Goal: Contribute content: Contribute content

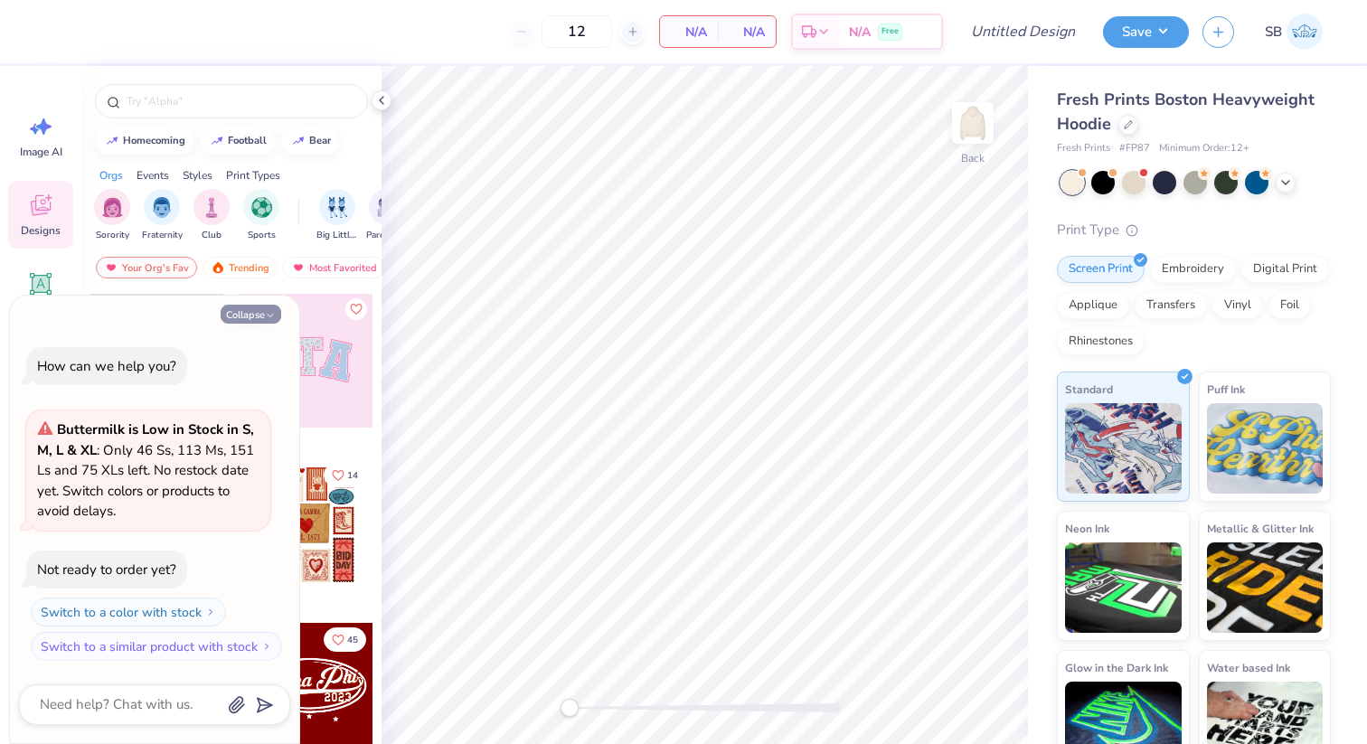
click at [268, 307] on button "Collapse" at bounding box center [251, 314] width 61 height 19
type textarea "x"
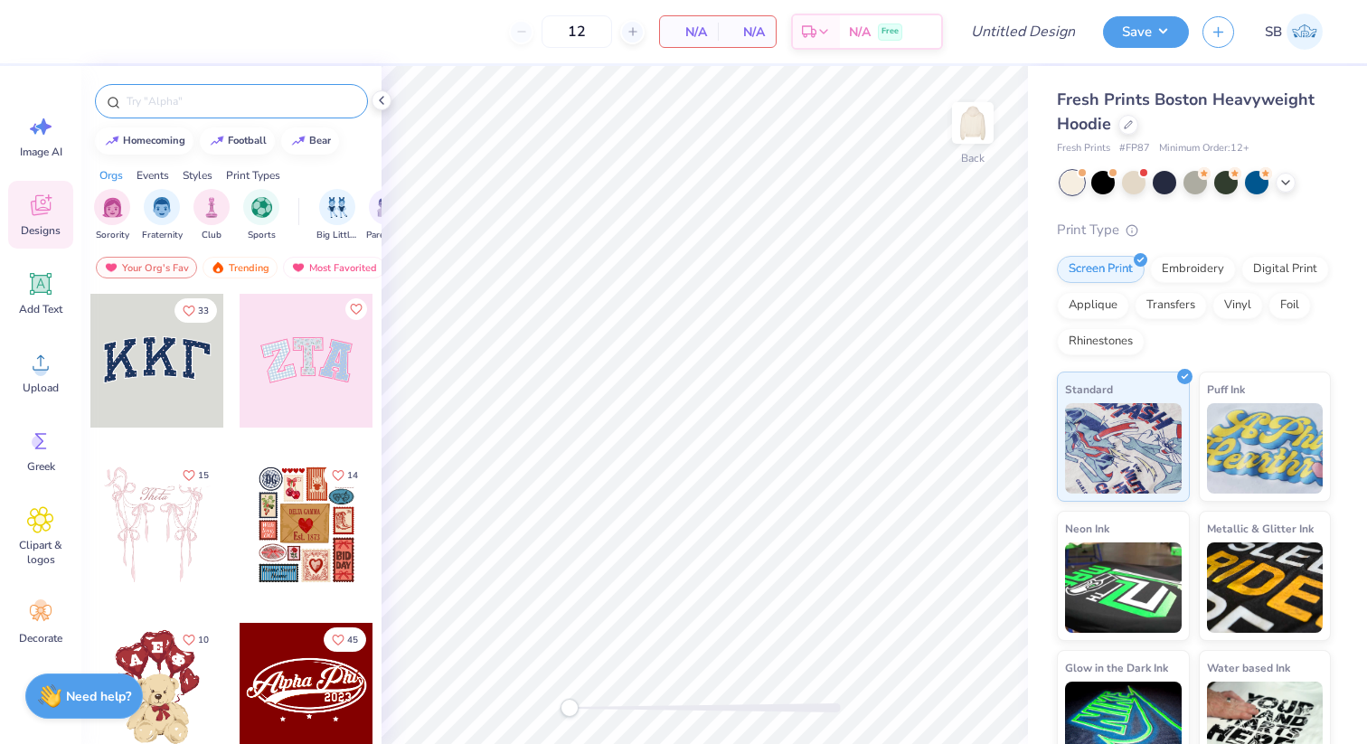
click at [212, 89] on div at bounding box center [231, 101] width 273 height 34
click at [214, 105] on input "text" at bounding box center [240, 101] width 231 height 18
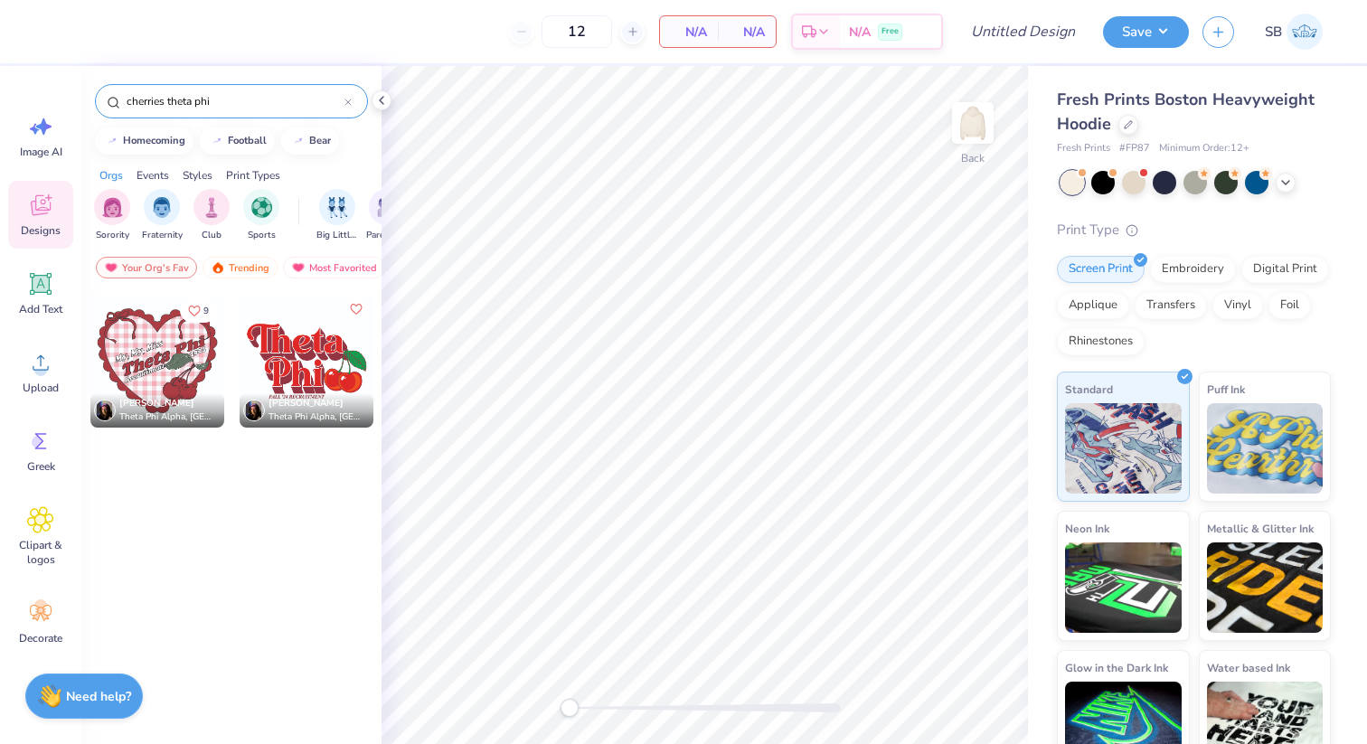
type input "cherries theta phi"
click at [310, 360] on div at bounding box center [307, 361] width 134 height 134
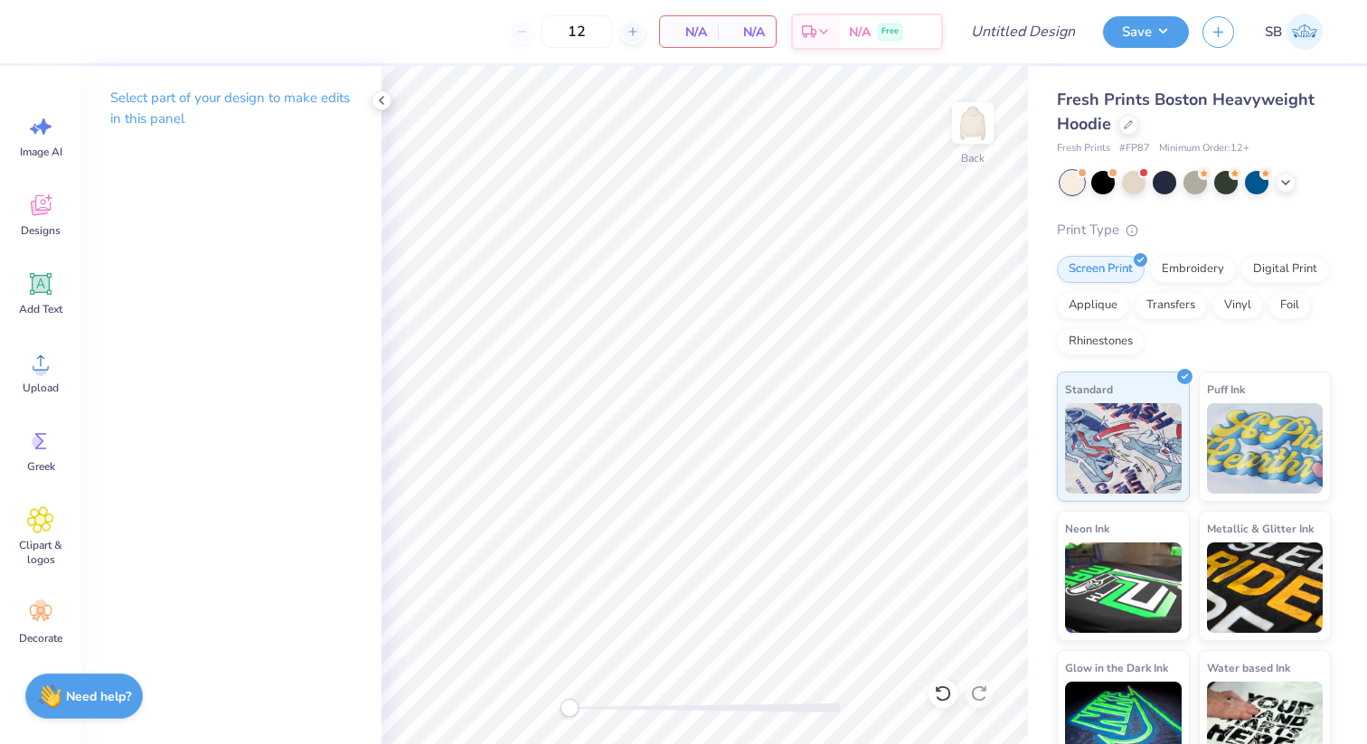
click at [198, 189] on div "Select part of your design to make edits in this panel" at bounding box center [231, 405] width 300 height 678
click at [35, 221] on div "Designs" at bounding box center [40, 215] width 65 height 68
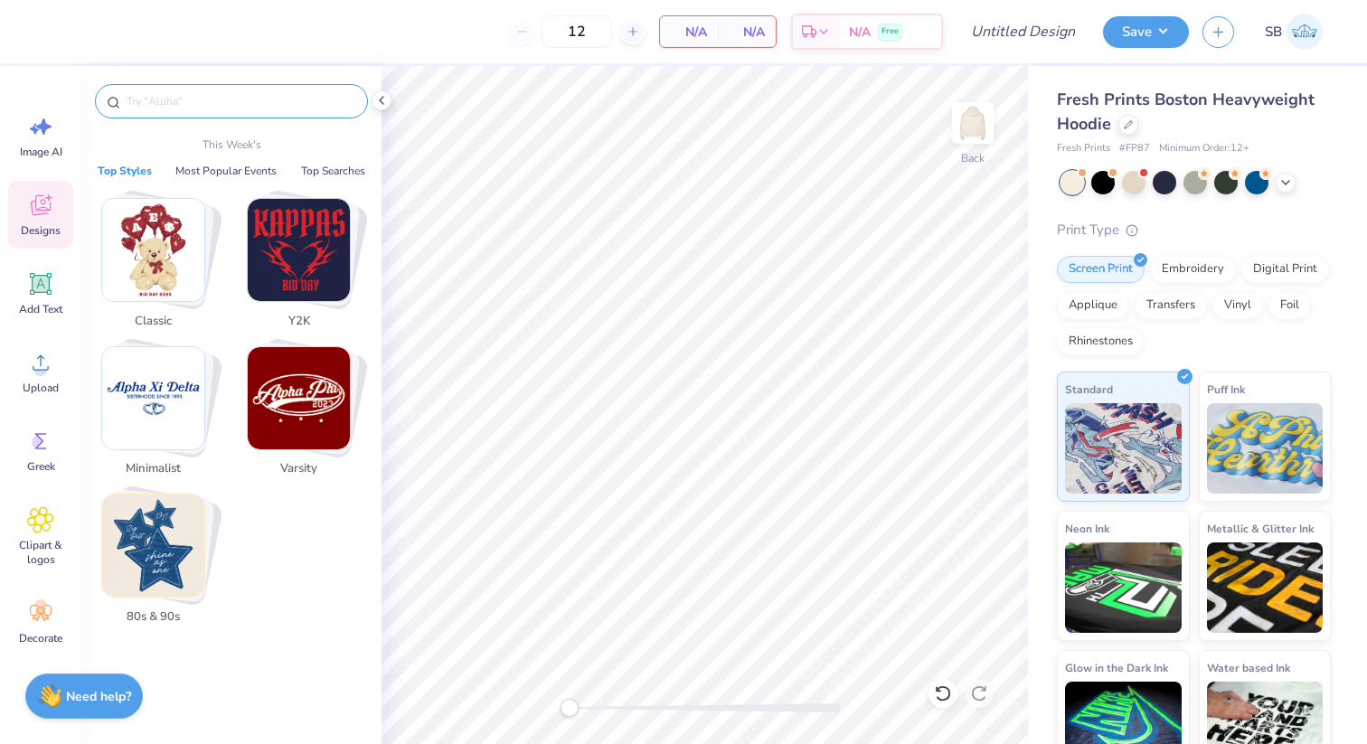
click at [199, 106] on input "text" at bounding box center [240, 101] width 231 height 18
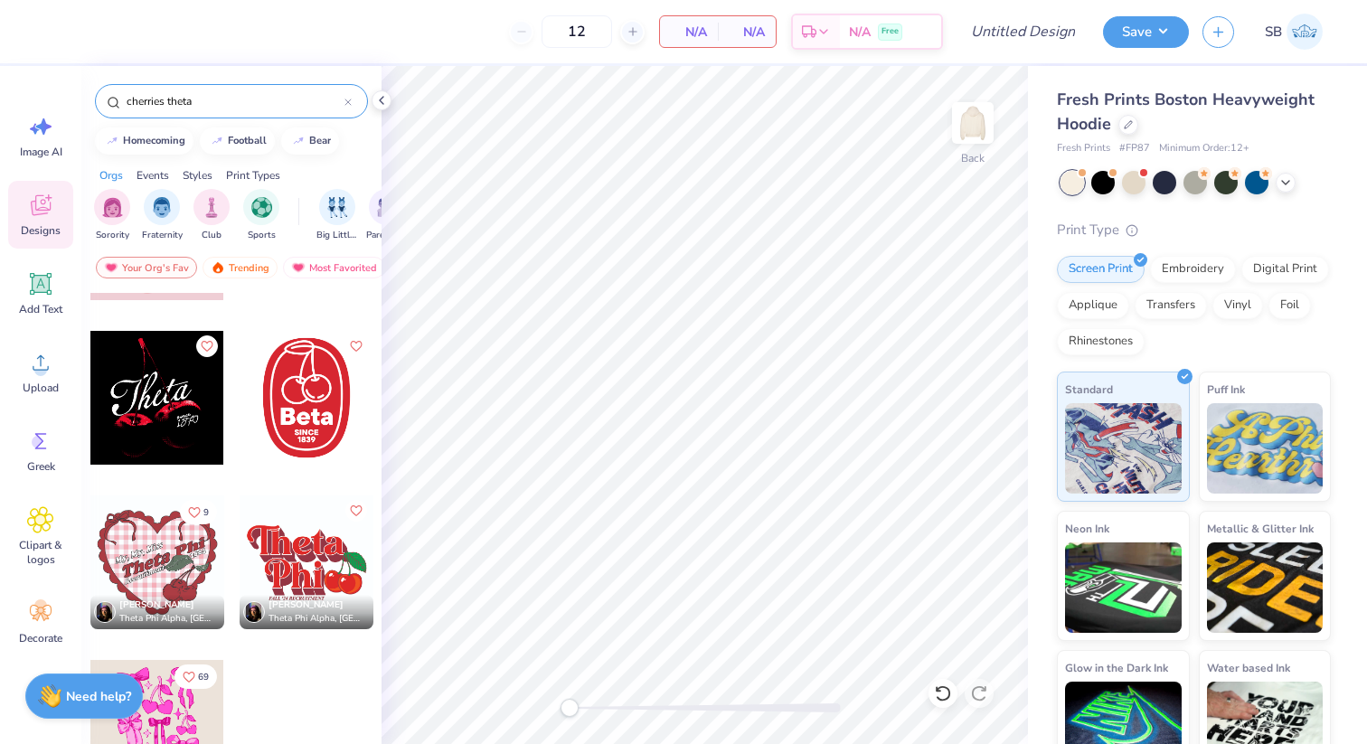
scroll to position [139, 0]
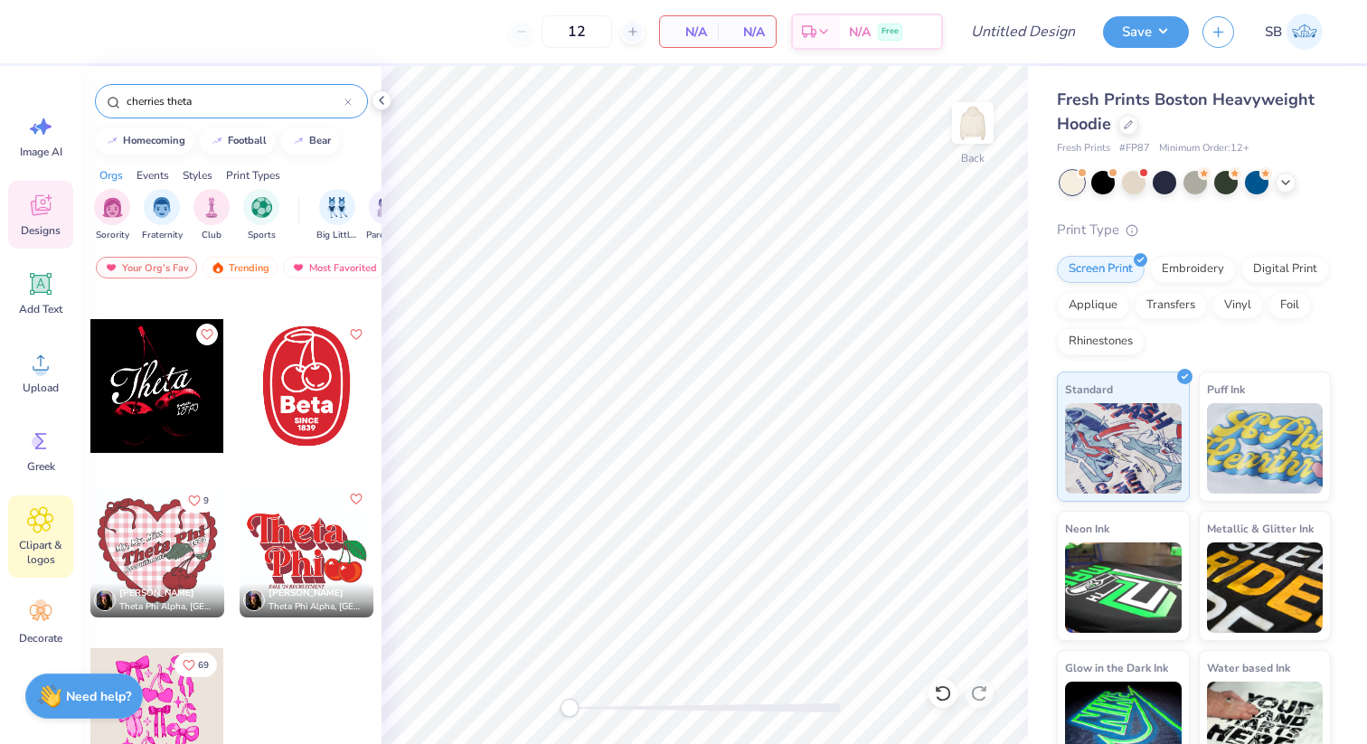
type input "cherries theta"
click at [30, 535] on div "Clipart & logos" at bounding box center [40, 536] width 65 height 82
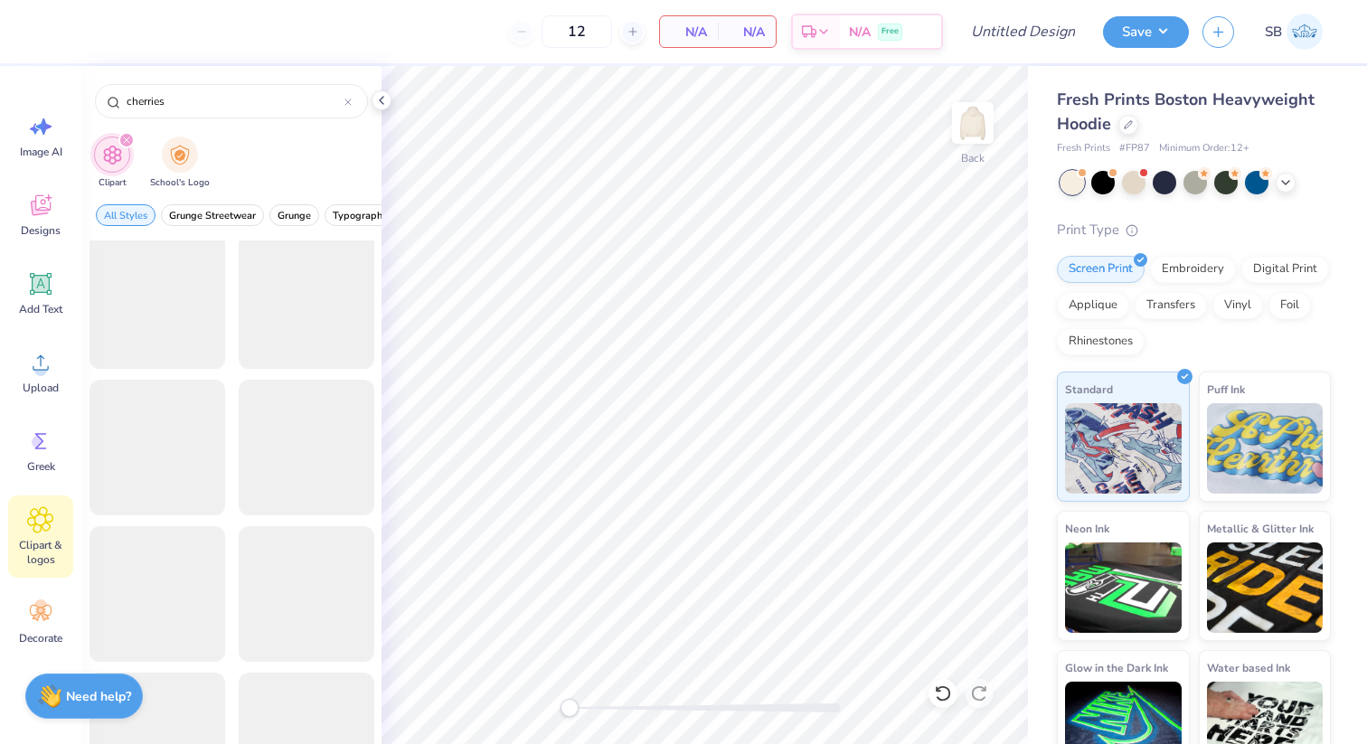
scroll to position [0, 0]
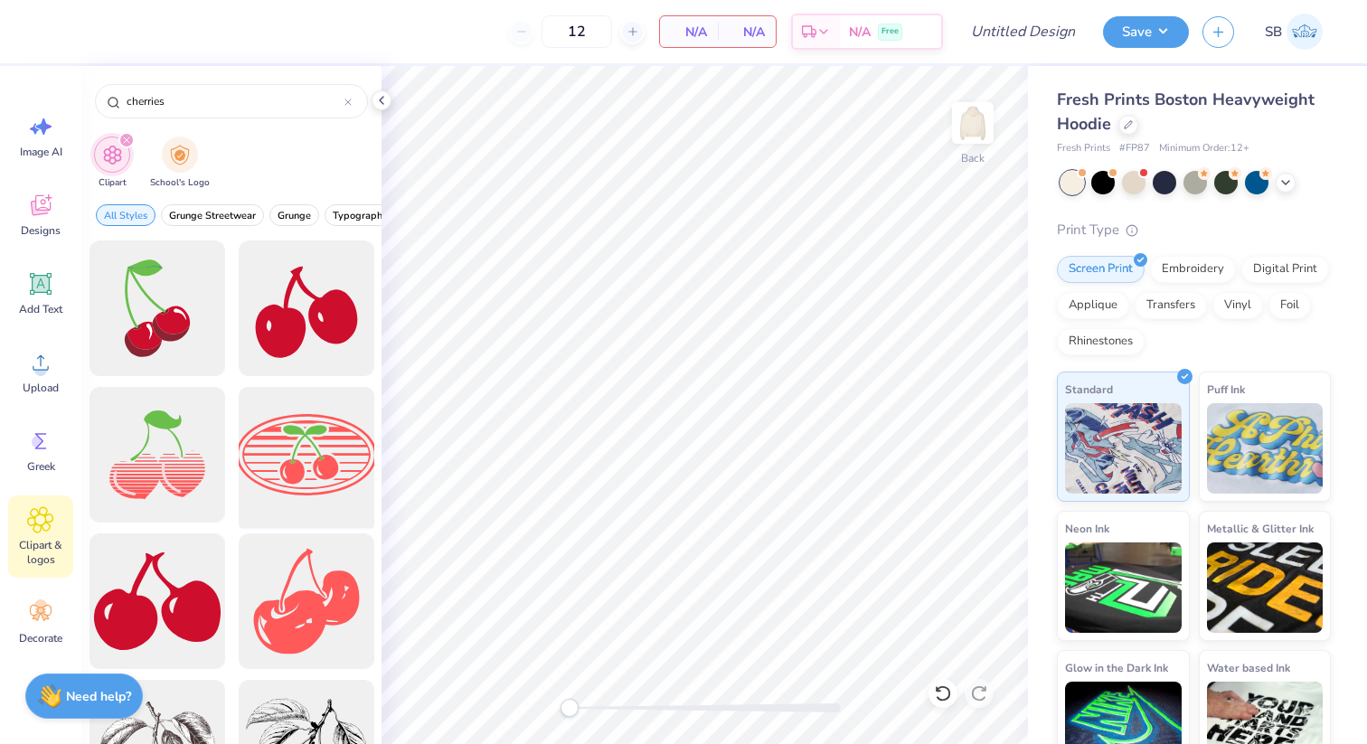
type input "cherries"
click at [315, 447] on div at bounding box center [305, 455] width 149 height 149
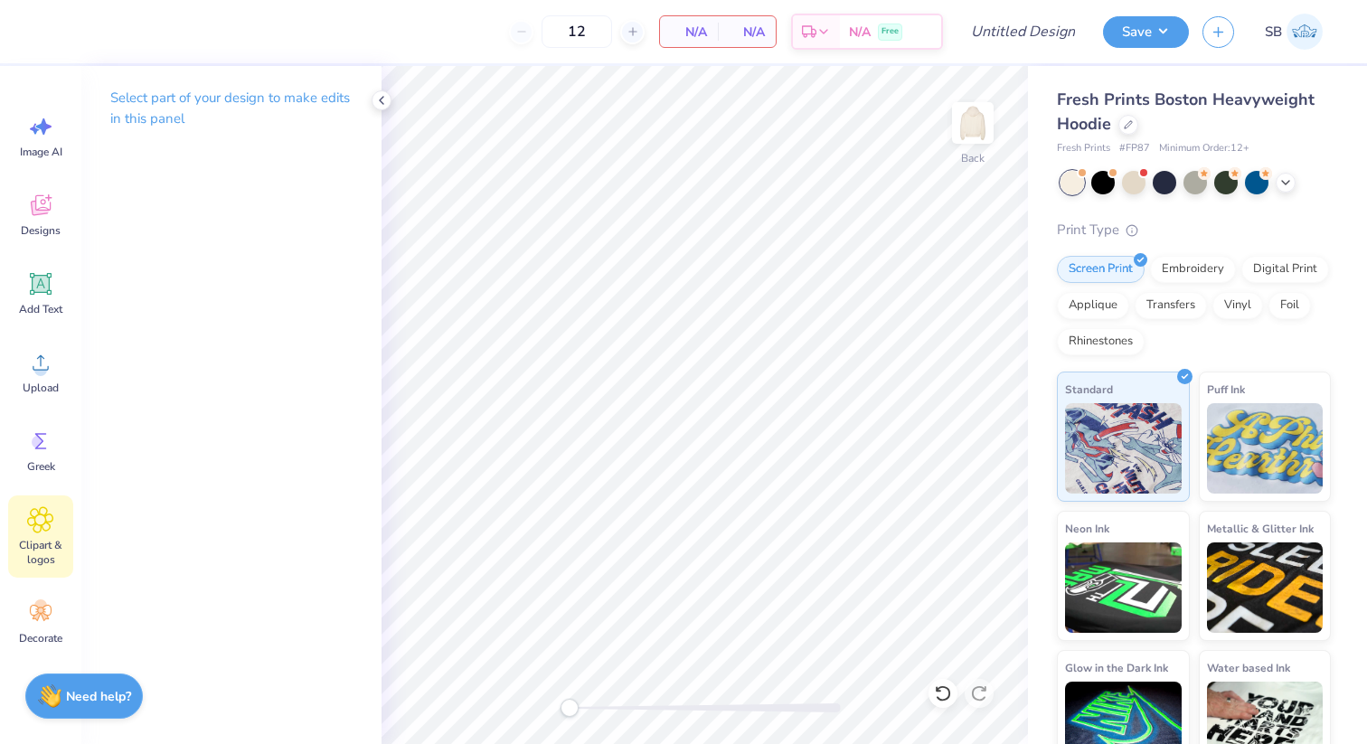
click at [46, 512] on icon at bounding box center [40, 519] width 25 height 25
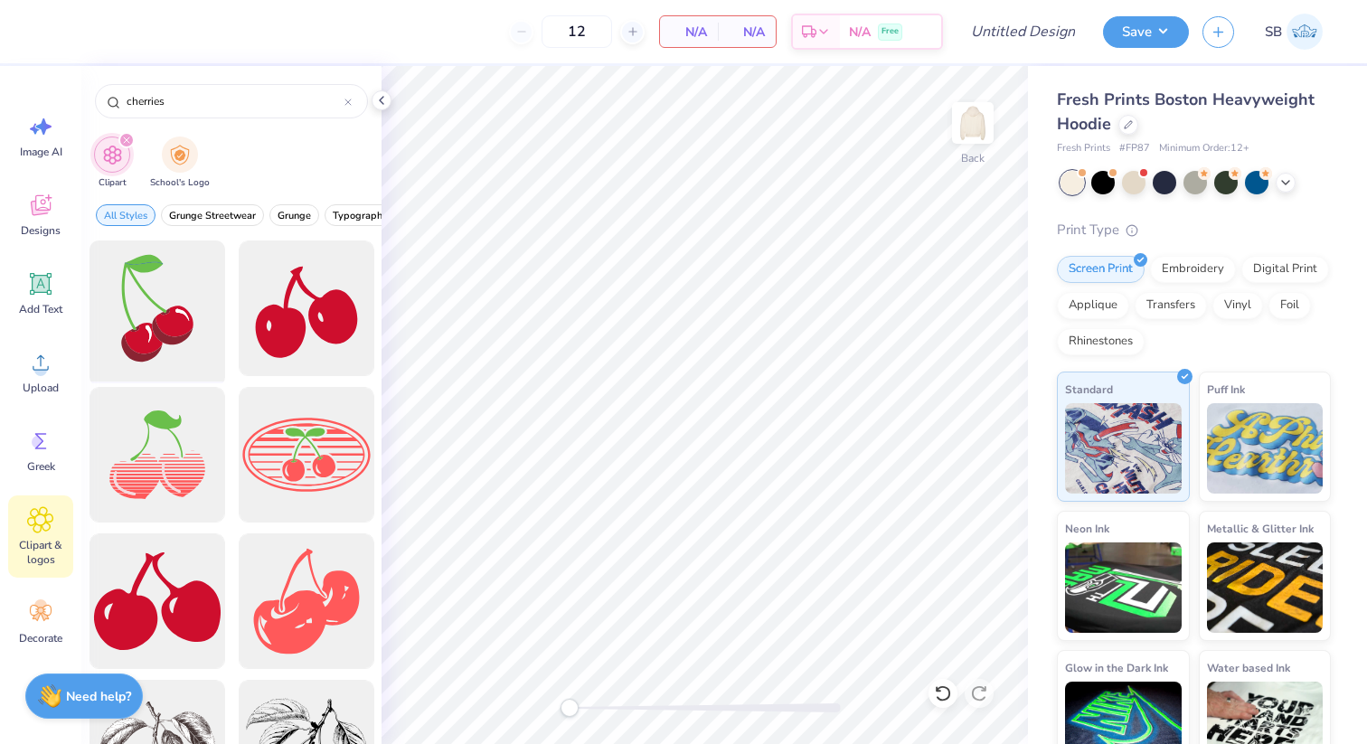
click at [158, 301] on div at bounding box center [156, 308] width 149 height 149
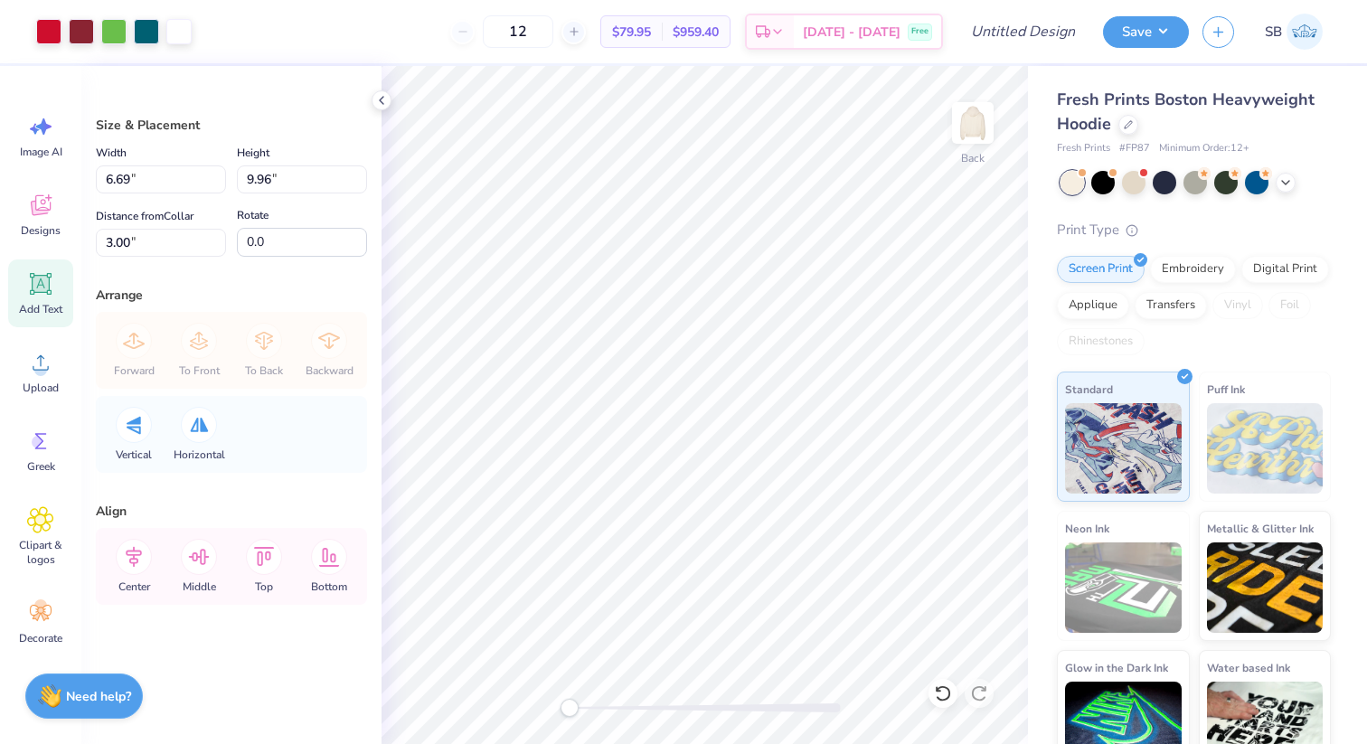
click at [44, 290] on icon at bounding box center [41, 284] width 17 height 17
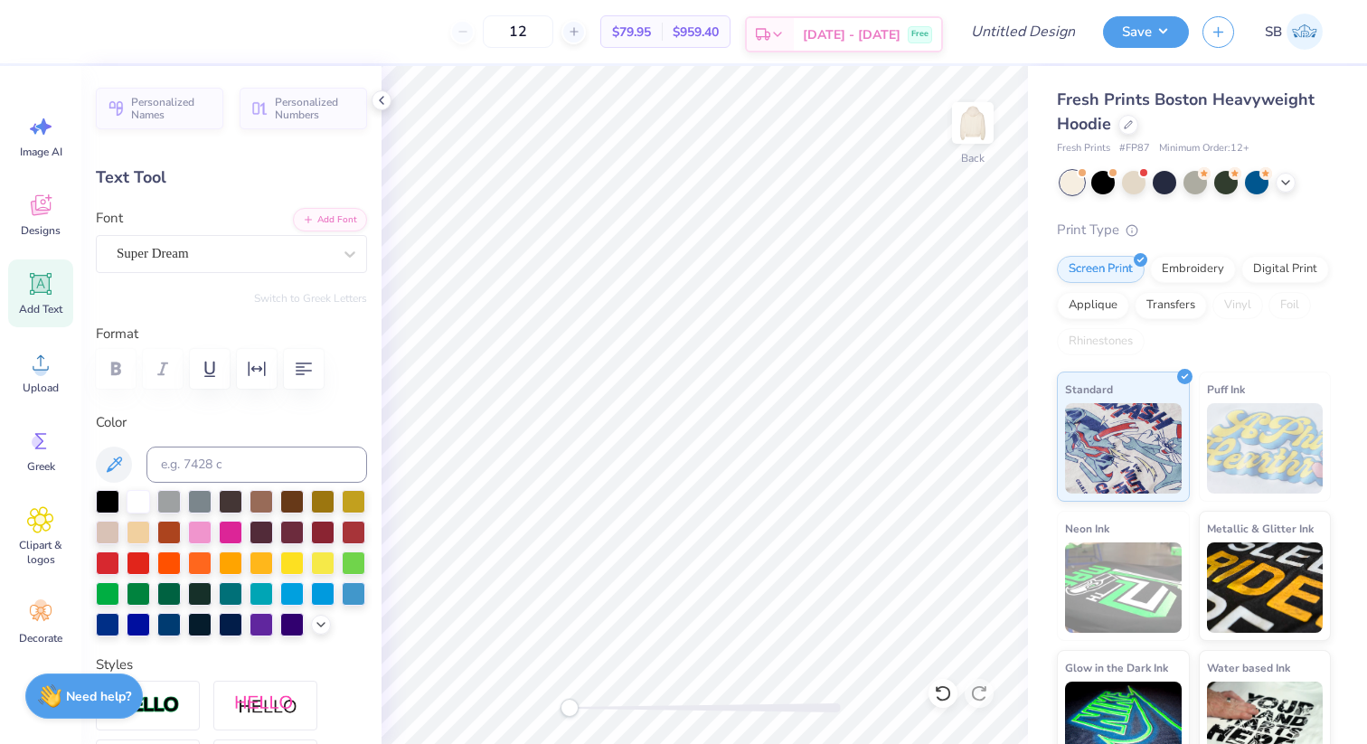
scroll to position [0, 1]
type textarea "Theta phi"
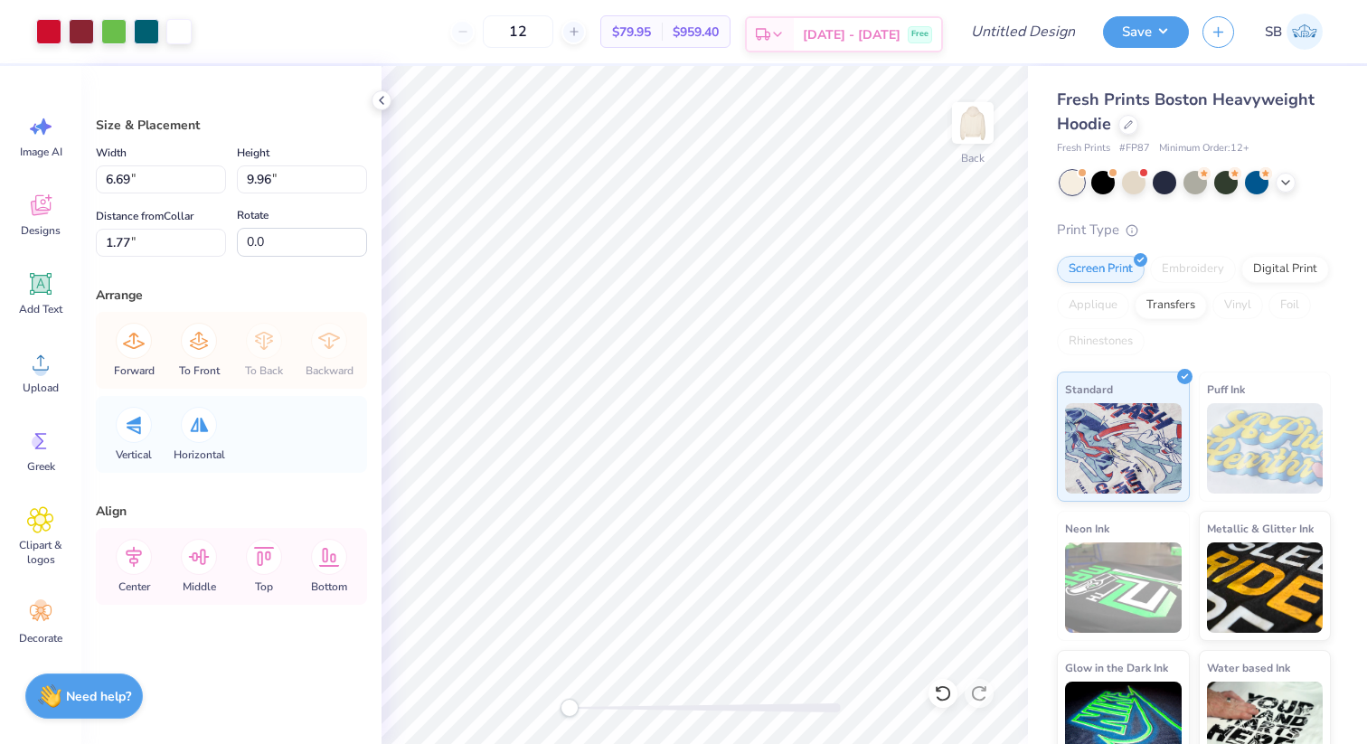
type input "4.27"
type input "6.35"
type input "1.77"
type input "1.81"
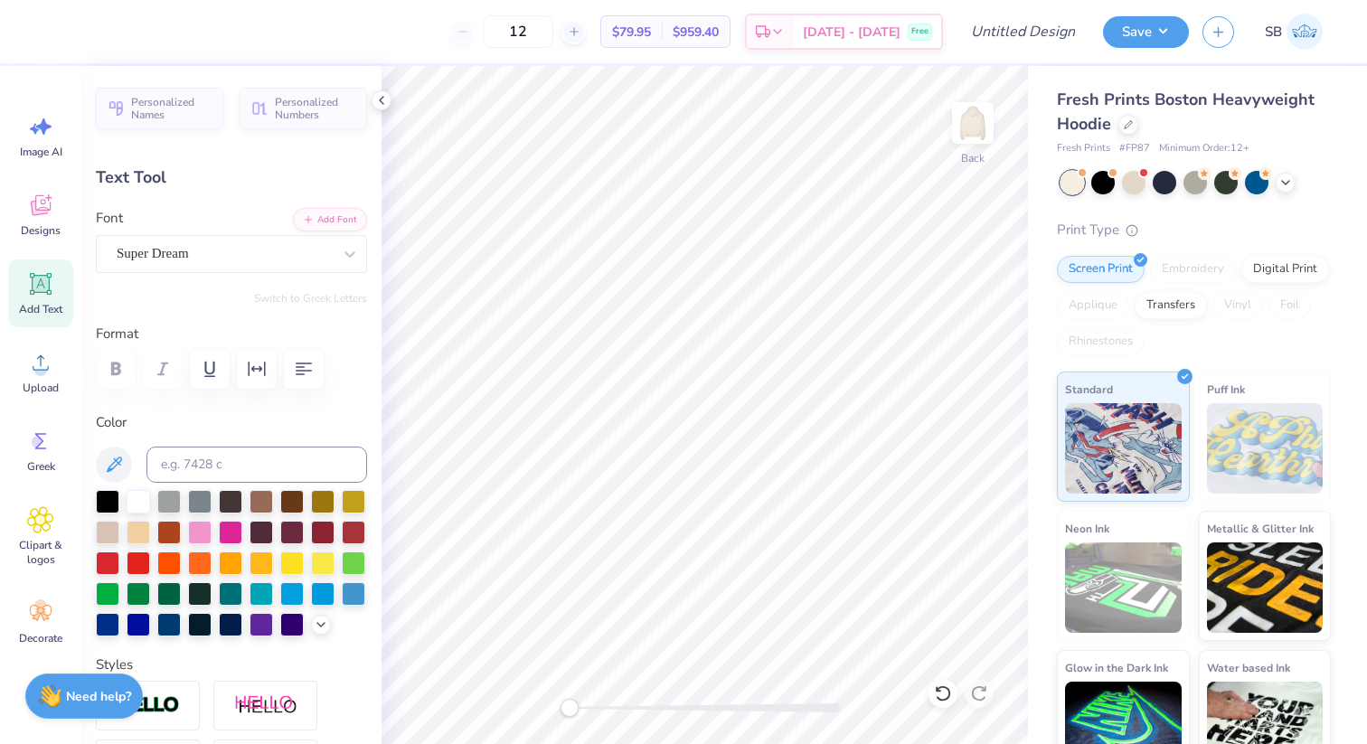
type input "8.60"
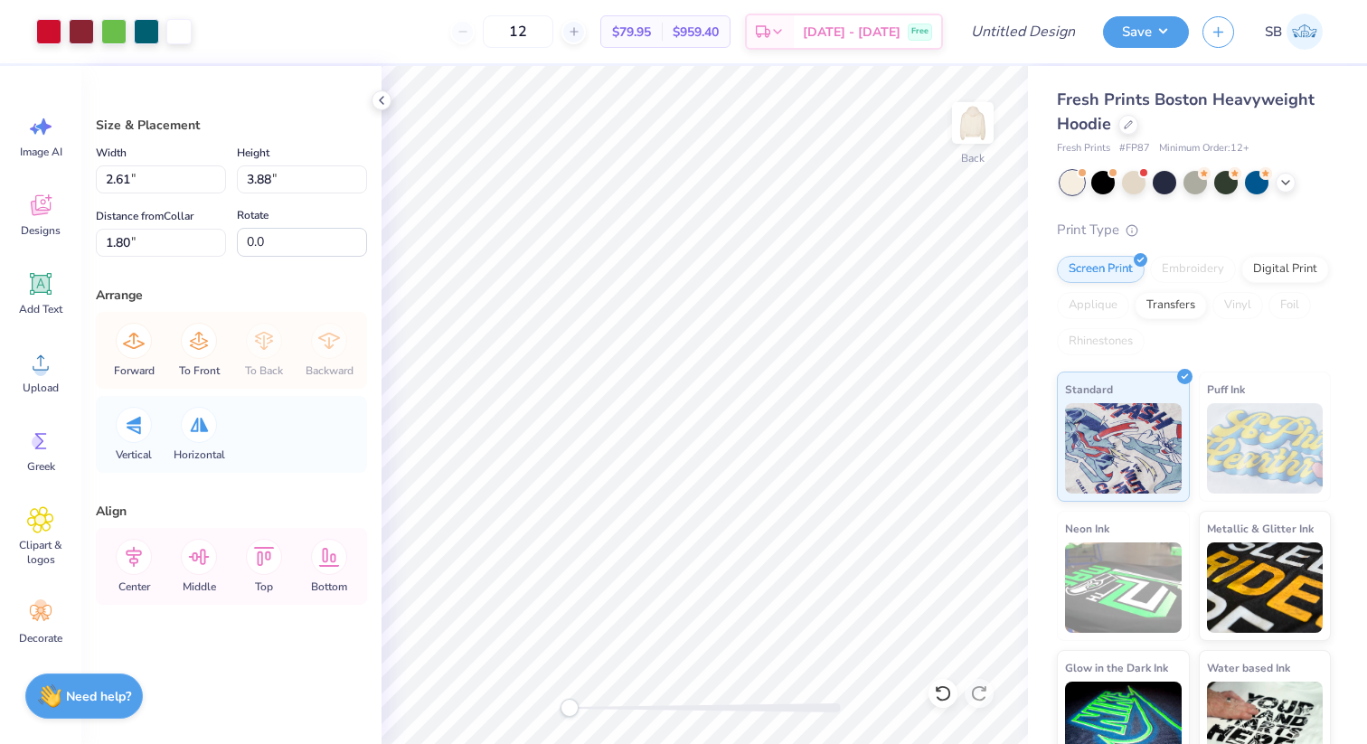
type input "2.61"
type input "3.88"
click at [750, 593] on li "Bring to Front" at bounding box center [739, 598] width 142 height 35
type input "1.79"
type input "6.75"
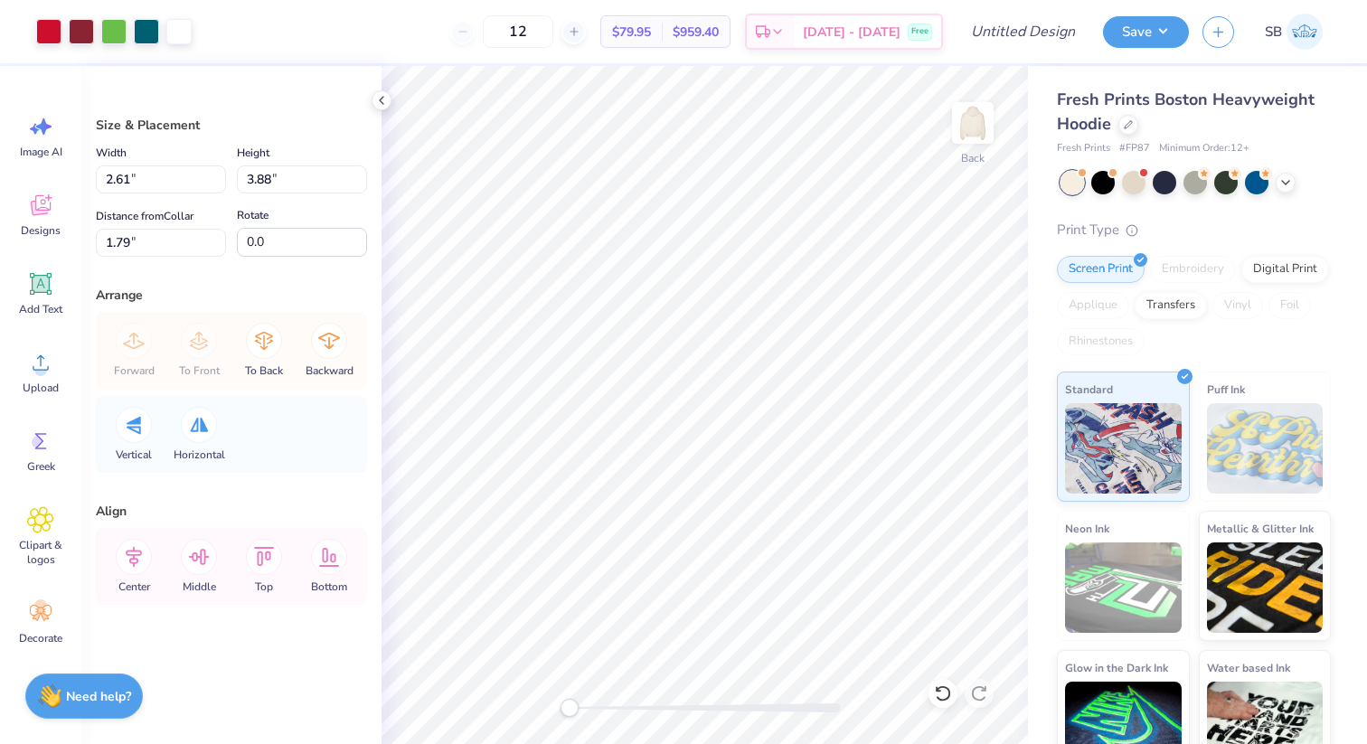
type input "10.05"
click at [778, 687] on li "Send Backward" at bounding box center [783, 686] width 142 height 35
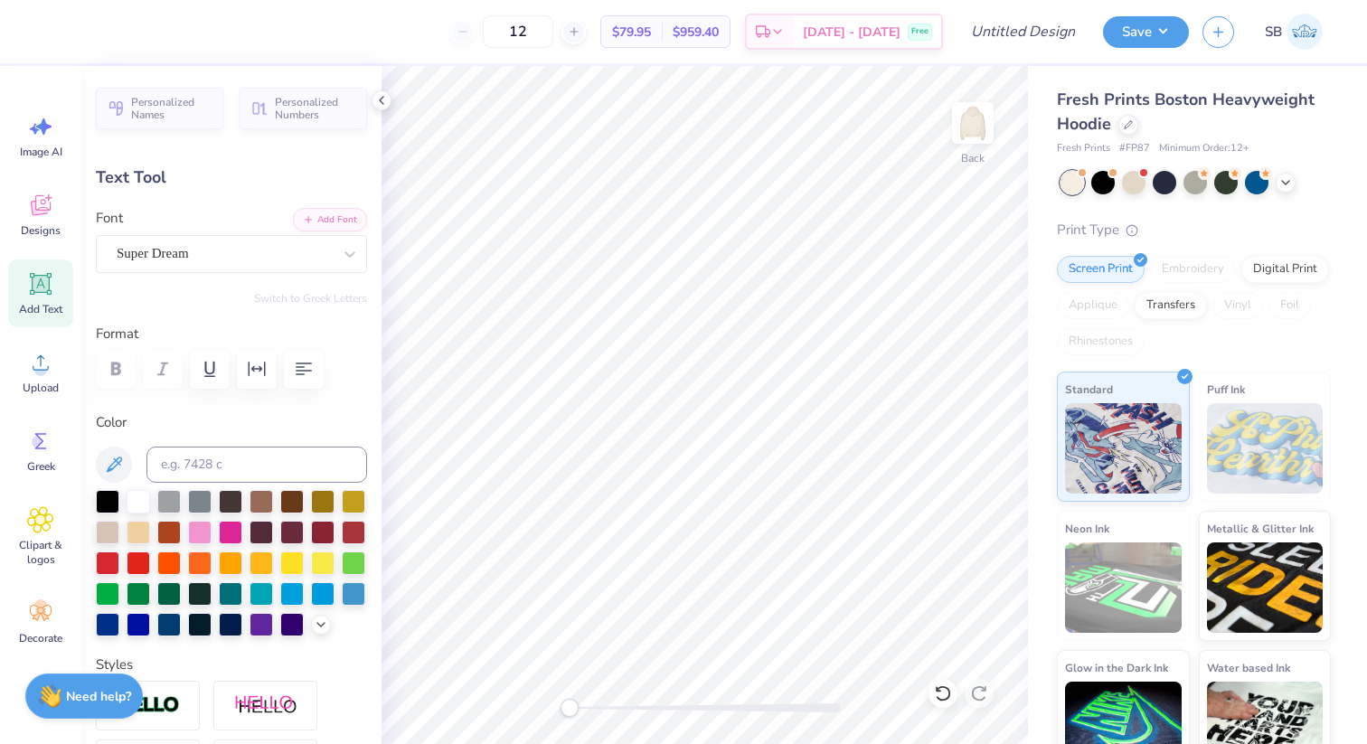
type input "8.60"
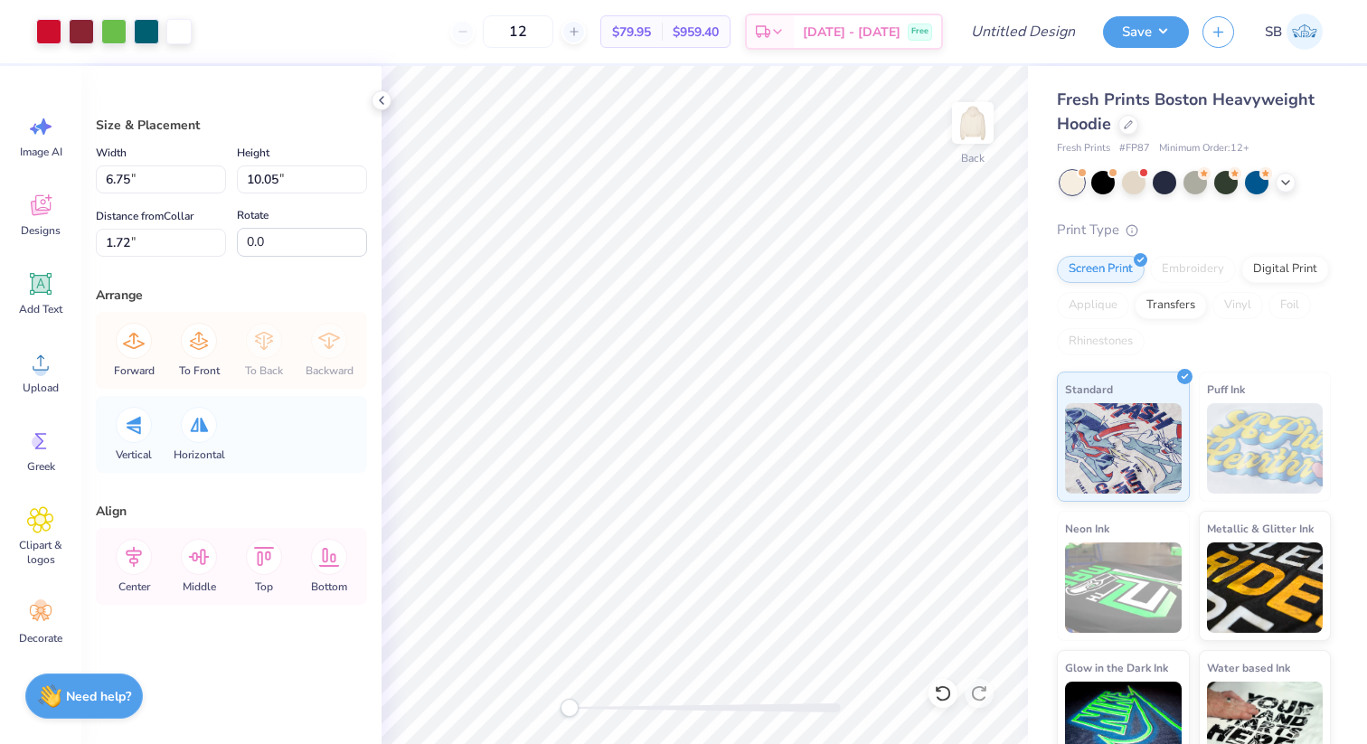
type input "1.79"
type input "4.86"
type input "7.23"
click at [749, 479] on li "Select All" at bounding box center [771, 474] width 142 height 35
type input "3.47"
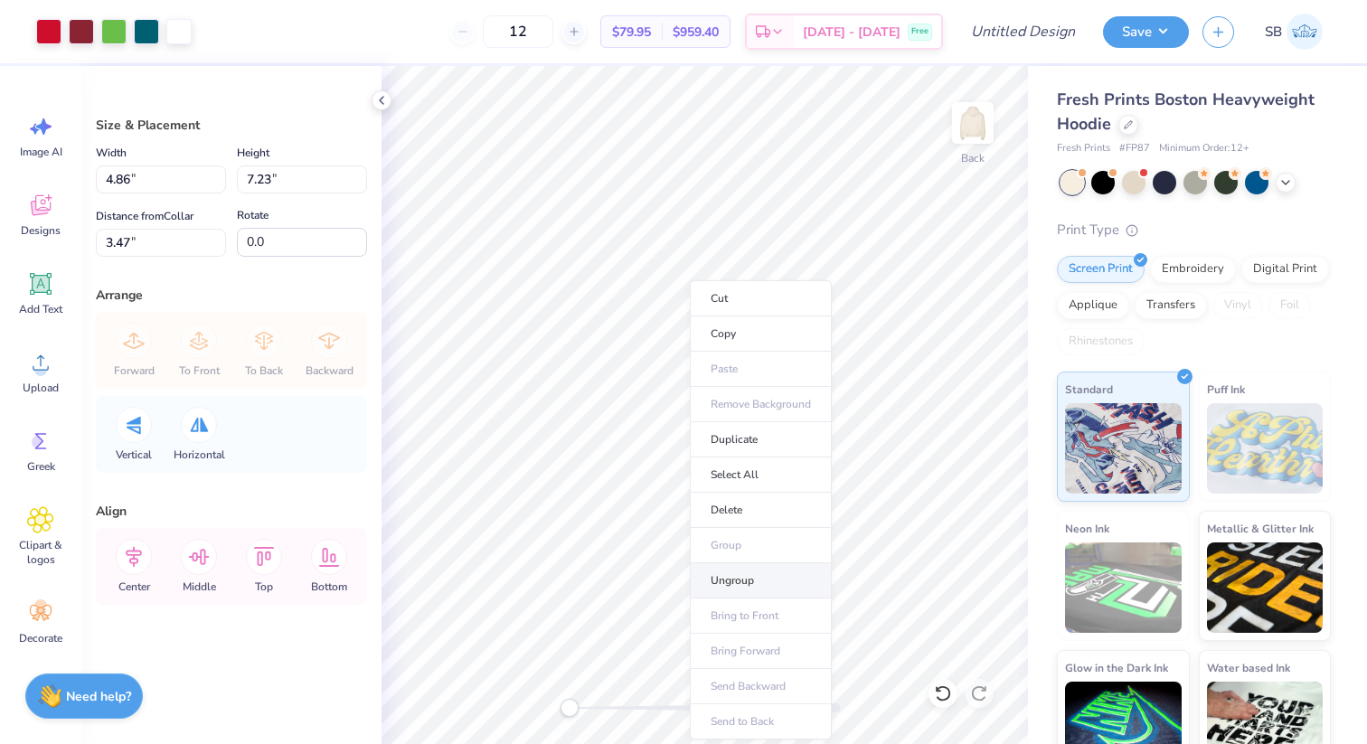
click at [738, 576] on li "Ungroup" at bounding box center [761, 580] width 142 height 35
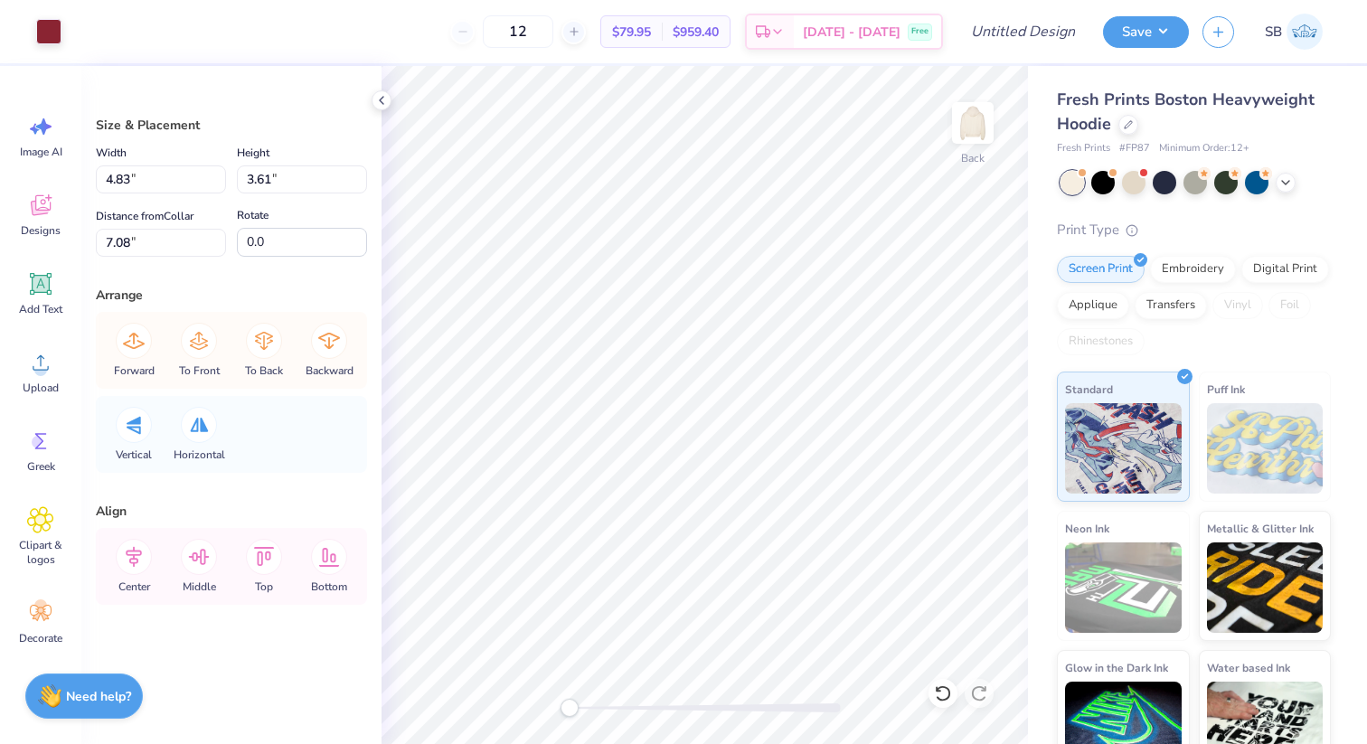
type input "6.81"
type input "5.09"
type input "7.11"
type input "4.52"
type input "3.38"
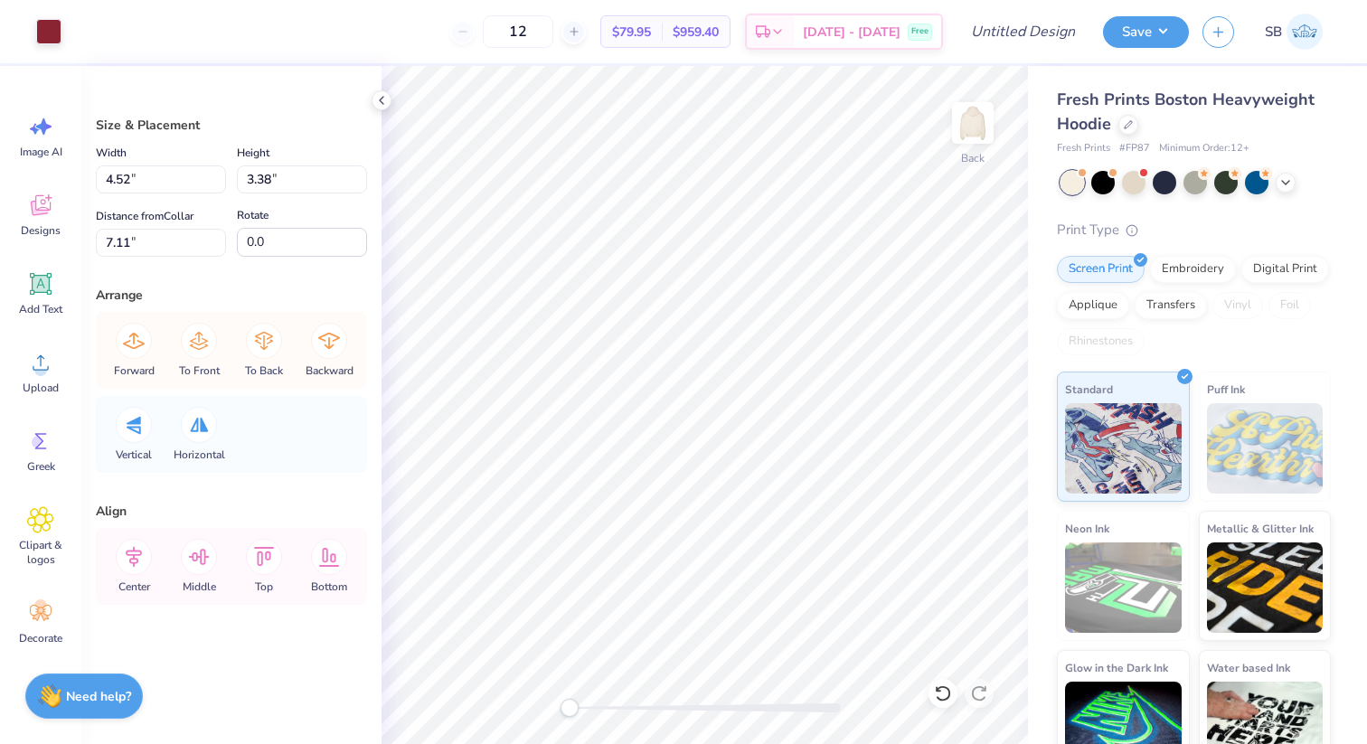
type input "3.04"
type input "5.08"
type input "3.46"
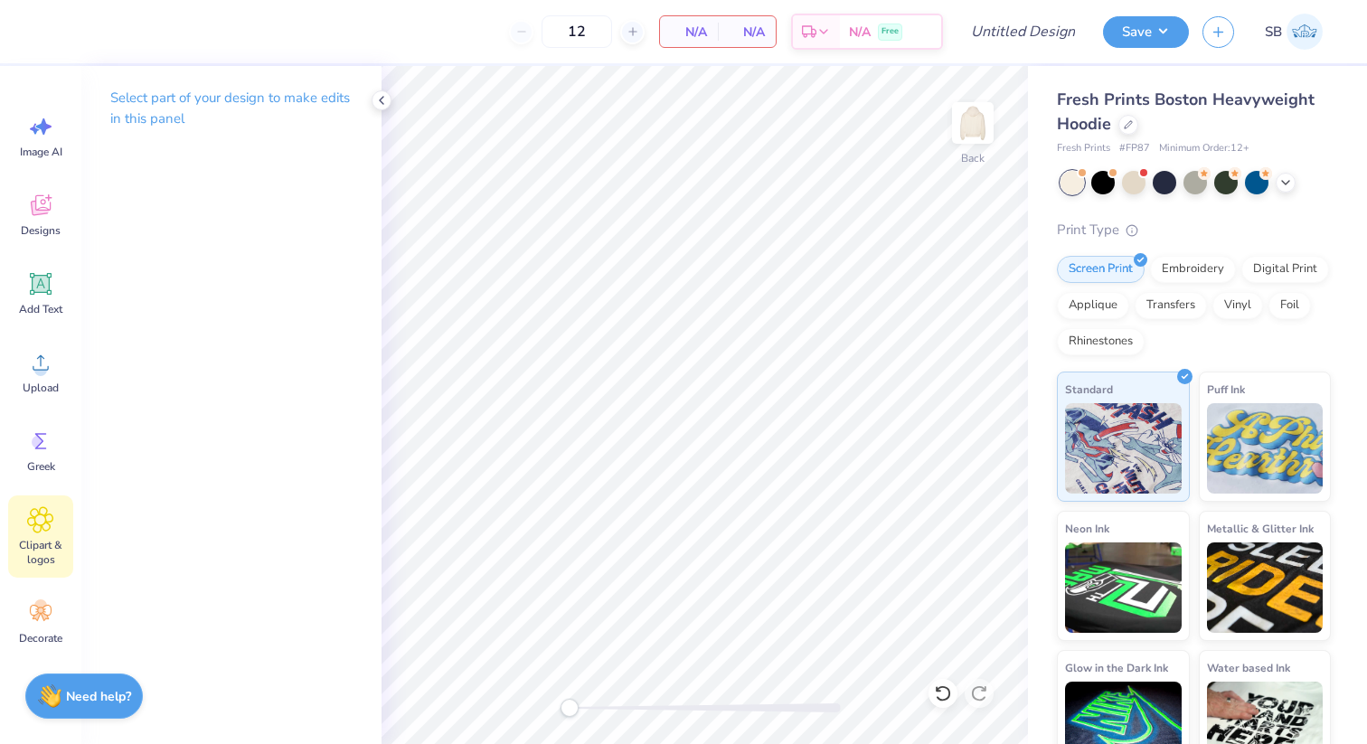
click at [38, 546] on span "Clipart & logos" at bounding box center [41, 552] width 60 height 29
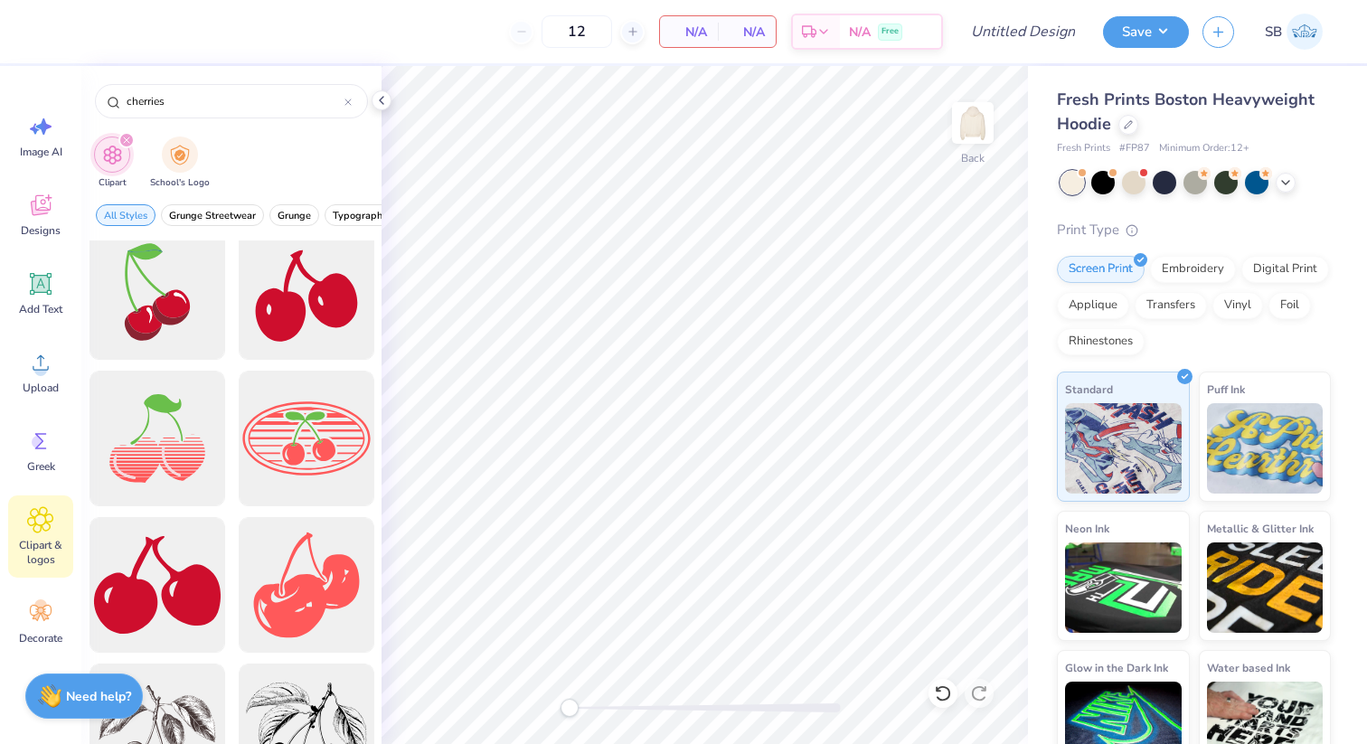
scroll to position [0, 0]
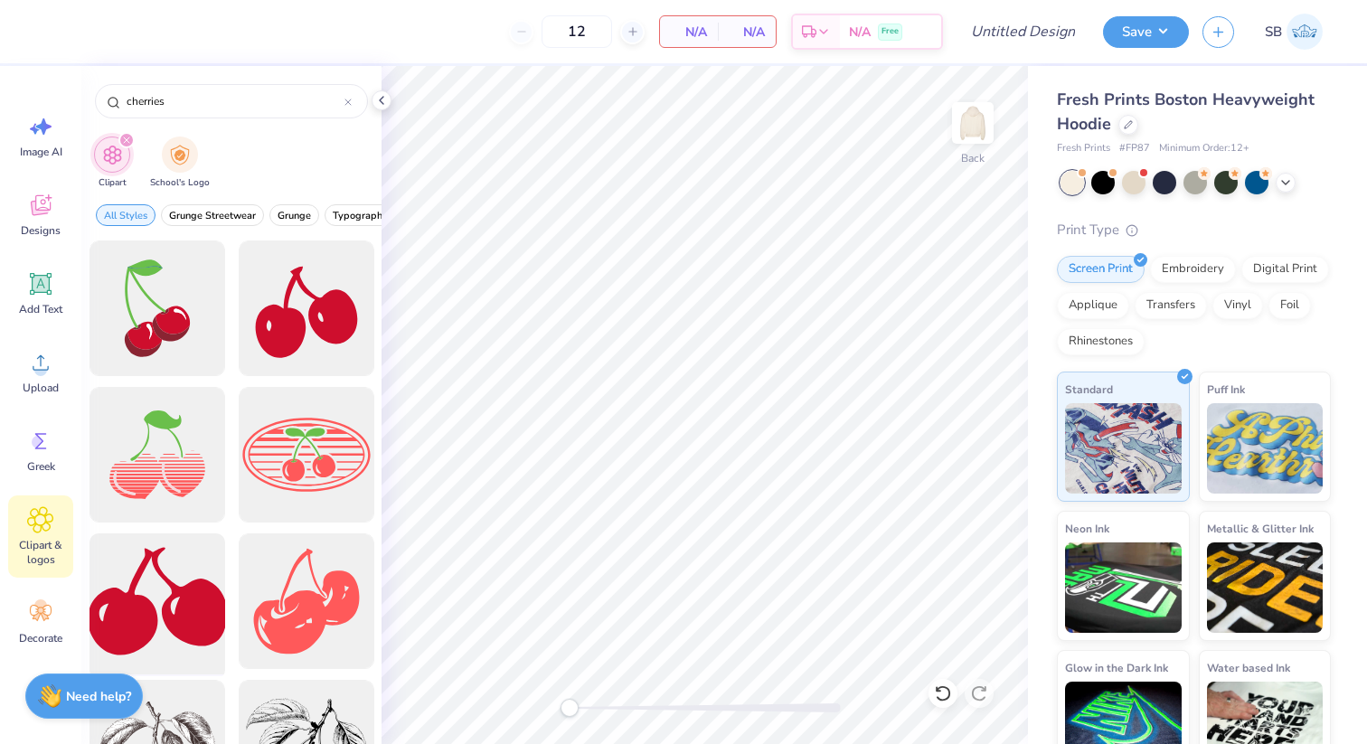
click at [177, 615] on div at bounding box center [156, 601] width 149 height 149
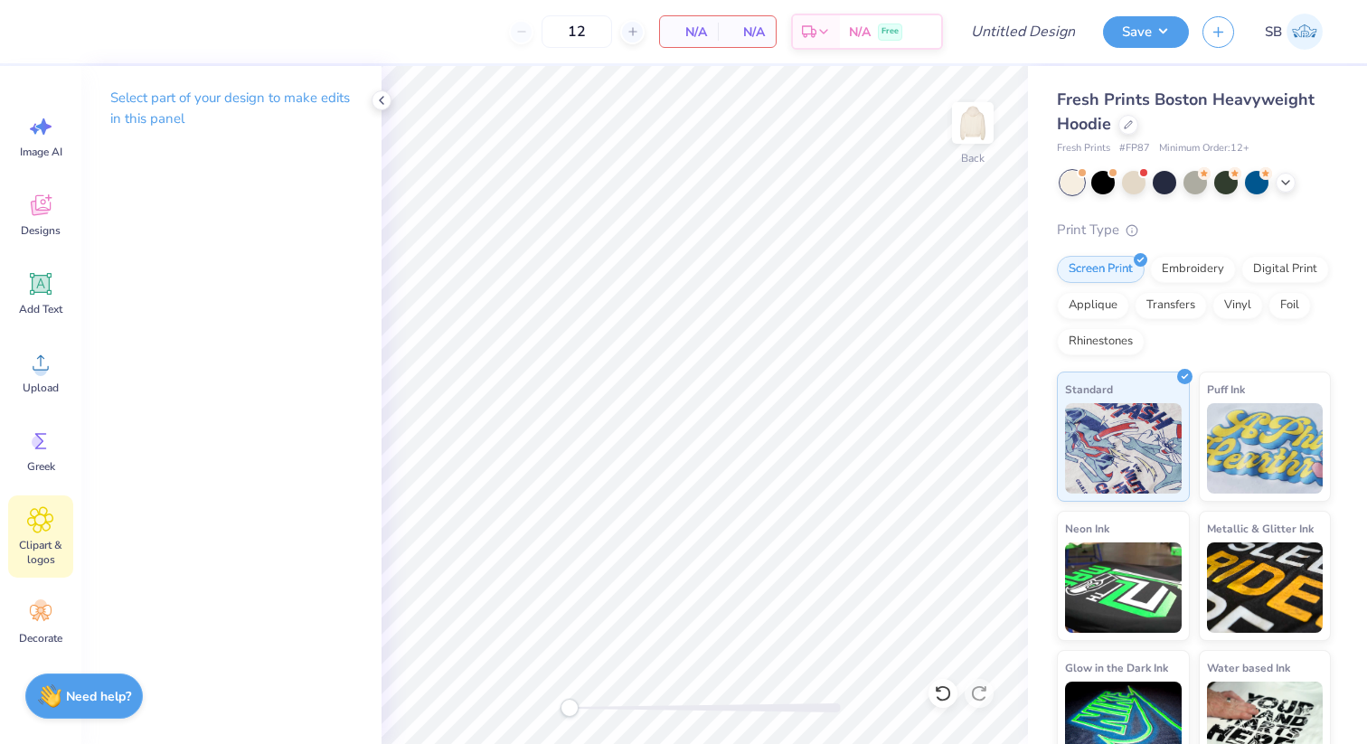
click at [52, 534] on div "Clipart & logos" at bounding box center [40, 536] width 65 height 82
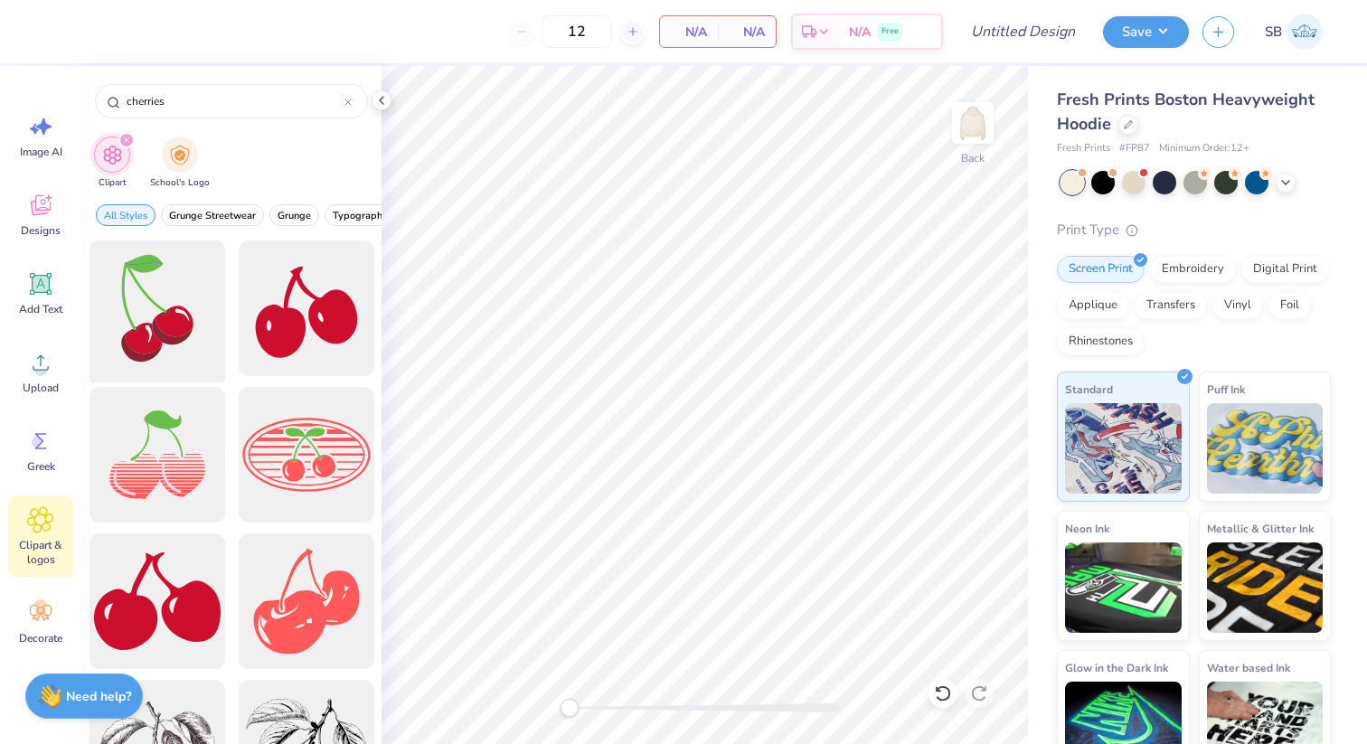
click at [173, 321] on div at bounding box center [156, 308] width 149 height 149
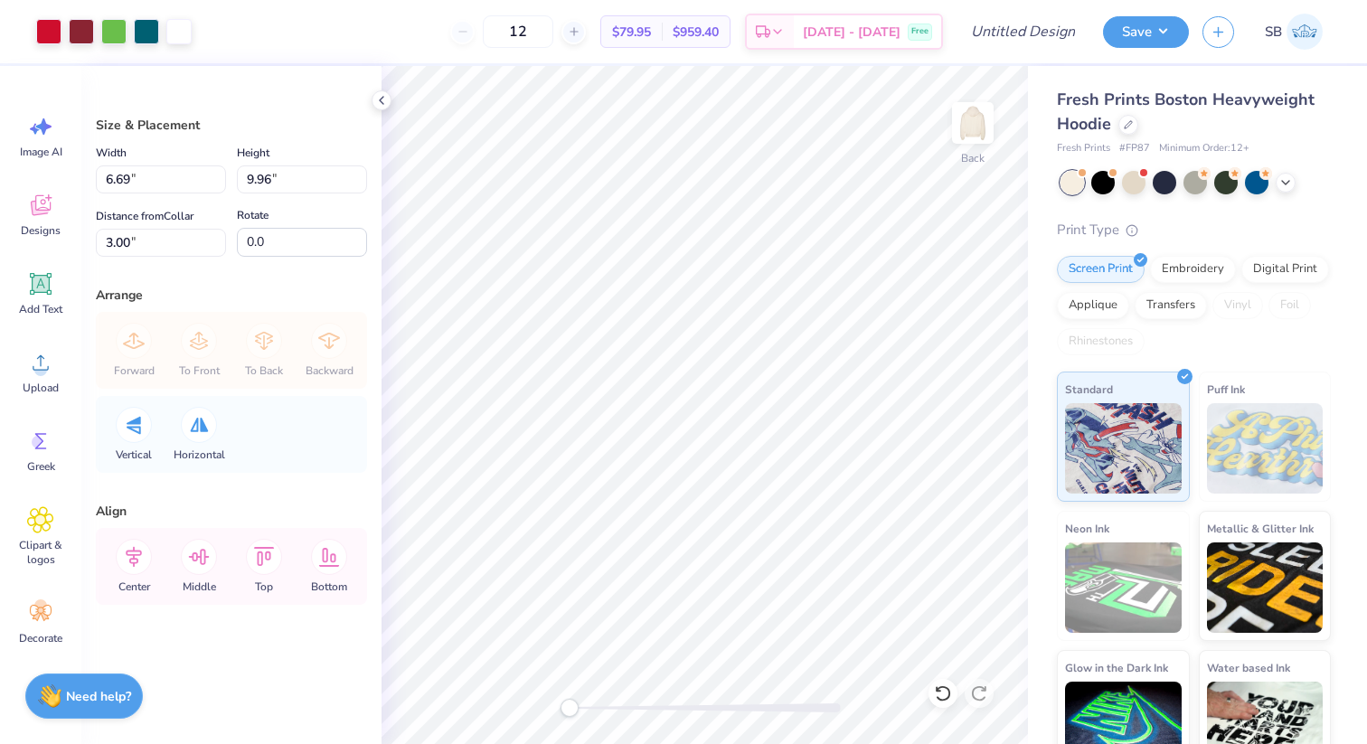
type input "1.77"
click at [218, 173] on input "6.7" at bounding box center [161, 179] width 130 height 28
click at [218, 173] on input "6.71" at bounding box center [161, 179] width 130 height 28
click at [218, 173] on input "6.72" at bounding box center [161, 179] width 130 height 28
click at [218, 173] on input "6.73" at bounding box center [161, 179] width 130 height 28
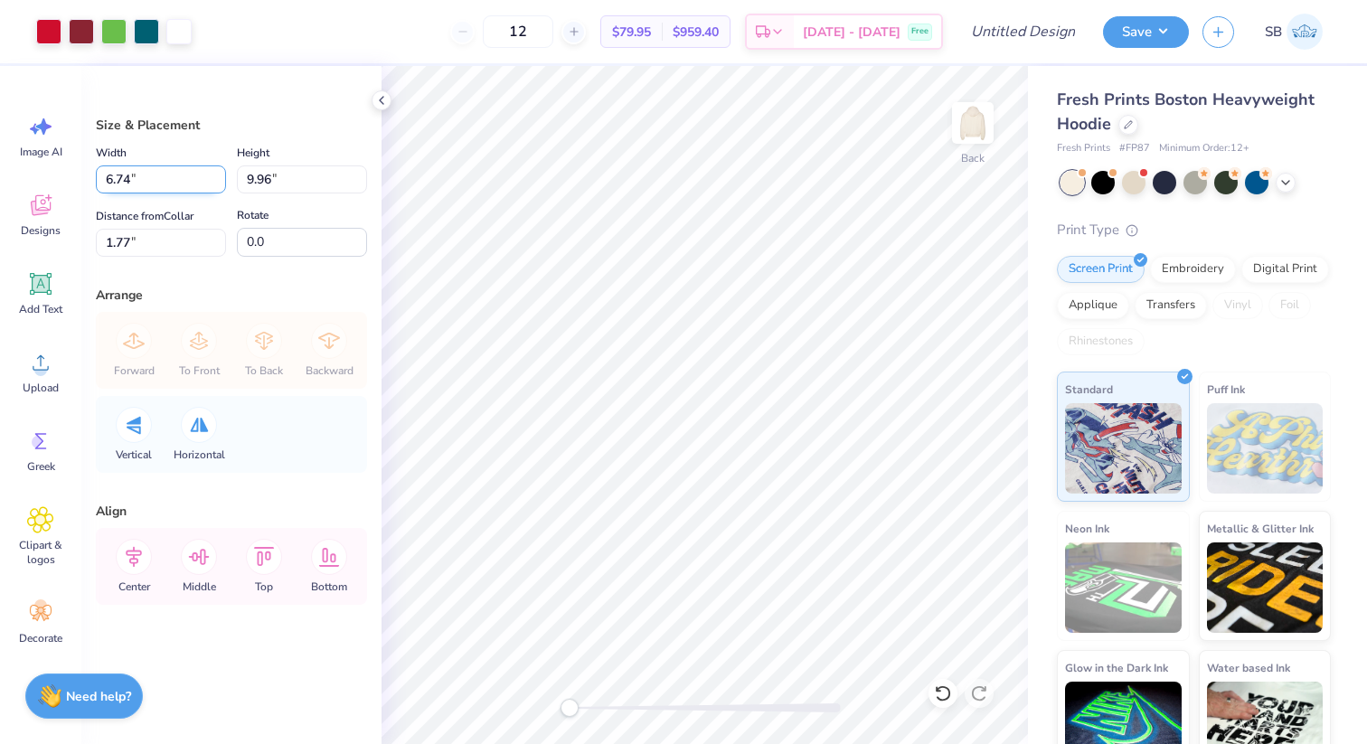
click at [218, 173] on input "6.74" at bounding box center [161, 179] width 130 height 28
click at [218, 173] on input "6.75" at bounding box center [161, 179] width 130 height 28
click at [218, 173] on input "6.76" at bounding box center [161, 179] width 130 height 28
click at [218, 173] on input "6.77" at bounding box center [161, 179] width 130 height 28
click at [218, 173] on input "6.78" at bounding box center [161, 179] width 130 height 28
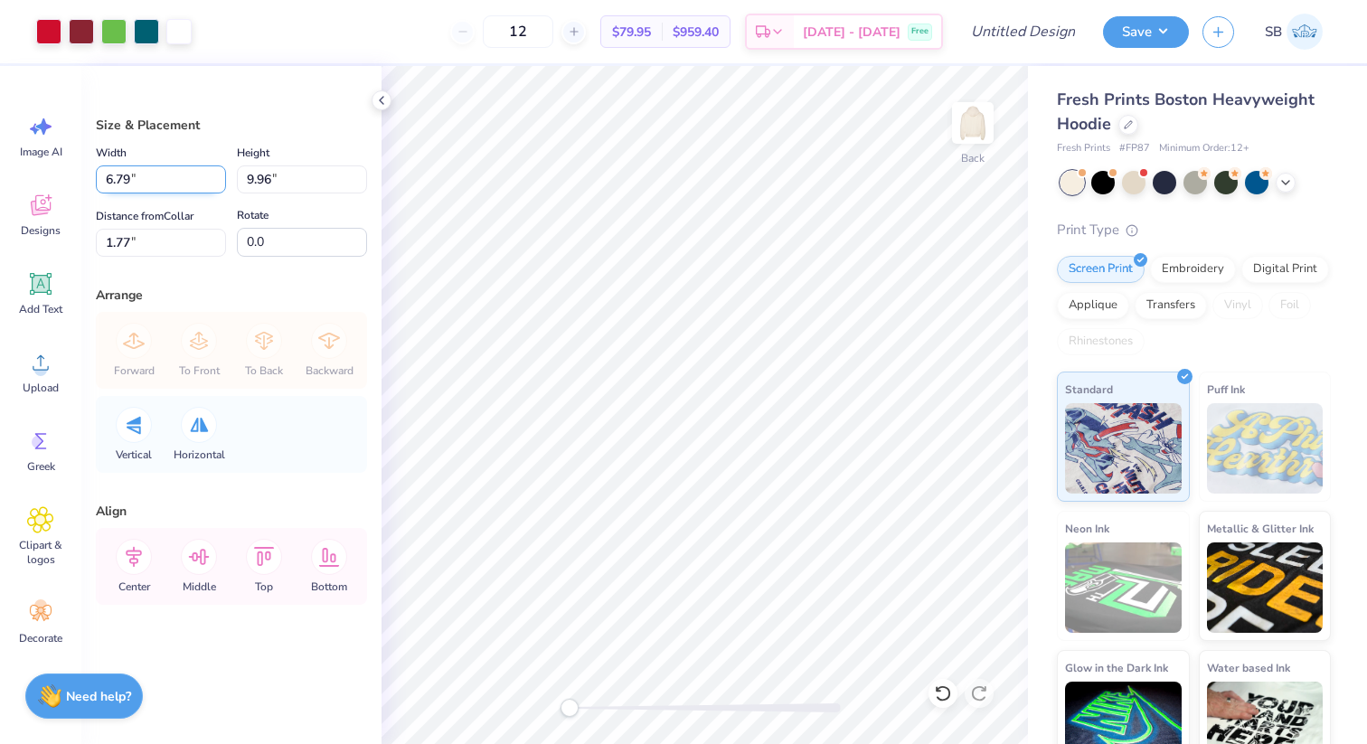
click at [218, 173] on input "6.79" at bounding box center [161, 179] width 130 height 28
click at [218, 173] on input "6.8" at bounding box center [161, 179] width 130 height 28
click at [218, 173] on input "6.81" at bounding box center [161, 179] width 130 height 28
type input "6.82"
click at [218, 173] on input "6.82" at bounding box center [161, 179] width 130 height 28
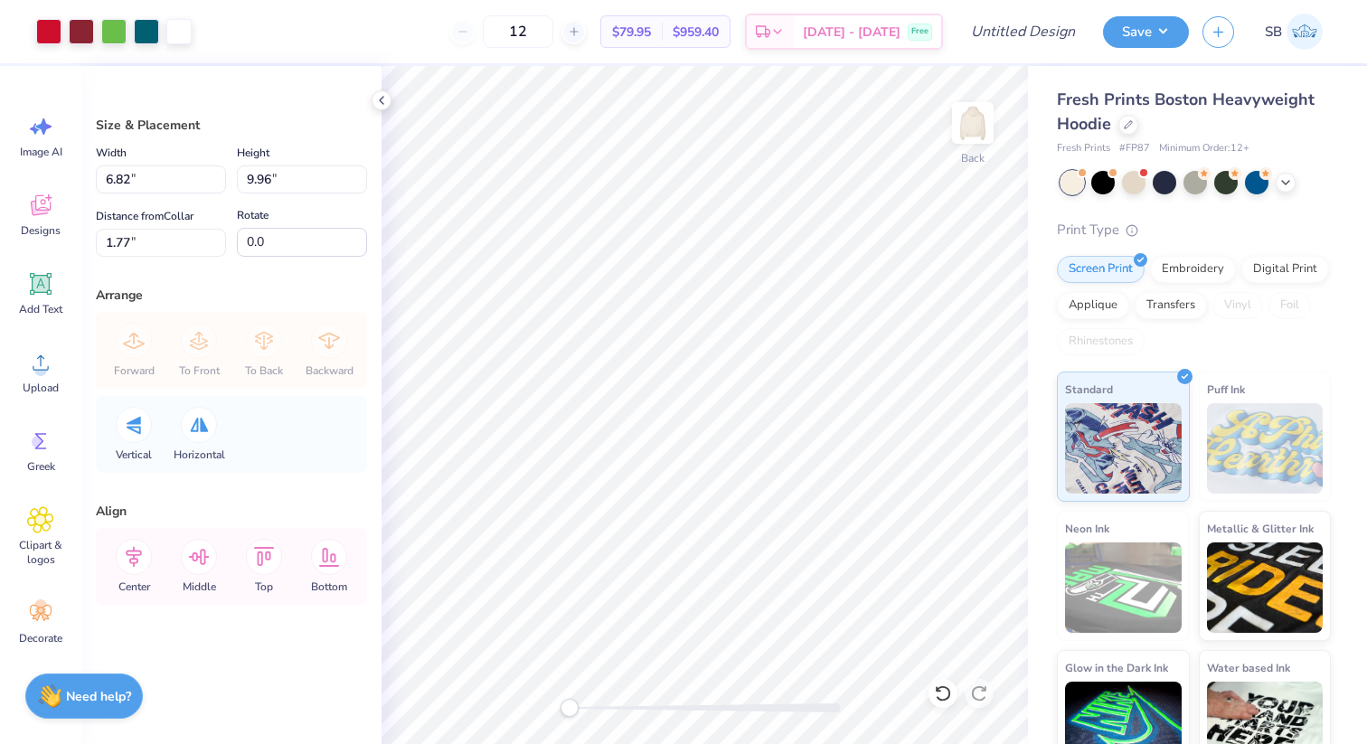
click at [225, 205] on div "Distance from Collar 1.77 1.77 "" at bounding box center [161, 231] width 130 height 52
type input "10.16"
type input "1.67"
click at [362, 175] on input "10.17" at bounding box center [302, 179] width 130 height 28
click at [362, 175] on input "10.18" at bounding box center [302, 179] width 130 height 28
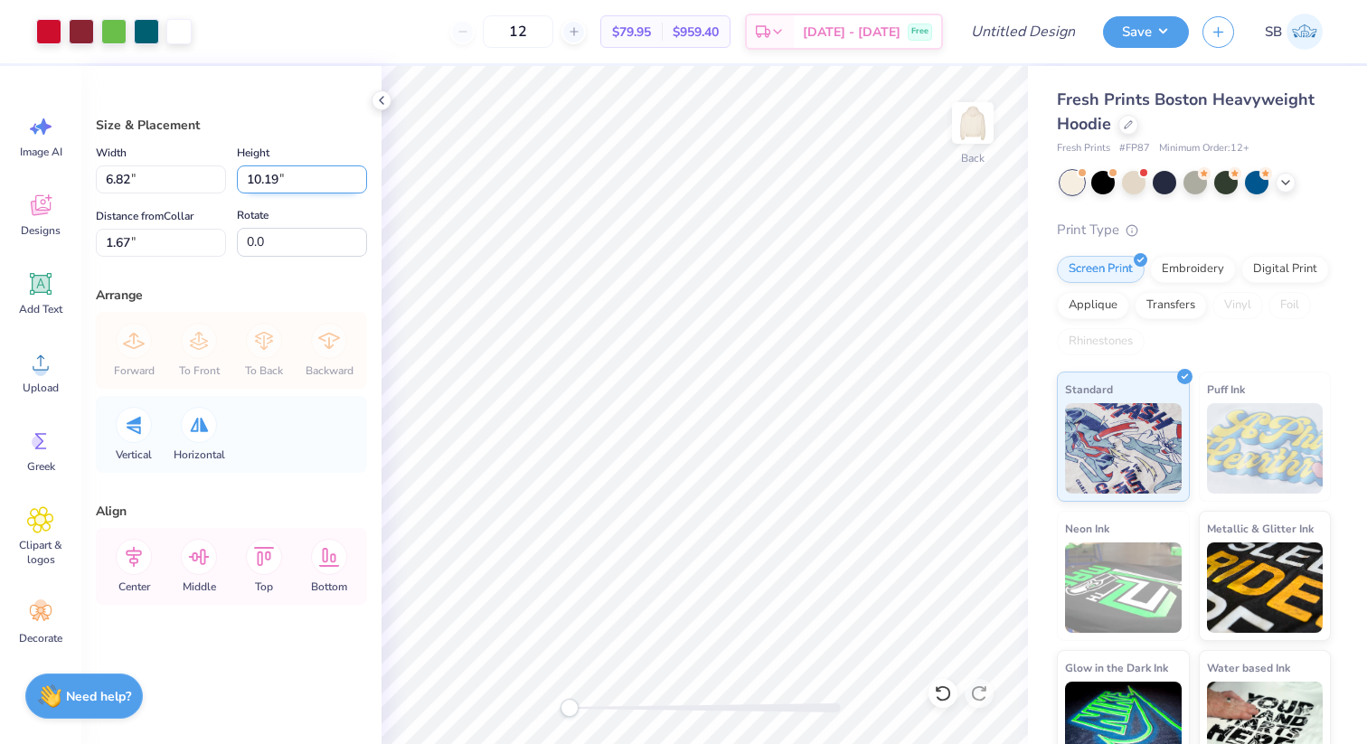
click at [362, 175] on input "10.19" at bounding box center [302, 179] width 130 height 28
click at [362, 175] on input "10.2" at bounding box center [302, 179] width 130 height 28
click at [362, 175] on input "10.21" at bounding box center [302, 179] width 130 height 28
click at [362, 175] on input "10.22" at bounding box center [302, 179] width 130 height 28
click at [362, 175] on input "10.23" at bounding box center [302, 179] width 130 height 28
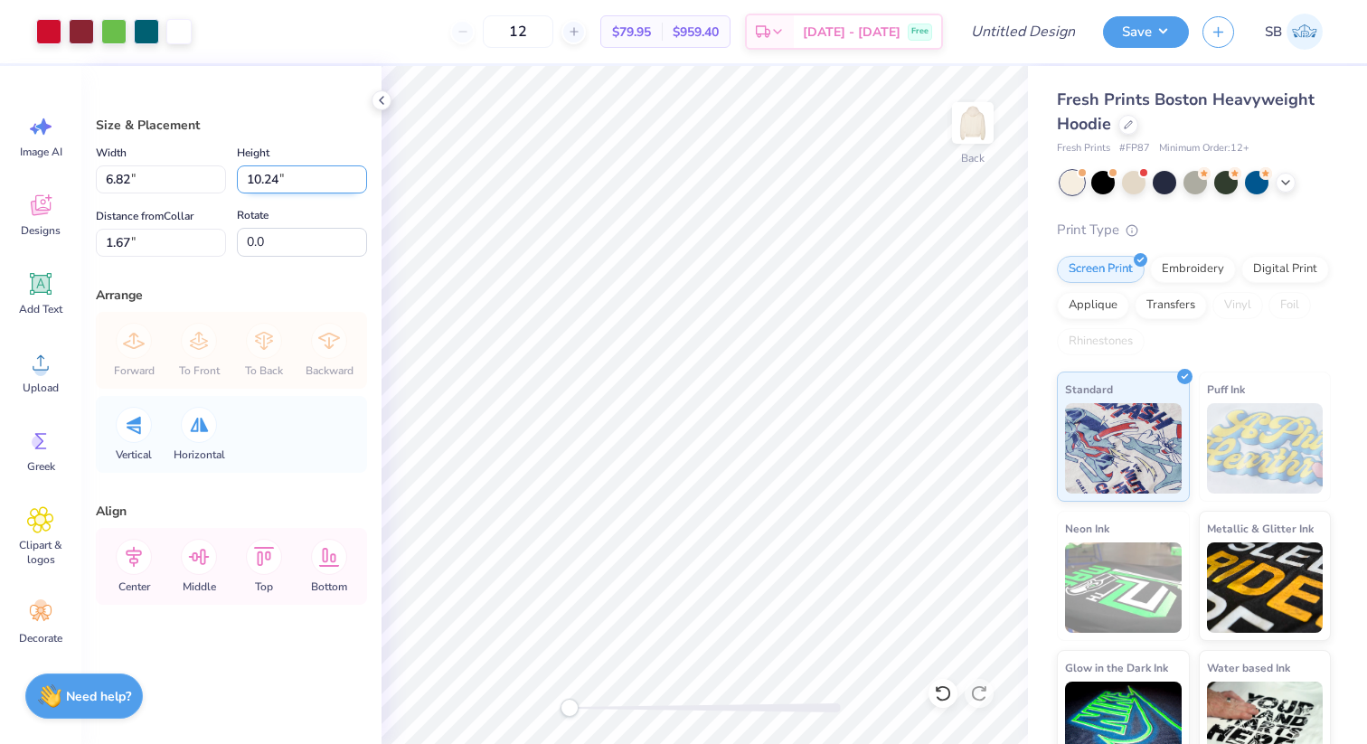
click at [362, 175] on input "10.24" at bounding box center [302, 179] width 130 height 28
click at [362, 175] on input "10.25" at bounding box center [302, 179] width 130 height 28
click at [362, 175] on input "10.26" at bounding box center [302, 179] width 130 height 28
click at [362, 175] on input "10.27" at bounding box center [302, 179] width 130 height 28
click at [362, 175] on input "10.28" at bounding box center [302, 179] width 130 height 28
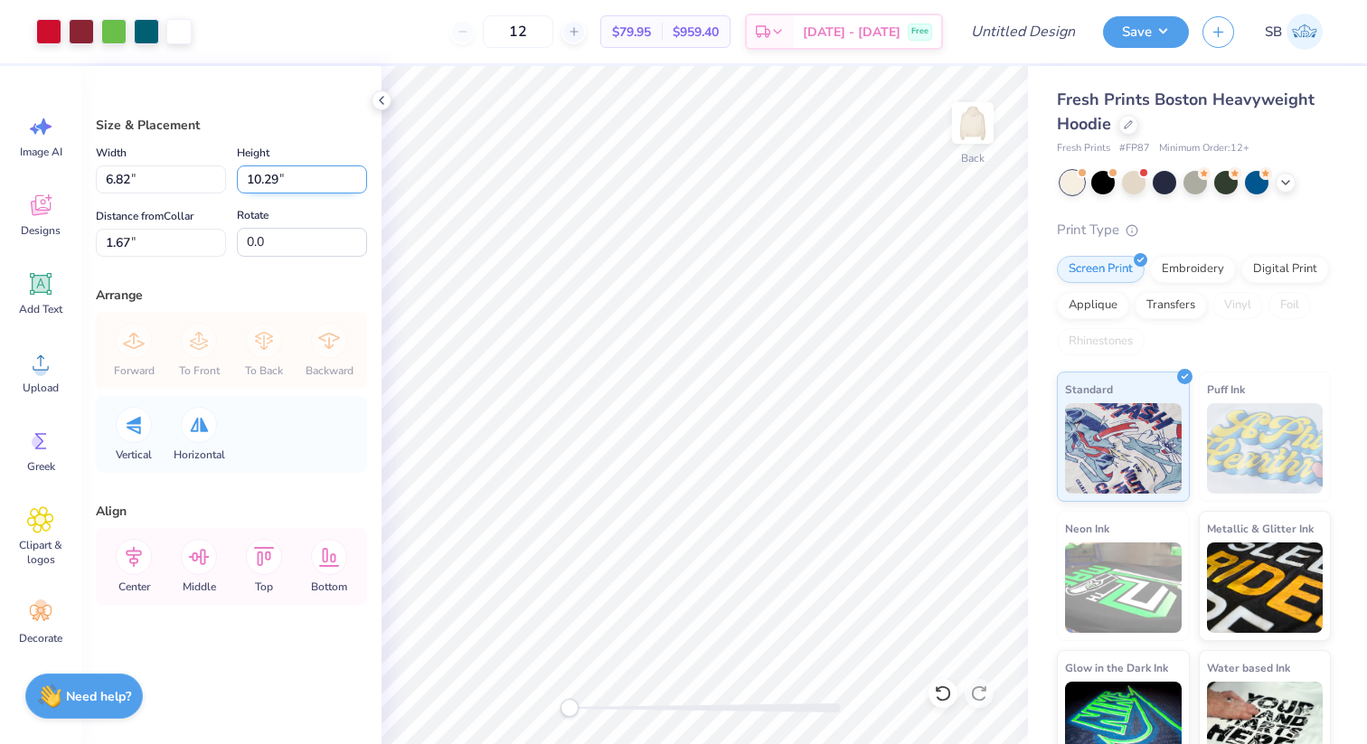
click at [362, 175] on input "10.29" at bounding box center [302, 179] width 130 height 28
click at [362, 175] on input "10.3" at bounding box center [302, 179] width 130 height 28
click at [362, 175] on input "10.31" at bounding box center [302, 179] width 130 height 28
click at [362, 175] on input "10.32" at bounding box center [302, 179] width 130 height 28
type input "10.33"
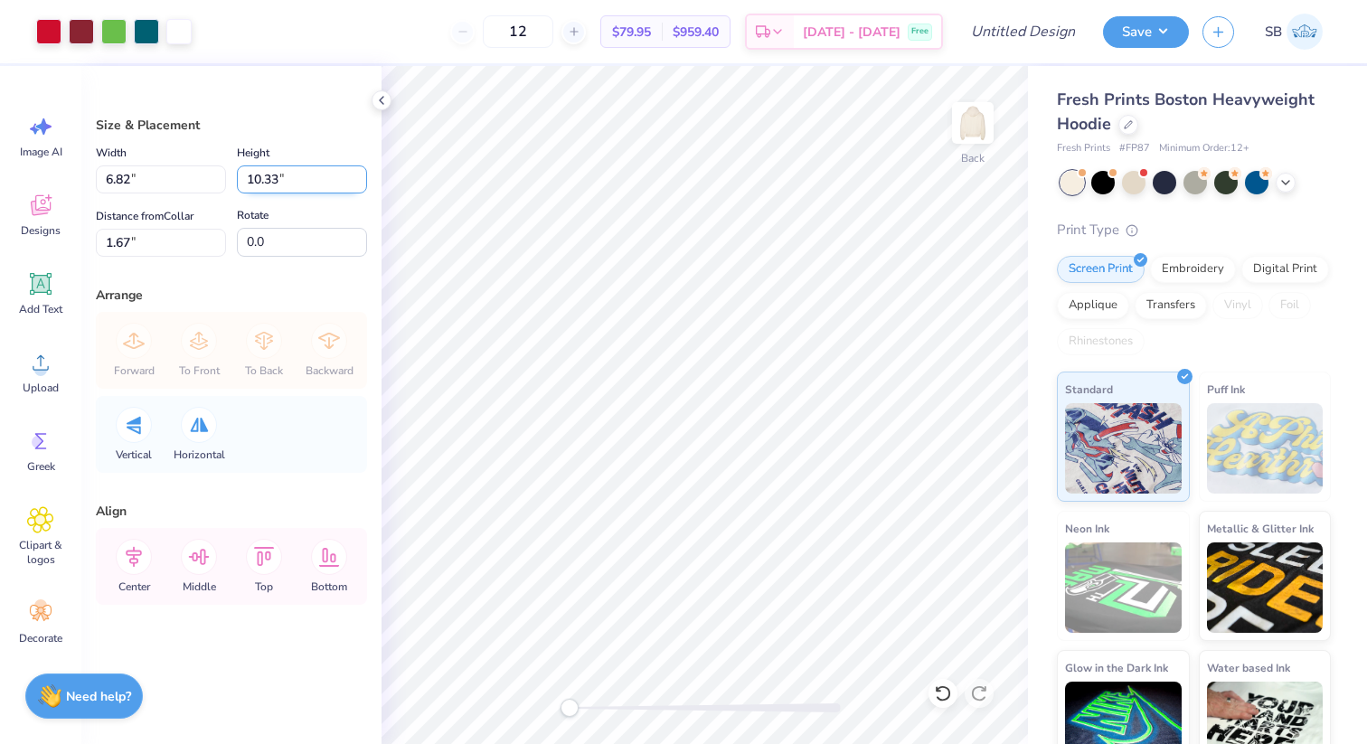
click at [362, 175] on input "10.33" at bounding box center [302, 179] width 130 height 28
click at [347, 211] on div "Rotate 0.0" at bounding box center [302, 230] width 130 height 52
type input "6.93"
type input "1.59"
click at [169, 172] on input "6.93" at bounding box center [161, 179] width 130 height 28
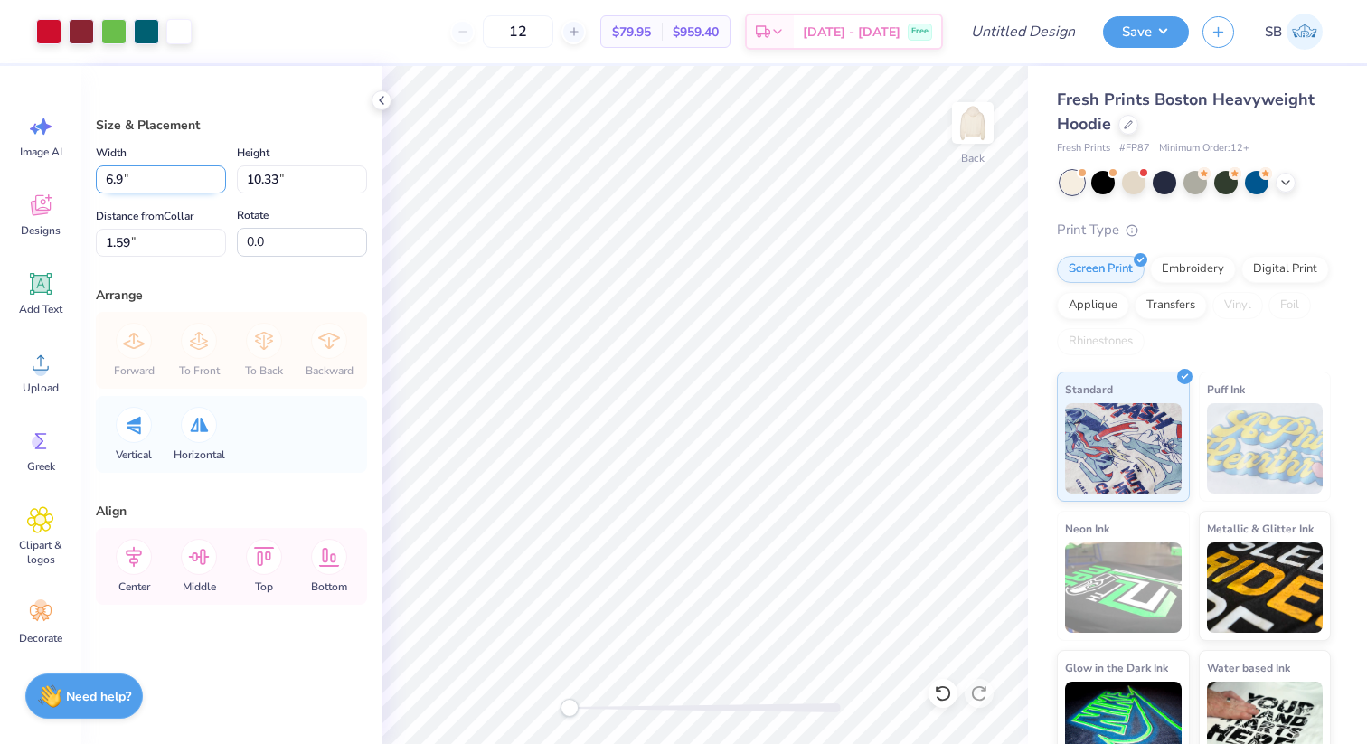
type input "6"
type input "7.00"
click at [218, 209] on div "Distance from Collar 1.59 1.59 "" at bounding box center [161, 231] width 130 height 52
type input "10.43"
type input "1.54"
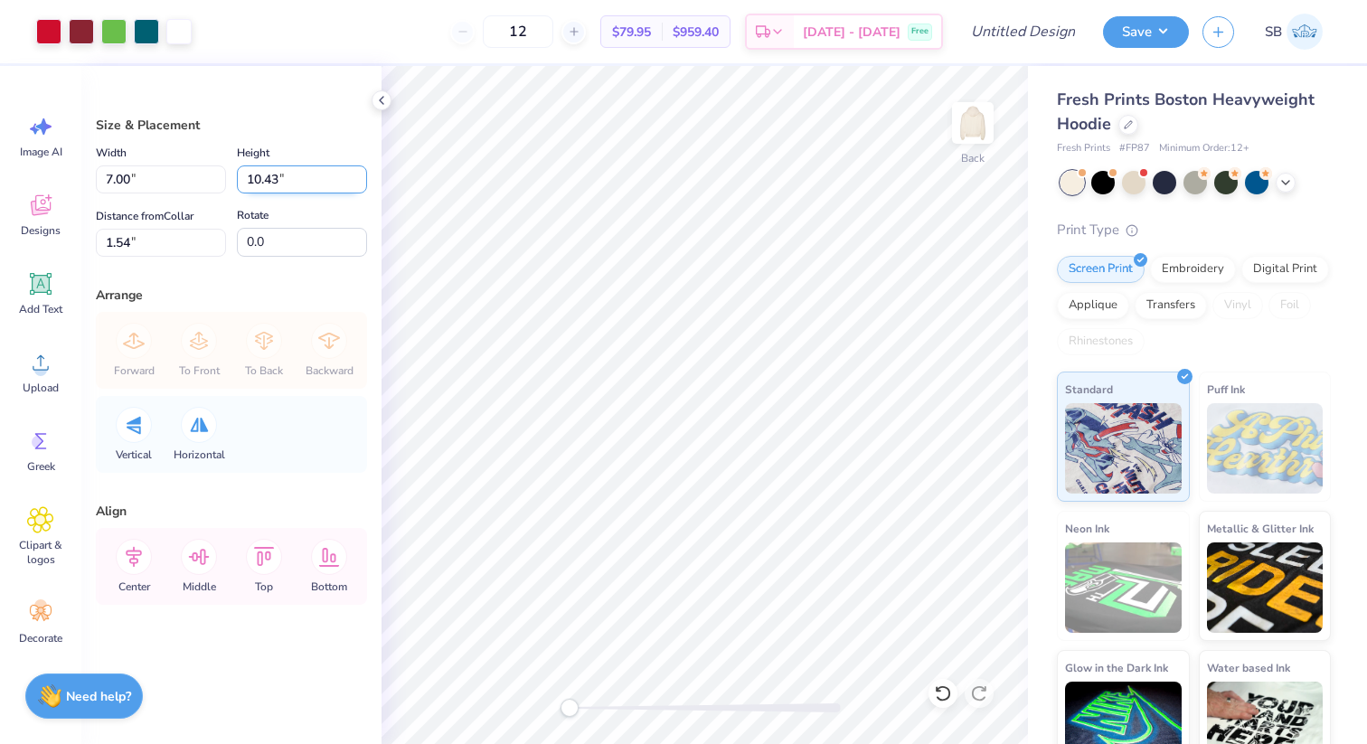
click at [277, 181] on input "10.43" at bounding box center [302, 179] width 130 height 28
type input "1"
type input "12.00"
click at [380, 281] on div "Size & Placement Width 7.00 7.00 " Height 12.00 12.00 " Distance from Collar 1.…" at bounding box center [231, 405] width 300 height 678
type input "8.06"
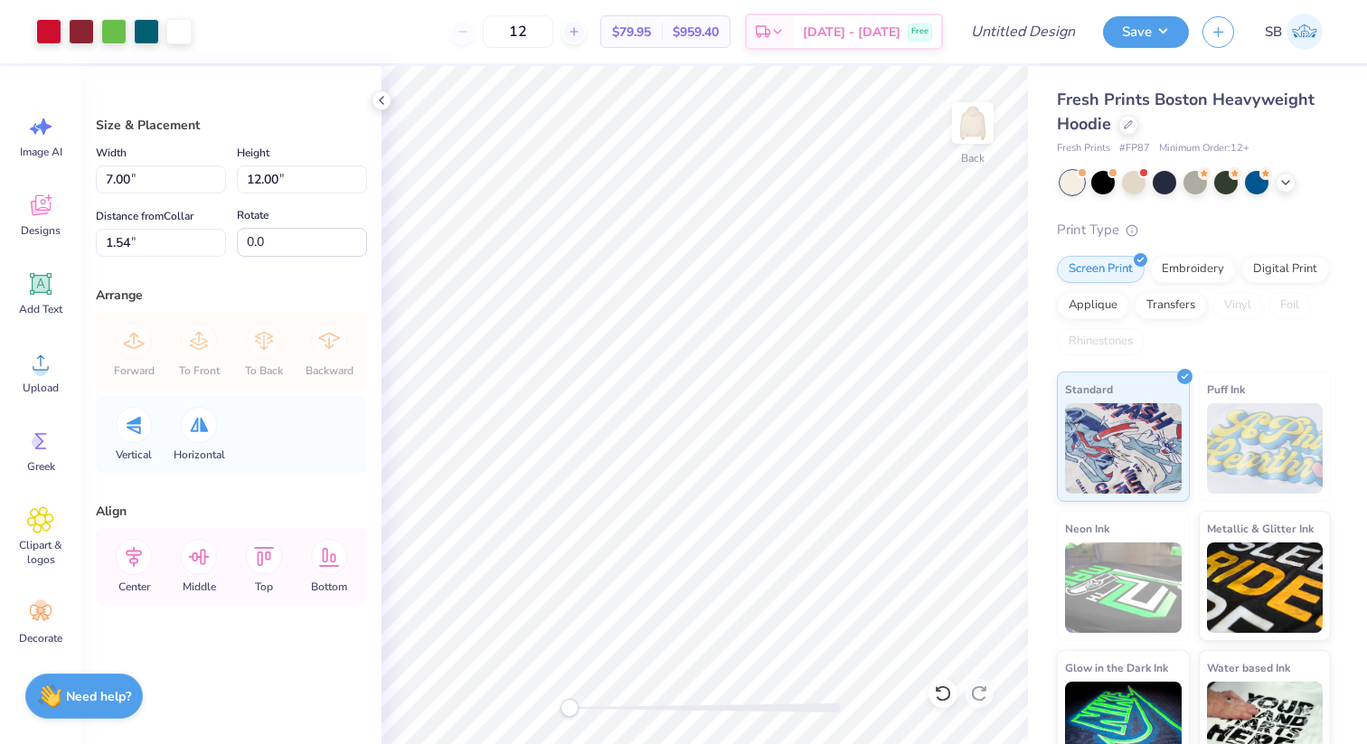
type input "0.75"
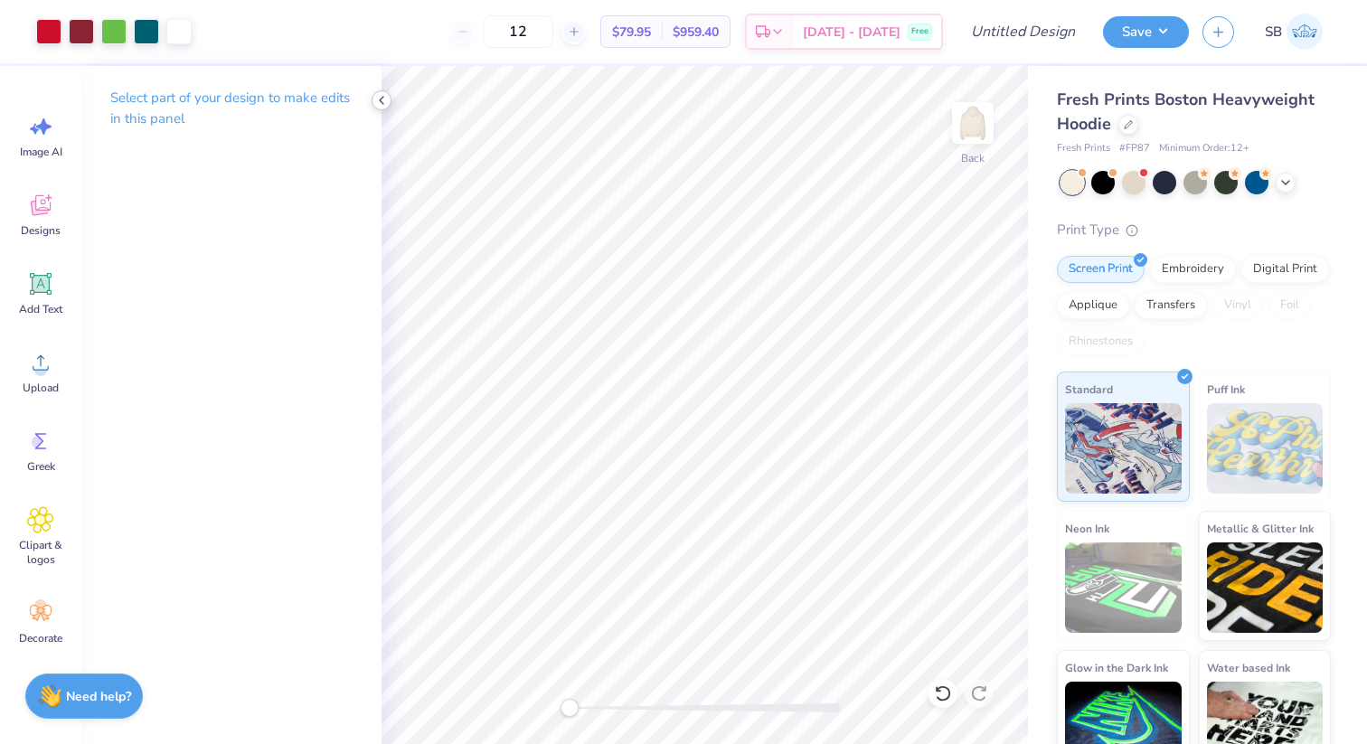
click at [378, 101] on icon at bounding box center [381, 100] width 14 height 14
click at [380, 103] on icon at bounding box center [381, 100] width 14 height 14
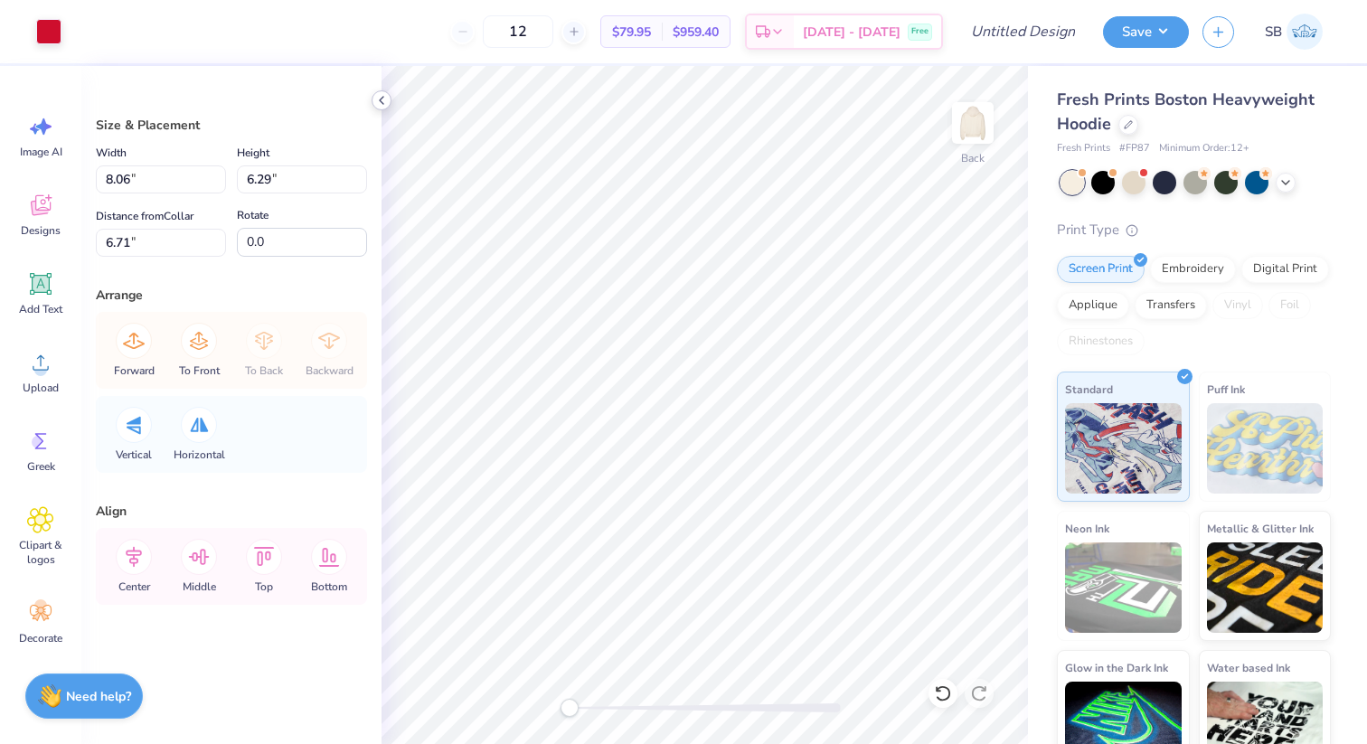
type input "8.02"
type input "6.00"
type input "6.75"
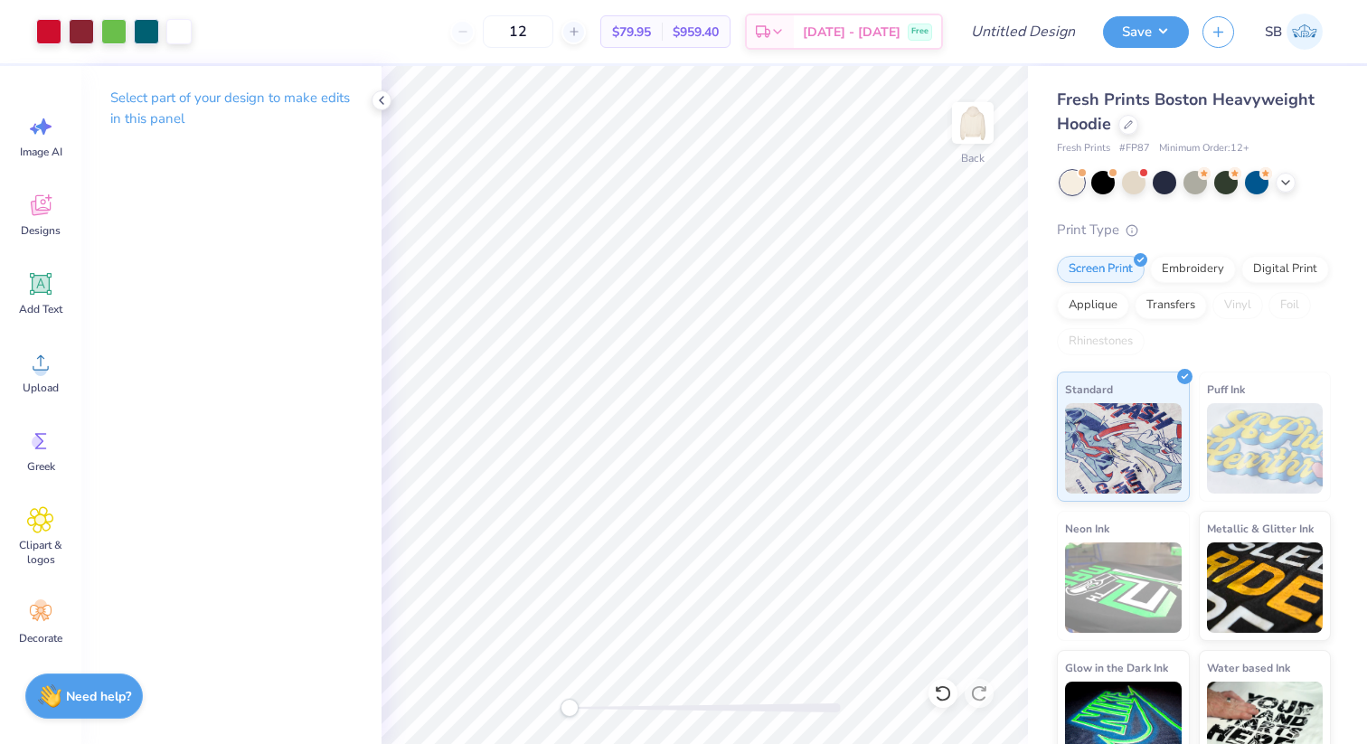
click at [250, 205] on div "Select part of your design to make edits in this panel" at bounding box center [231, 405] width 300 height 678
click at [374, 103] on icon at bounding box center [381, 100] width 14 height 14
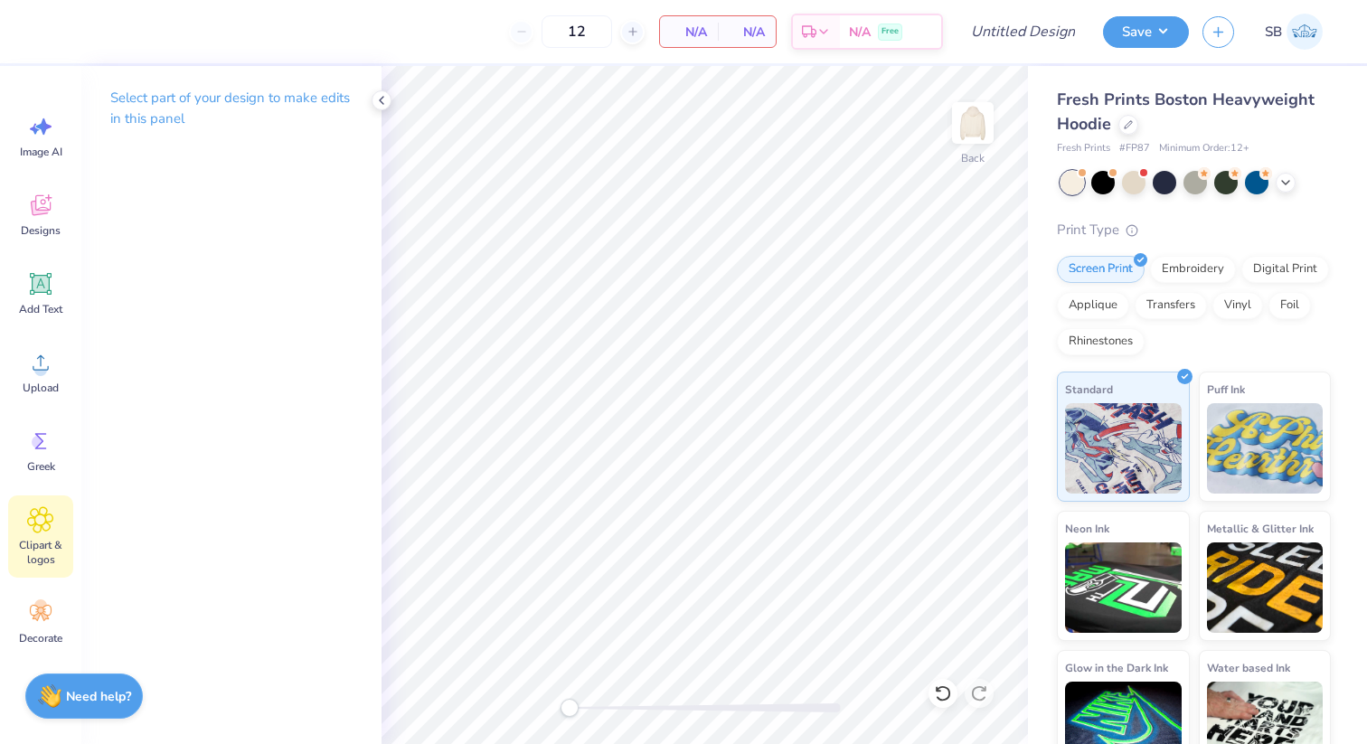
click at [42, 523] on icon at bounding box center [40, 519] width 11 height 11
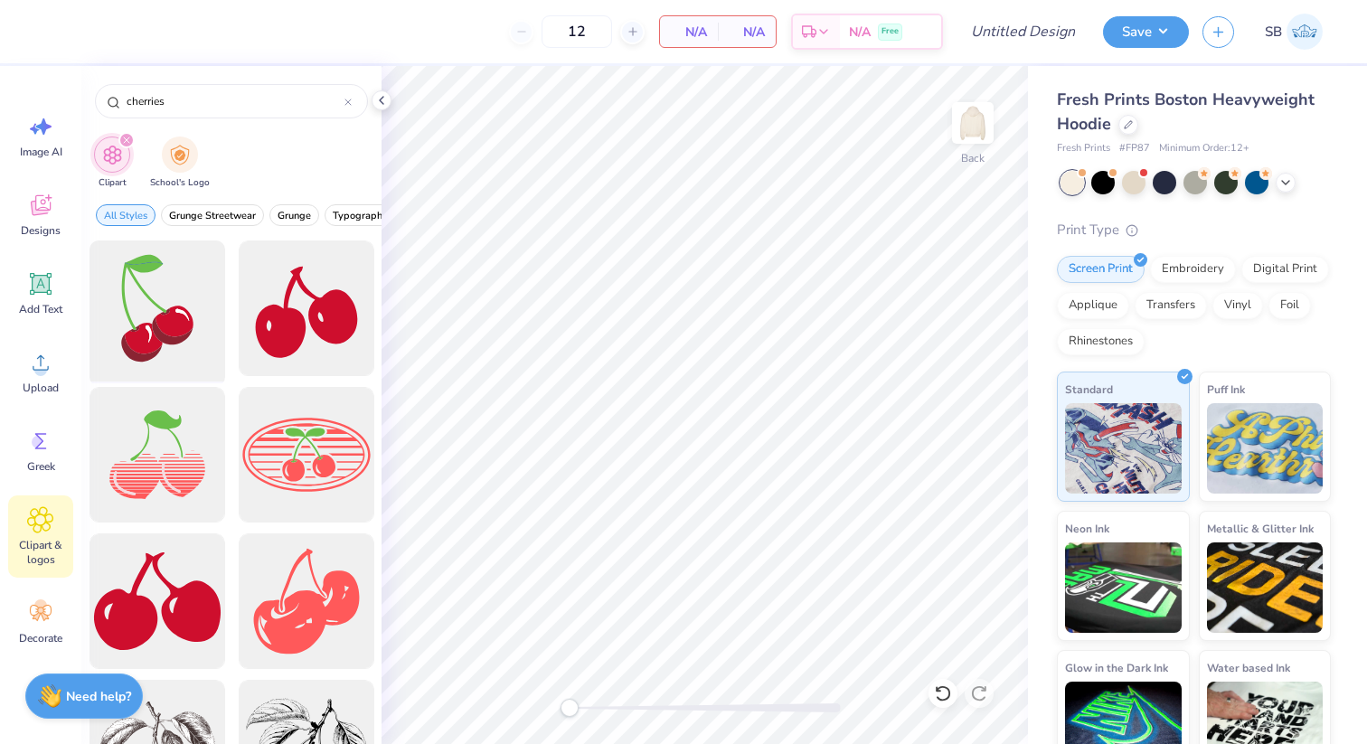
click at [166, 325] on div at bounding box center [156, 308] width 149 height 149
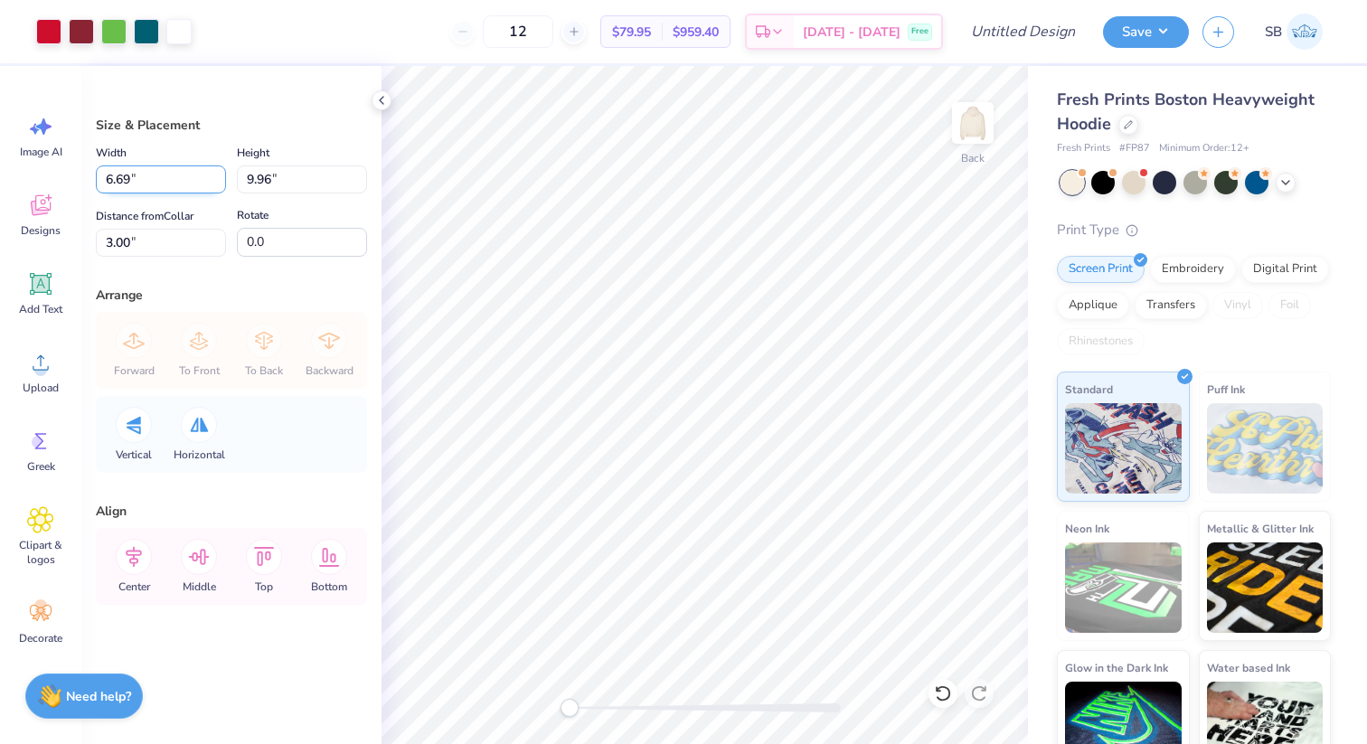
click at [202, 179] on input "6.69" at bounding box center [161, 179] width 130 height 28
type input "6.7"
click at [220, 175] on input "6.7" at bounding box center [161, 179] width 130 height 28
type input "9.97"
click at [359, 171] on input "9.97" at bounding box center [302, 179] width 130 height 28
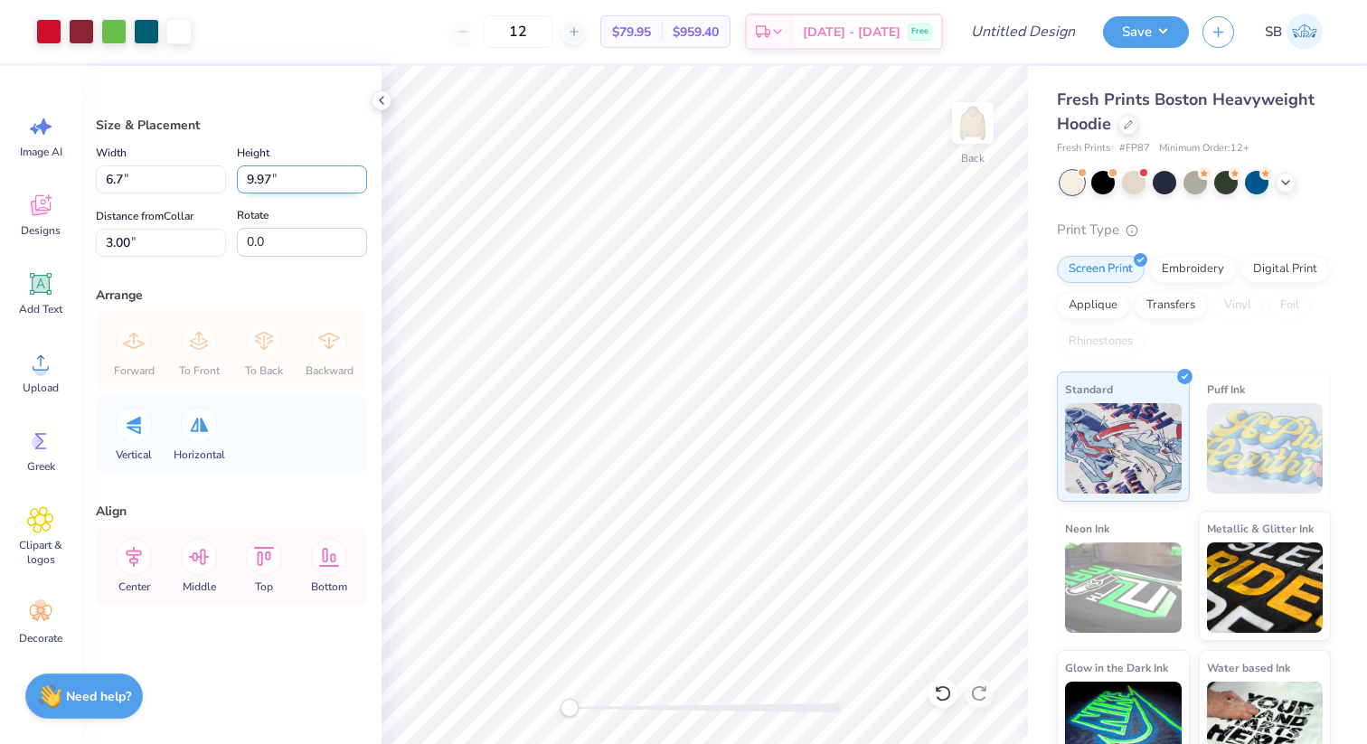
type input "6.70"
type input "2.99"
click at [359, 171] on input "9.98" at bounding box center [302, 179] width 130 height 28
click at [359, 171] on input "9.99" at bounding box center [302, 179] width 130 height 28
click at [359, 171] on input "10" at bounding box center [302, 179] width 130 height 28
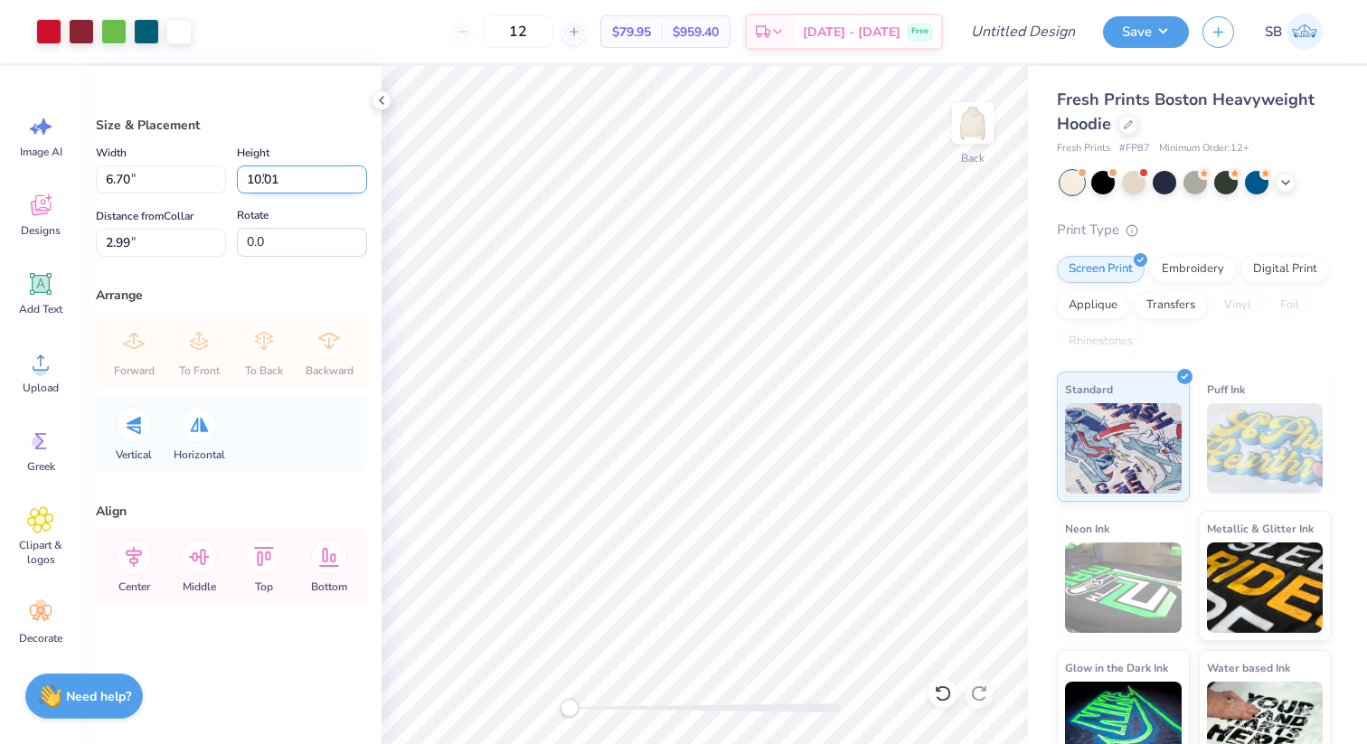
click at [359, 171] on input "10.01" at bounding box center [302, 179] width 130 height 28
click at [359, 171] on input "10.02" at bounding box center [302, 179] width 130 height 28
click at [359, 171] on input "10.03" at bounding box center [302, 179] width 130 height 28
click at [359, 171] on input "10.04" at bounding box center [302, 179] width 130 height 28
click at [359, 171] on input "10.05" at bounding box center [302, 179] width 130 height 28
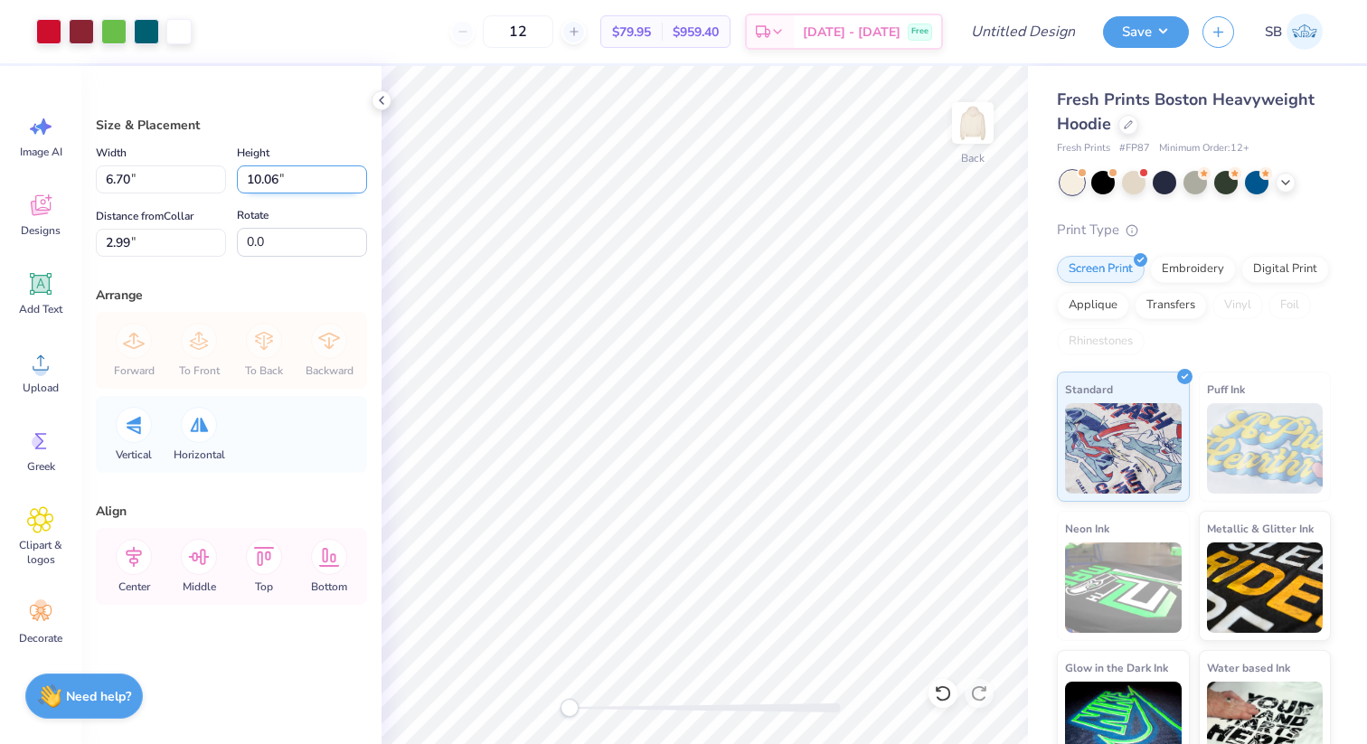
click at [359, 171] on input "10.06" at bounding box center [302, 179] width 130 height 28
click at [359, 171] on input "10.07" at bounding box center [302, 179] width 130 height 28
click at [359, 171] on input "10.08" at bounding box center [302, 179] width 130 height 28
click at [359, 171] on input "10.09" at bounding box center [302, 179] width 130 height 28
click at [359, 171] on input "10.1" at bounding box center [302, 179] width 130 height 28
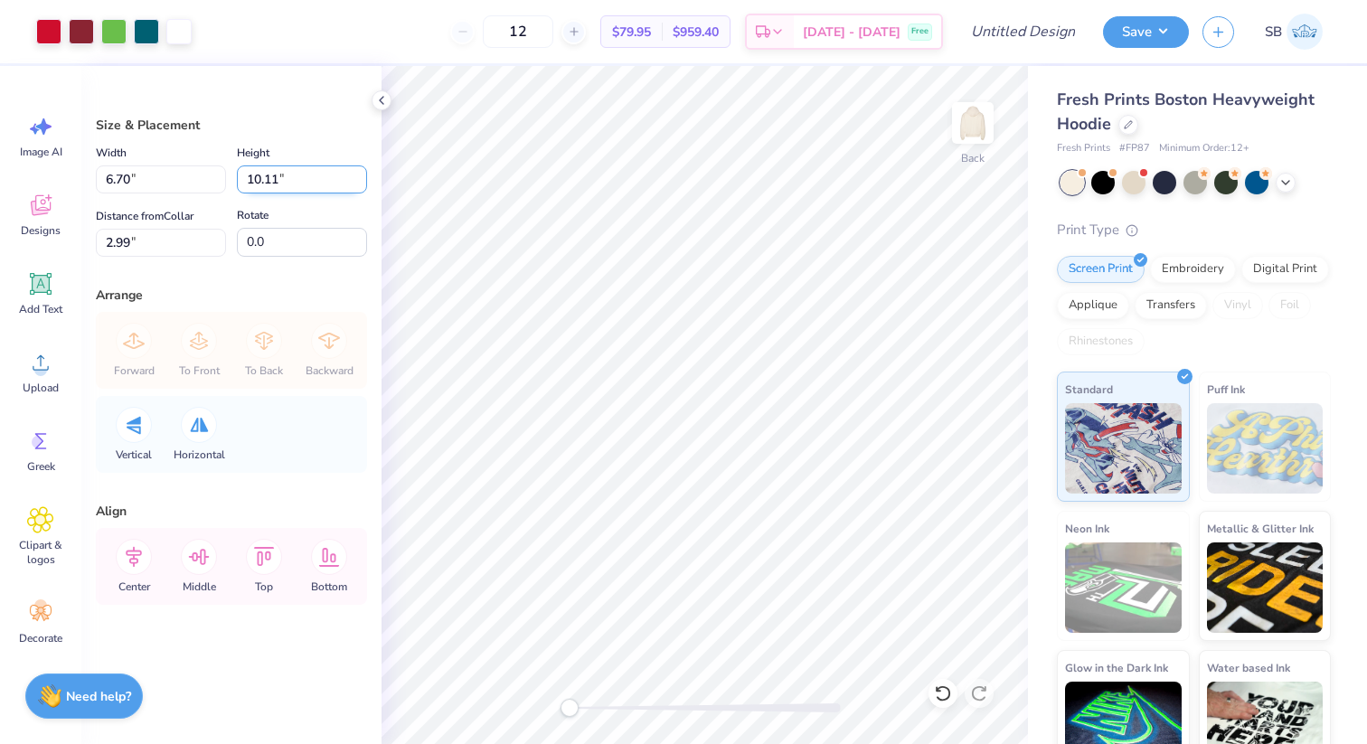
click at [359, 171] on input "10.11" at bounding box center [302, 179] width 130 height 28
click at [359, 171] on input "10.12" at bounding box center [302, 179] width 130 height 28
click at [359, 171] on input "10.13" at bounding box center [302, 179] width 130 height 28
click at [359, 171] on input "10.14" at bounding box center [302, 179] width 130 height 28
click at [359, 171] on input "10.15" at bounding box center [302, 179] width 130 height 28
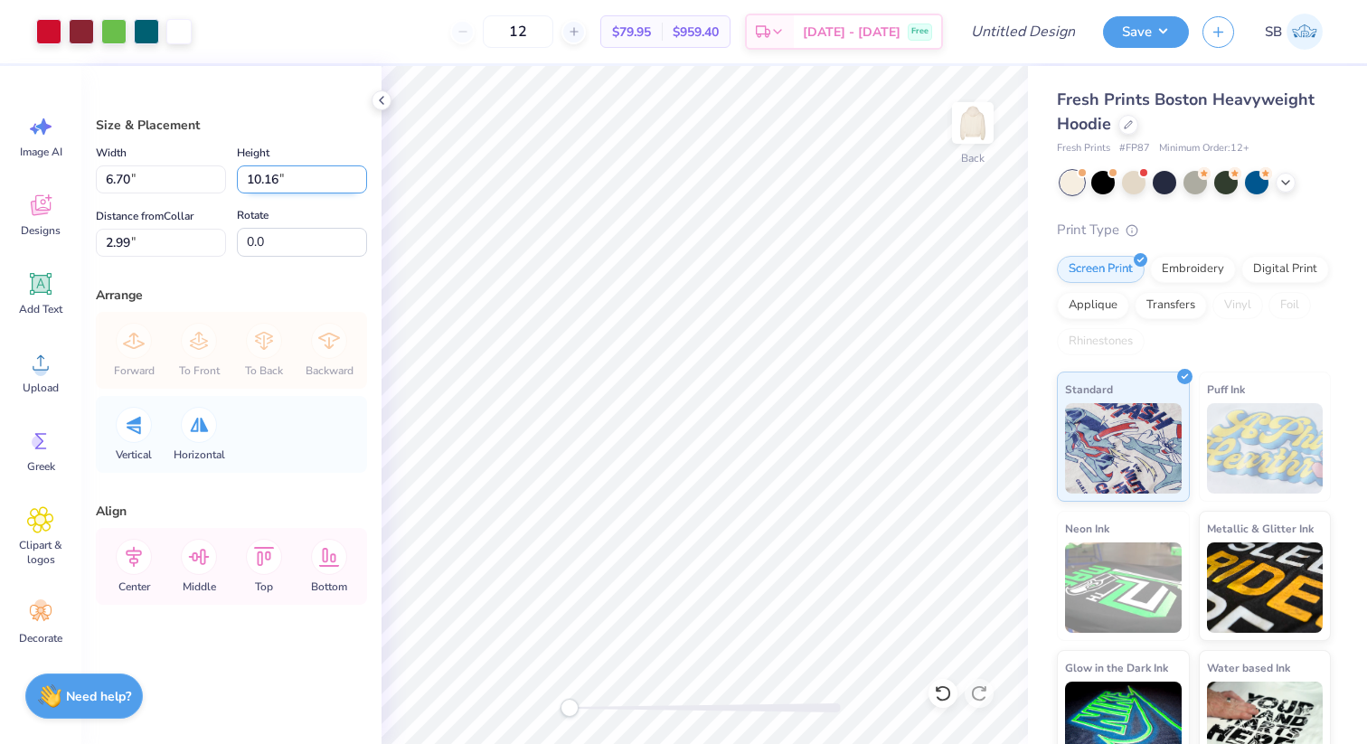
click at [359, 171] on input "10.16" at bounding box center [302, 179] width 130 height 28
click at [359, 171] on input "10.17" at bounding box center [302, 179] width 130 height 28
click at [359, 171] on input "10.18" at bounding box center [302, 179] width 130 height 28
click at [359, 171] on input "10.19" at bounding box center [302, 179] width 130 height 28
click at [359, 171] on input "10.2" at bounding box center [302, 179] width 130 height 28
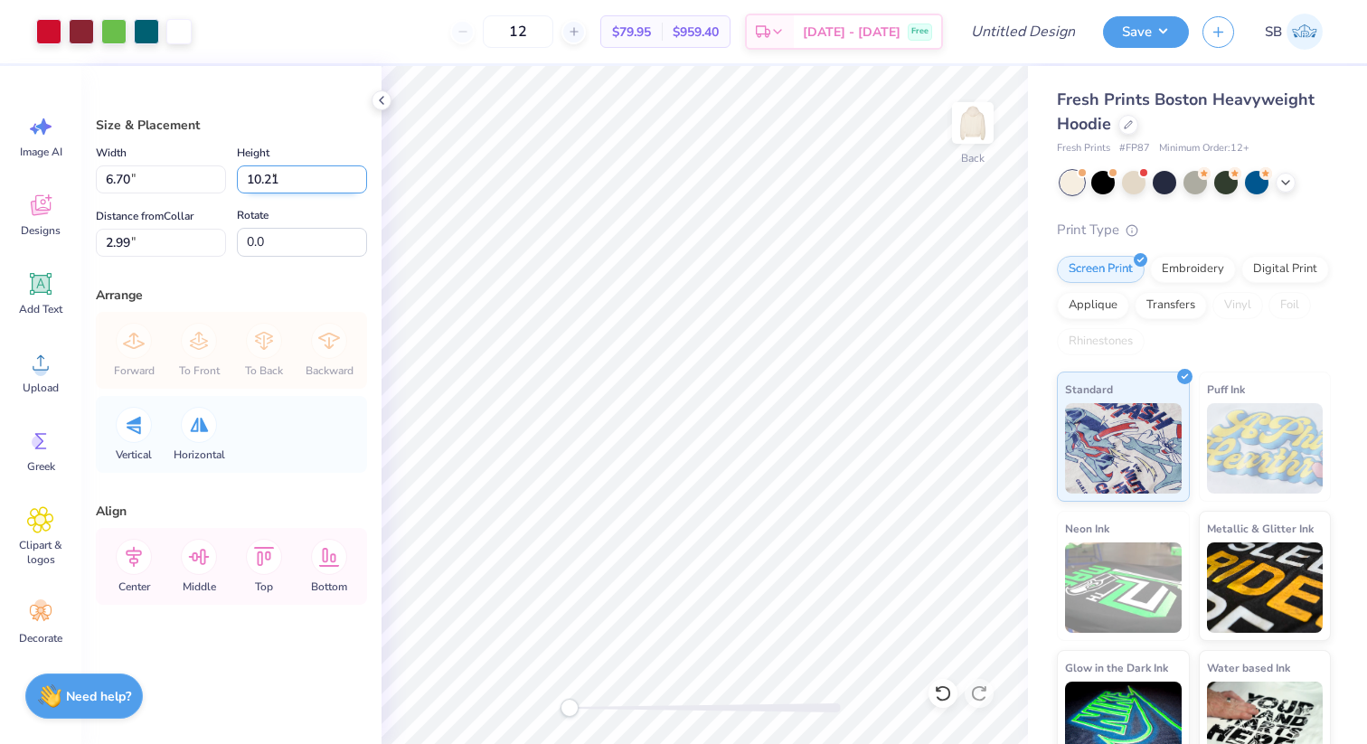
click at [359, 171] on input "10.21" at bounding box center [302, 179] width 130 height 28
click at [359, 171] on input "10.22" at bounding box center [302, 179] width 130 height 28
click at [359, 171] on input "10.23" at bounding box center [302, 179] width 130 height 28
click at [359, 171] on input "10.24" at bounding box center [302, 179] width 130 height 28
click at [359, 171] on input "10.25" at bounding box center [302, 179] width 130 height 28
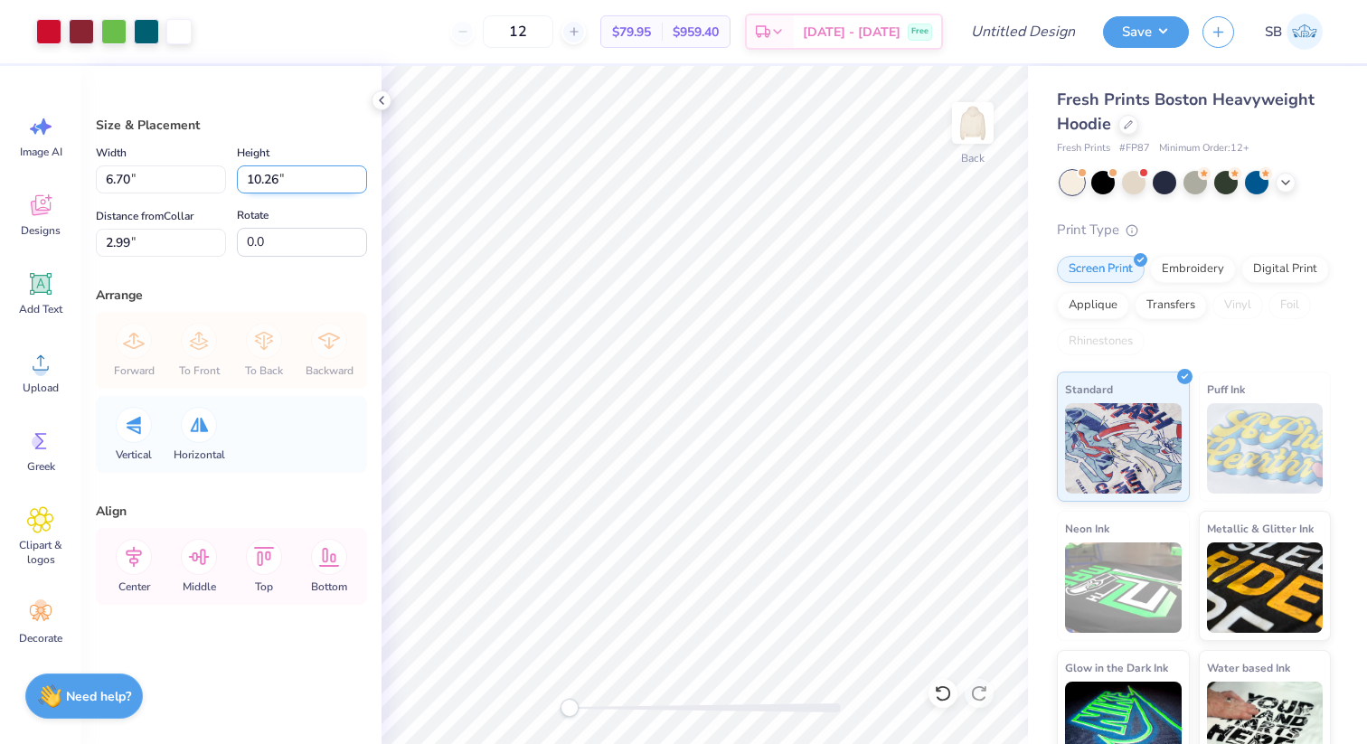
click at [359, 171] on input "10.26" at bounding box center [302, 179] width 130 height 28
click at [359, 171] on input "10.27" at bounding box center [302, 179] width 130 height 28
type input "1"
type input "11"
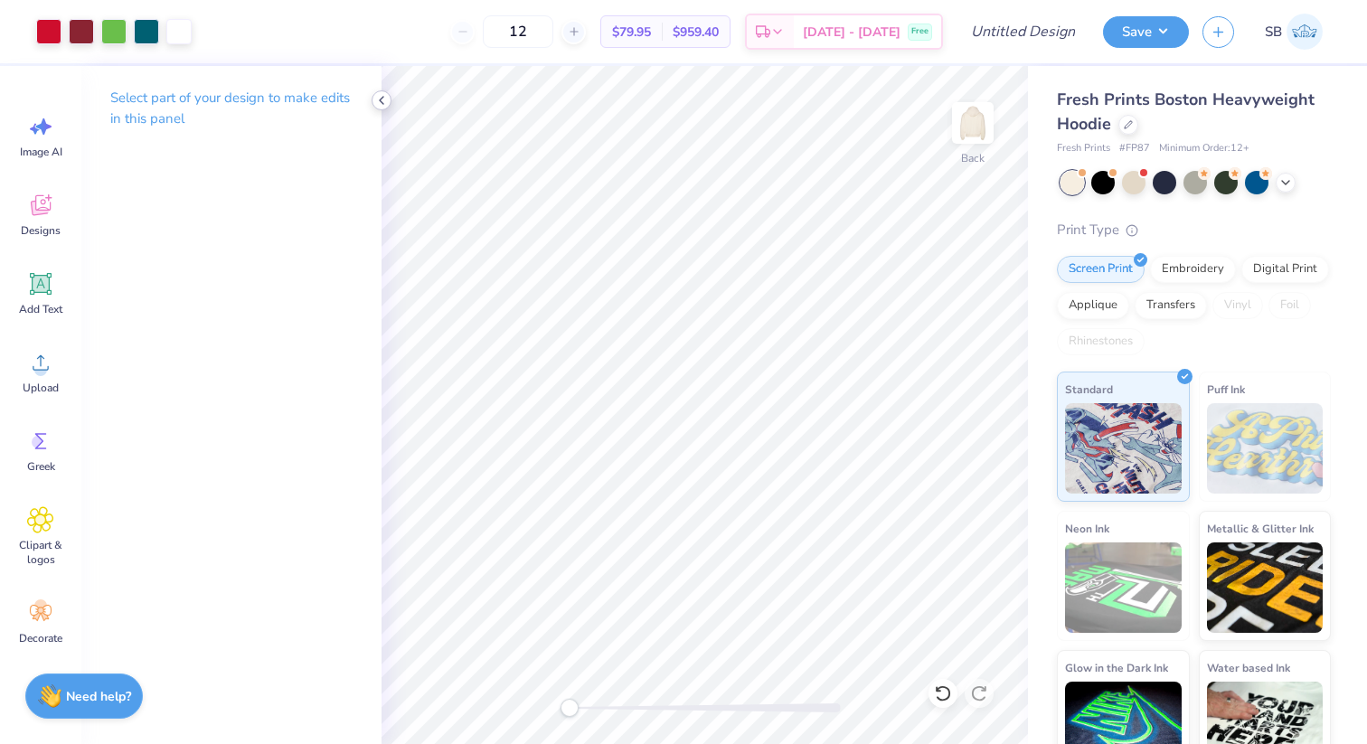
click at [379, 102] on icon at bounding box center [381, 100] width 14 height 14
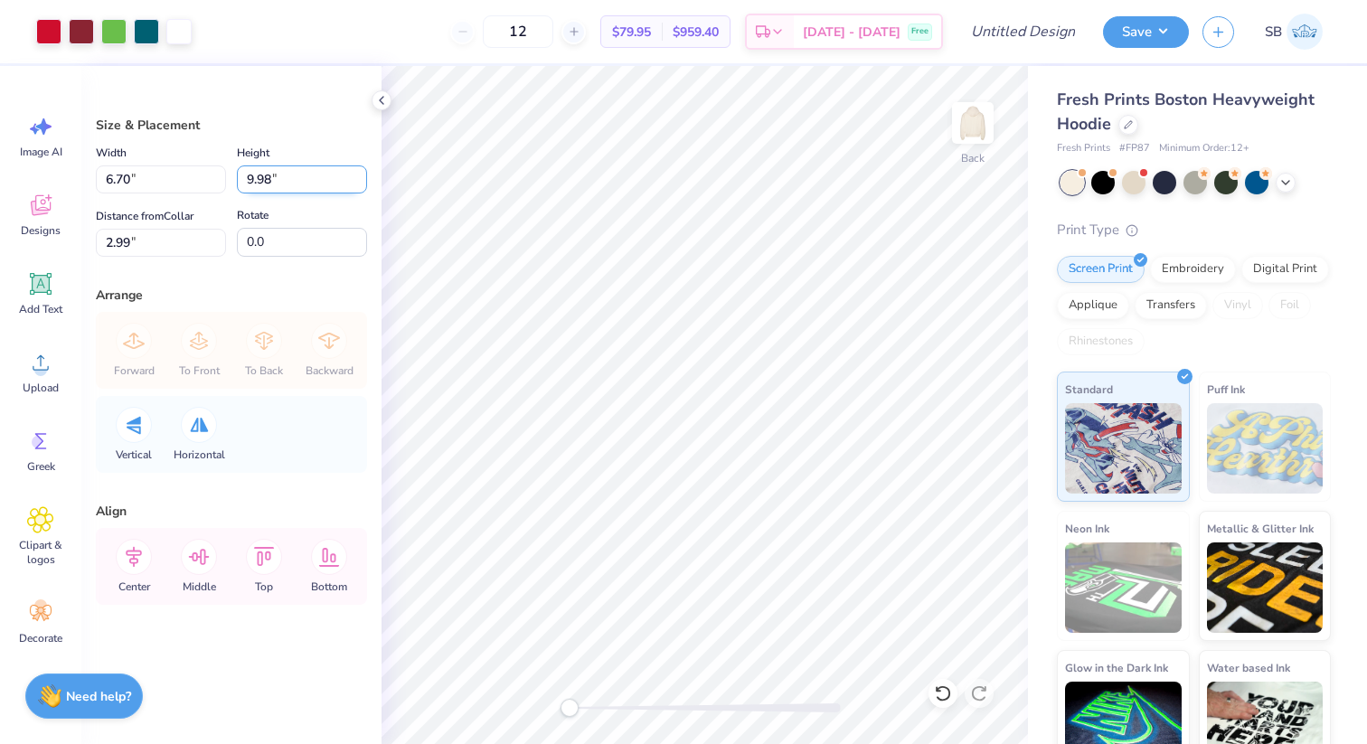
click at [281, 180] on input "9.98" at bounding box center [302, 179] width 130 height 28
type input "9"
type input "11"
click at [162, 182] on input "6.70" at bounding box center [161, 179] width 130 height 28
type input "7.38"
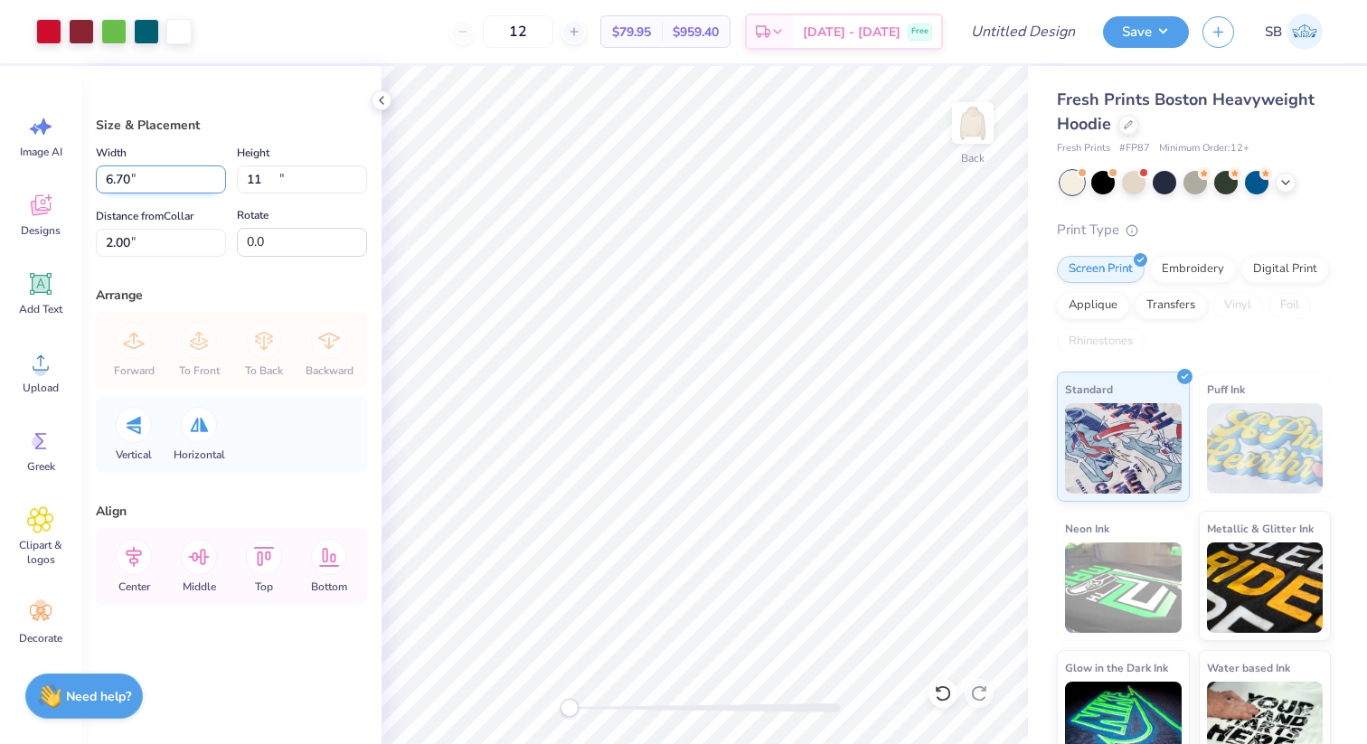
type input "11.00"
type input "2.00"
type input "7"
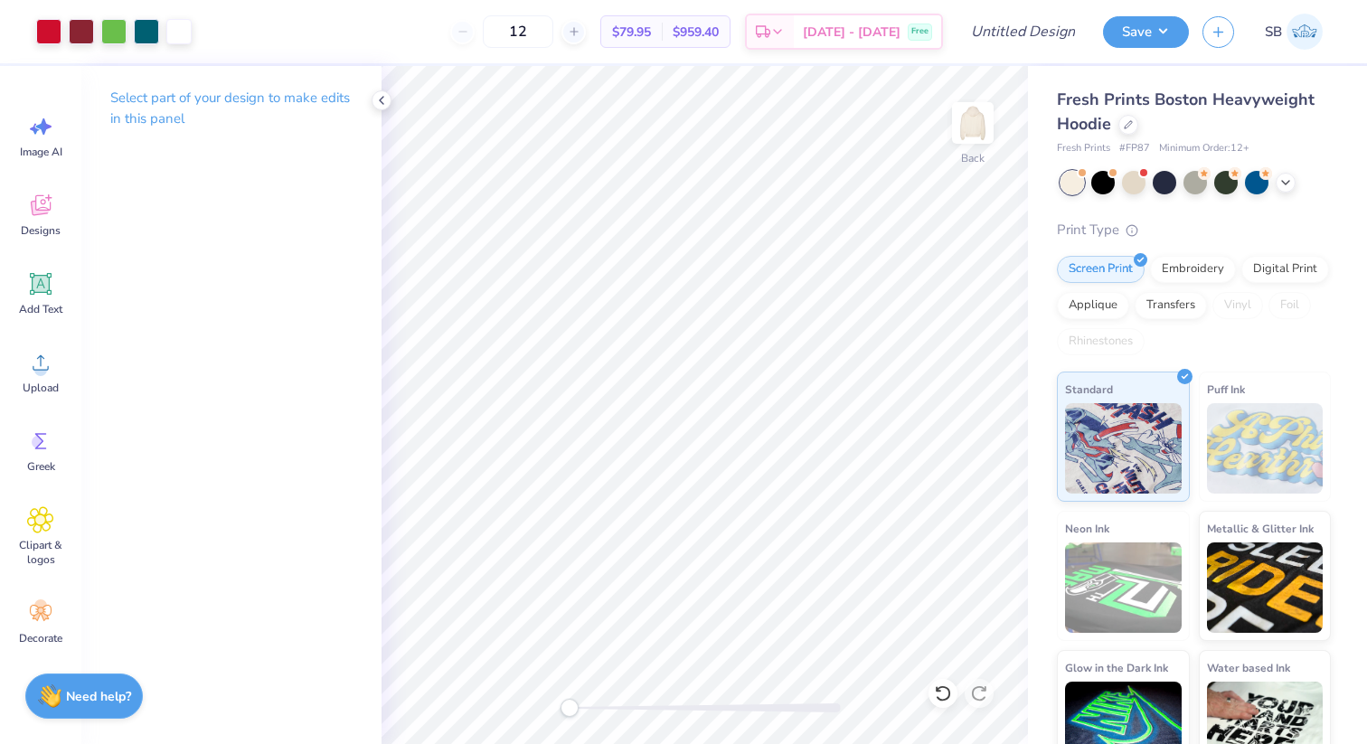
click at [264, 109] on p "Select part of your design to make edits in this panel" at bounding box center [231, 109] width 242 height 42
click at [382, 100] on icon at bounding box center [381, 100] width 14 height 14
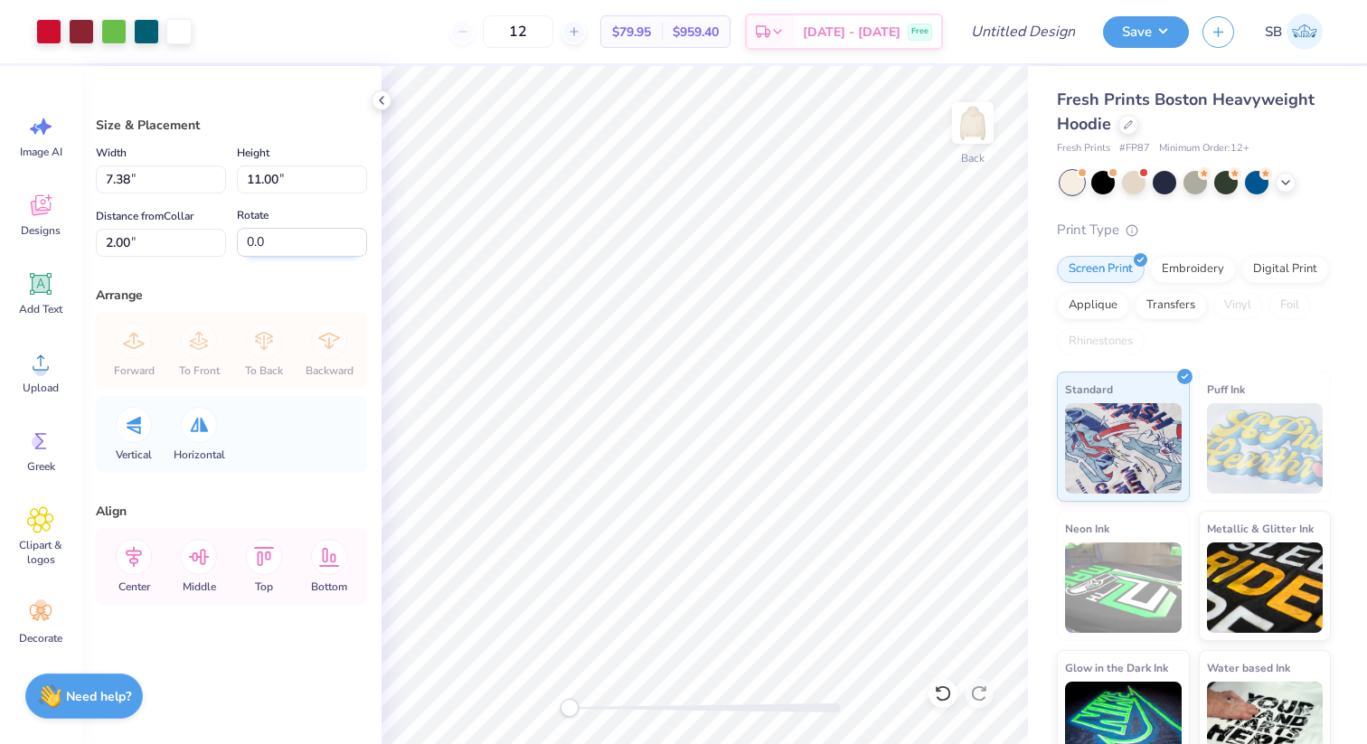
click at [299, 241] on input "0.0" at bounding box center [302, 242] width 130 height 29
click at [354, 236] on input "0.1" at bounding box center [302, 242] width 130 height 29
click at [360, 236] on input "0.2" at bounding box center [302, 242] width 130 height 29
click at [360, 236] on input "0.3" at bounding box center [302, 242] width 130 height 29
click at [360, 236] on input "0.4" at bounding box center [302, 242] width 130 height 29
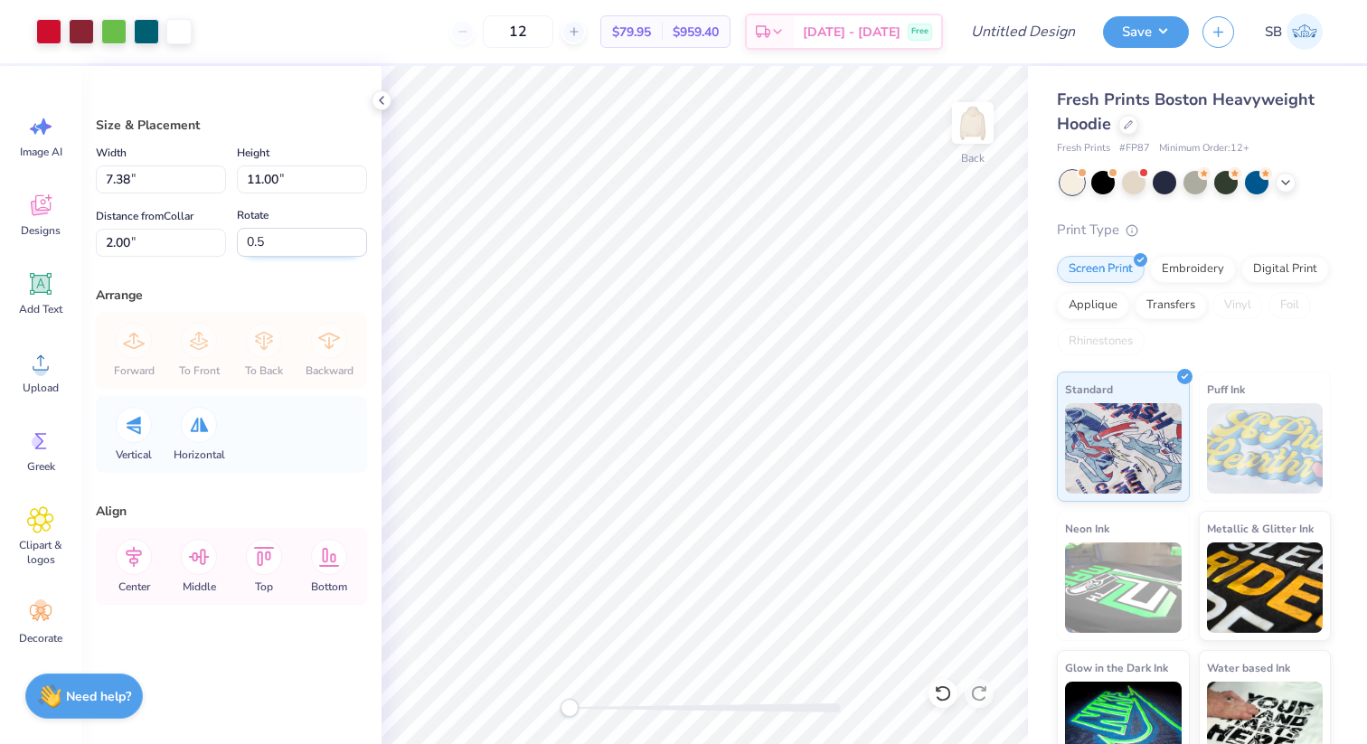
click at [360, 236] on input "0.5" at bounding box center [302, 242] width 130 height 29
click at [360, 236] on input "0.6" at bounding box center [302, 242] width 130 height 29
click at [360, 236] on input "0.7" at bounding box center [302, 242] width 130 height 29
click at [360, 236] on input "0.8" at bounding box center [302, 242] width 130 height 29
click at [360, 236] on input "0.9" at bounding box center [302, 242] width 130 height 29
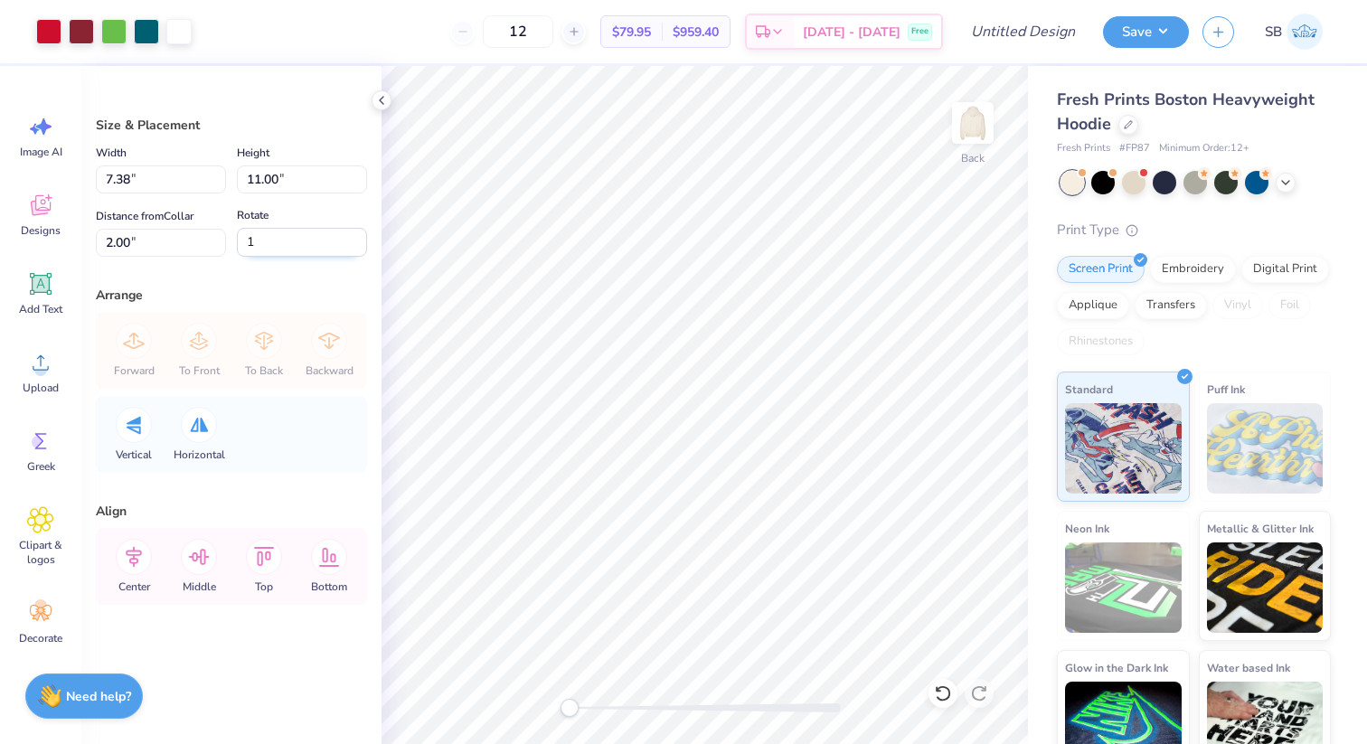
click at [360, 236] on input "1" at bounding box center [302, 242] width 130 height 29
click at [330, 296] on div "Arrange" at bounding box center [231, 295] width 271 height 19
click at [141, 424] on div at bounding box center [134, 425] width 36 height 36
click at [211, 432] on div at bounding box center [199, 425] width 36 height 36
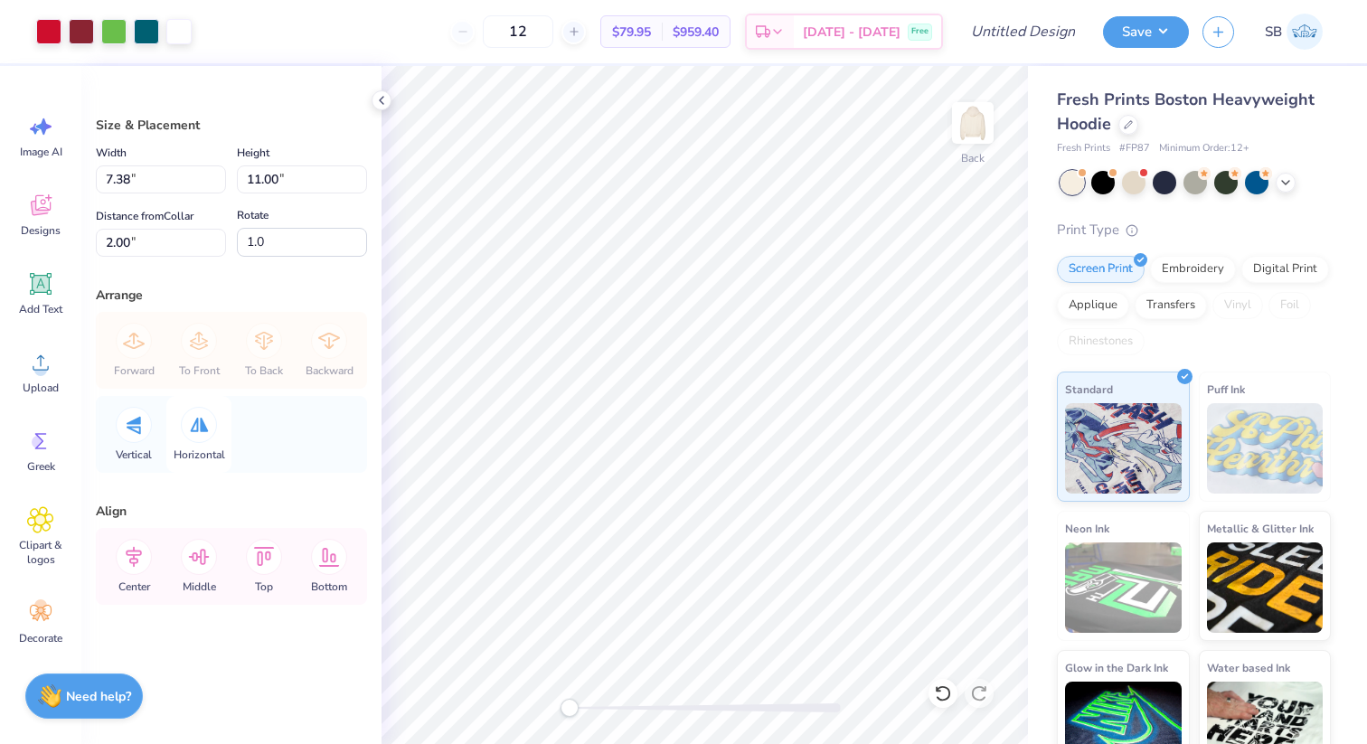
click at [211, 432] on div at bounding box center [199, 425] width 36 height 36
type input "-1.0"
click at [112, 242] on input "2.00" at bounding box center [161, 243] width 130 height 28
type input "1.00"
click at [153, 245] on input "1.00" at bounding box center [161, 243] width 130 height 28
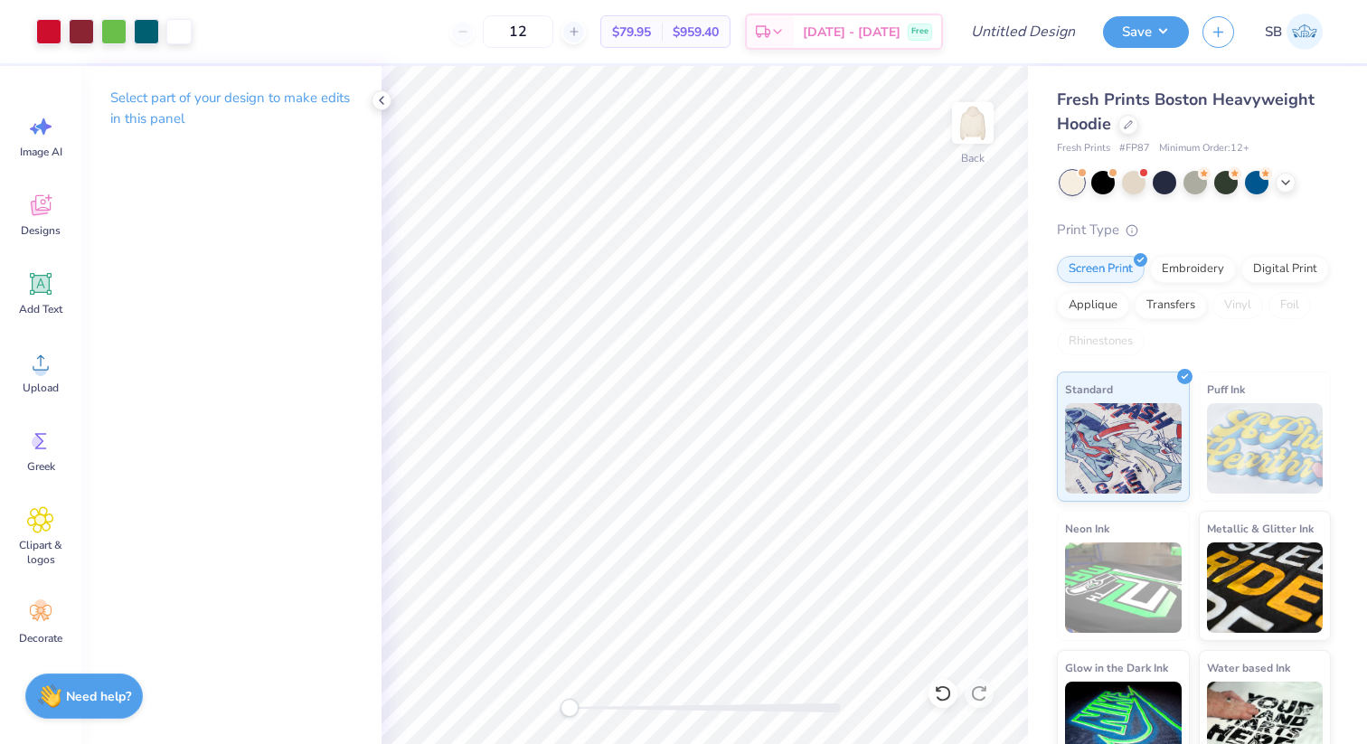
click at [248, 256] on div "Select part of your design to make edits in this panel" at bounding box center [231, 405] width 300 height 678
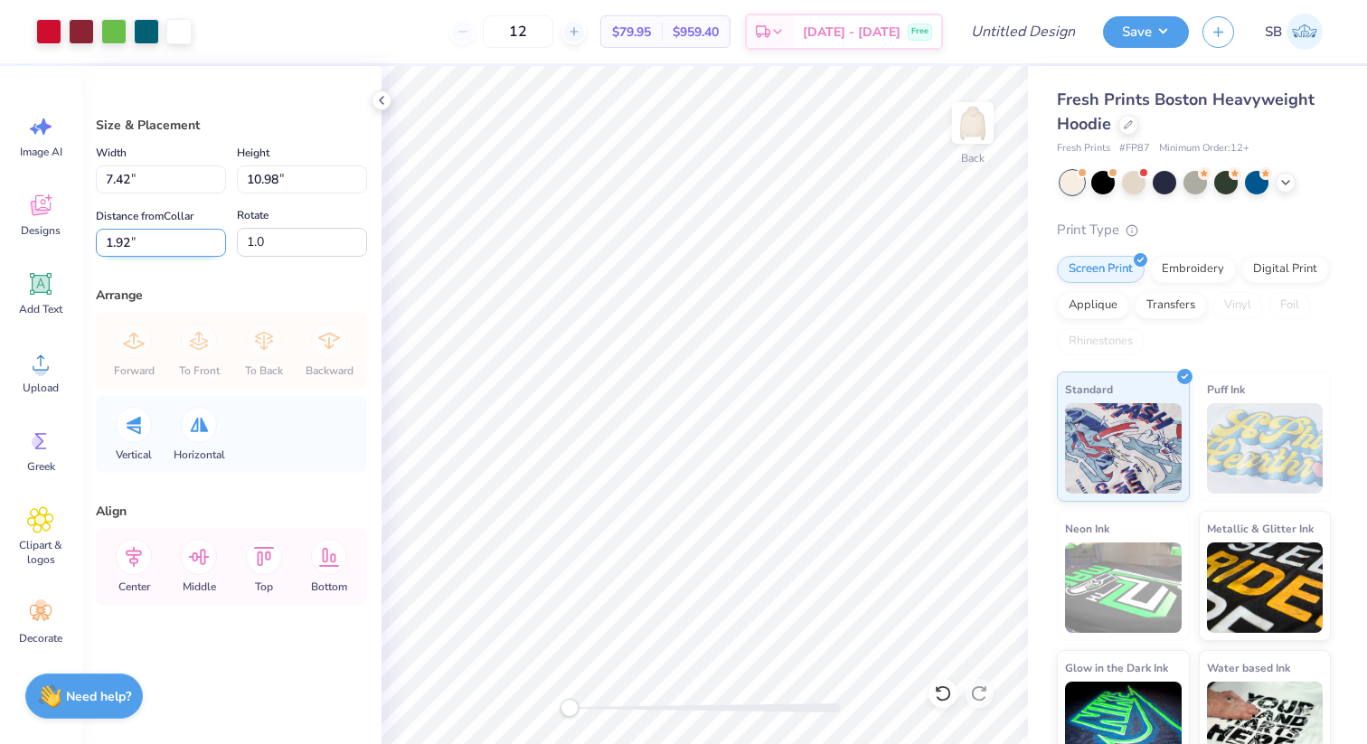
click at [132, 243] on input "1.92" at bounding box center [161, 243] width 130 height 28
click at [210, 244] on input "1.5" at bounding box center [161, 243] width 130 height 28
click at [188, 240] on input "1.5" at bounding box center [161, 243] width 130 height 28
click at [139, 240] on input "1.5" at bounding box center [161, 243] width 130 height 28
type input "1.5"
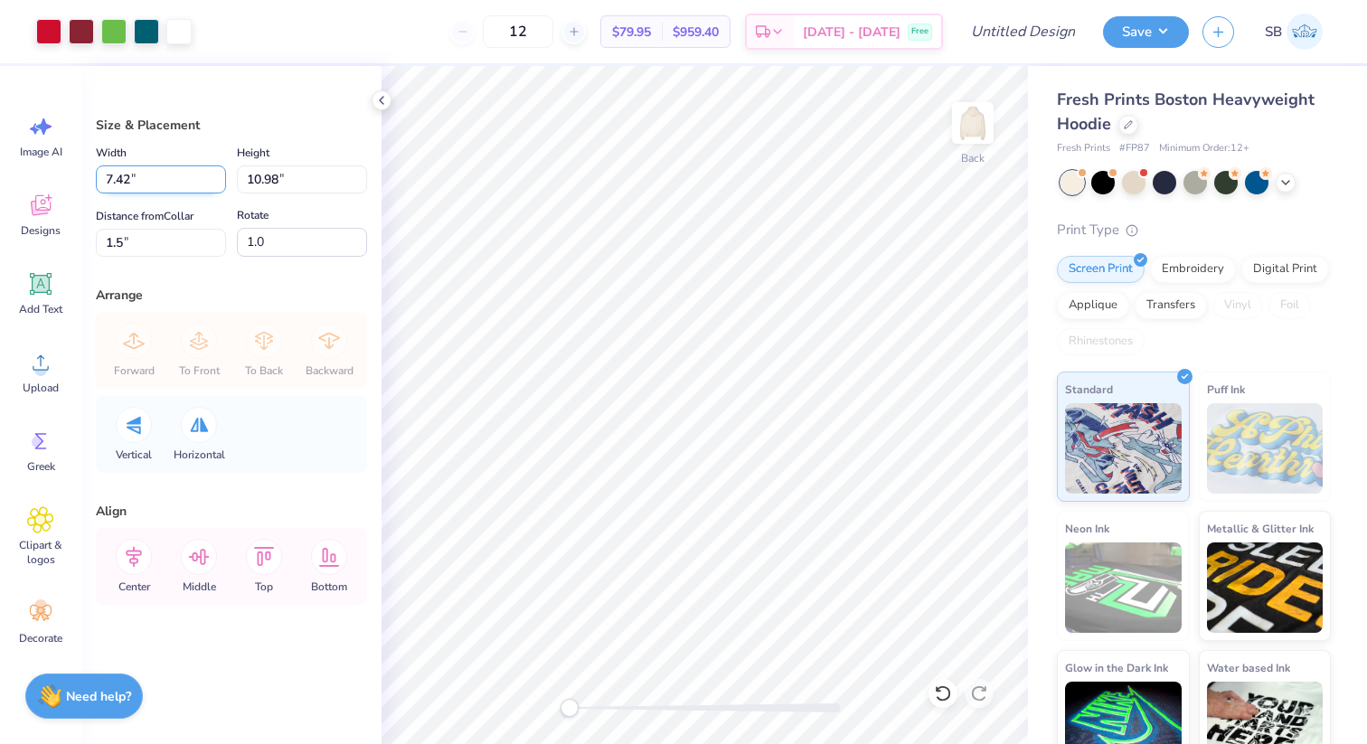
click at [132, 179] on input "7.42" at bounding box center [161, 179] width 130 height 28
type input "7"
click at [277, 110] on div "Size & Placement Width 8 8 " Height 10.98 10.98 " Distance from Collar 1.5 1.5 …" at bounding box center [231, 405] width 300 height 678
type input "8.00"
type input "11.85"
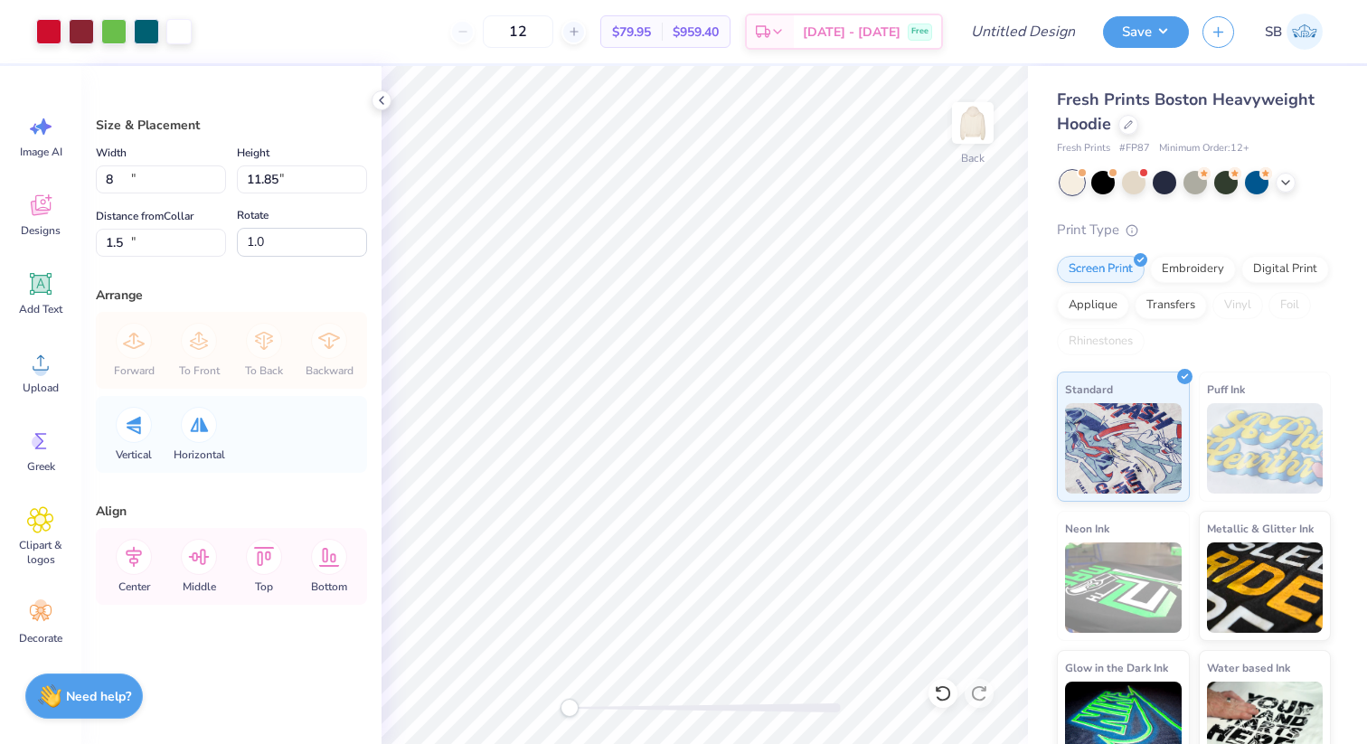
type input "0.83"
click at [111, 179] on input "8.00" at bounding box center [161, 179] width 130 height 28
click at [242, 124] on div "Size & Placement" at bounding box center [231, 125] width 271 height 19
type input "8.44"
type input "12.50"
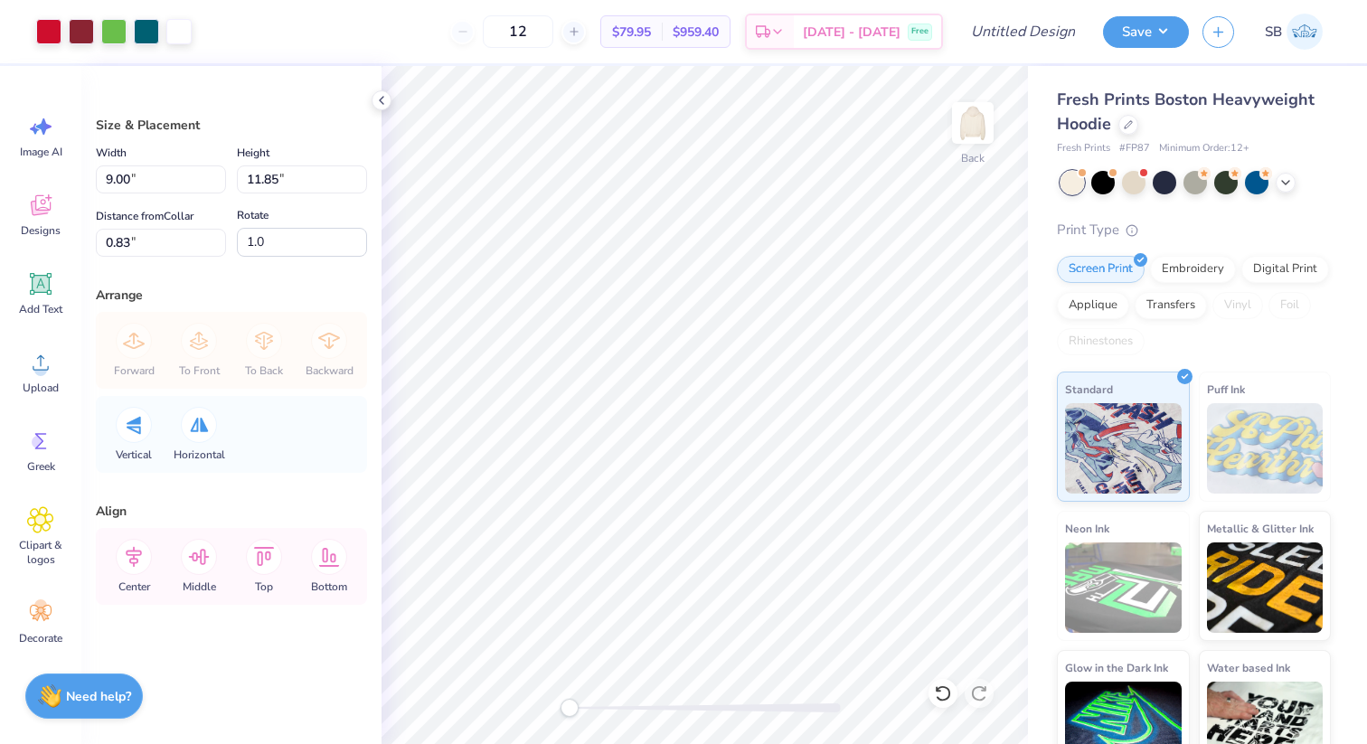
type input "0.50"
drag, startPoint x: 146, startPoint y: 181, endPoint x: 93, endPoint y: 177, distance: 53.4
click at [94, 178] on div "Size & Placement Width 8.44 8.44 " Height 12.50 12.50 " Distance from Collar 0.…" at bounding box center [231, 405] width 300 height 678
type input "10"
click at [276, 113] on div "Size & Placement Width 10 10 " Height 12.50 12.50 " Distance from Collar 0.50 0…" at bounding box center [231, 405] width 300 height 678
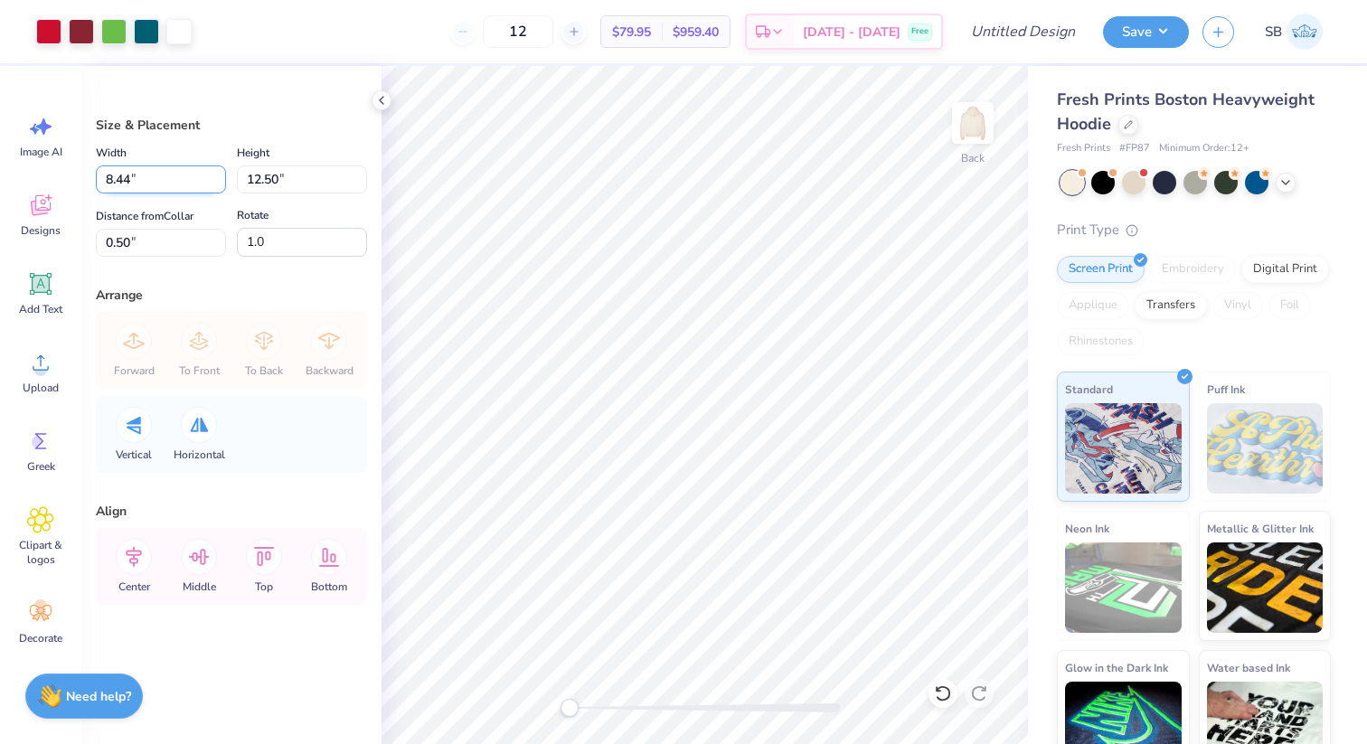
click at [156, 177] on input "8.44" at bounding box center [161, 179] width 130 height 28
click at [261, 180] on input "12.50" at bounding box center [302, 179] width 130 height 28
type input "11.50"
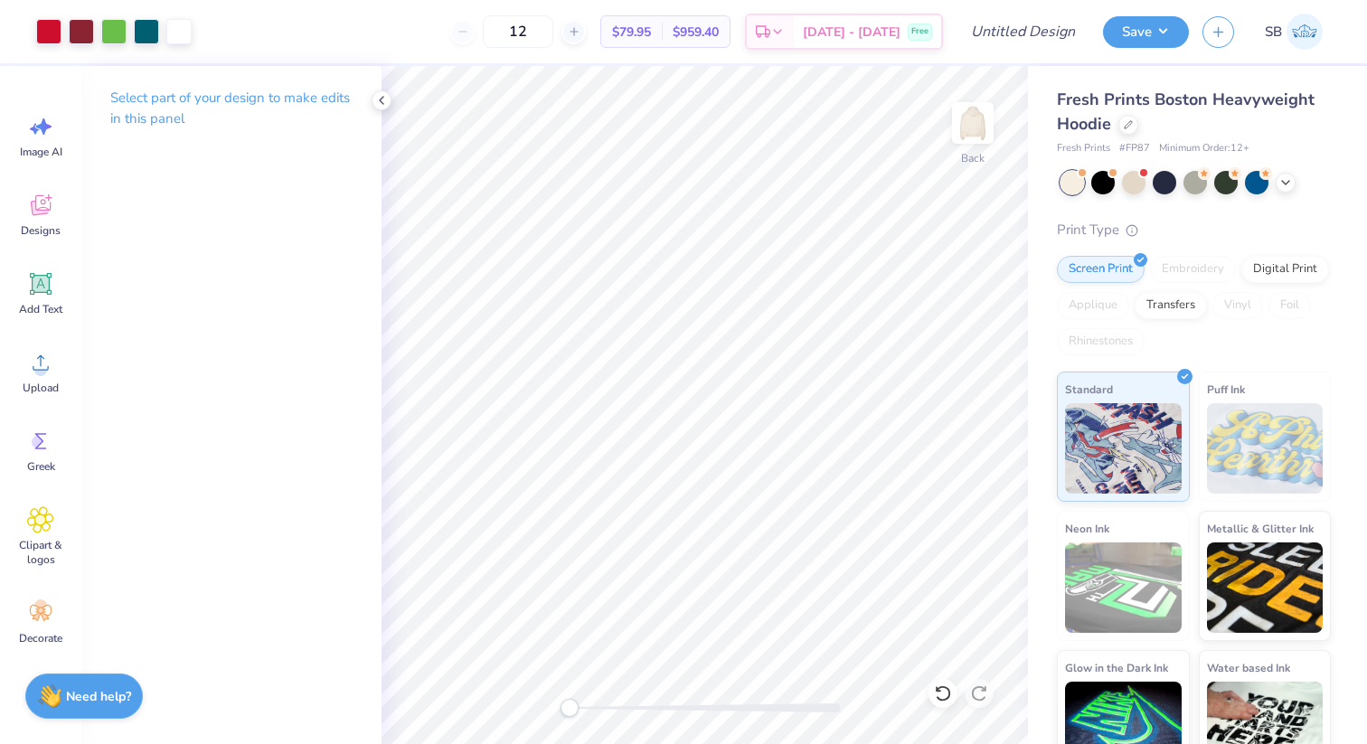
click at [272, 196] on div "Select part of your design to make edits in this panel" at bounding box center [231, 405] width 300 height 678
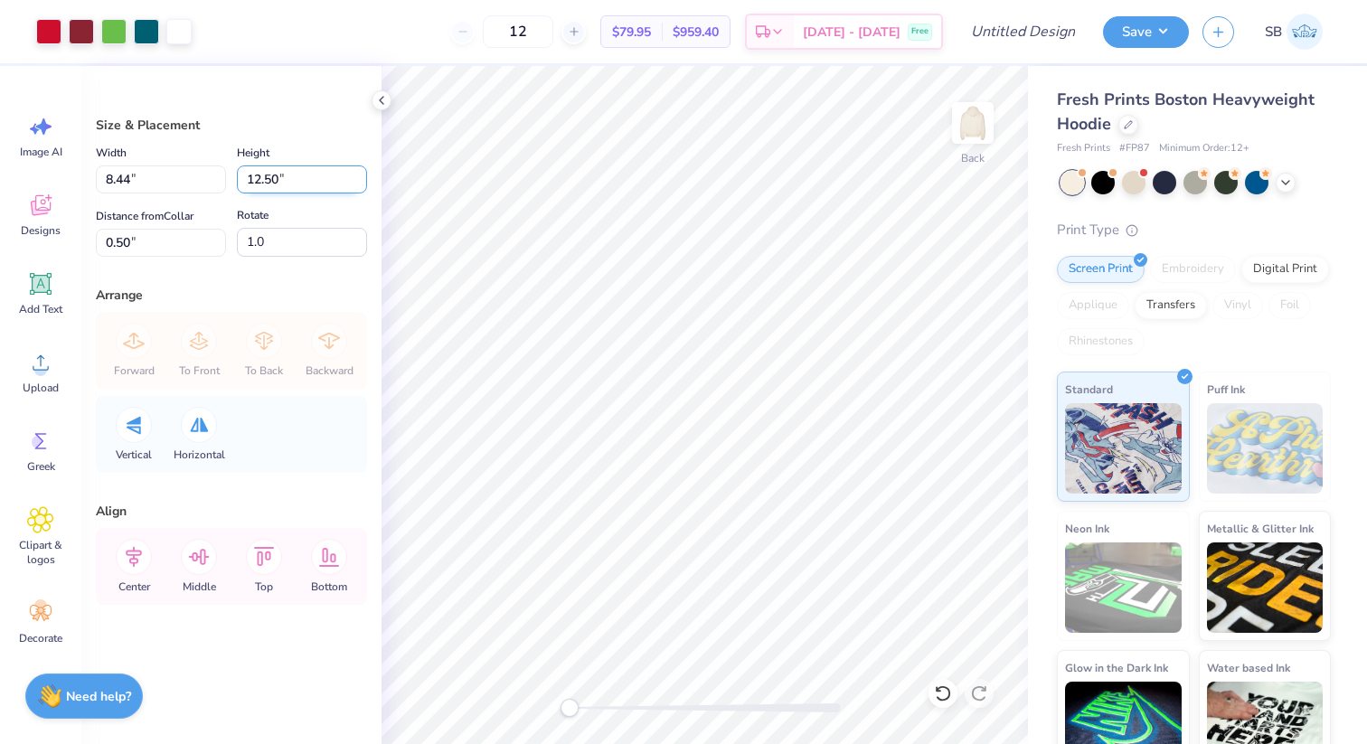
click at [299, 183] on input "12.50" at bounding box center [302, 179] width 130 height 28
click at [356, 183] on input "12.49" at bounding box center [302, 179] width 130 height 28
click at [356, 183] on input "12.48" at bounding box center [302, 179] width 130 height 28
click at [356, 183] on input "12.47" at bounding box center [302, 179] width 130 height 28
click at [356, 183] on input "12.46" at bounding box center [302, 179] width 130 height 28
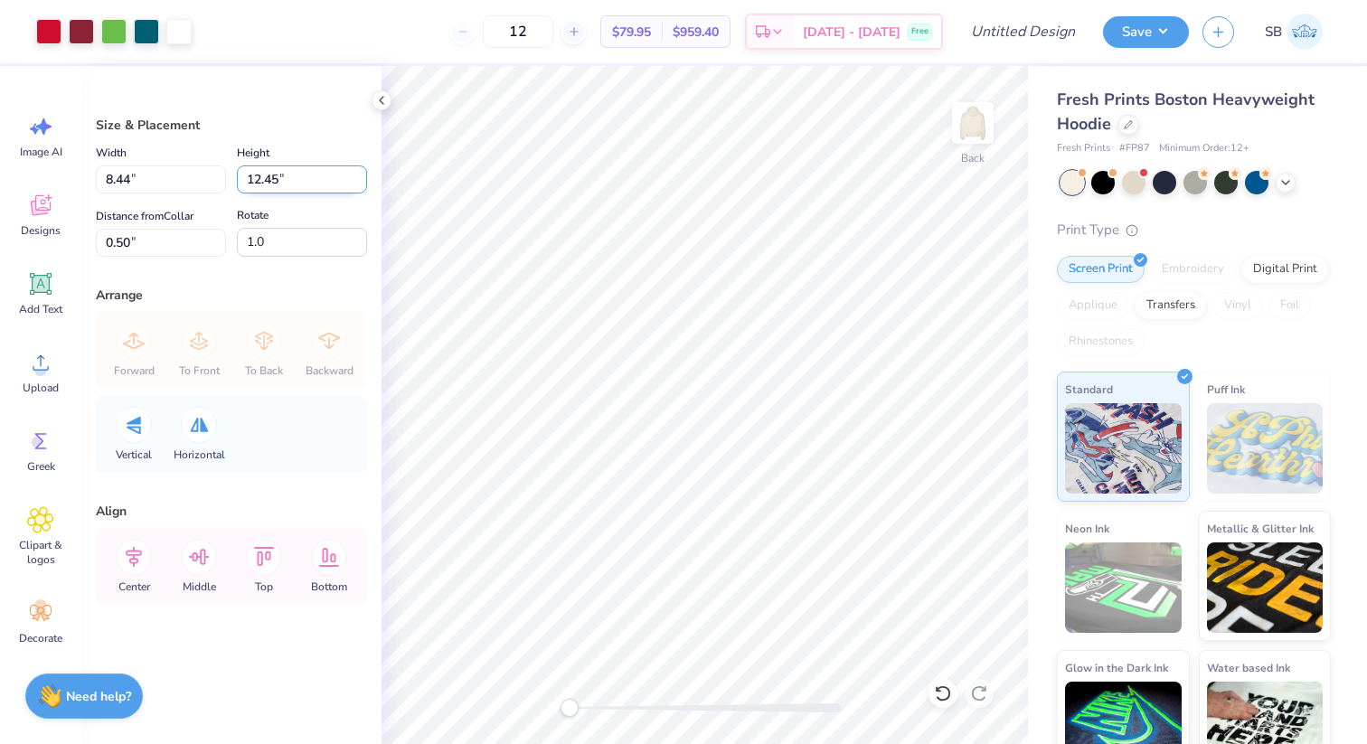
type input "12.45"
click at [356, 183] on input "12.45" at bounding box center [302, 179] width 130 height 28
drag, startPoint x: 317, startPoint y: 173, endPoint x: 225, endPoint y: 168, distance: 92.3
click at [225, 168] on div "Width 8.44 8.44 " Height 12.45 12.45 "" at bounding box center [231, 168] width 271 height 52
type input "11"
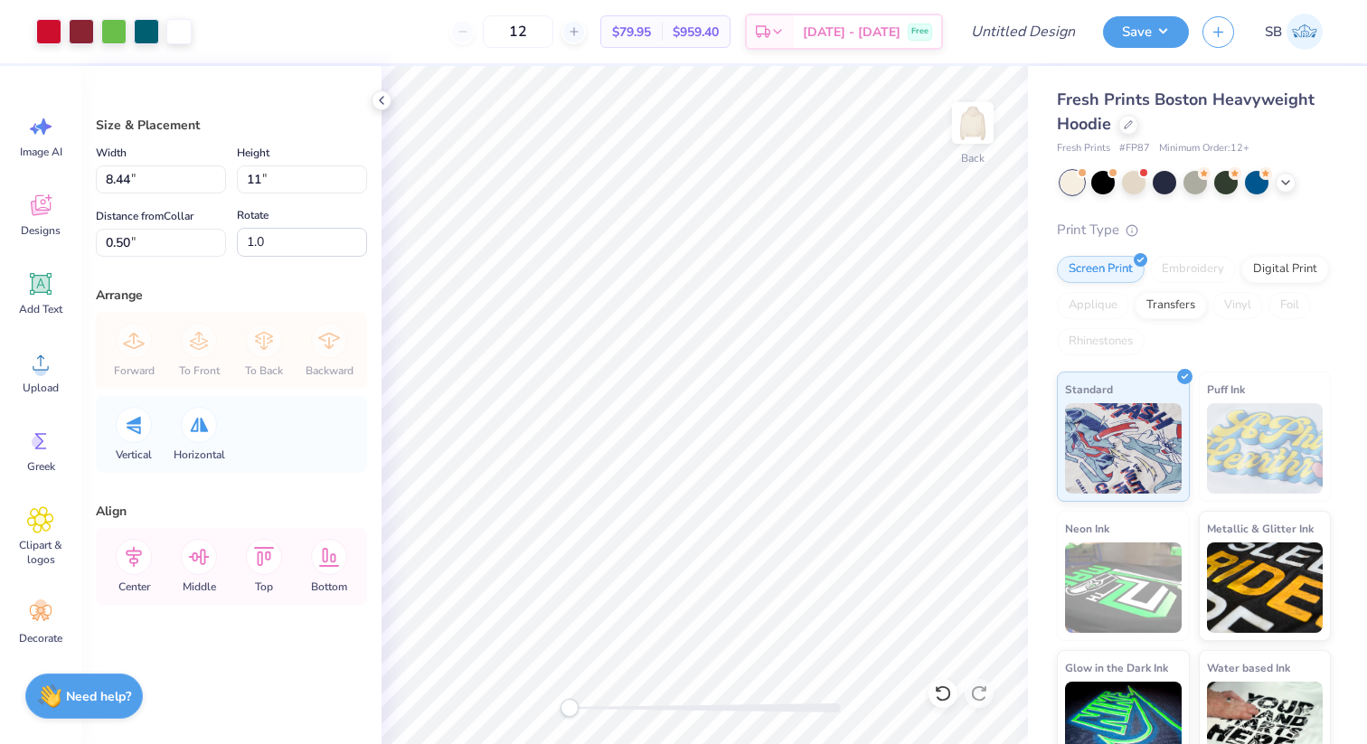
click at [266, 207] on label "Rotate" at bounding box center [253, 215] width 32 height 22
click at [266, 228] on input "1.0" at bounding box center [302, 242] width 130 height 29
type input "7.43"
type input "11.00"
type input "1.25"
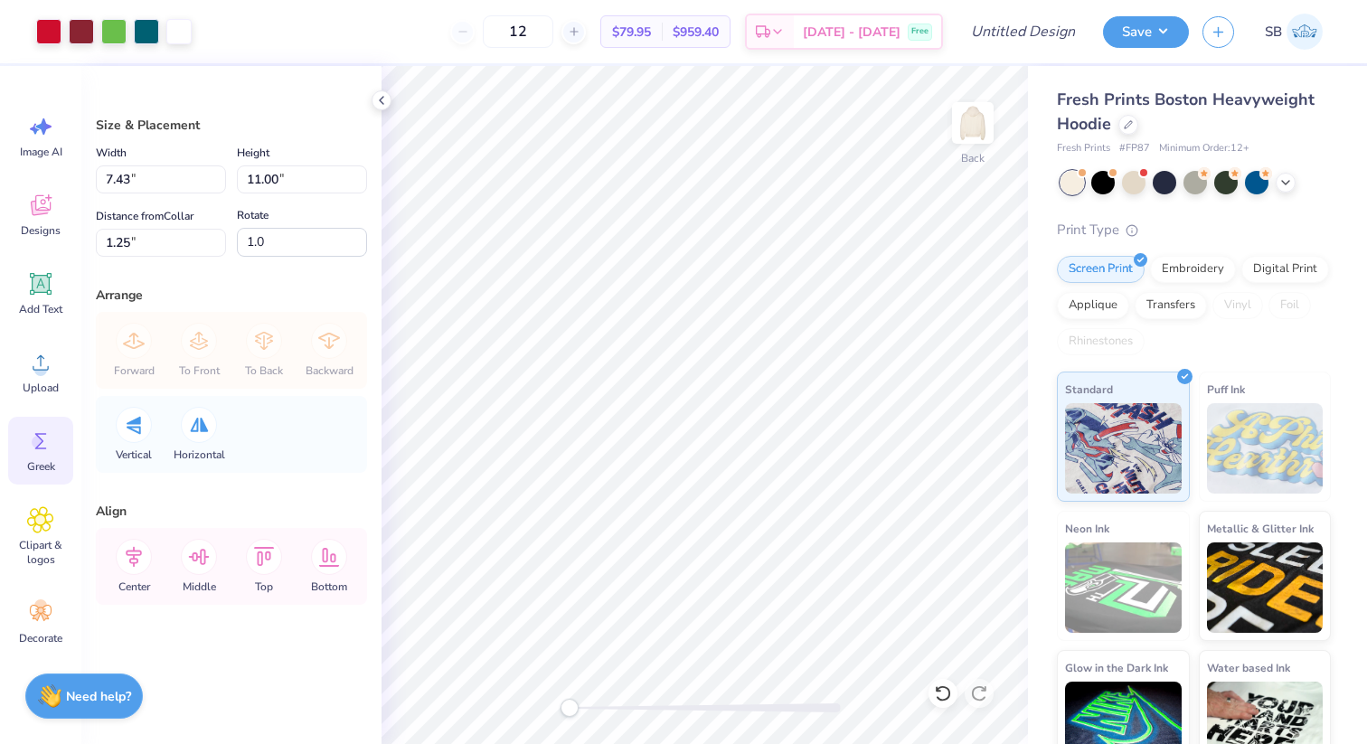
click at [46, 442] on icon at bounding box center [40, 440] width 27 height 27
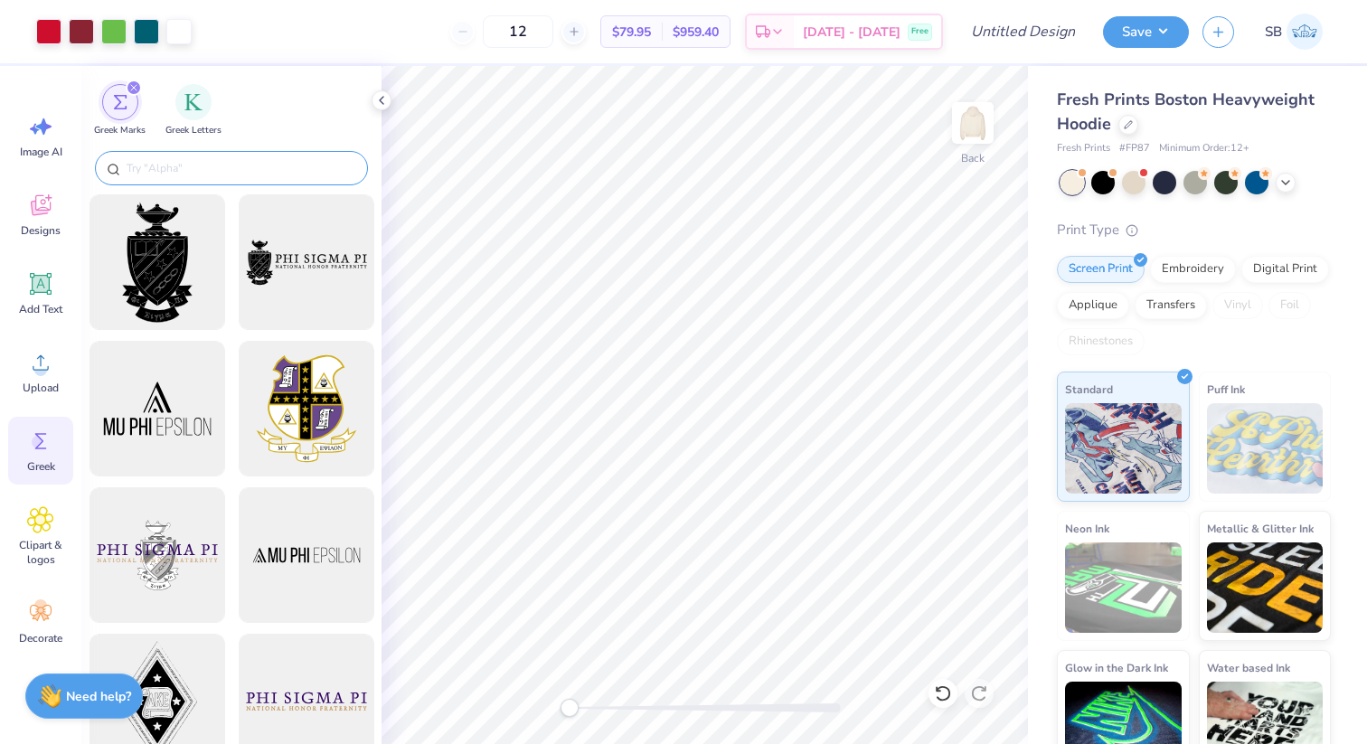
click at [174, 165] on input "text" at bounding box center [240, 168] width 231 height 18
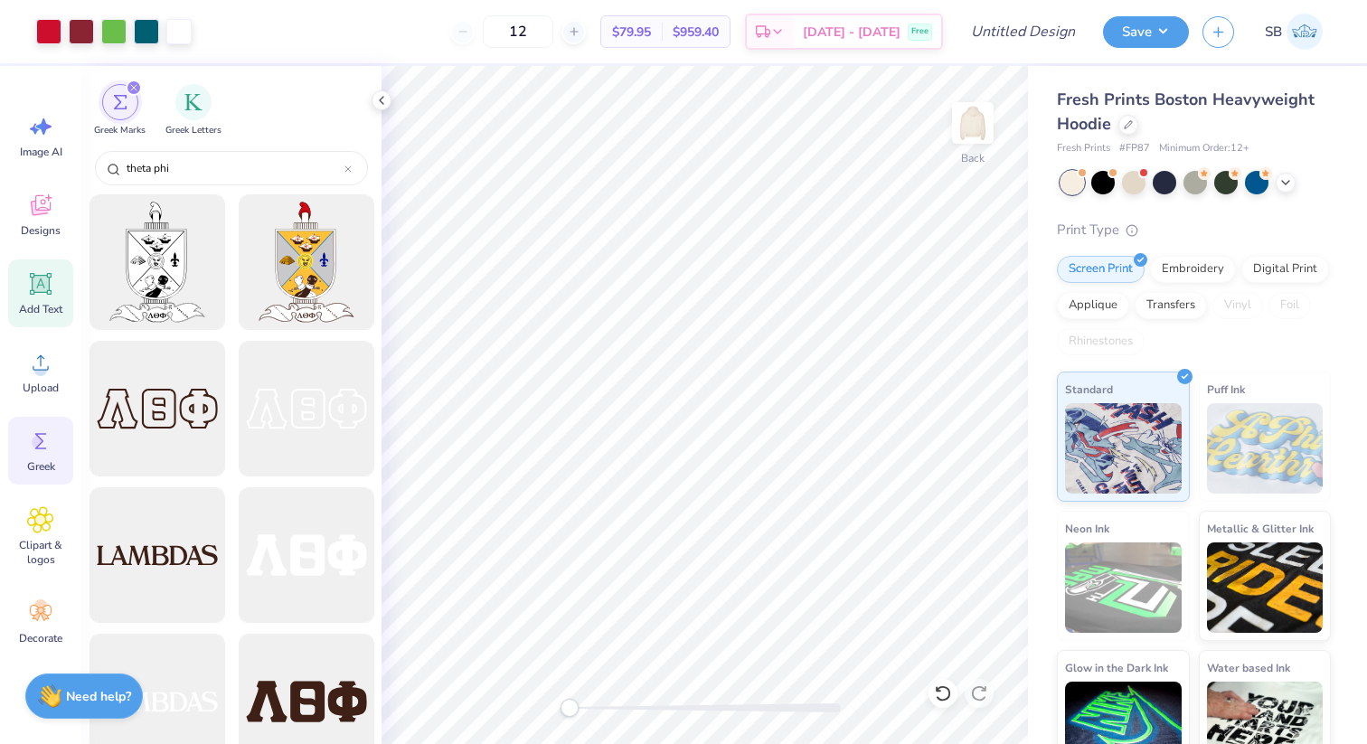
type input "theta phi"
click at [52, 285] on icon at bounding box center [40, 283] width 27 height 27
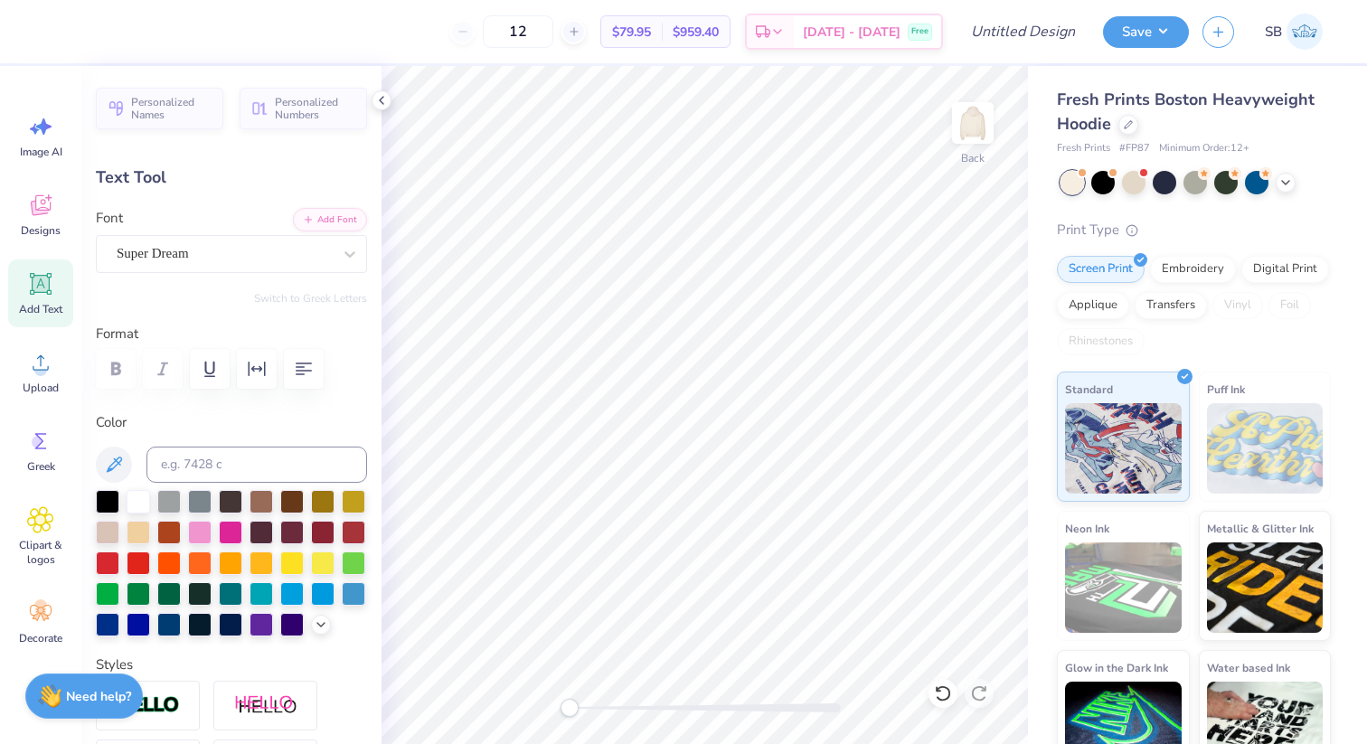
type textarea "Theta"
type input "3.53"
type input "0.93"
type input "9.67"
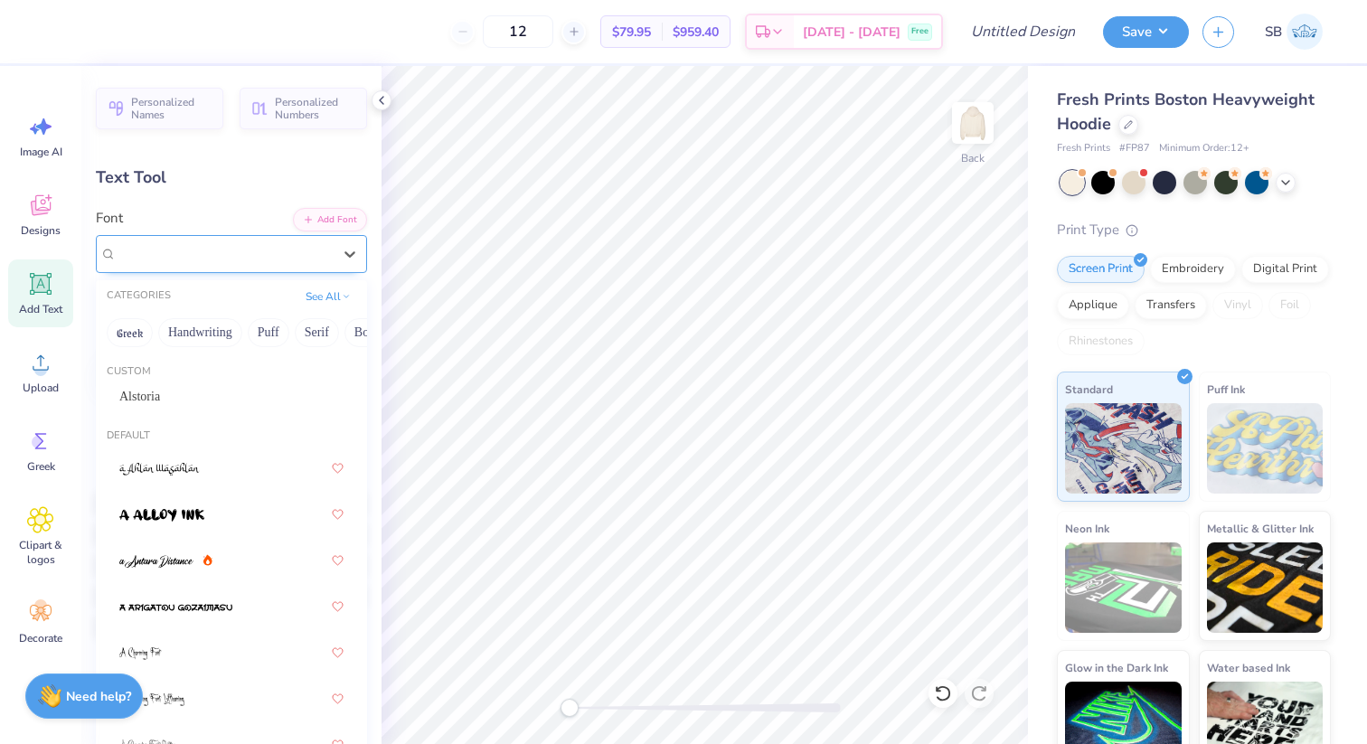
click at [283, 258] on div "Super Dream" at bounding box center [224, 254] width 219 height 28
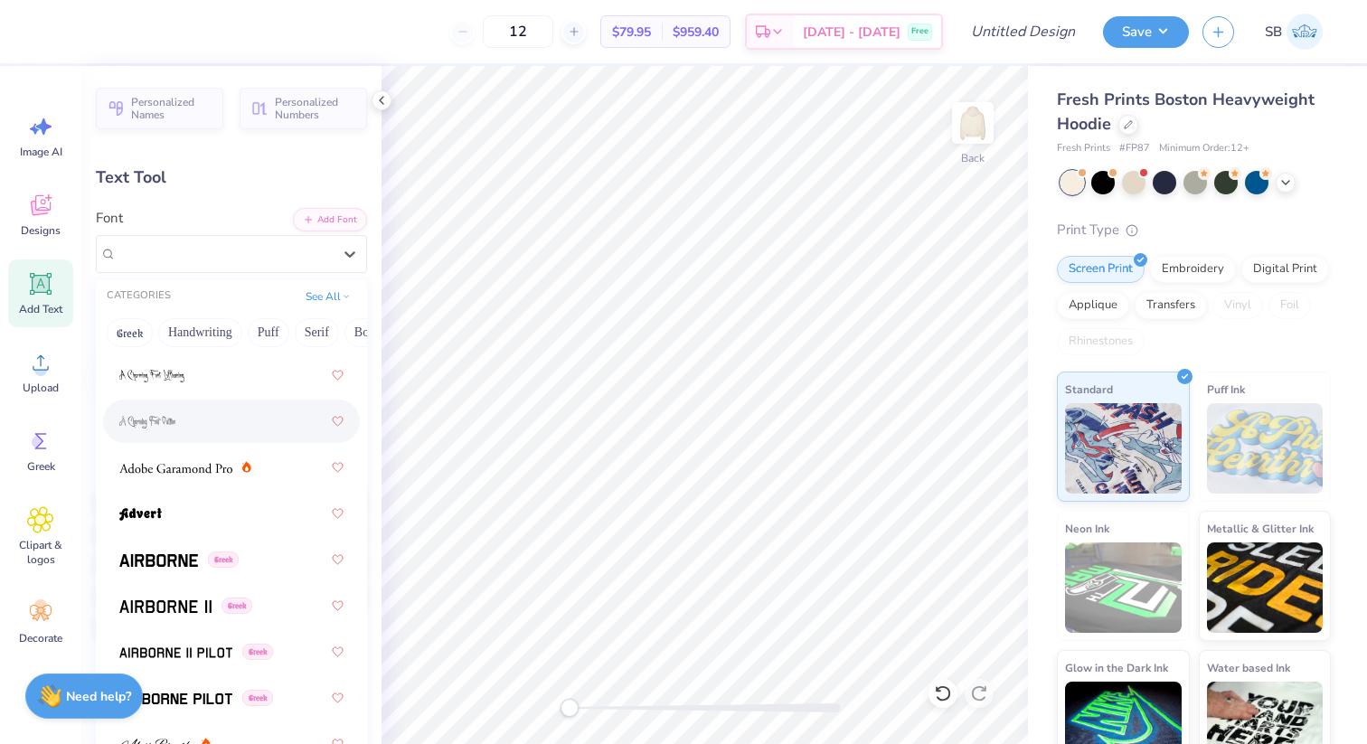
scroll to position [325, 0]
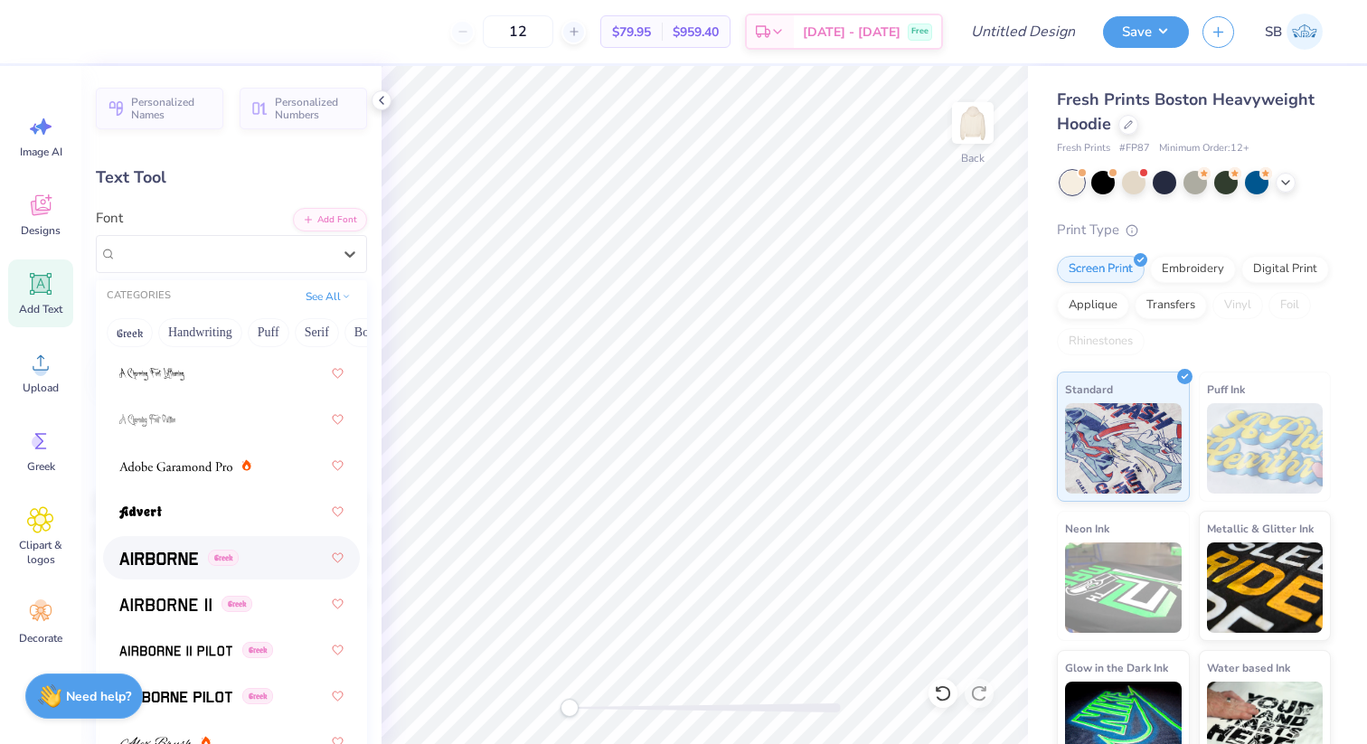
click at [170, 565] on span at bounding box center [158, 558] width 79 height 19
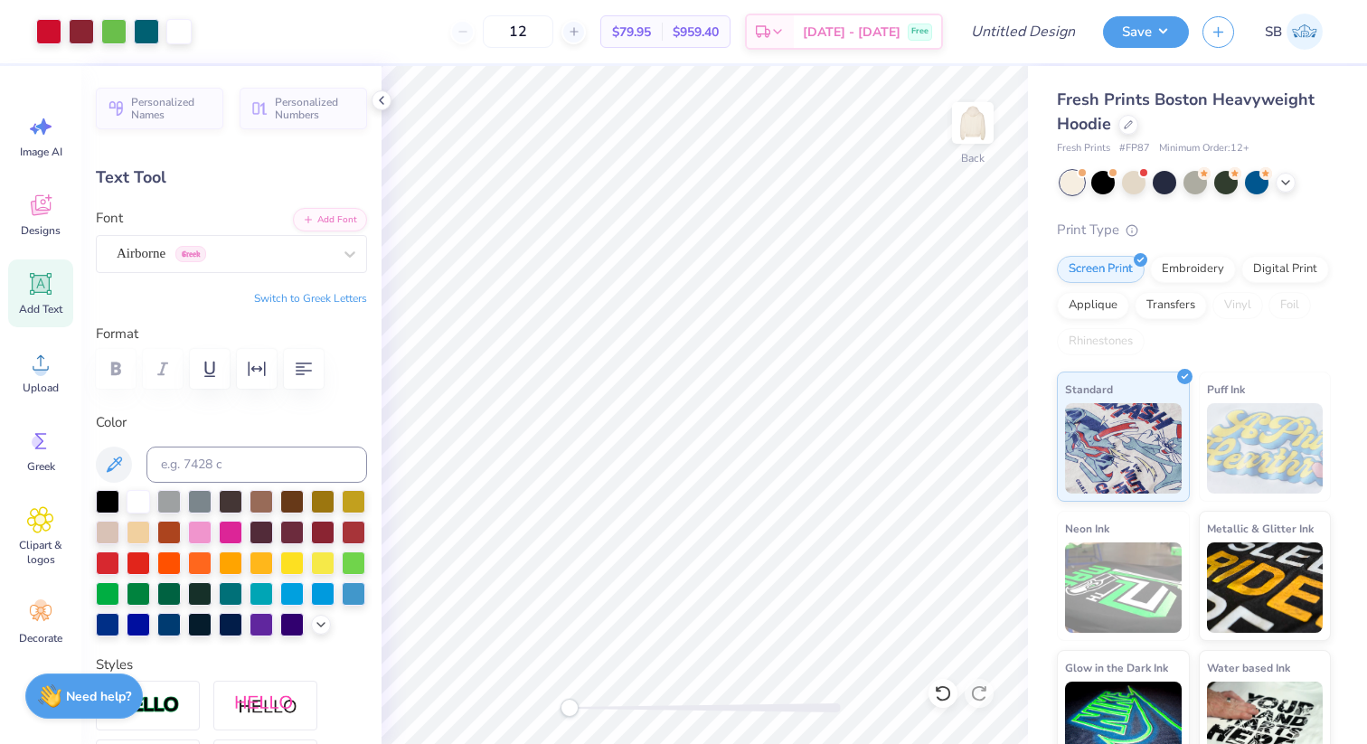
type input "3.79"
type input "0.97"
type input "10.12"
click at [255, 258] on div "Airborne Greek" at bounding box center [224, 254] width 219 height 28
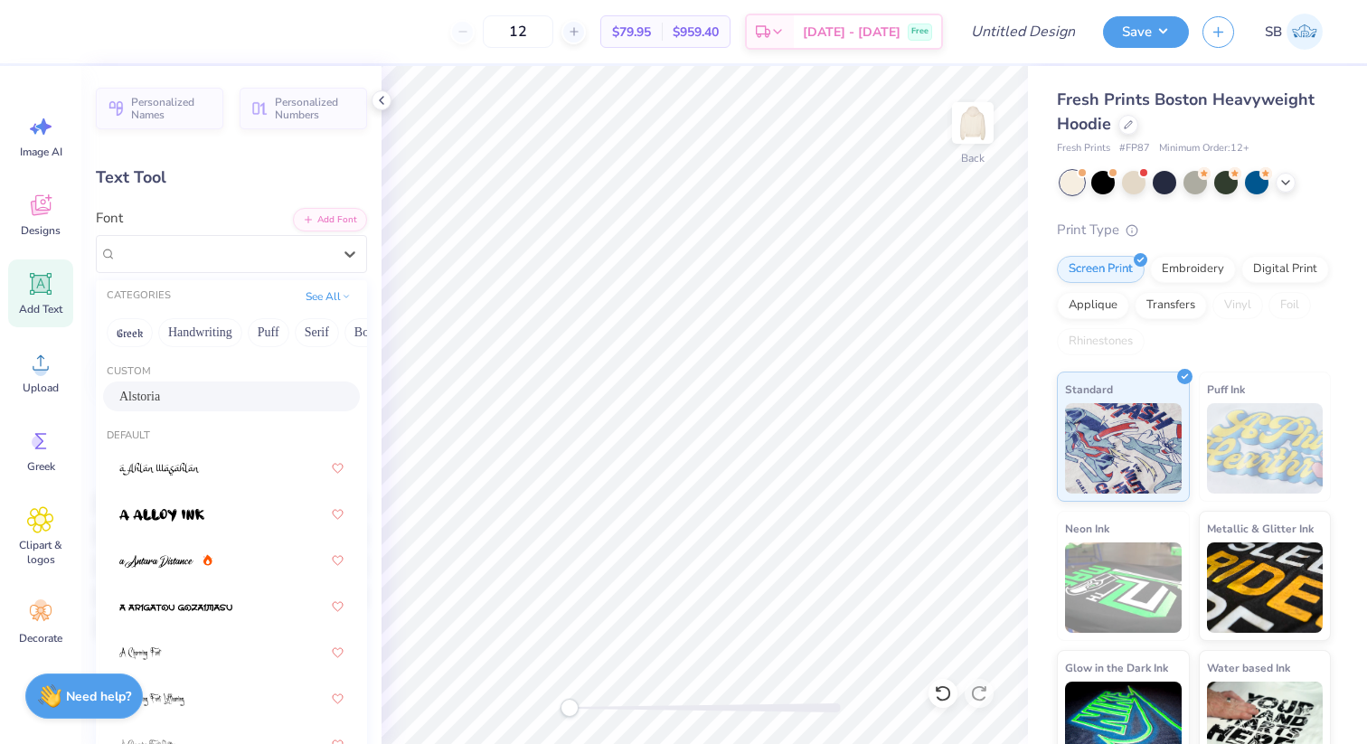
click at [178, 396] on div "Alstoria" at bounding box center [231, 396] width 224 height 19
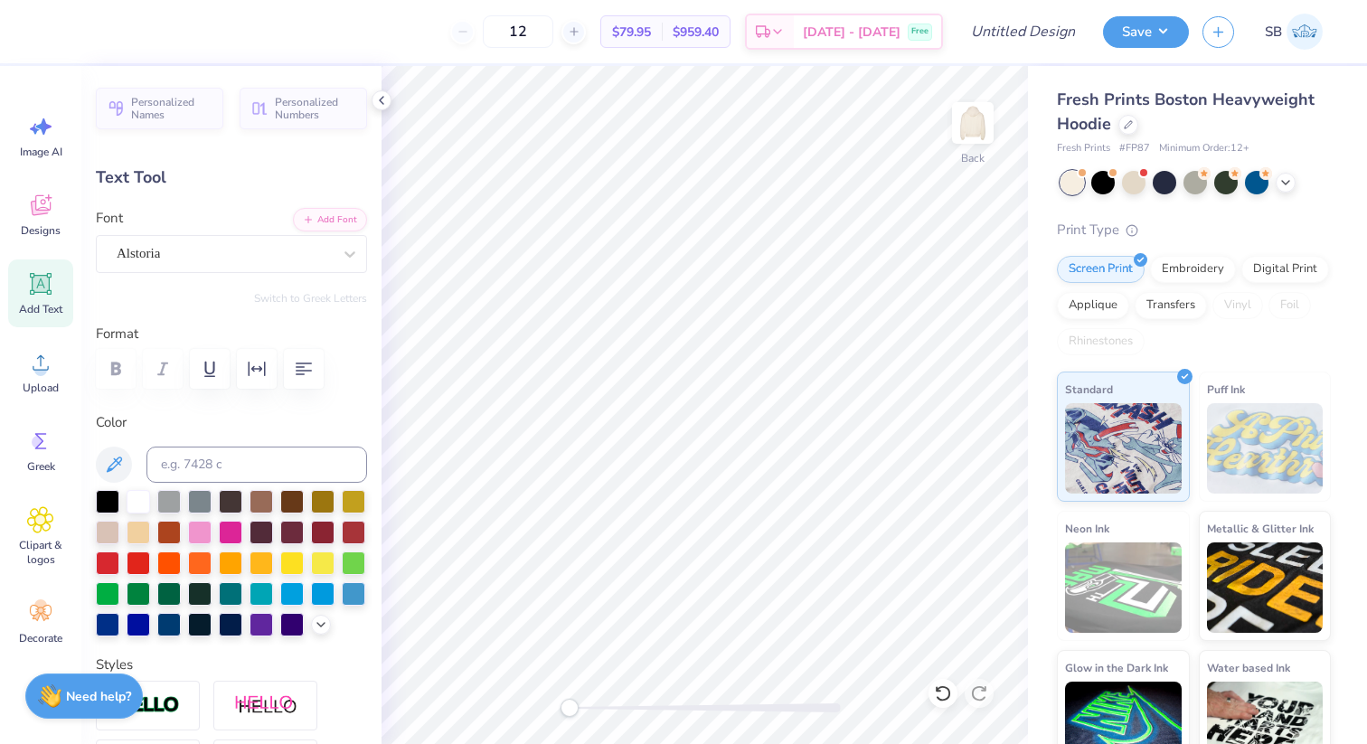
type input "3.88"
type input "1.19"
type input "9.46"
type input "3.40"
type input "1.04"
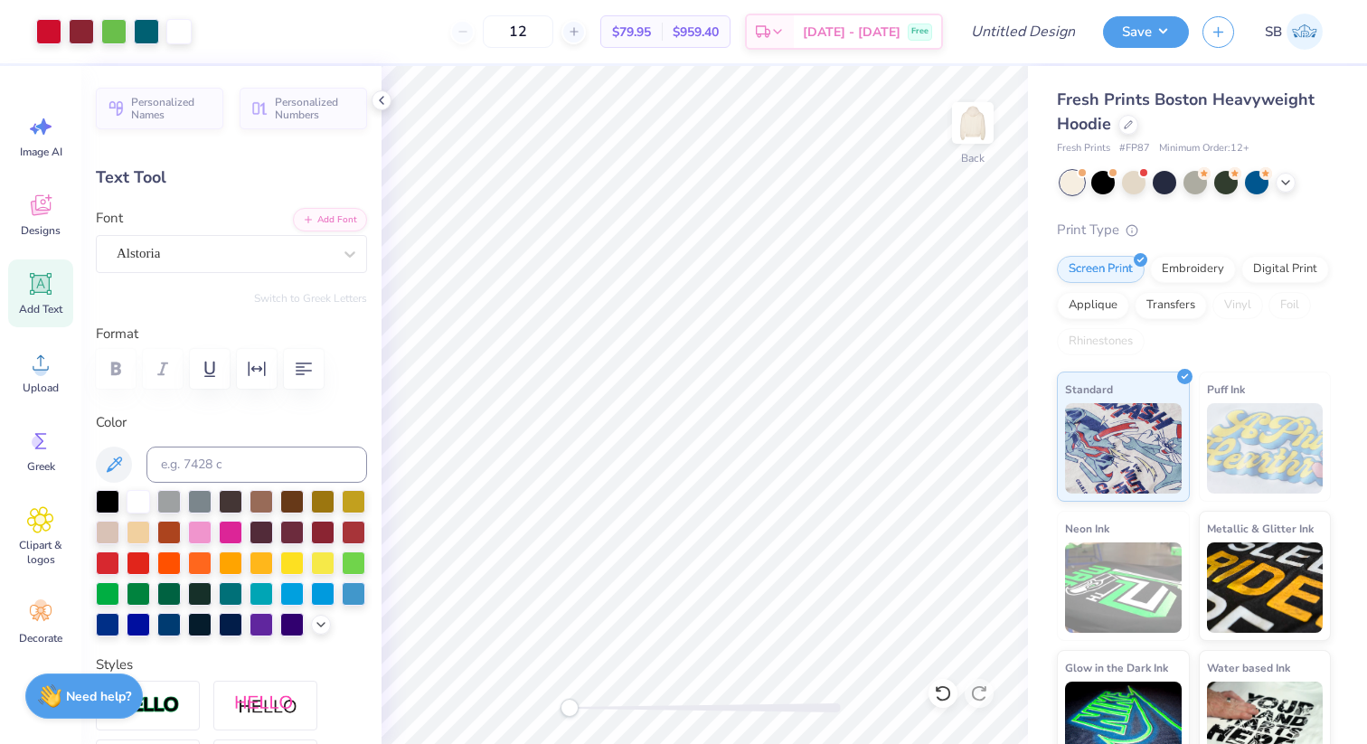
type input "9.29"
click at [107, 501] on div at bounding box center [107, 499] width 23 height 23
click at [215, 248] on div "Alstoria" at bounding box center [224, 254] width 219 height 28
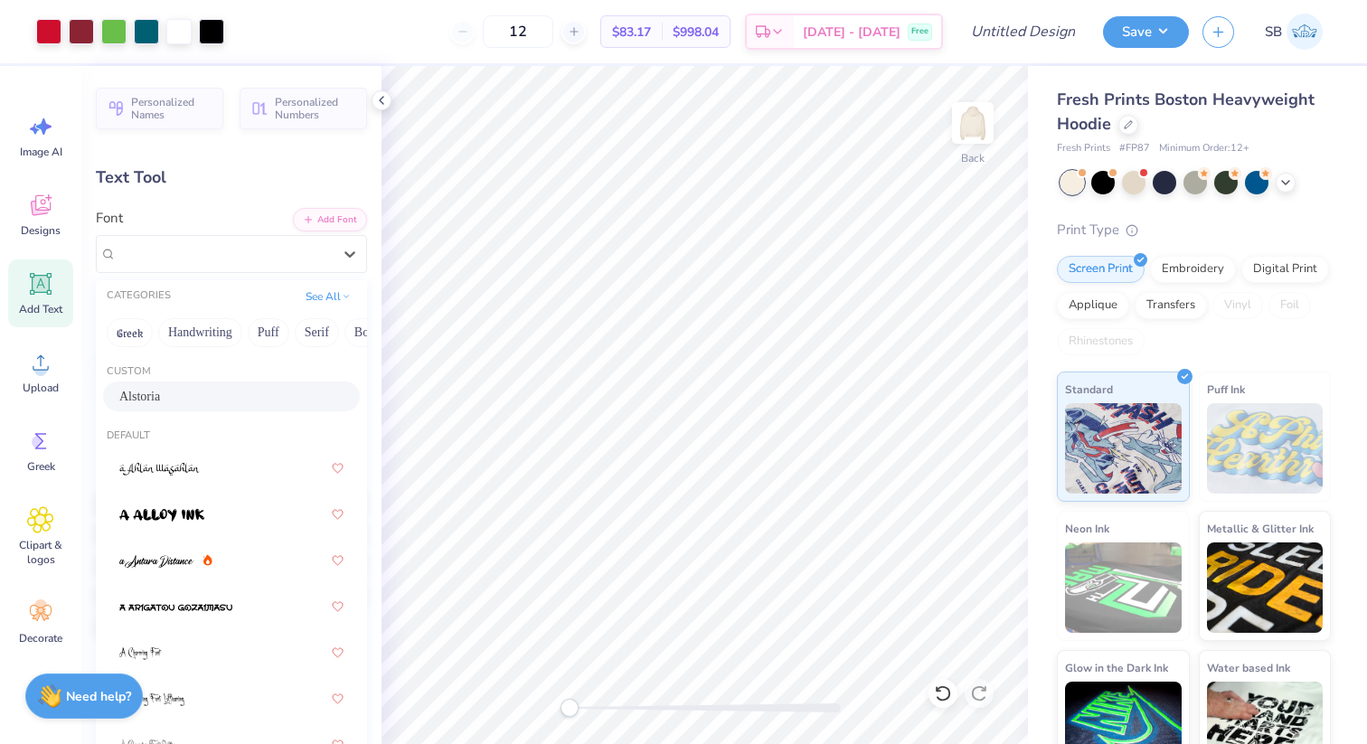
click at [42, 296] on icon at bounding box center [40, 283] width 27 height 27
type input "7.05"
type input "2.04"
type input "5.73"
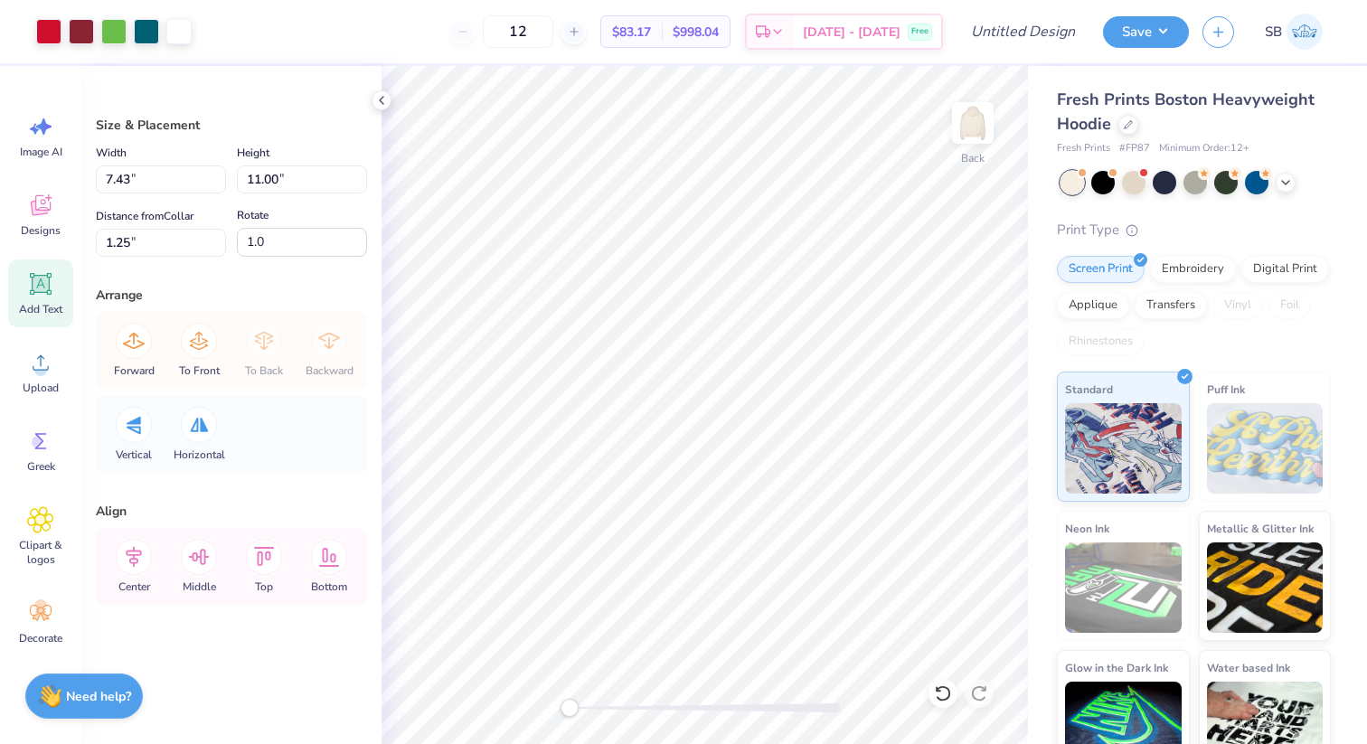
click at [49, 280] on icon at bounding box center [41, 284] width 22 height 22
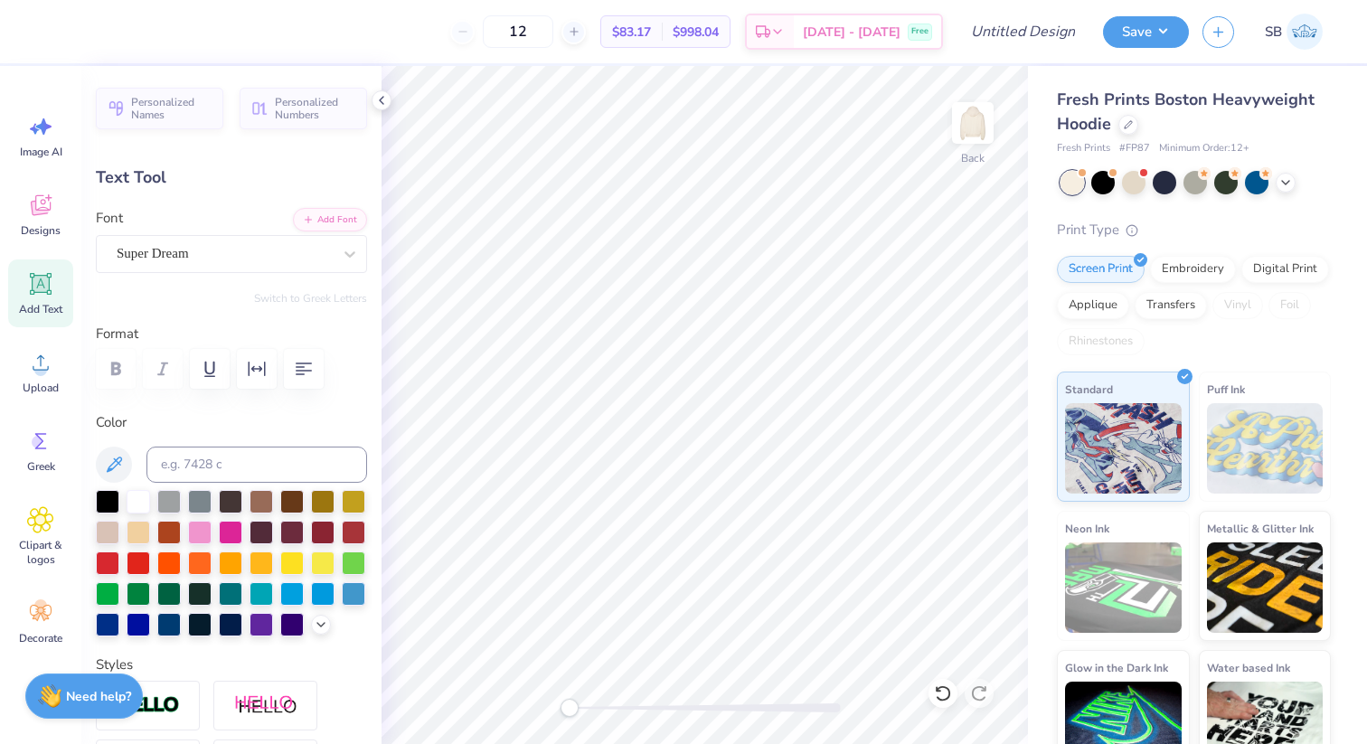
type textarea "T"
type textarea "phi"
type input "2.92"
type input "1.95"
type input "8.03"
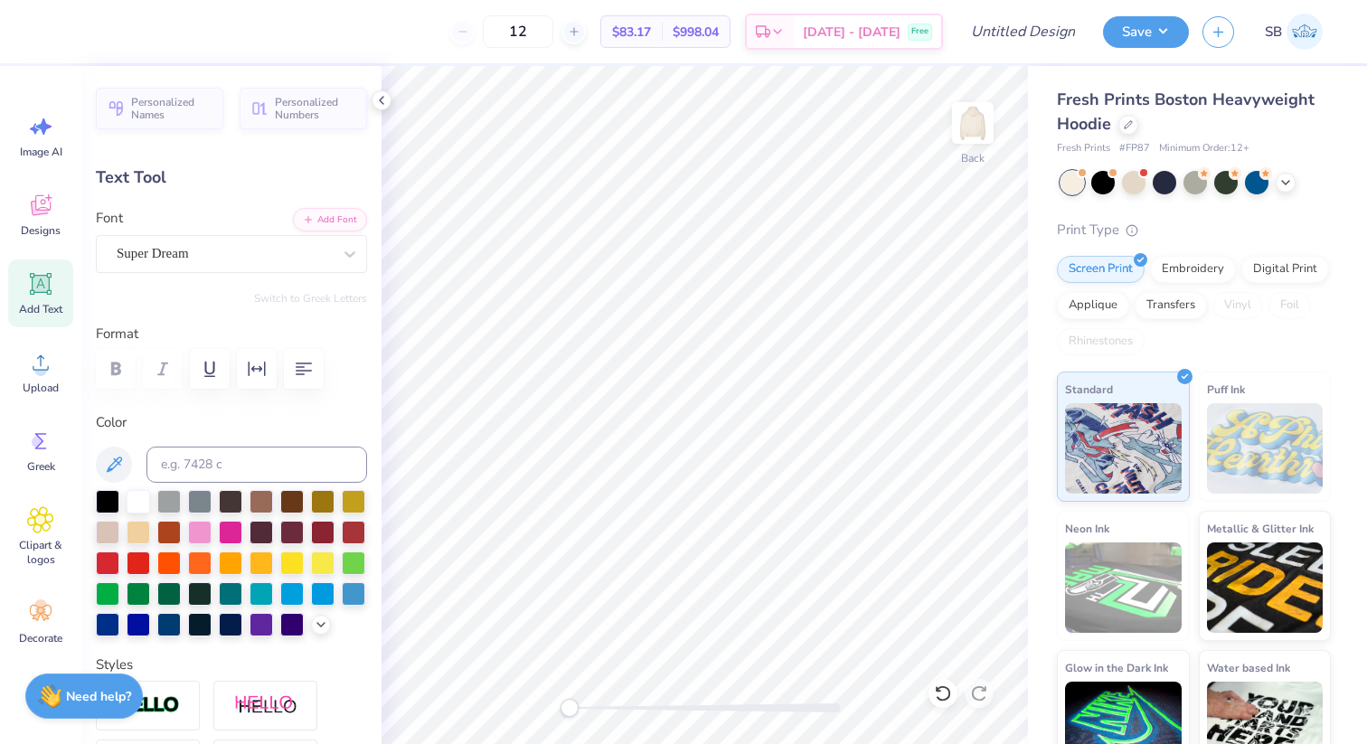
type input "3.40"
type input "1.04"
type input "9.45"
type input "2.92"
type input "1.95"
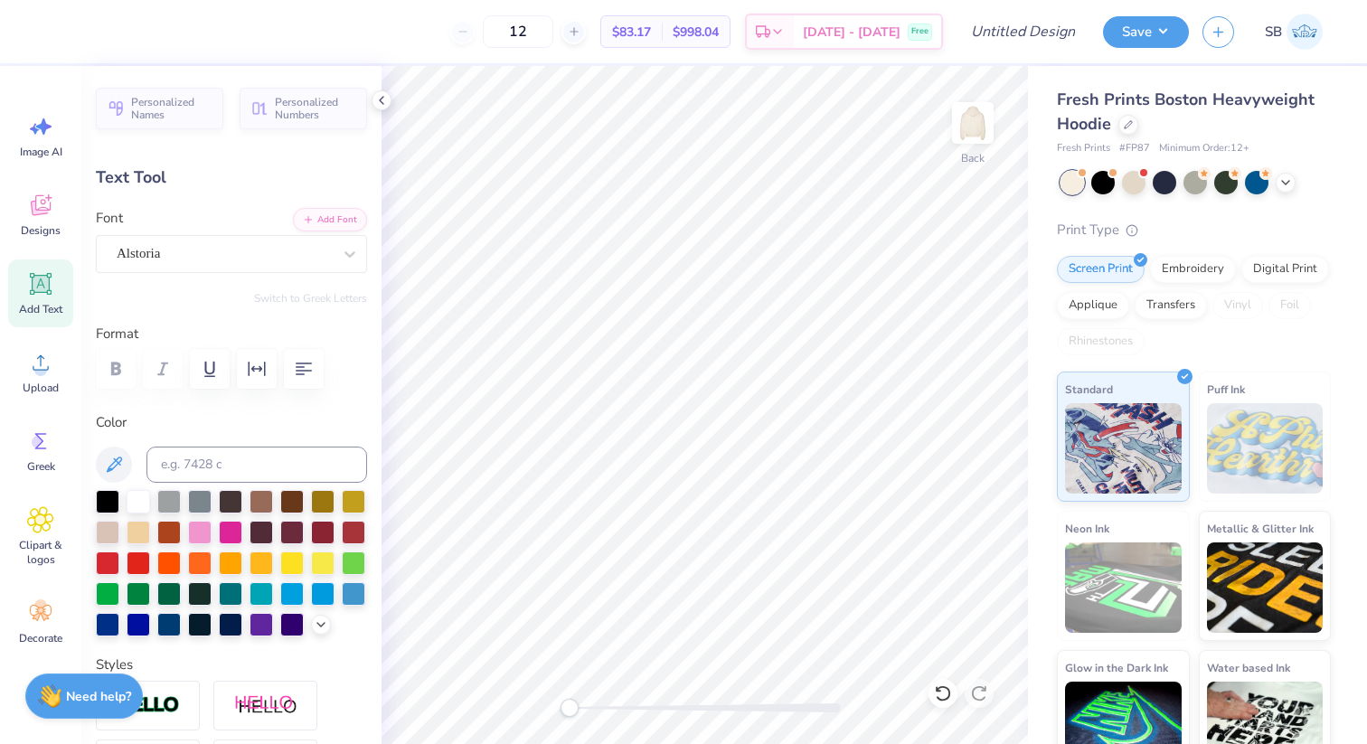
type input "8.03"
click at [297, 255] on div "Super Dream" at bounding box center [224, 254] width 219 height 28
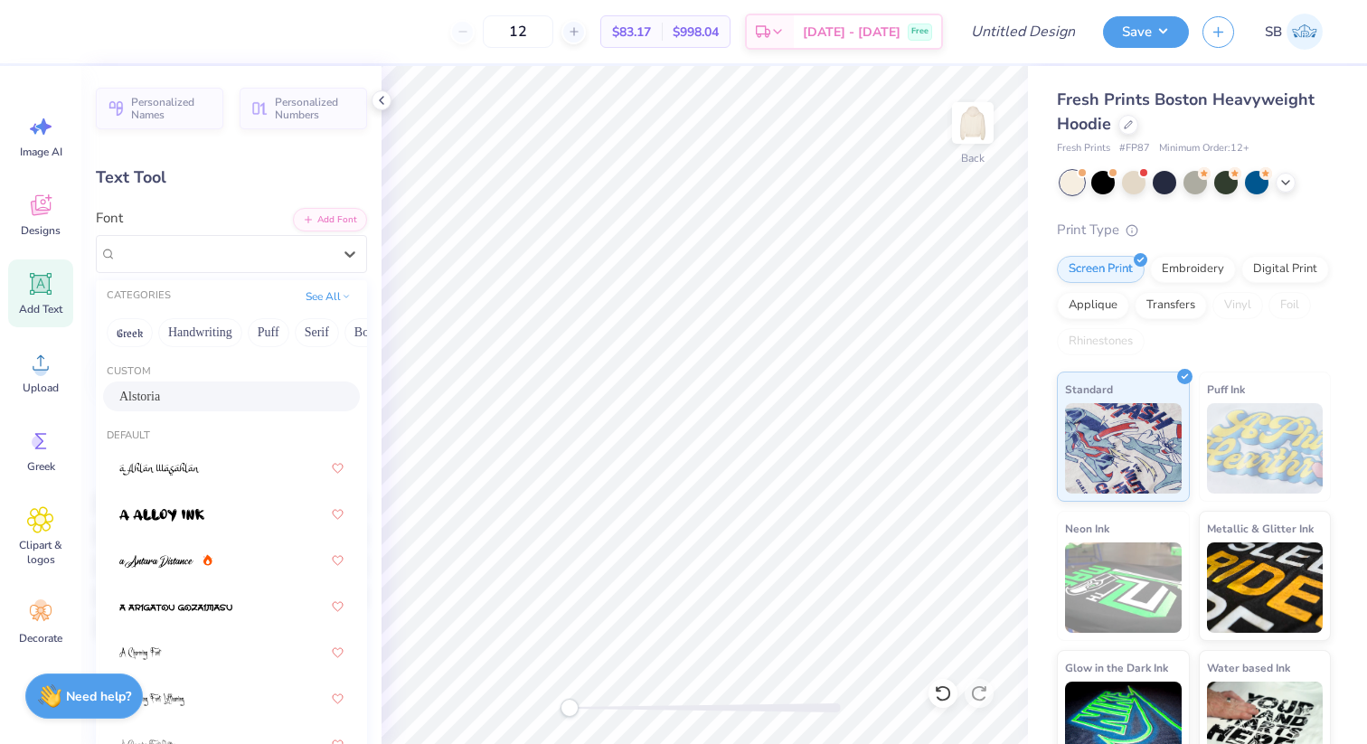
click at [178, 396] on div "Alstoria" at bounding box center [231, 396] width 224 height 19
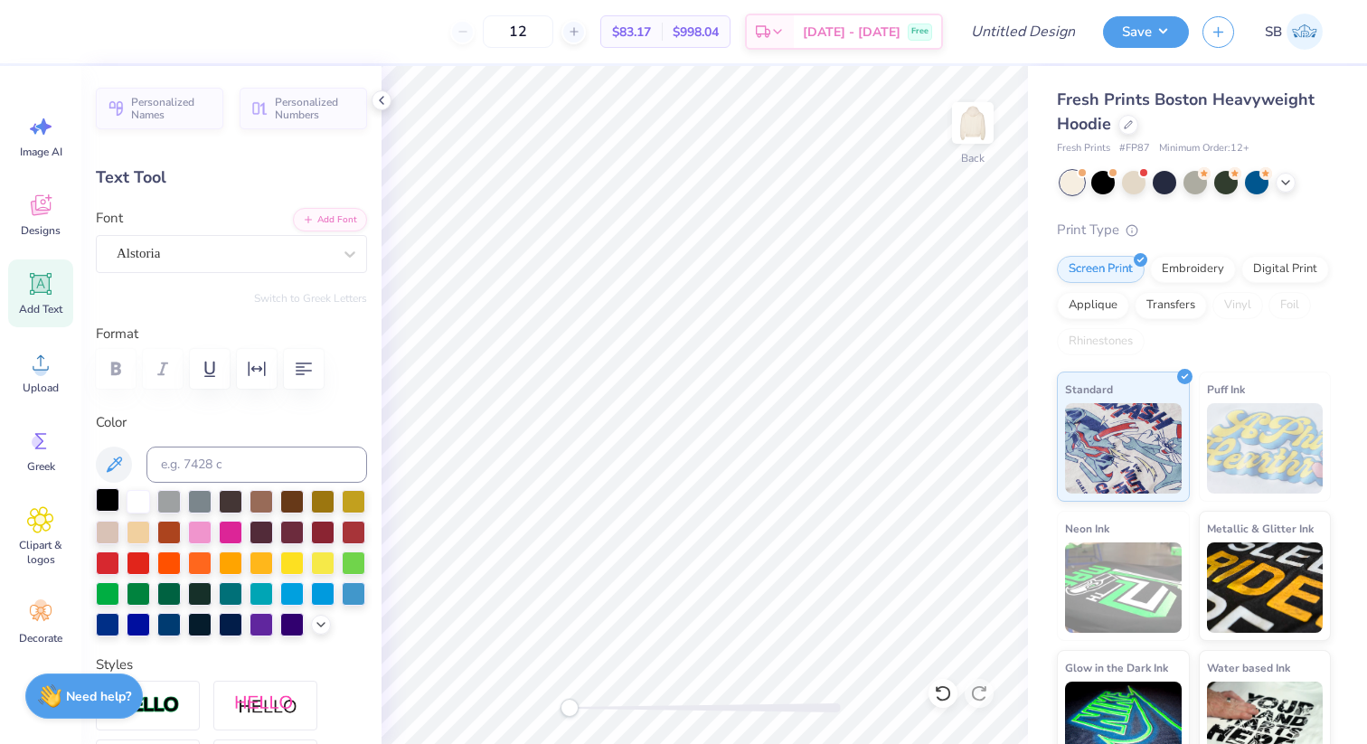
click at [109, 503] on div at bounding box center [107, 499] width 23 height 23
type input "2.07"
type input "1.35"
type input "8.14"
type input "2.07"
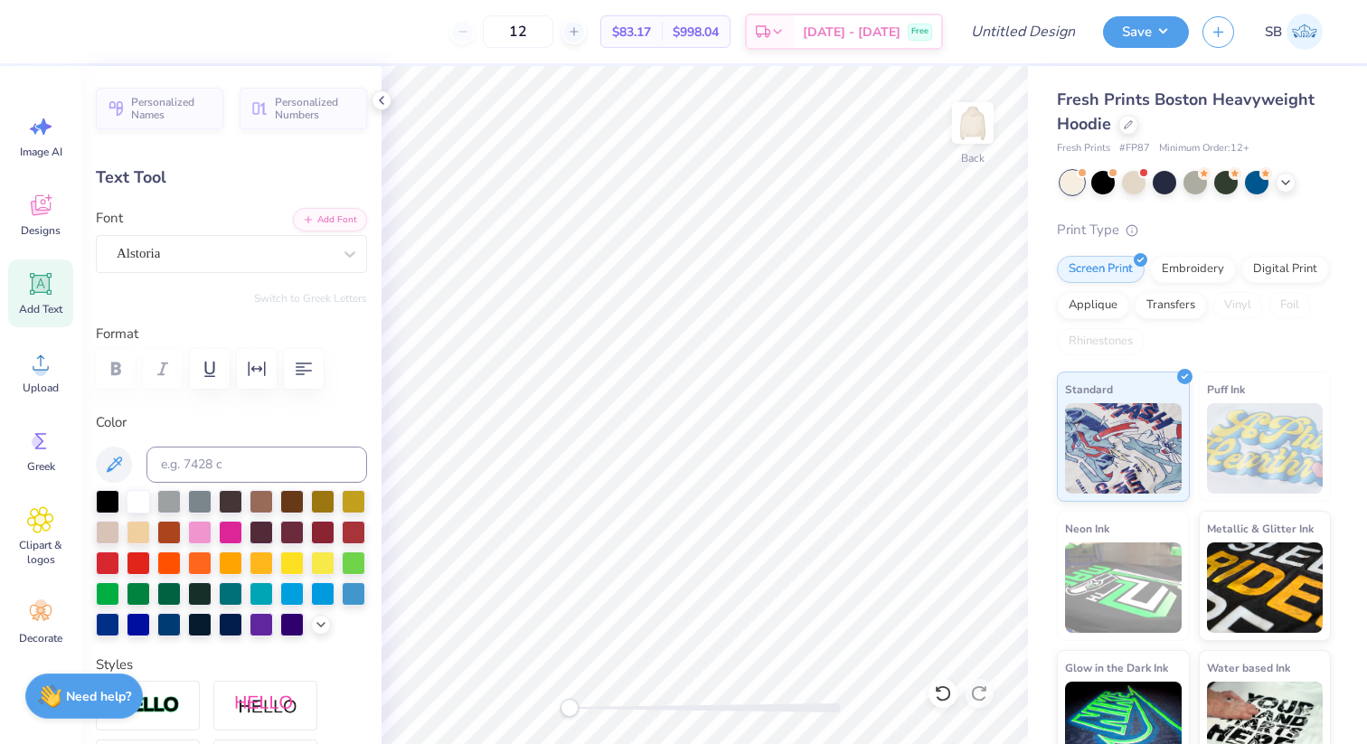
type input "1.35"
type input "8.62"
type input "3.40"
type input "1.04"
type input "9.30"
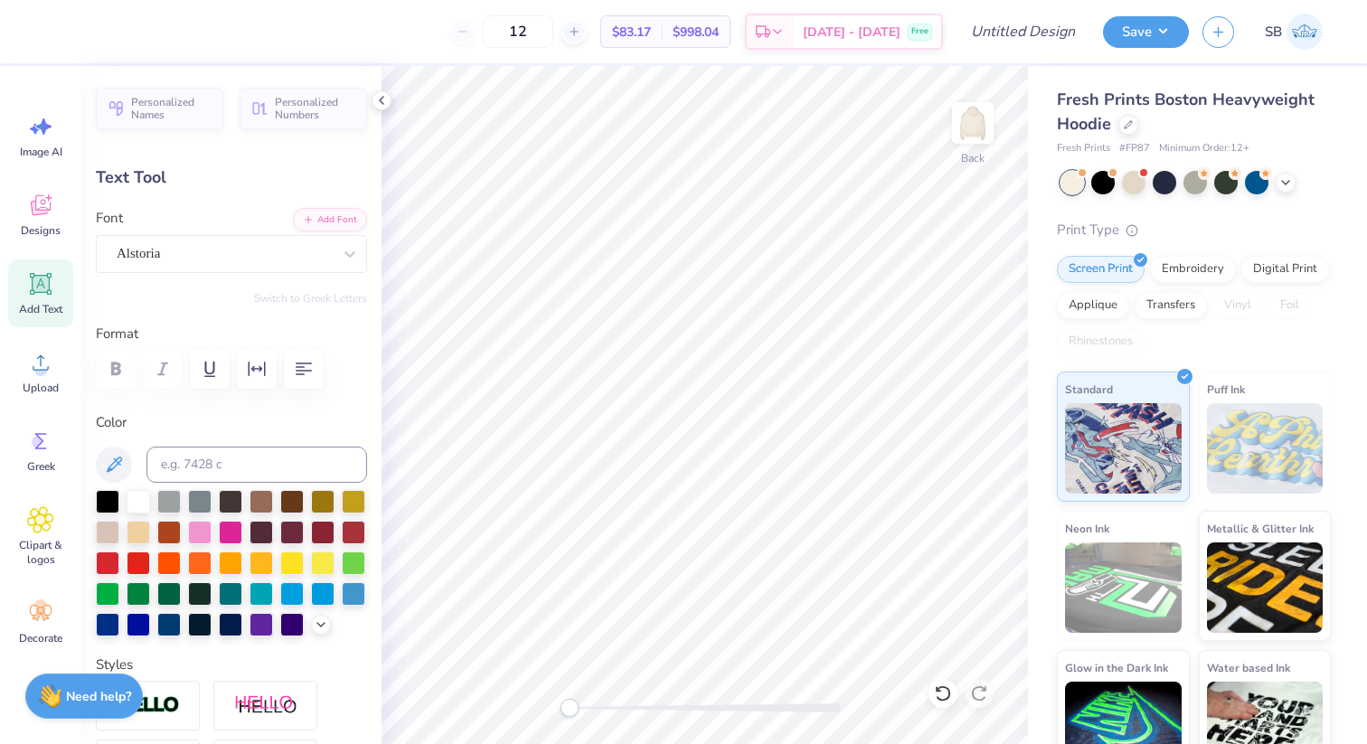
type input "2.07"
type input "1.35"
type input "9.14"
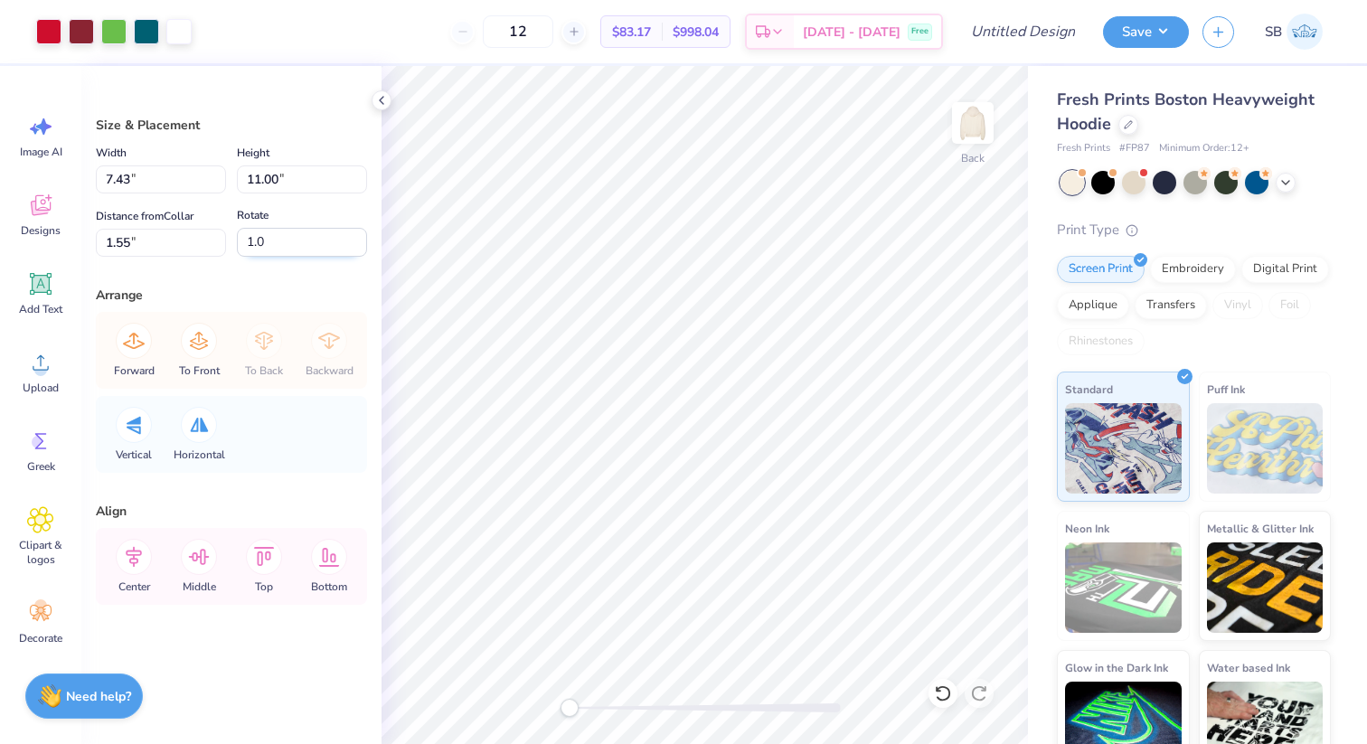
click at [288, 233] on input "1.0" at bounding box center [302, 242] width 130 height 29
type input "1"
type input "0.0"
click at [315, 288] on div "Arrange" at bounding box center [231, 295] width 271 height 19
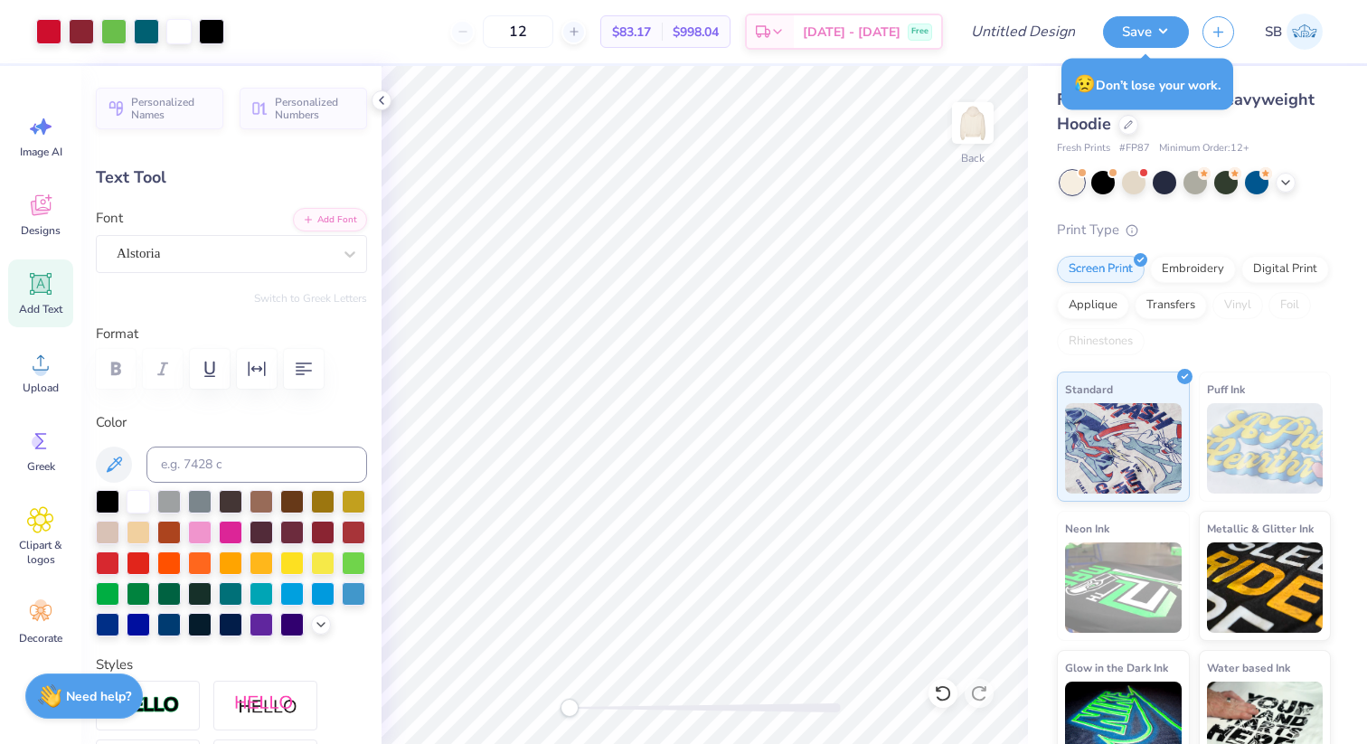
type input "3.40"
type input "1.04"
type input "9.82"
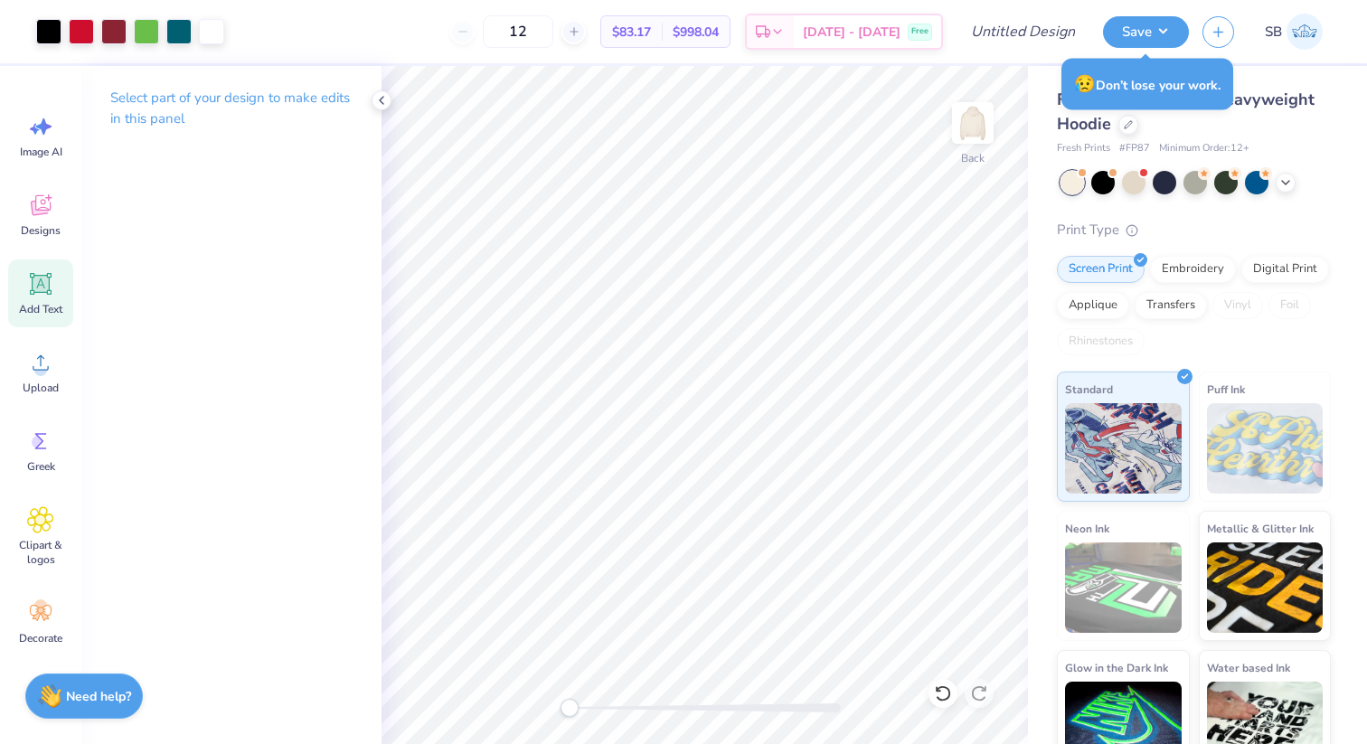
click at [42, 285] on icon at bounding box center [41, 284] width 22 height 22
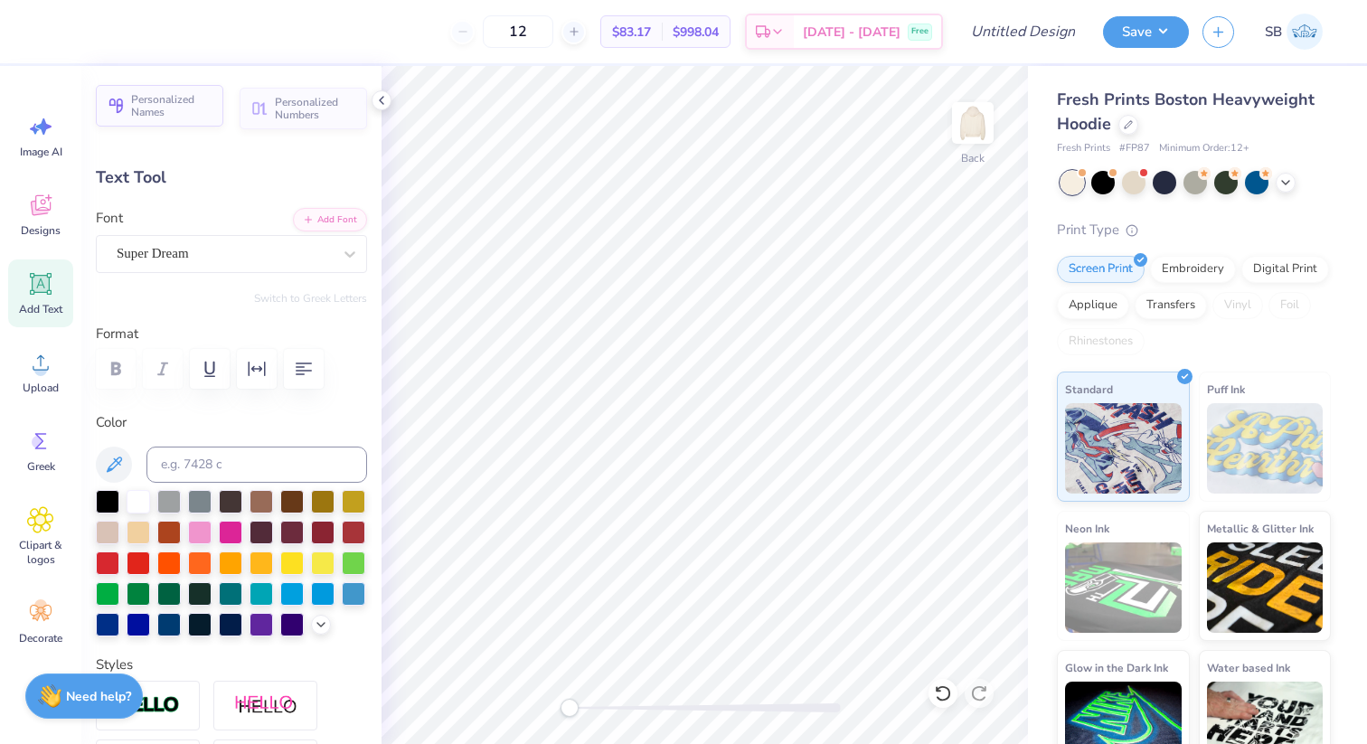
click at [175, 97] on span "Personalized Names" at bounding box center [171, 105] width 81 height 25
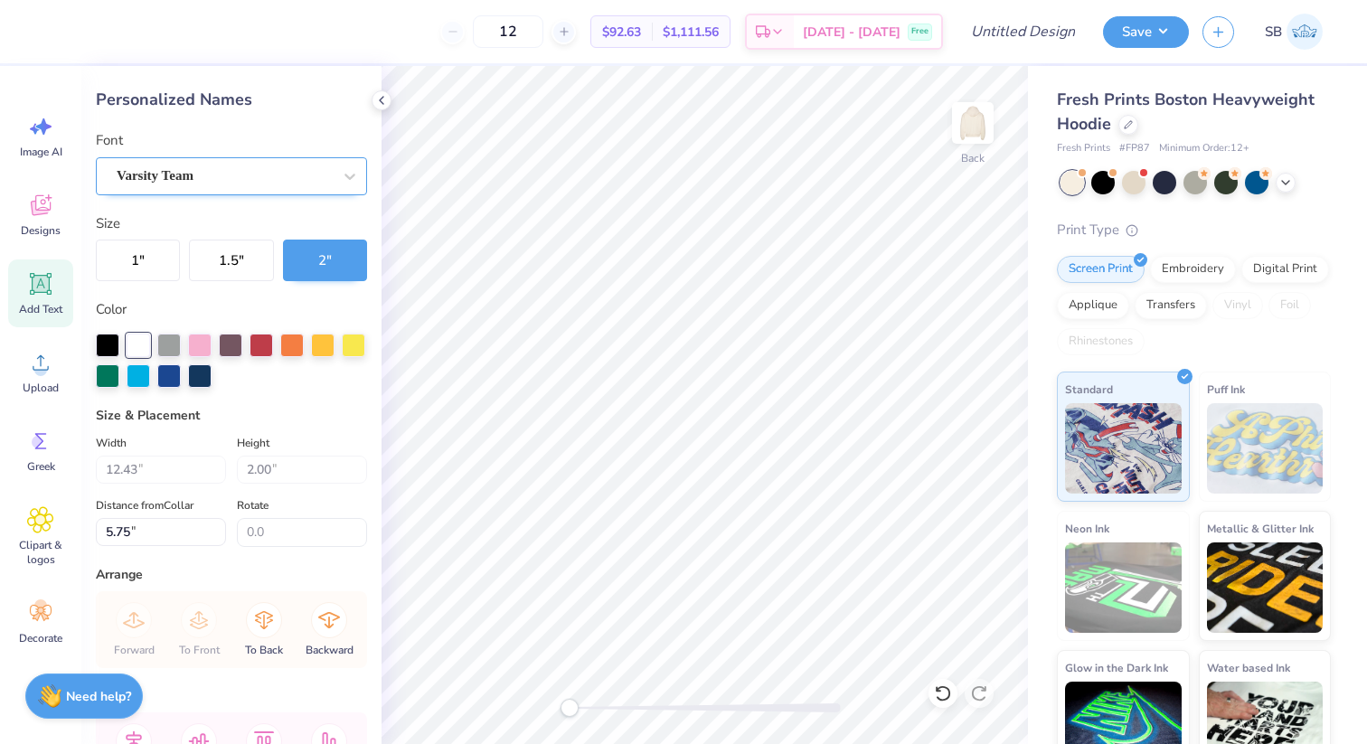
click at [235, 175] on div "Varsity Team" at bounding box center [224, 176] width 219 height 28
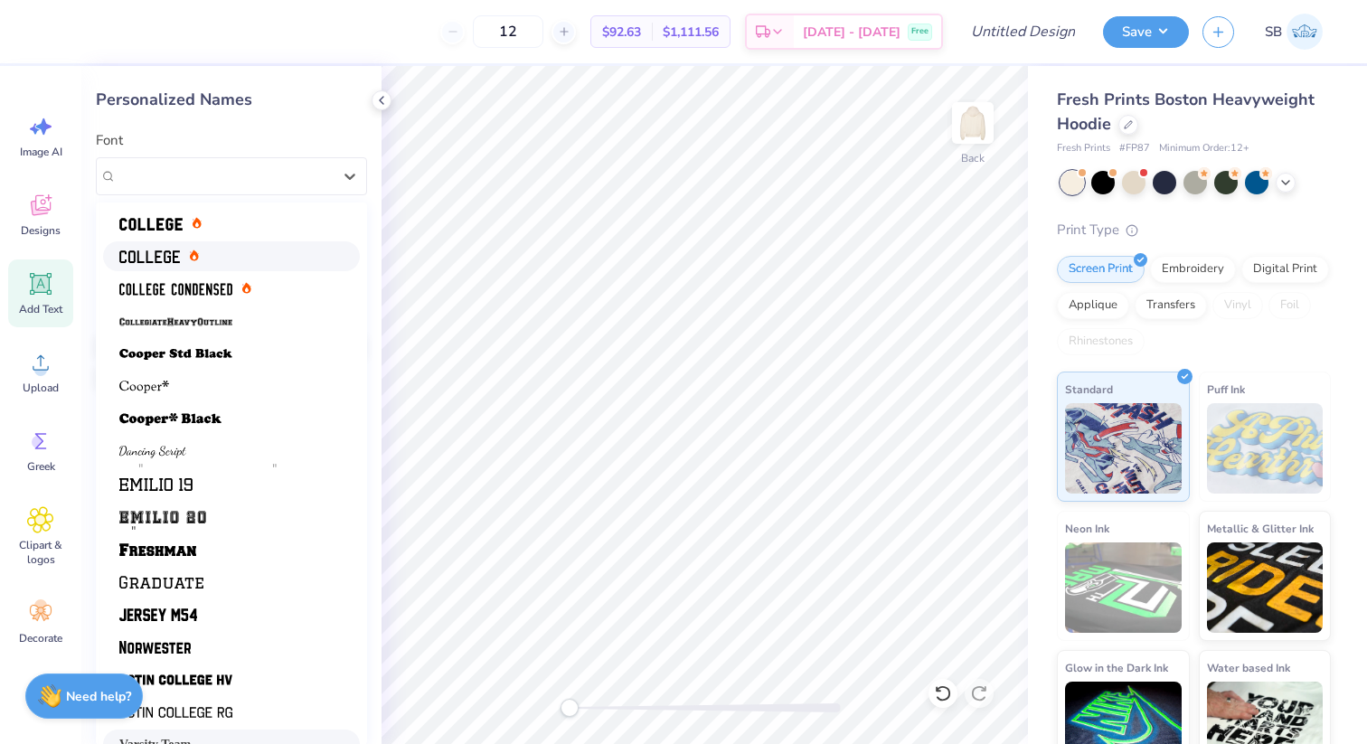
scroll to position [153, 0]
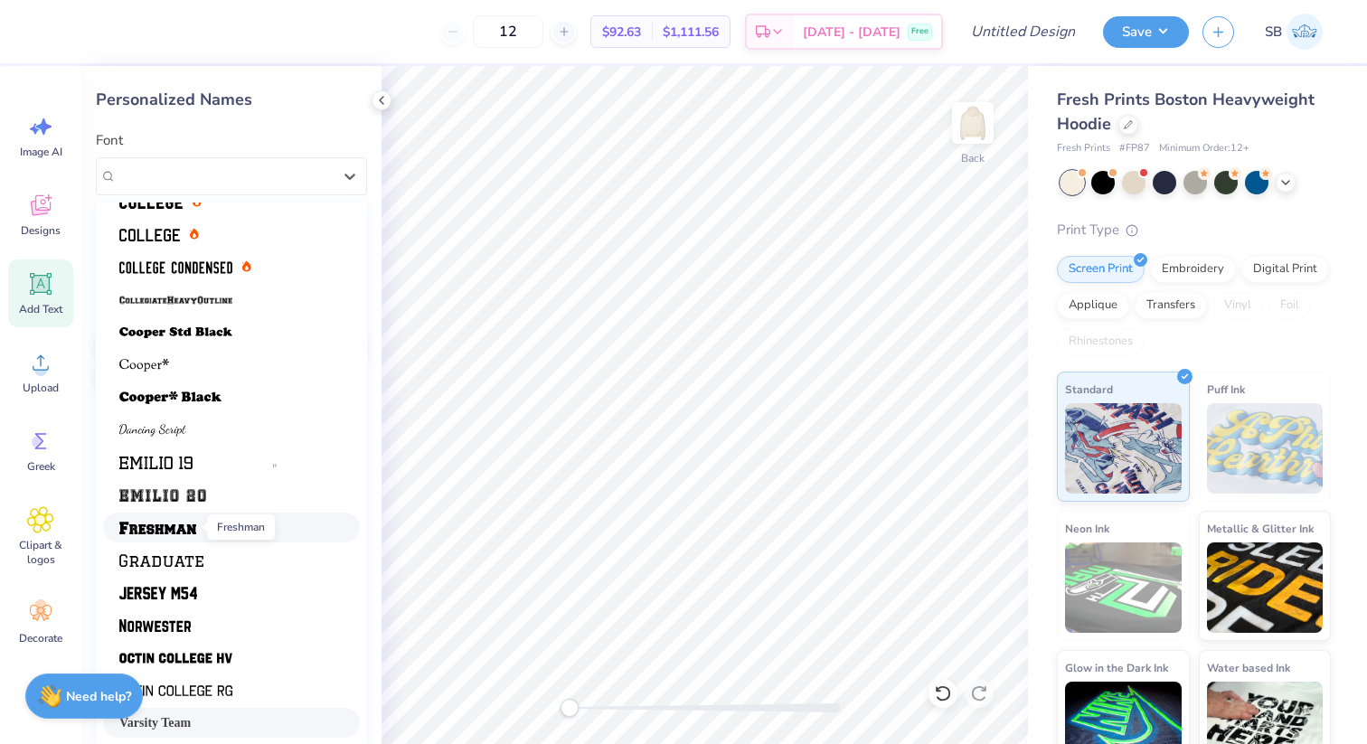
click at [176, 520] on span at bounding box center [157, 527] width 77 height 19
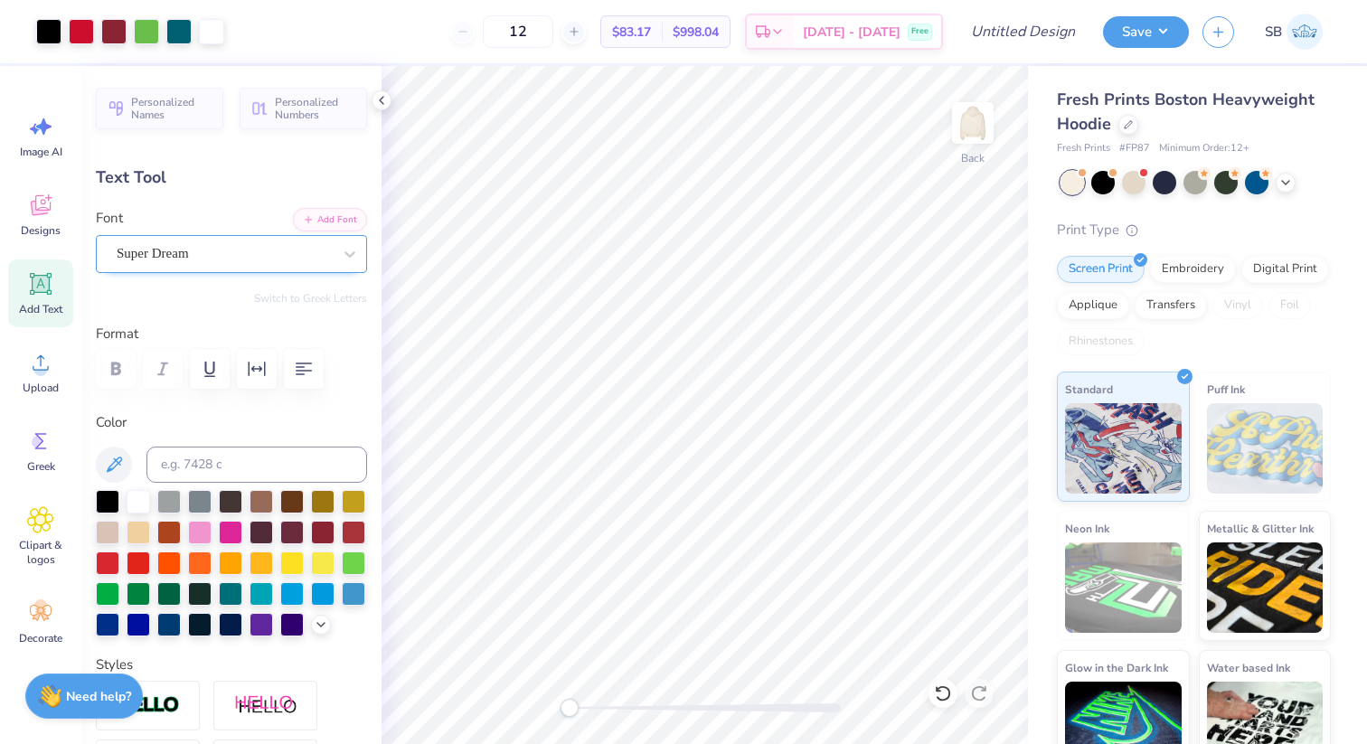
click at [222, 245] on div "Super Dream" at bounding box center [224, 254] width 219 height 28
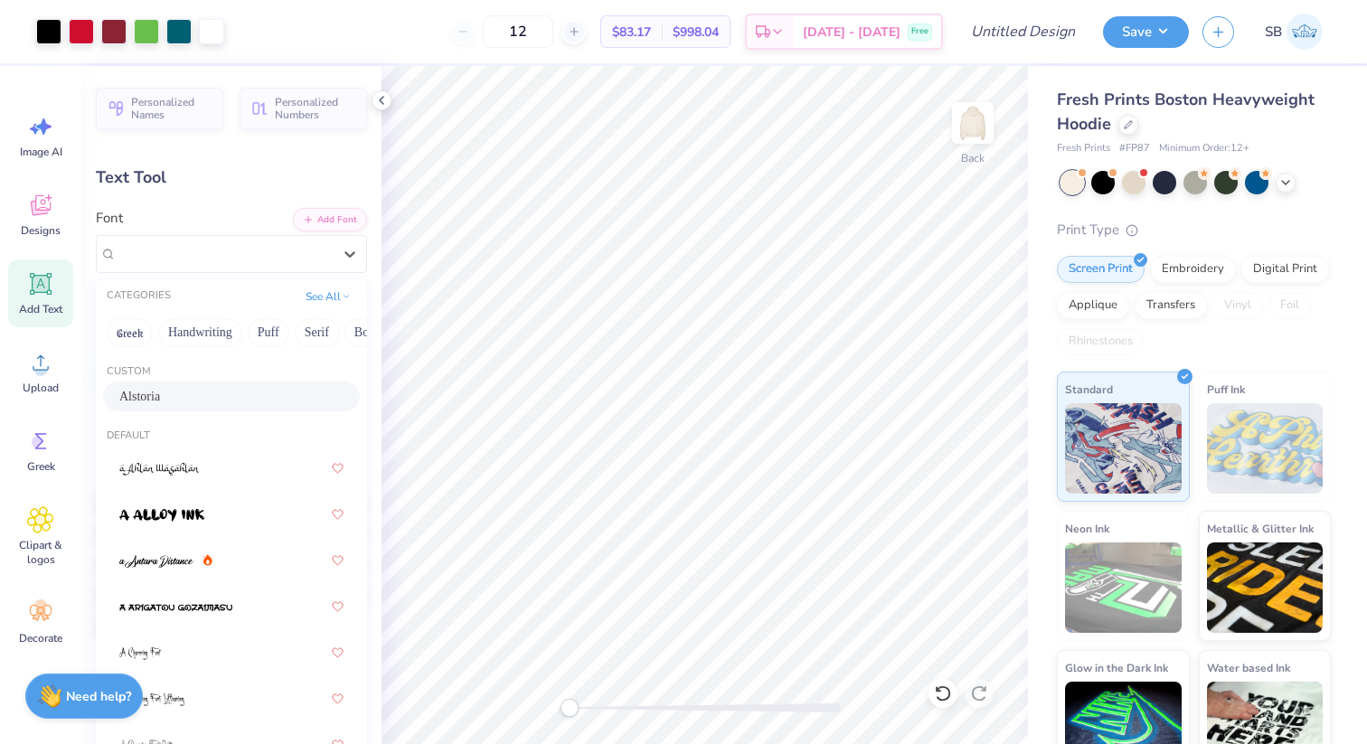
click at [193, 400] on div "Alstoria" at bounding box center [231, 396] width 224 height 19
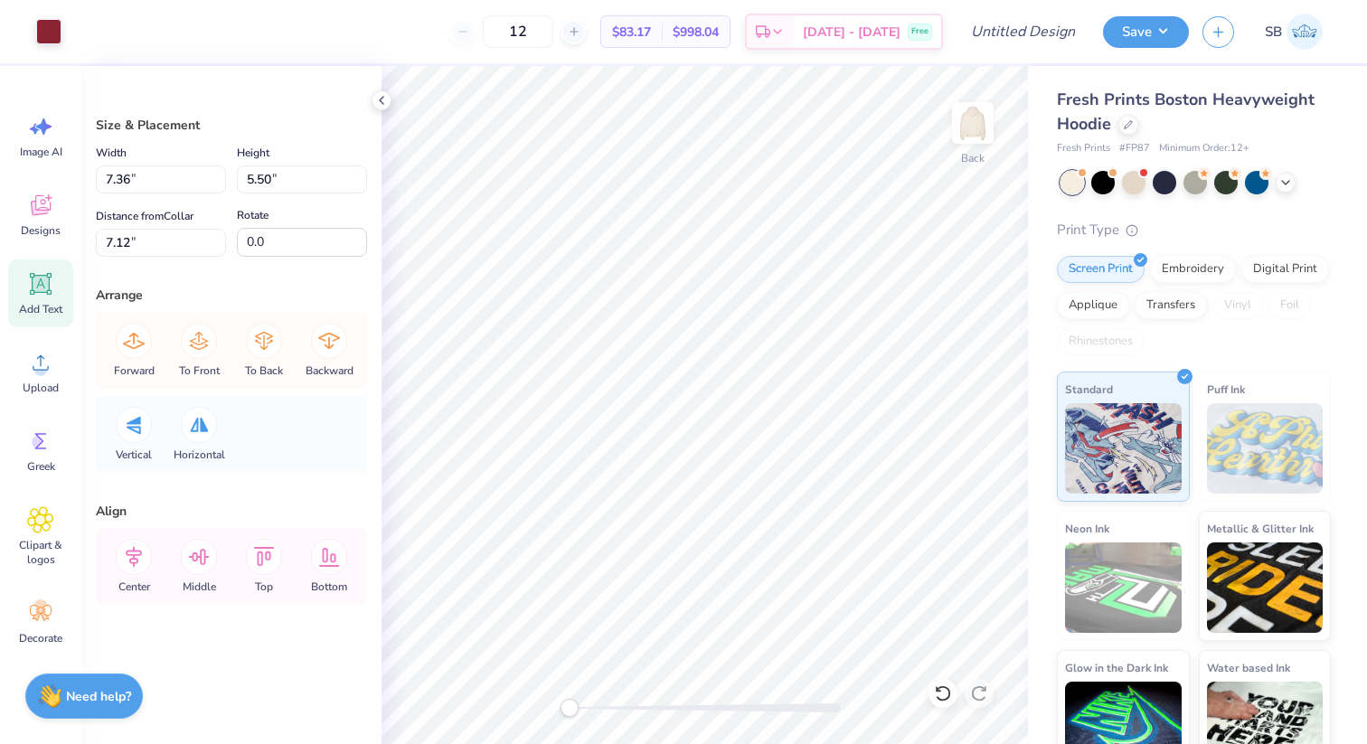
click at [18, 285] on div "Add Text" at bounding box center [40, 293] width 65 height 68
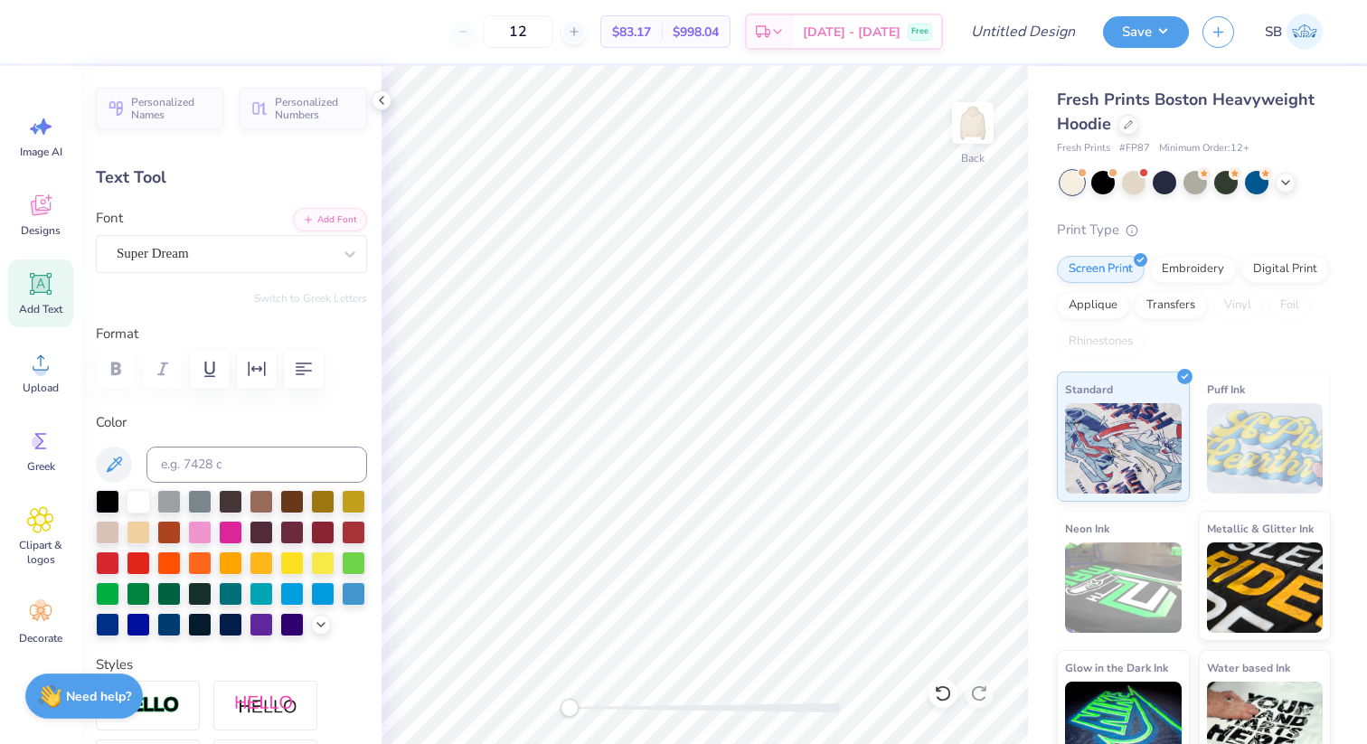
scroll to position [0, 0]
type textarea "Theta"
click at [107, 497] on div at bounding box center [107, 499] width 23 height 23
type input "7.76"
type input "2.05"
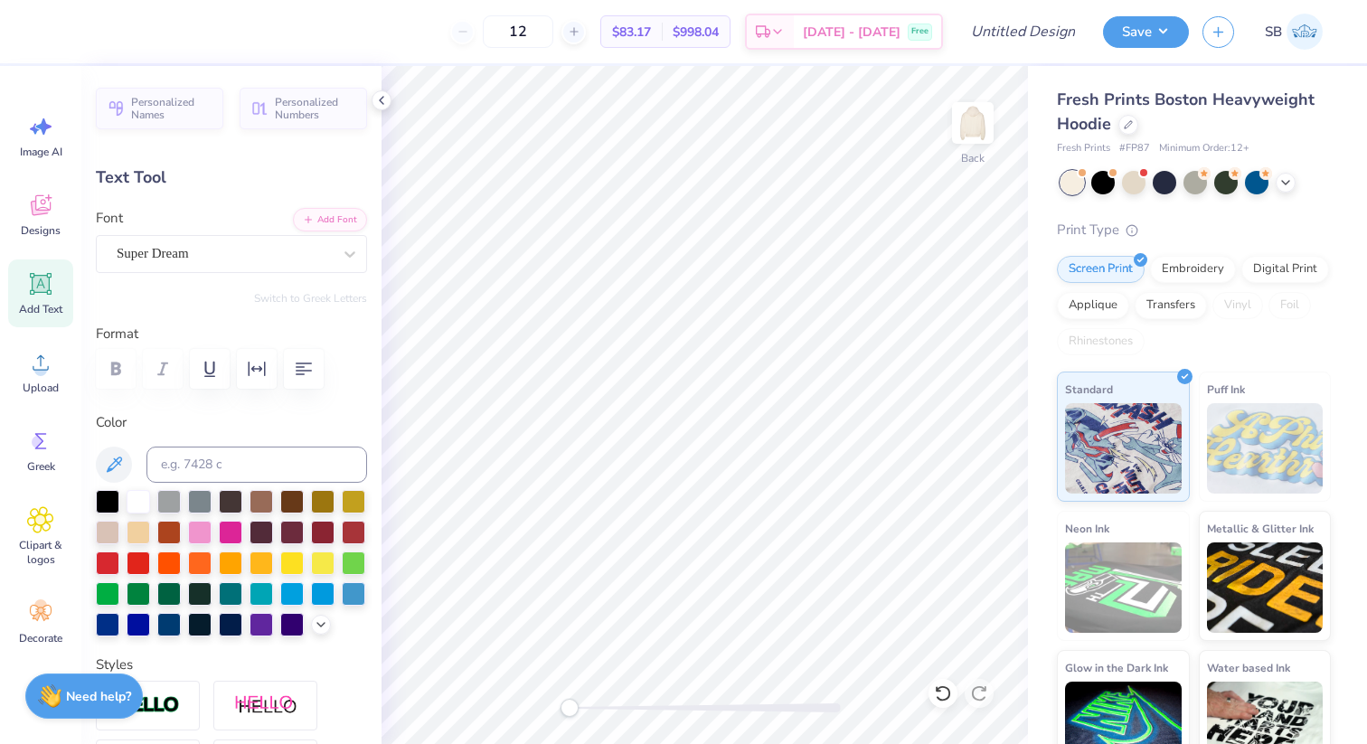
type input "3.90"
type input "1.03"
type input "10.07"
click at [277, 422] on label "Color" at bounding box center [231, 422] width 271 height 21
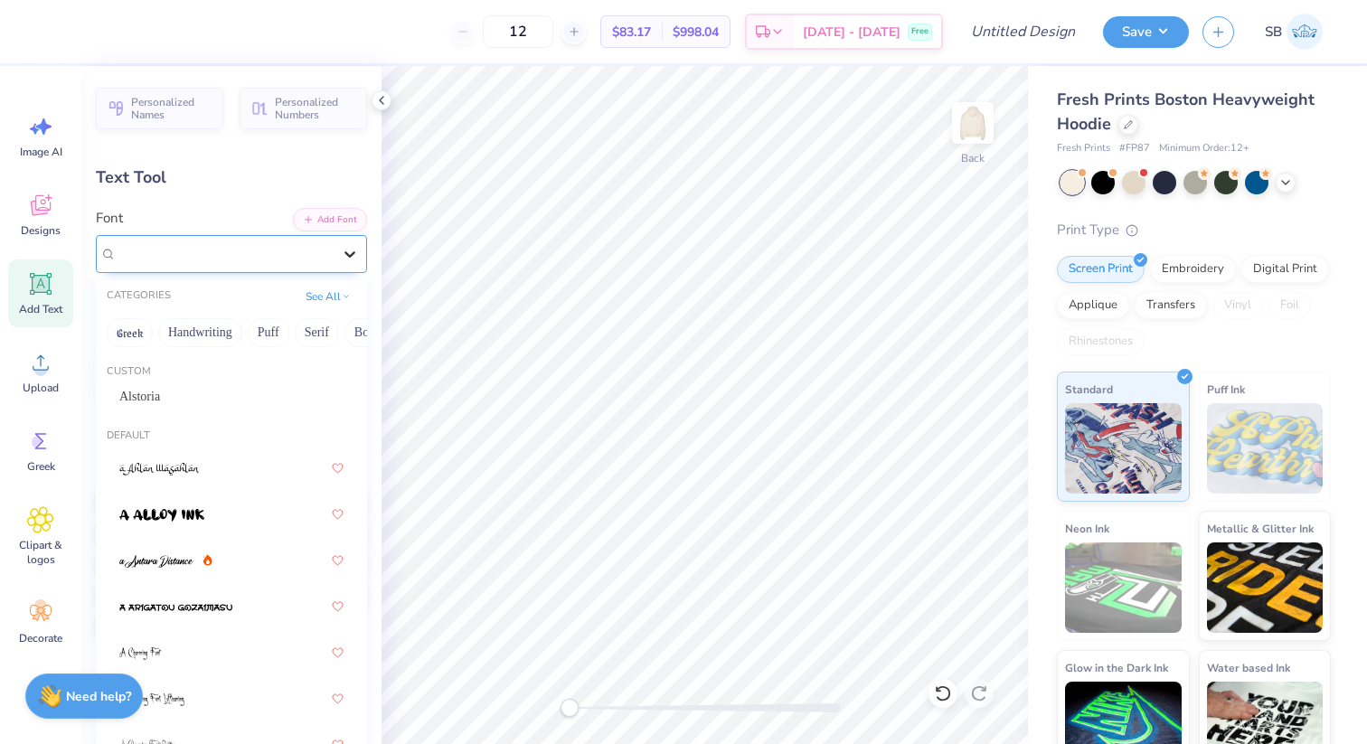
click at [334, 245] on div at bounding box center [350, 254] width 33 height 33
click at [348, 258] on icon at bounding box center [350, 254] width 18 height 18
click at [345, 250] on icon at bounding box center [350, 254] width 18 height 18
click at [157, 390] on span "Alstoria" at bounding box center [139, 396] width 41 height 19
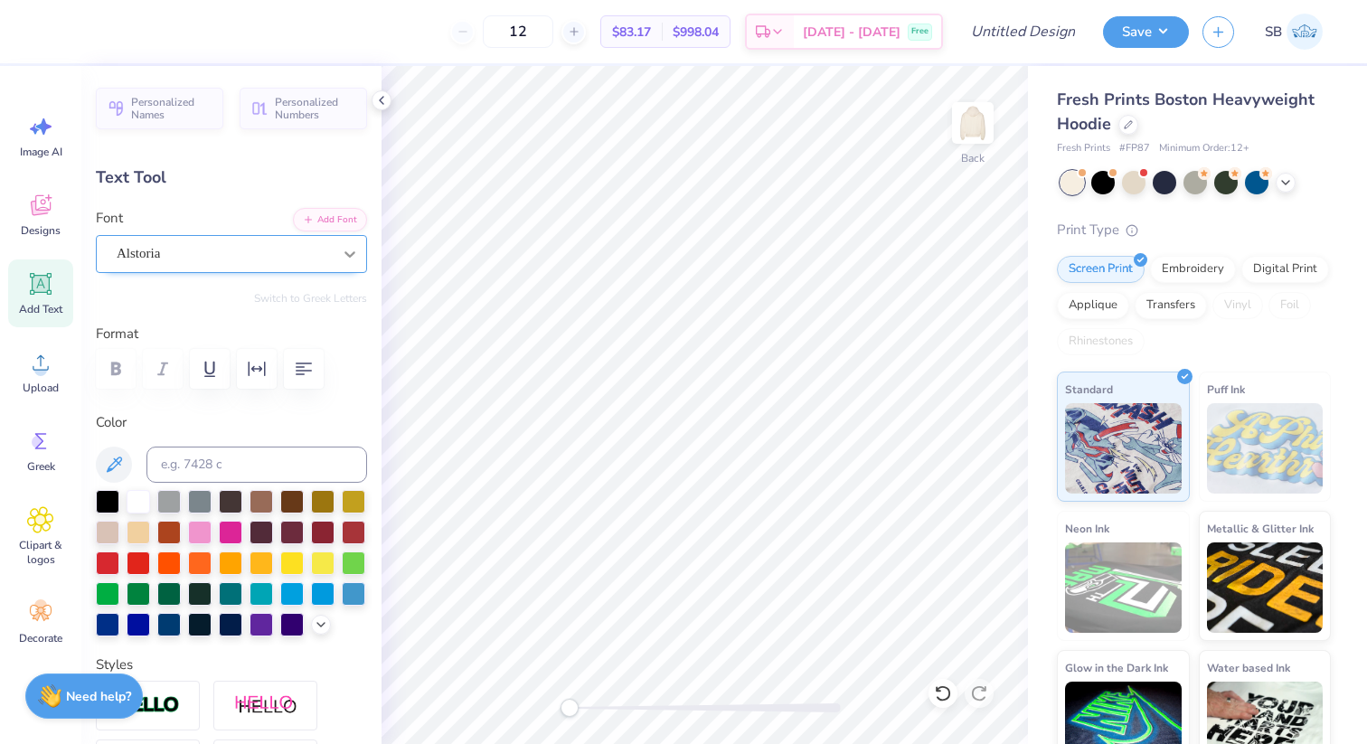
click at [336, 250] on div at bounding box center [350, 254] width 33 height 33
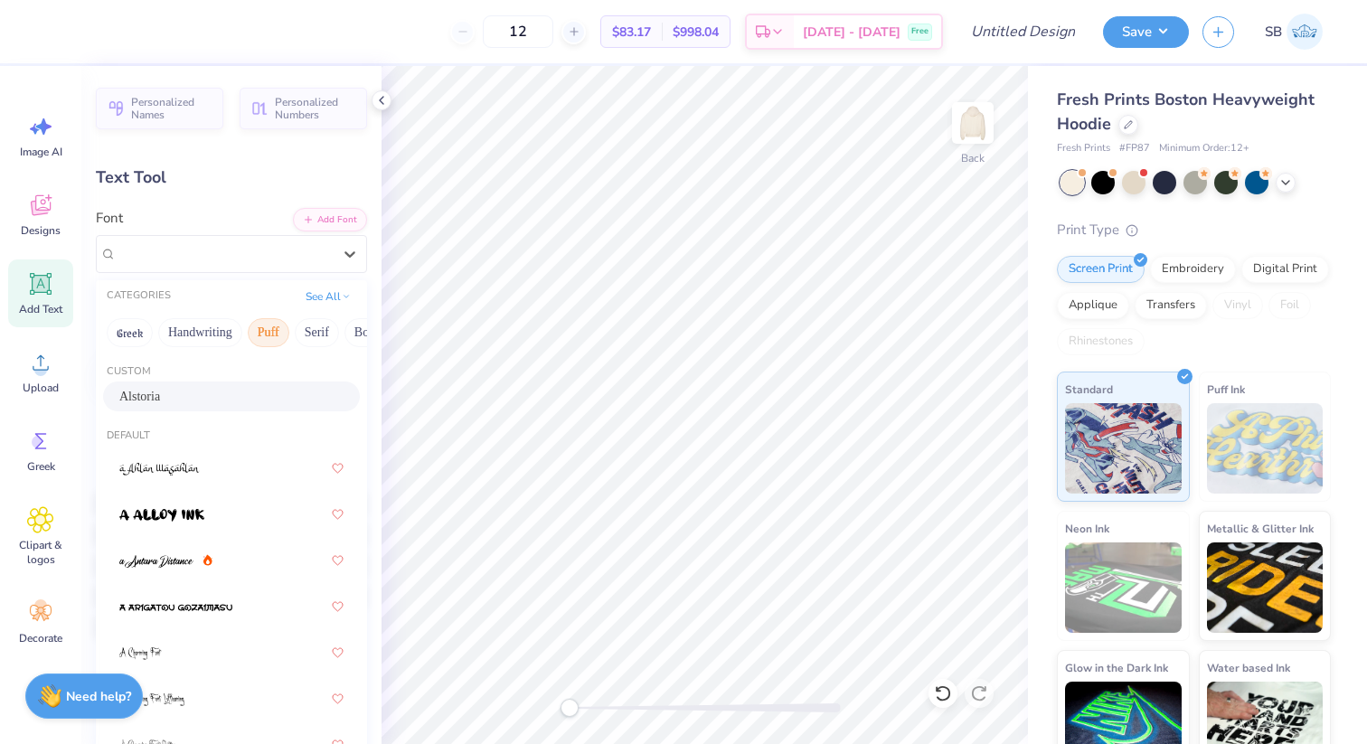
click at [253, 334] on button "Puff" at bounding box center [269, 332] width 42 height 29
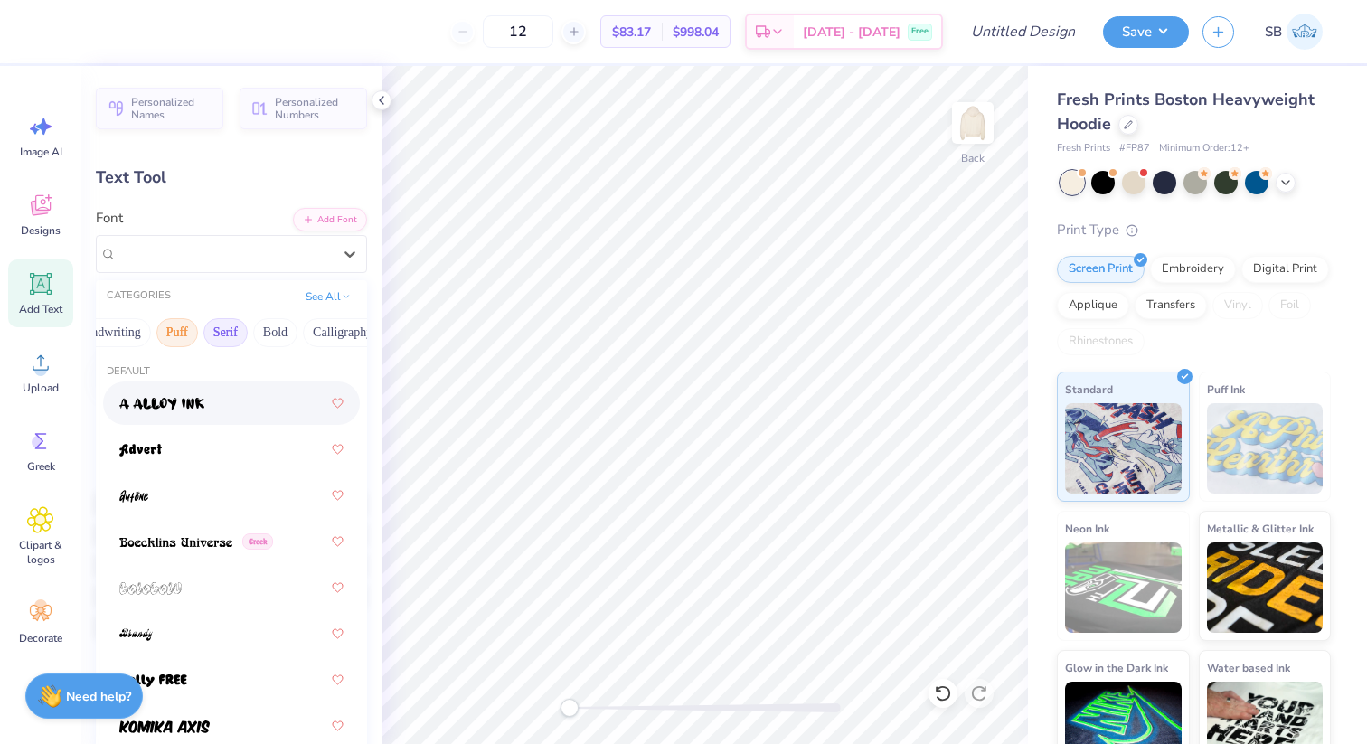
scroll to position [0, 101]
click at [270, 333] on button "Bold" at bounding box center [265, 332] width 44 height 29
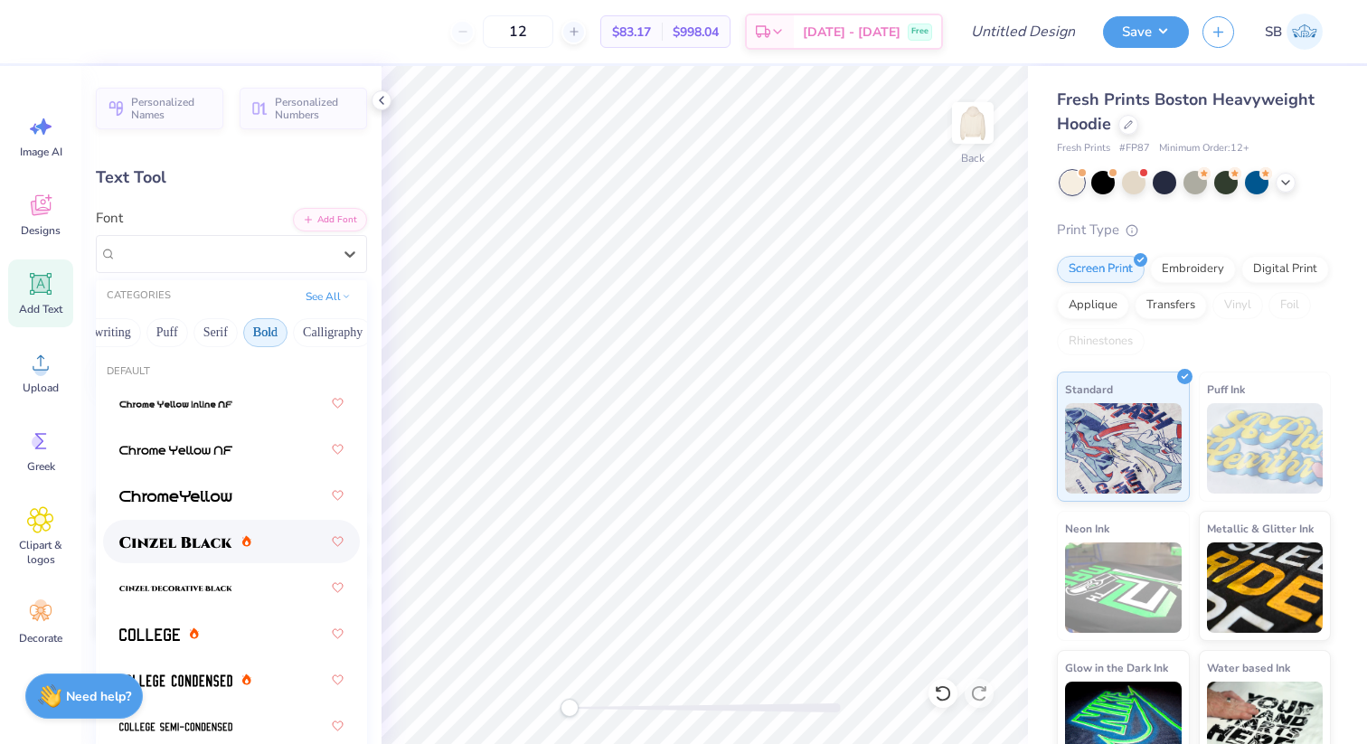
click at [181, 543] on img at bounding box center [175, 542] width 113 height 13
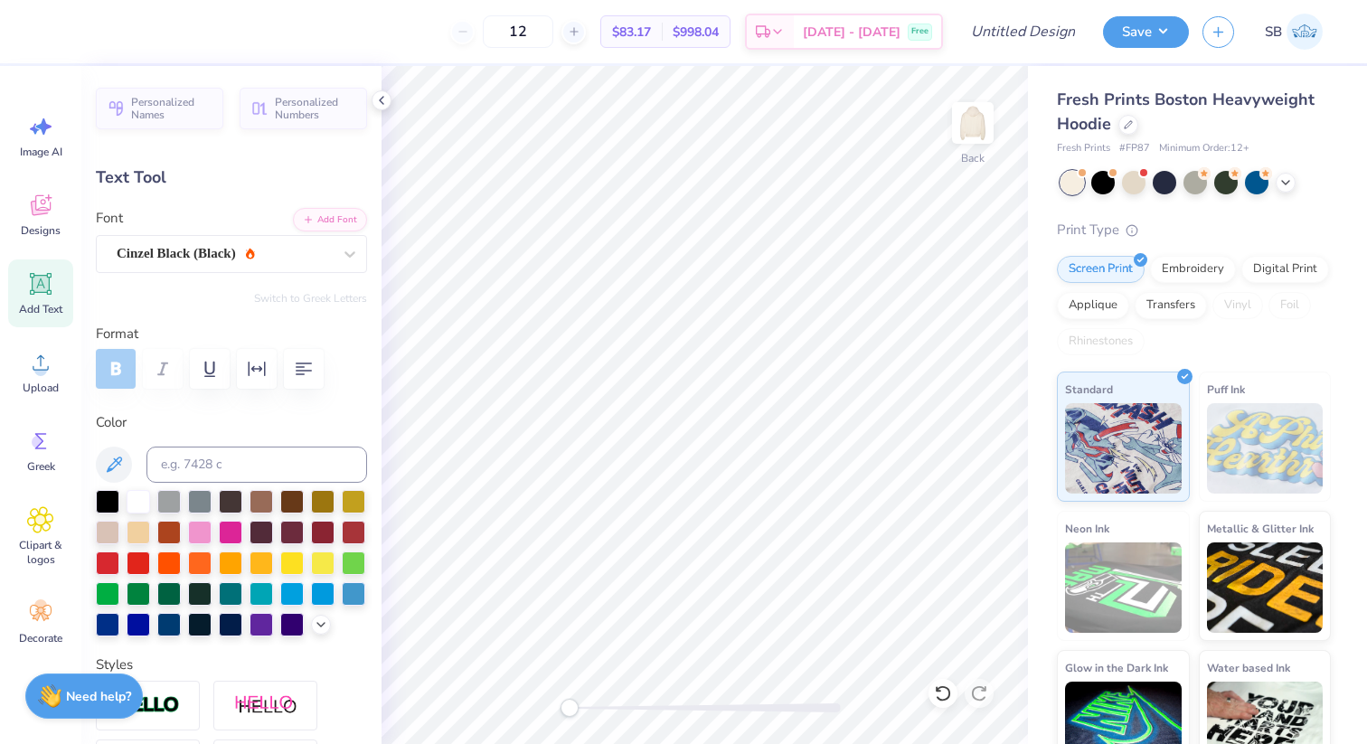
type input "3.93"
type input "0.87"
type input "10.06"
click at [37, 267] on div "Add Text" at bounding box center [40, 293] width 65 height 68
type input "7.05"
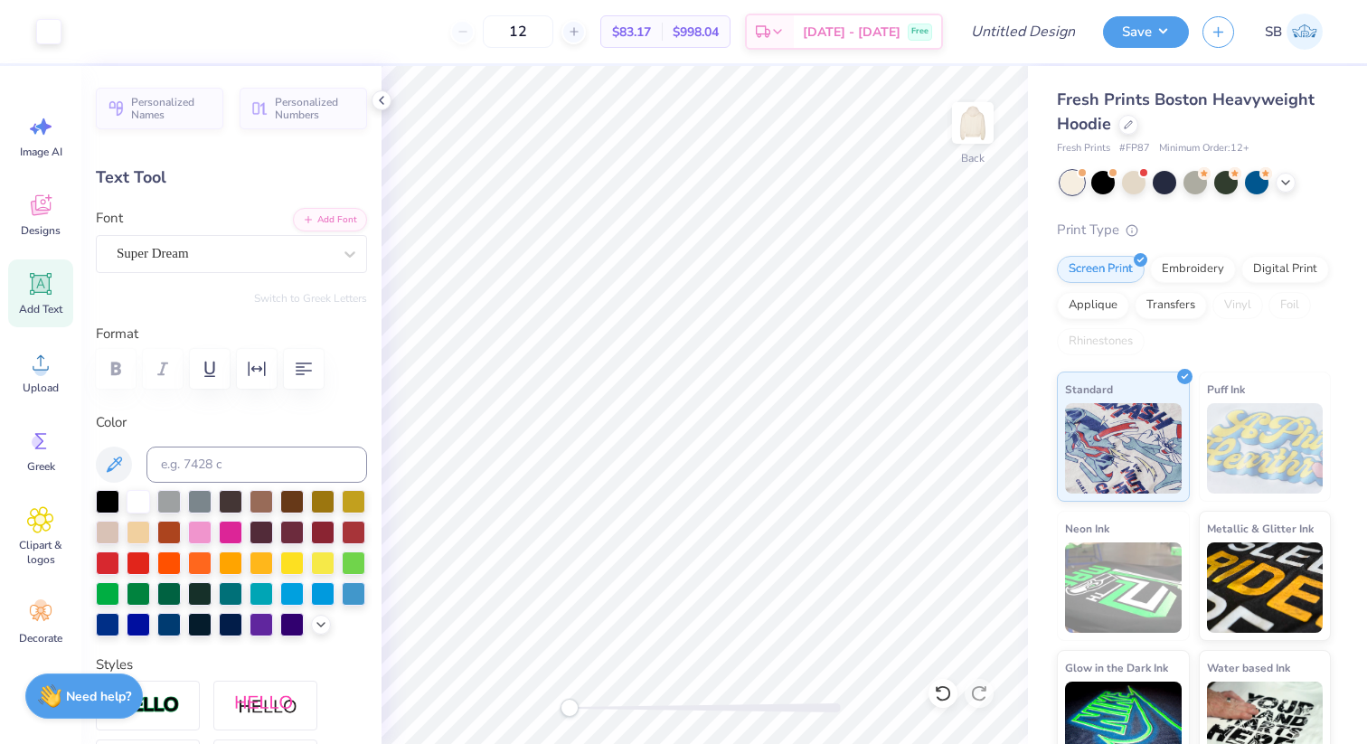
type input "2.04"
type input "5.73"
type textarea "X"
type textarea "p"
type textarea "Phi"
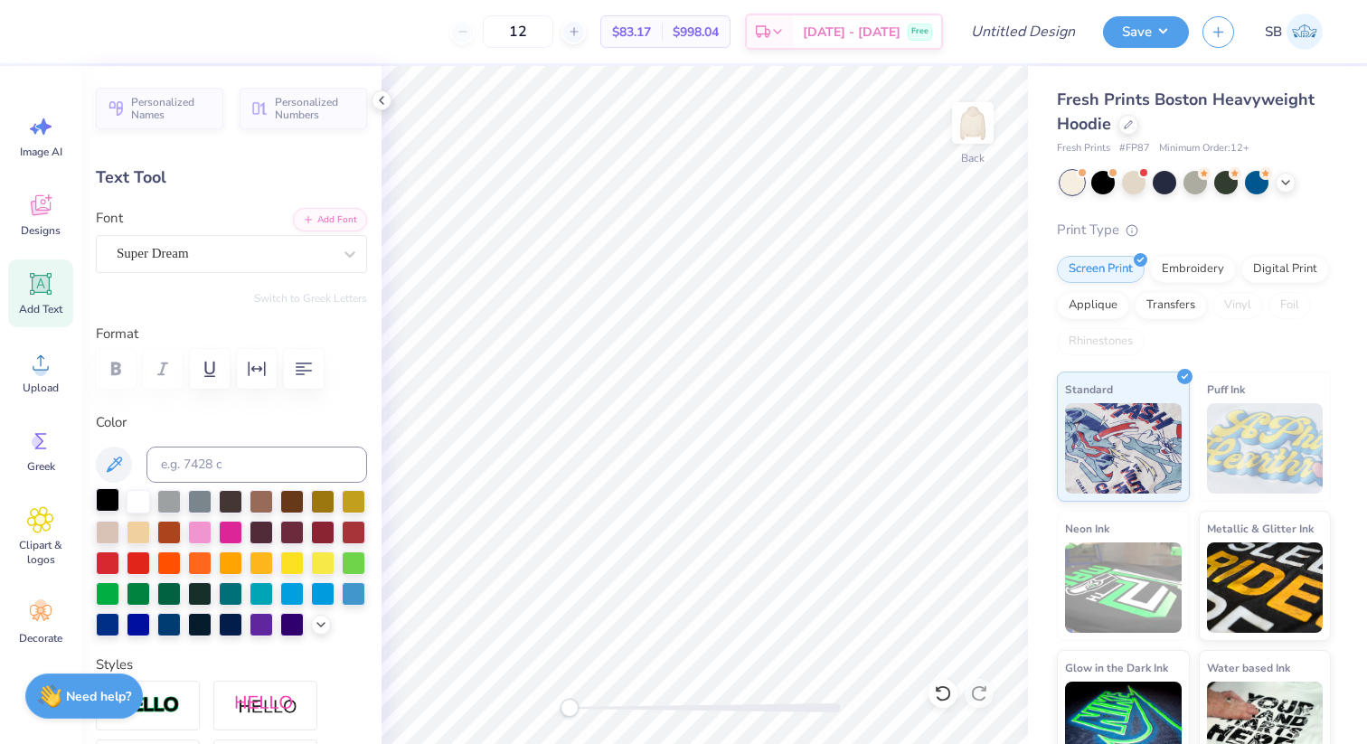
click at [105, 495] on div at bounding box center [107, 499] width 23 height 23
type input "3.93"
type input "0.87"
type input "10.15"
type input "4.05"
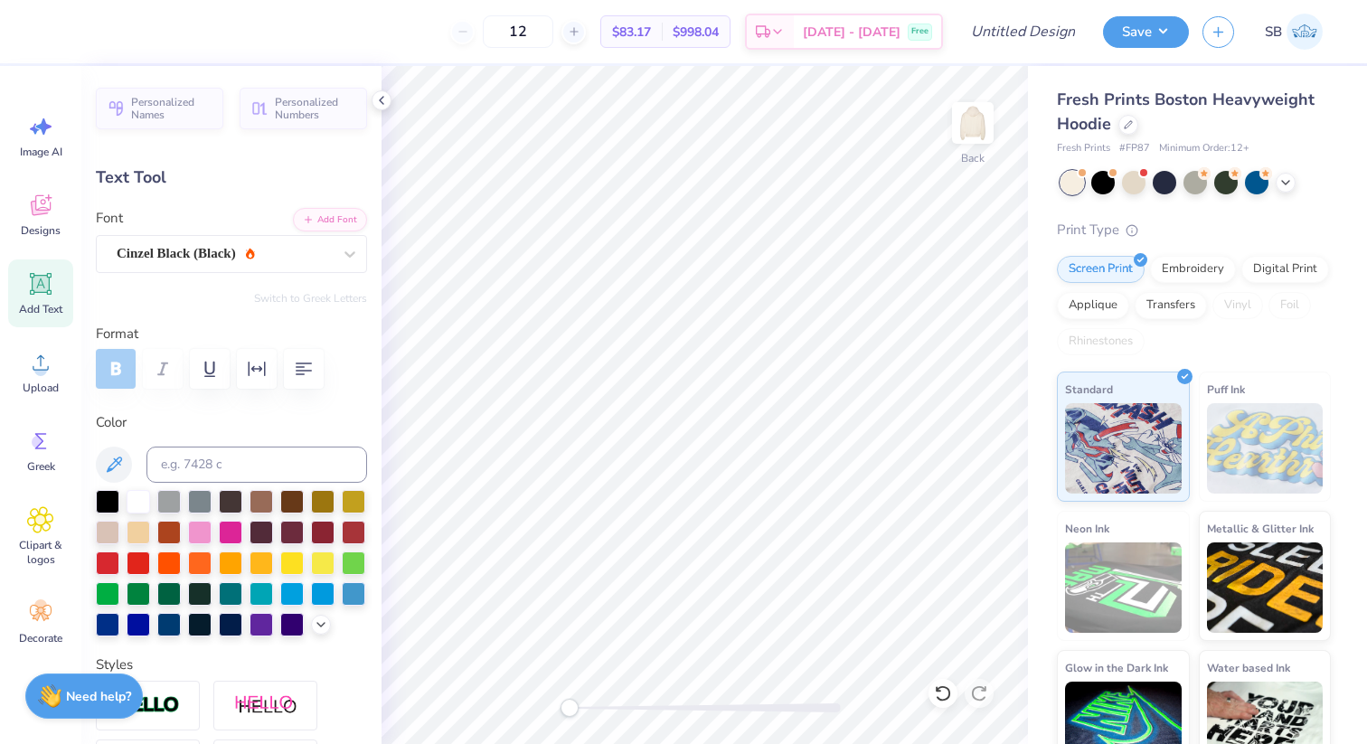
type input "2.05"
type input "5.73"
click at [293, 249] on div "Super Dream" at bounding box center [224, 254] width 219 height 28
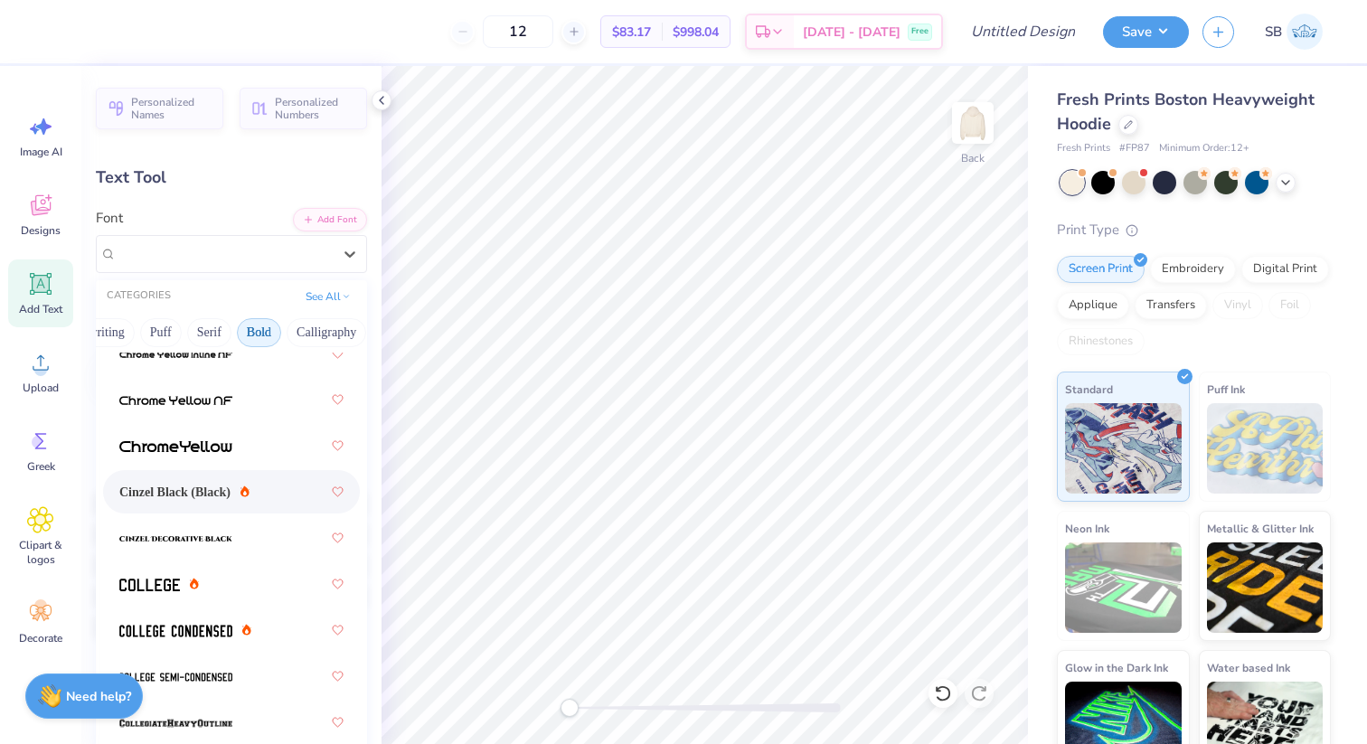
scroll to position [52, 0]
click at [210, 484] on span "Cinzel Black (Black)" at bounding box center [174, 490] width 111 height 19
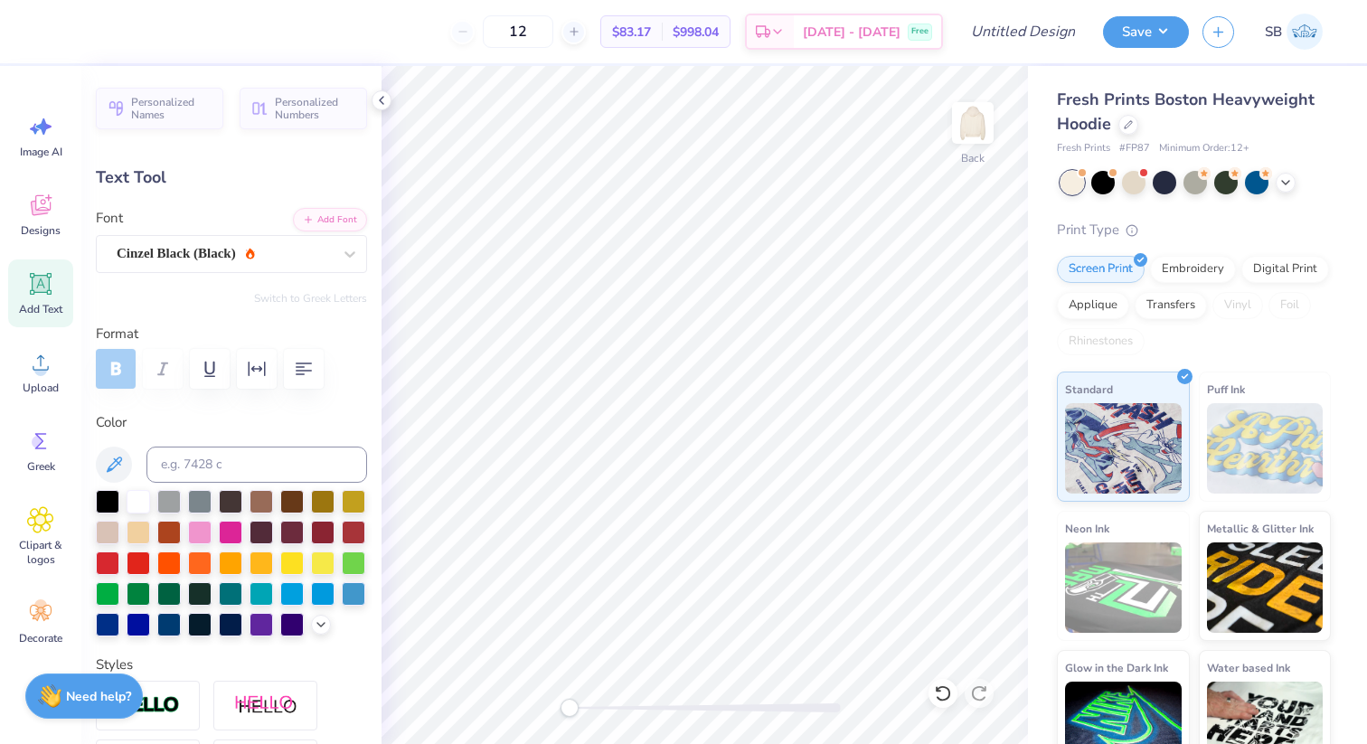
type input "3.03"
type input "1.20"
type input "2.62"
type input "1.04"
type input "8.25"
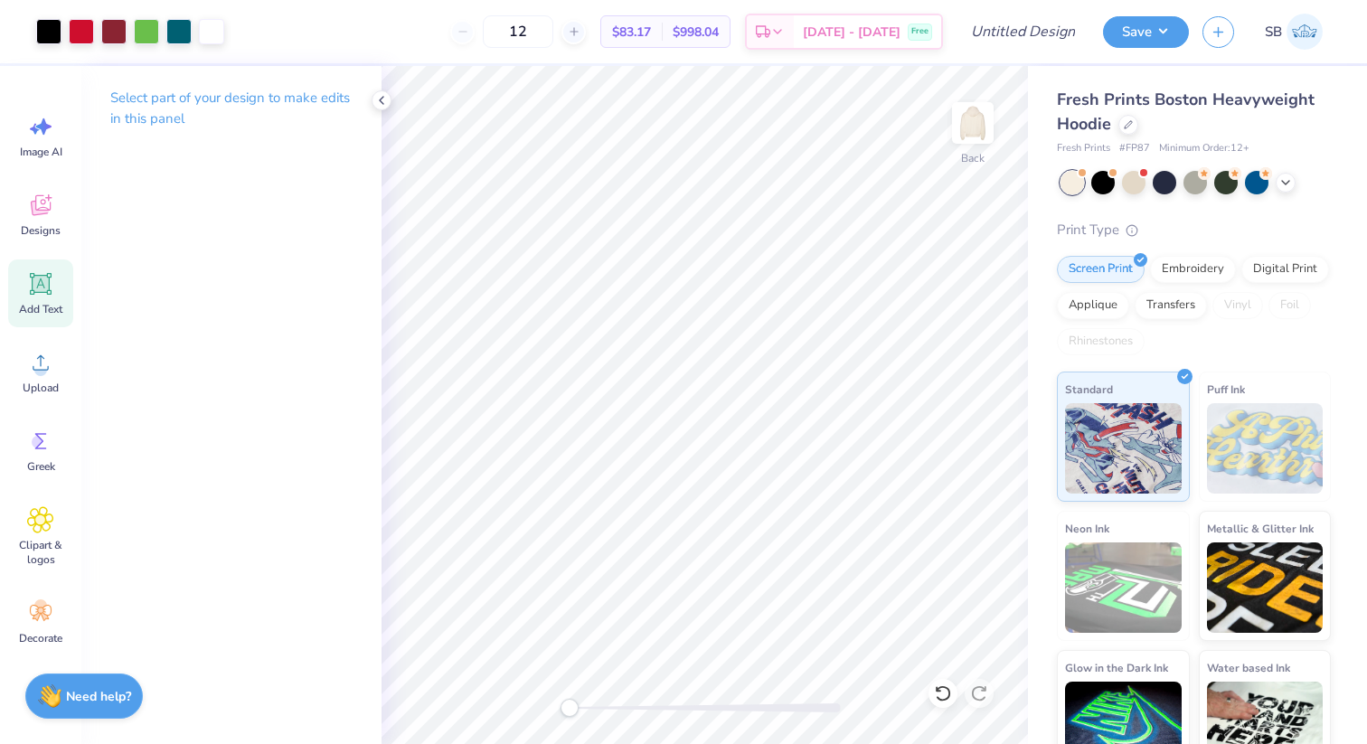
click at [47, 272] on icon at bounding box center [40, 283] width 27 height 27
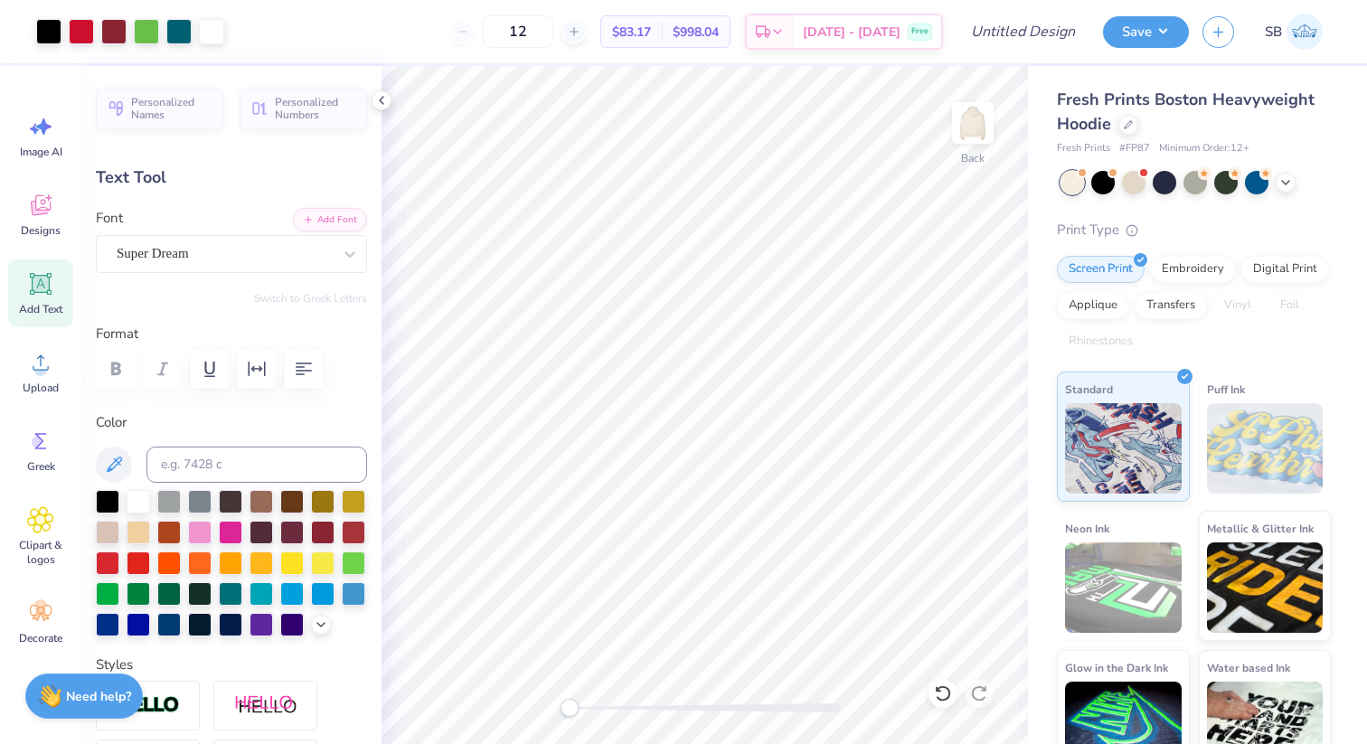
click at [42, 283] on icon at bounding box center [41, 284] width 22 height 22
type textarea "e"
type textarea "EST 1912"
click at [208, 258] on div "Super Dream" at bounding box center [224, 254] width 219 height 28
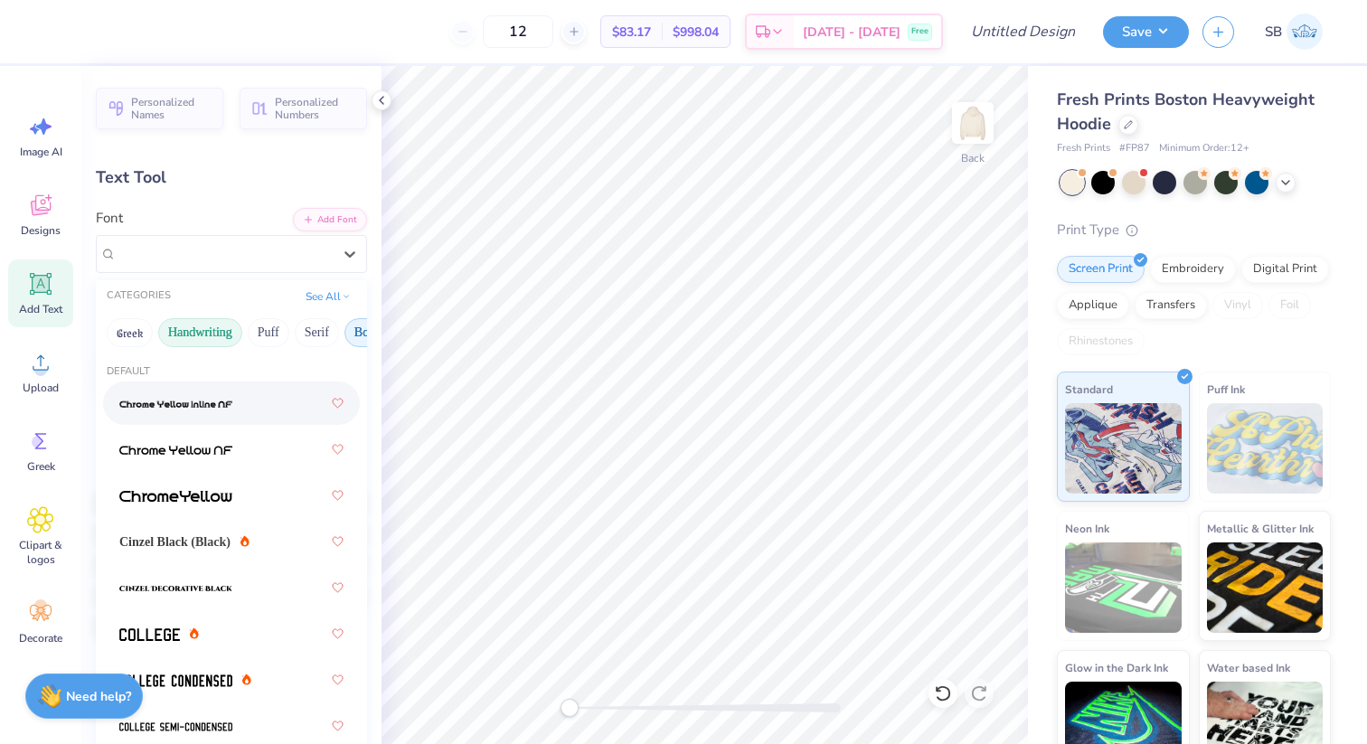
click at [193, 332] on button "Handwriting" at bounding box center [200, 332] width 84 height 29
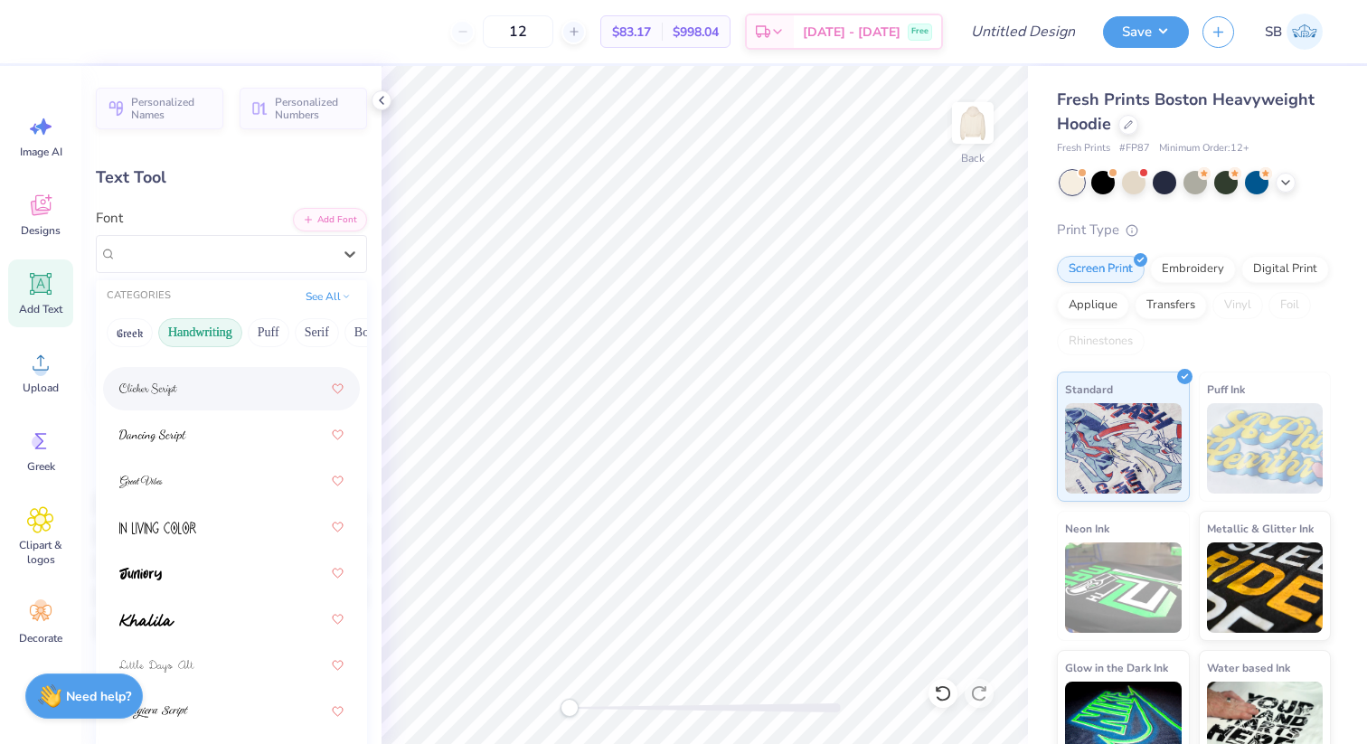
scroll to position [305, 0]
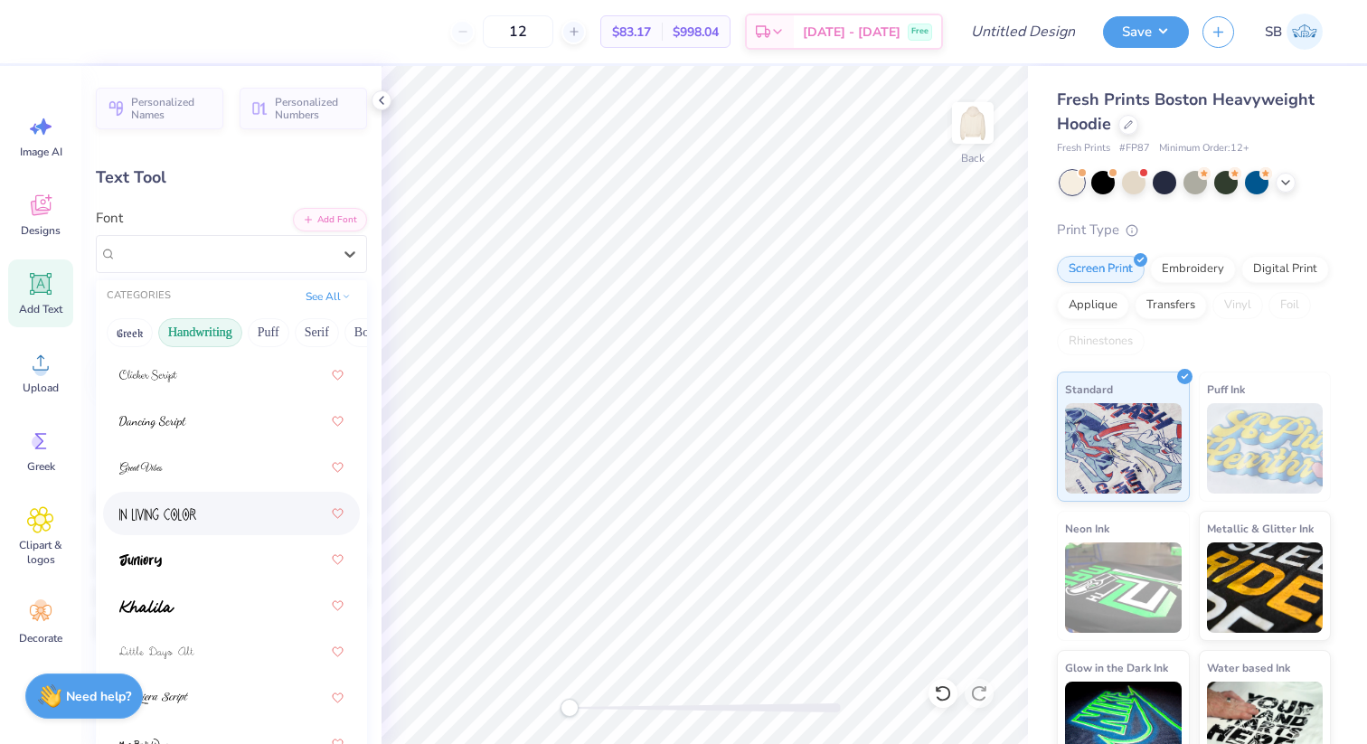
click at [162, 502] on div at bounding box center [231, 513] width 224 height 33
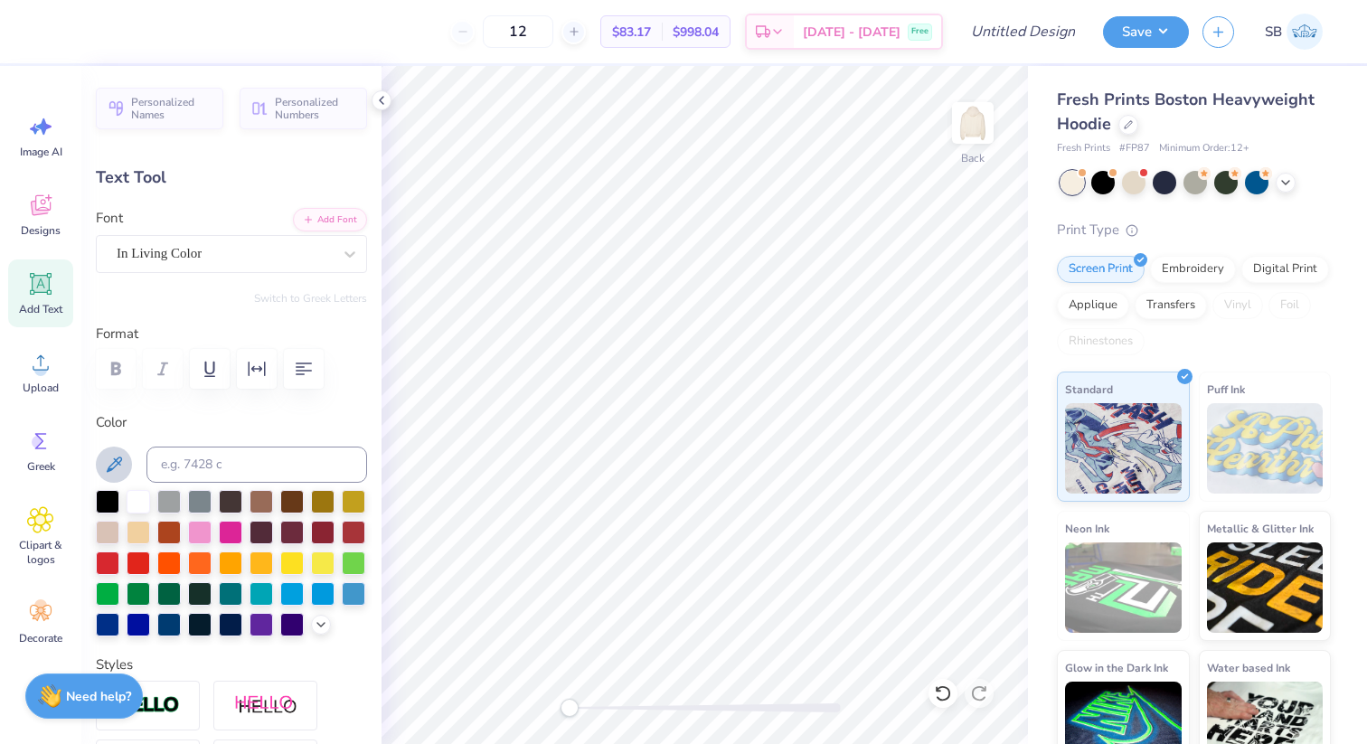
click at [117, 461] on icon at bounding box center [114, 463] width 15 height 15
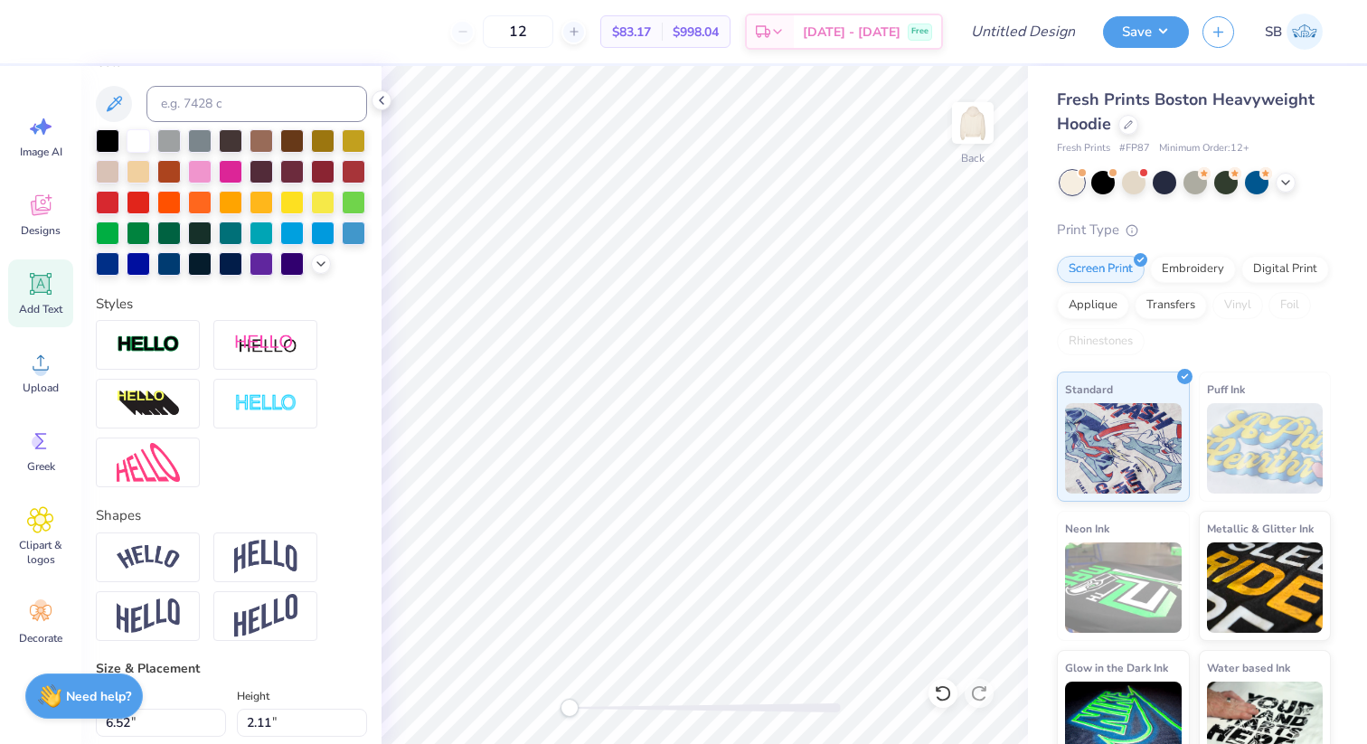
scroll to position [368, 0]
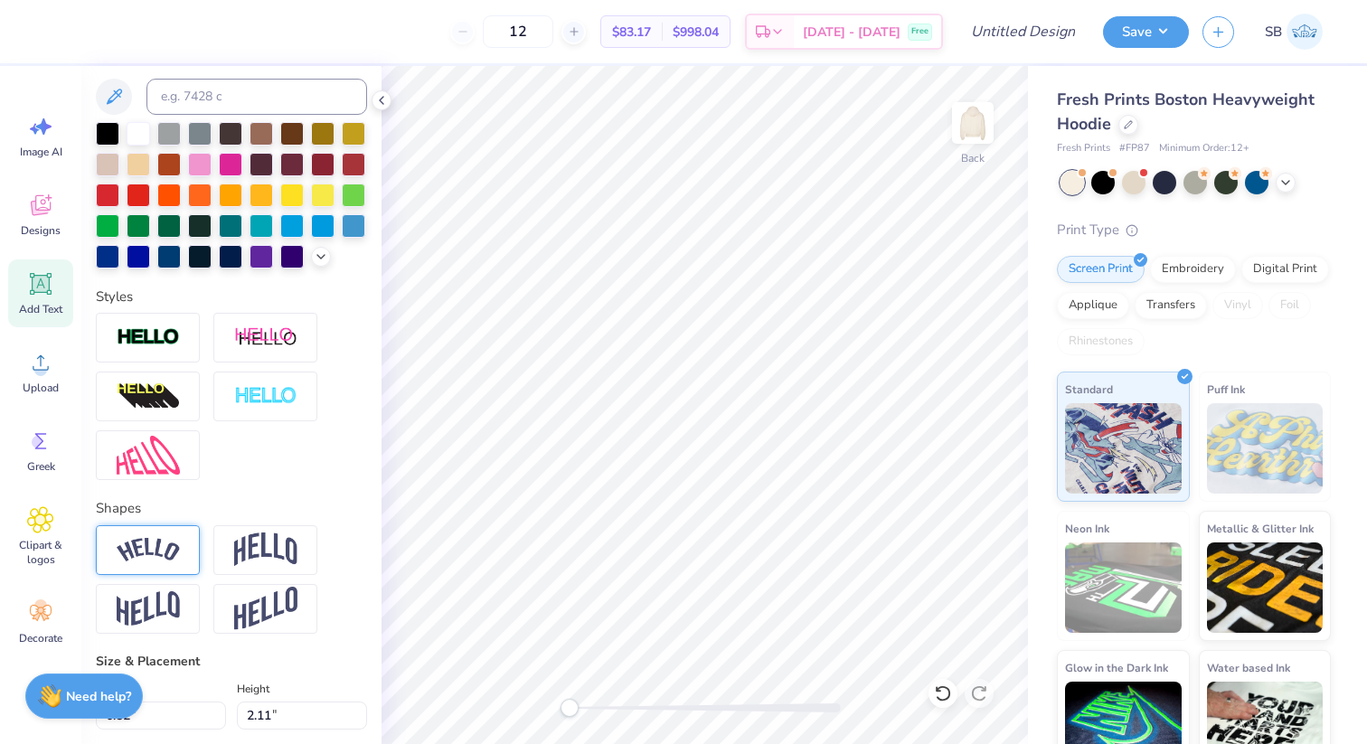
click at [141, 550] on img at bounding box center [148, 550] width 63 height 24
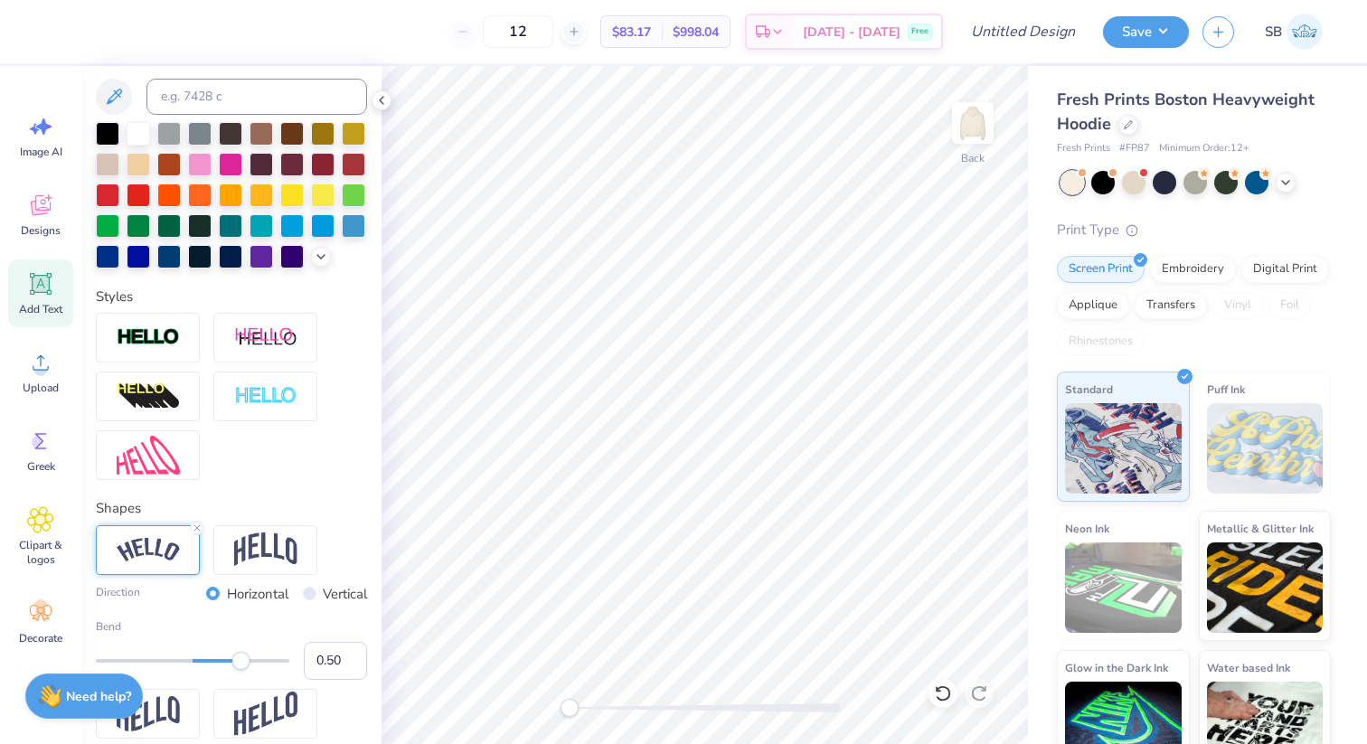
type input "9.06"
type input "2.81"
type input "5.35"
click at [803, 681] on li "Send Backward" at bounding box center [794, 686] width 142 height 35
type input "6.42"
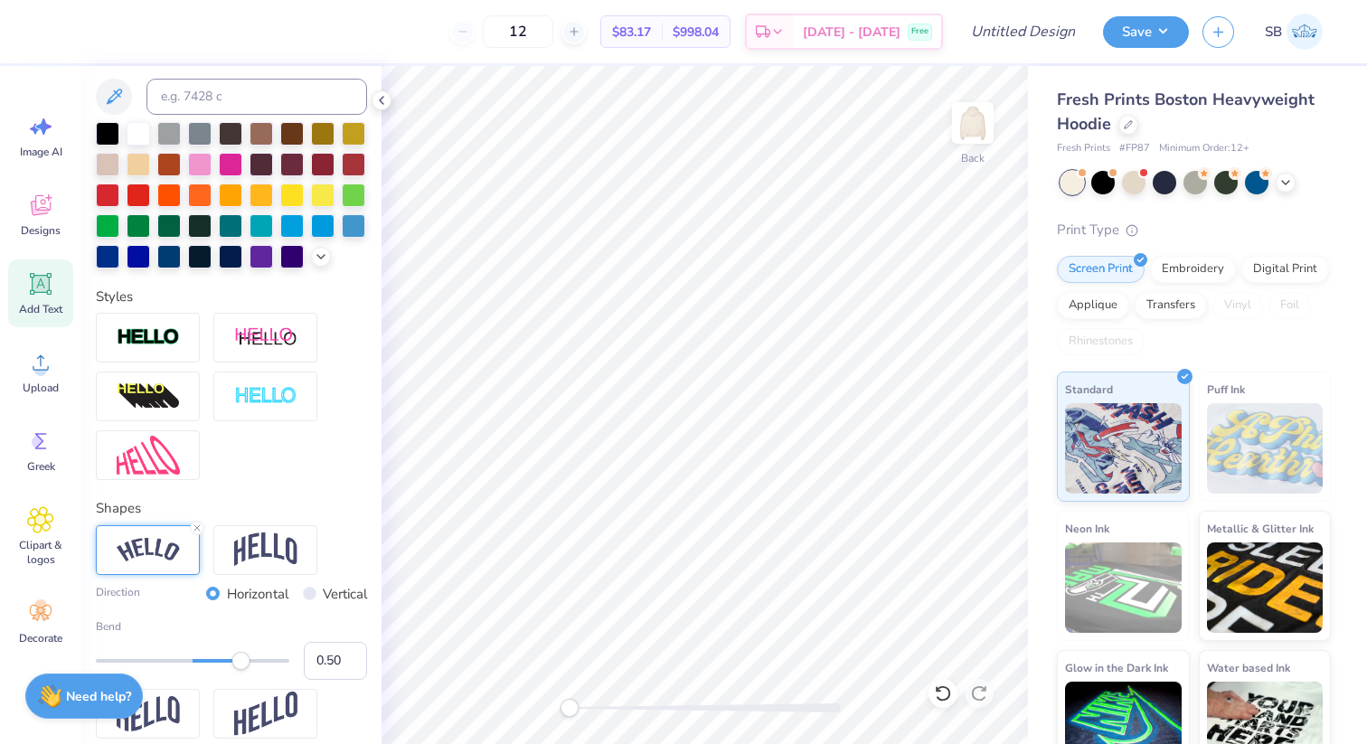
type input "1.99"
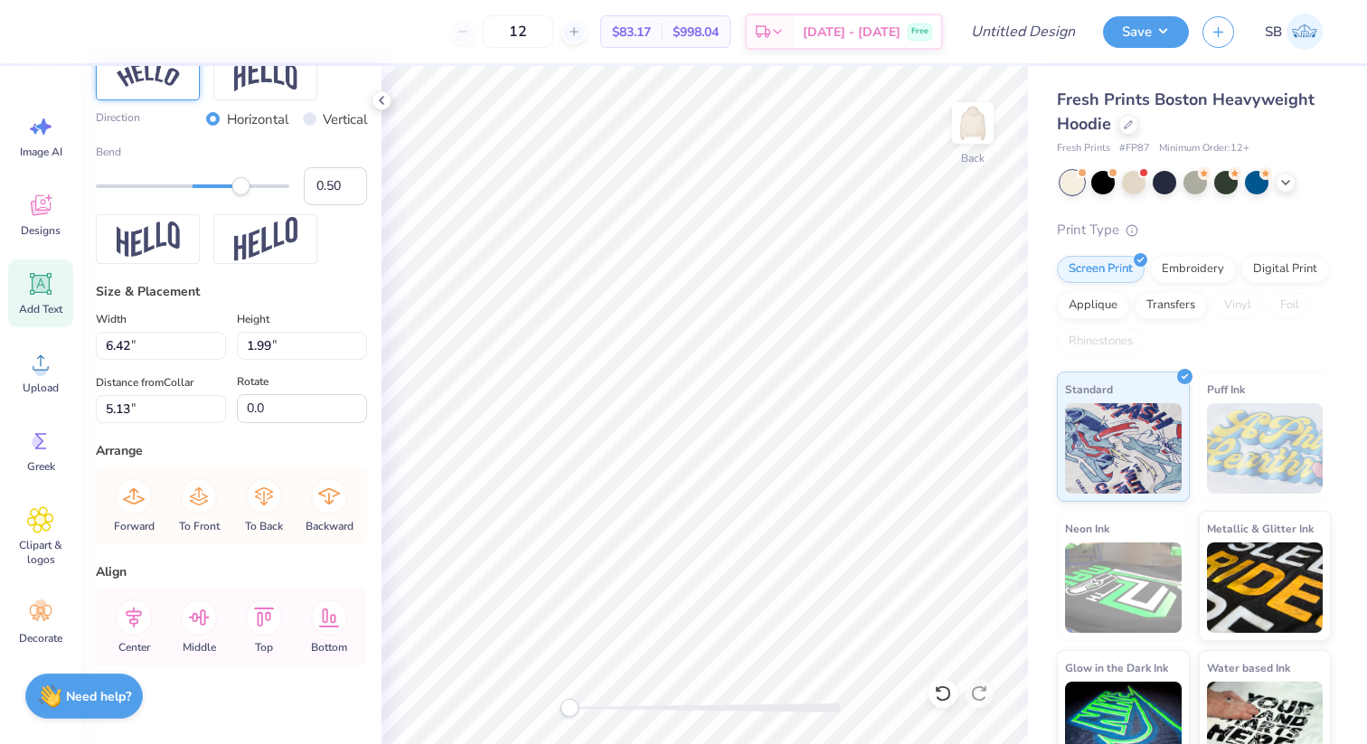
scroll to position [854, 0]
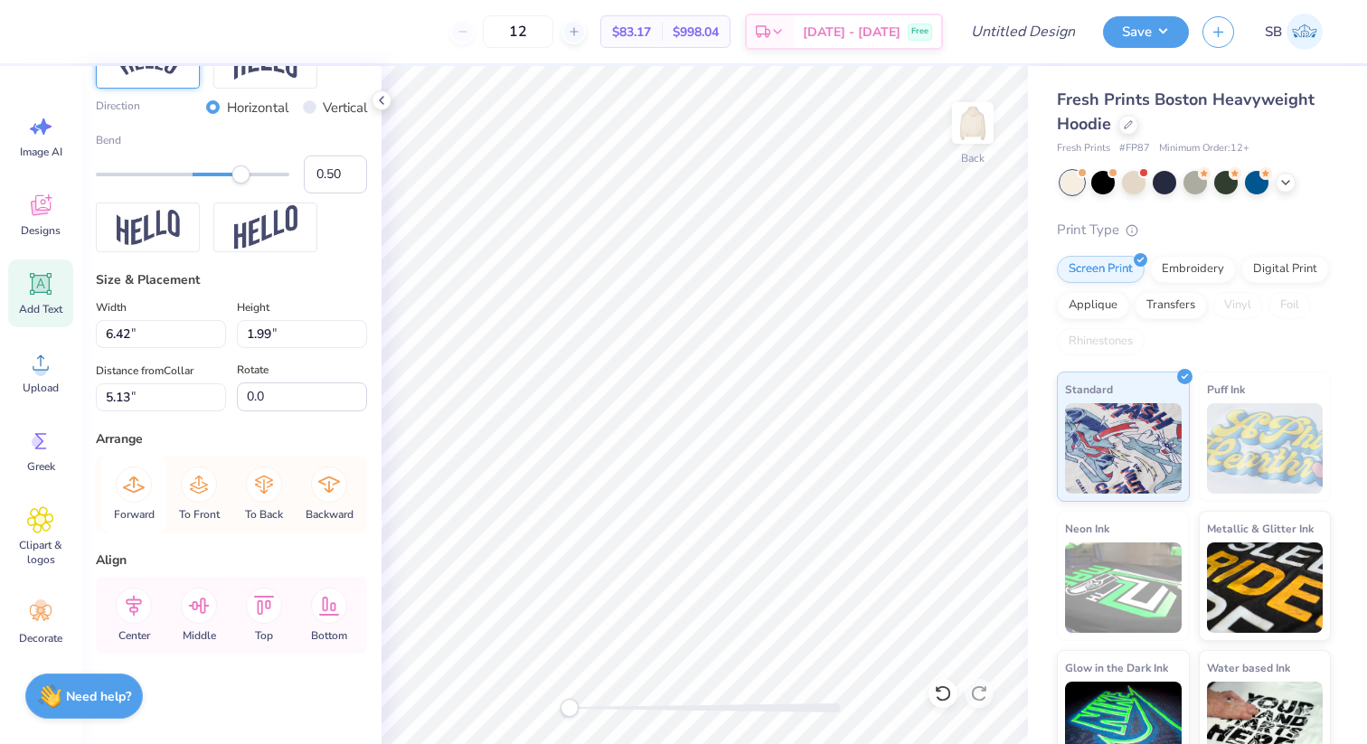
click at [144, 487] on icon at bounding box center [134, 484] width 22 height 16
click at [328, 610] on icon at bounding box center [329, 605] width 36 height 36
type input "11.01"
click at [261, 613] on icon at bounding box center [264, 605] width 21 height 19
click at [197, 612] on icon at bounding box center [199, 605] width 36 height 36
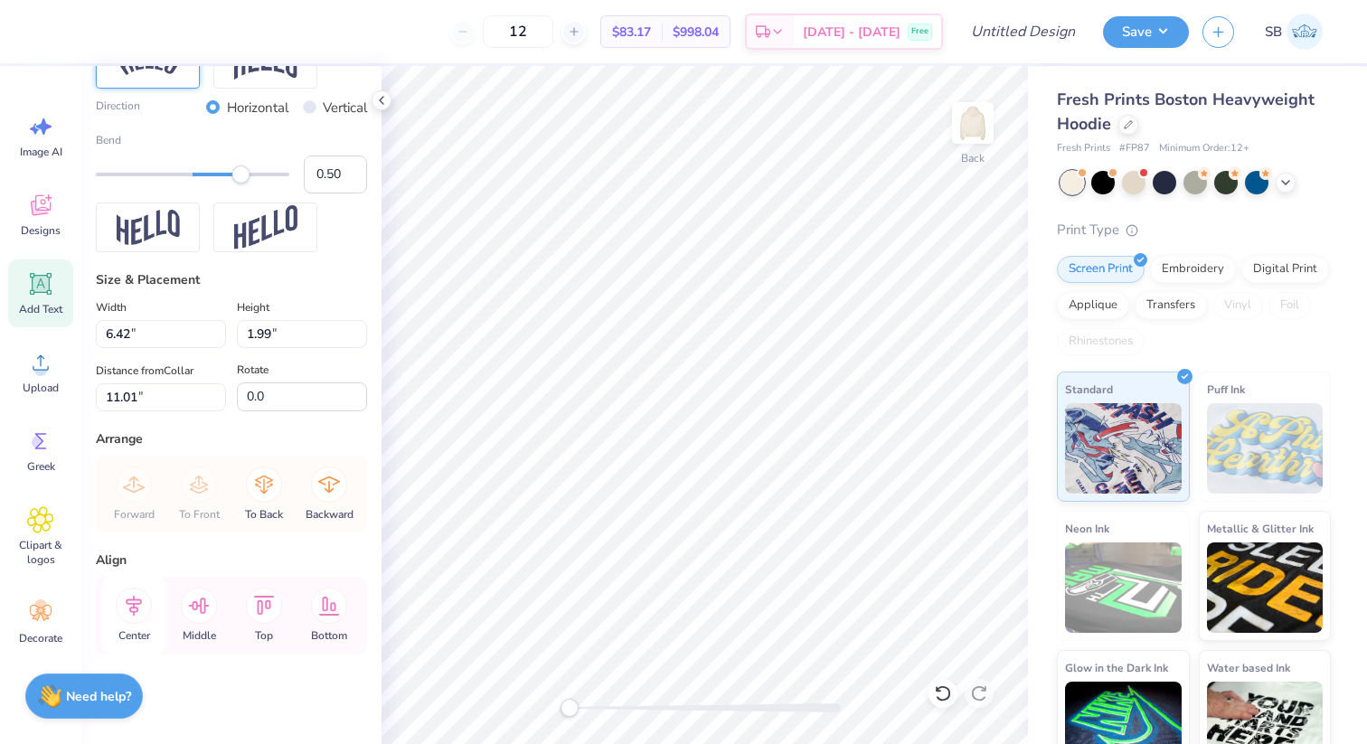
click at [122, 615] on icon at bounding box center [134, 605] width 36 height 36
click at [340, 617] on icon at bounding box center [329, 605] width 36 height 36
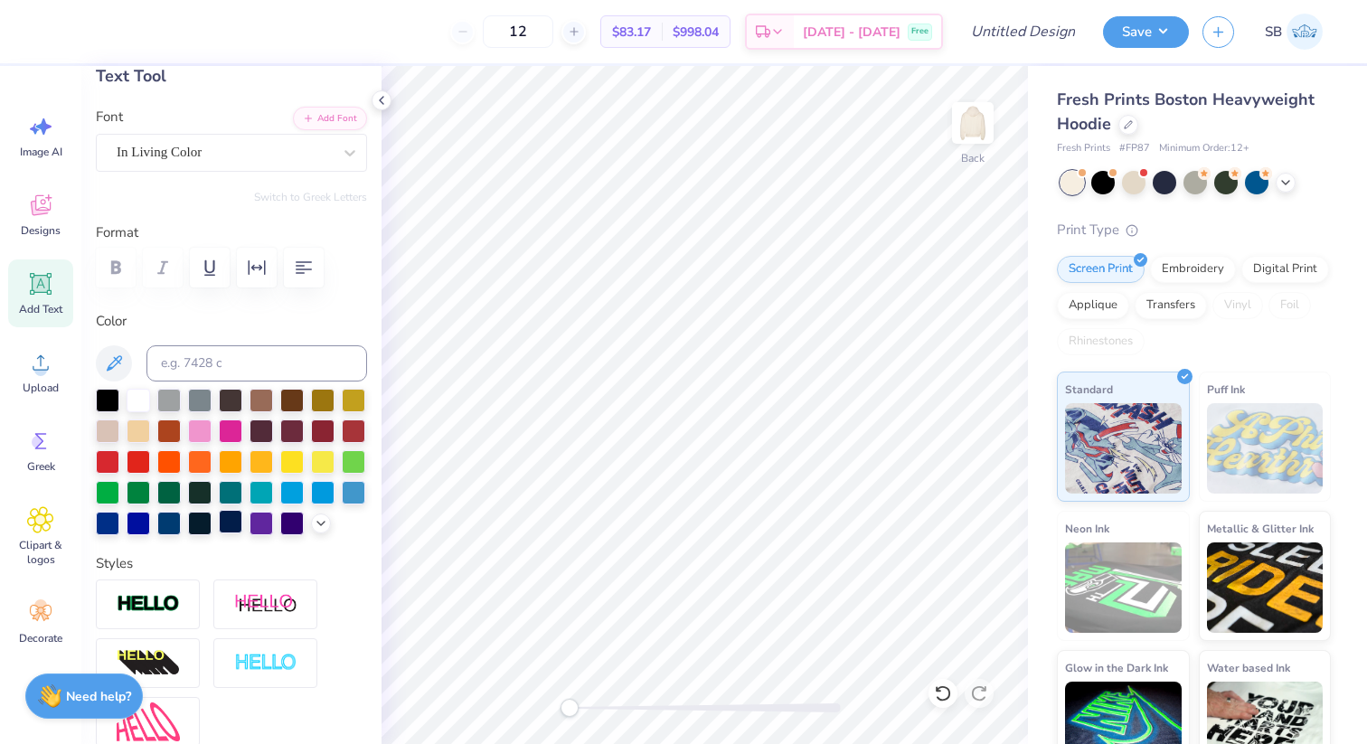
scroll to position [104, 0]
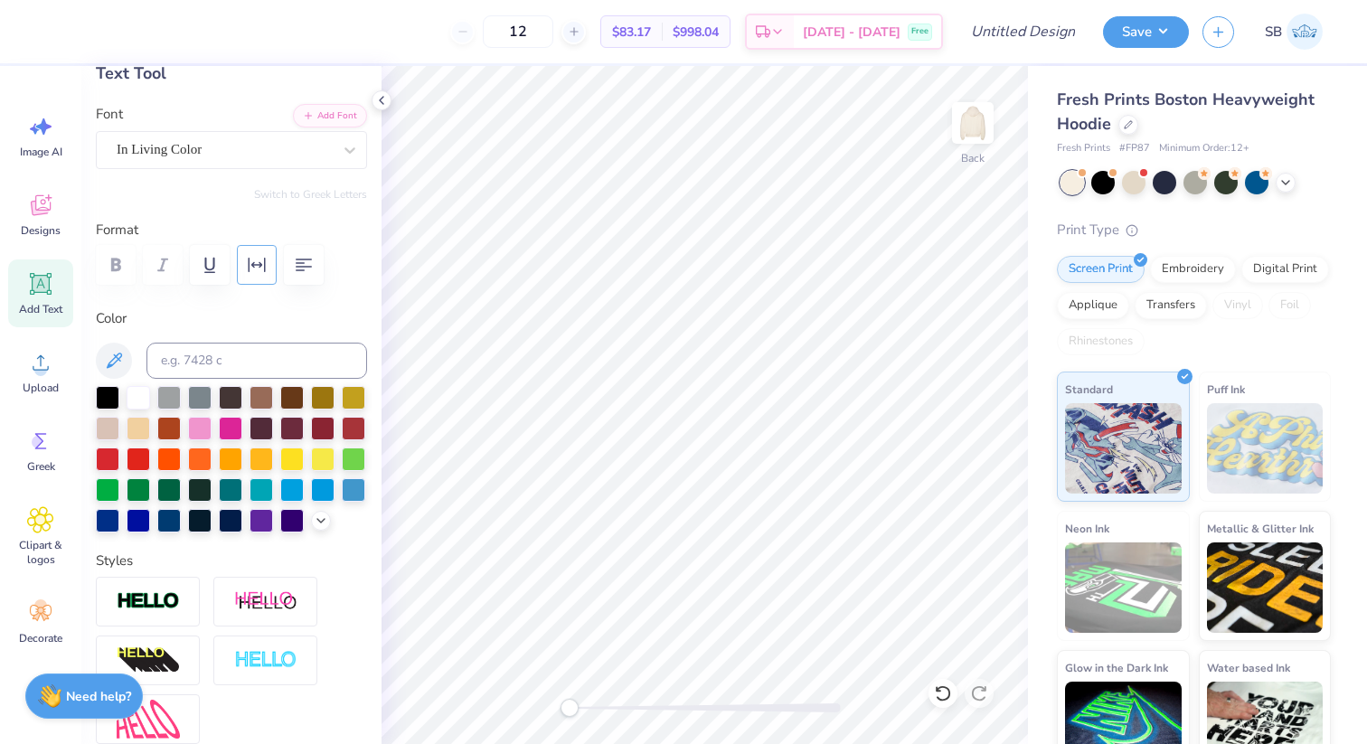
click at [263, 265] on icon "button" at bounding box center [257, 265] width 22 height 22
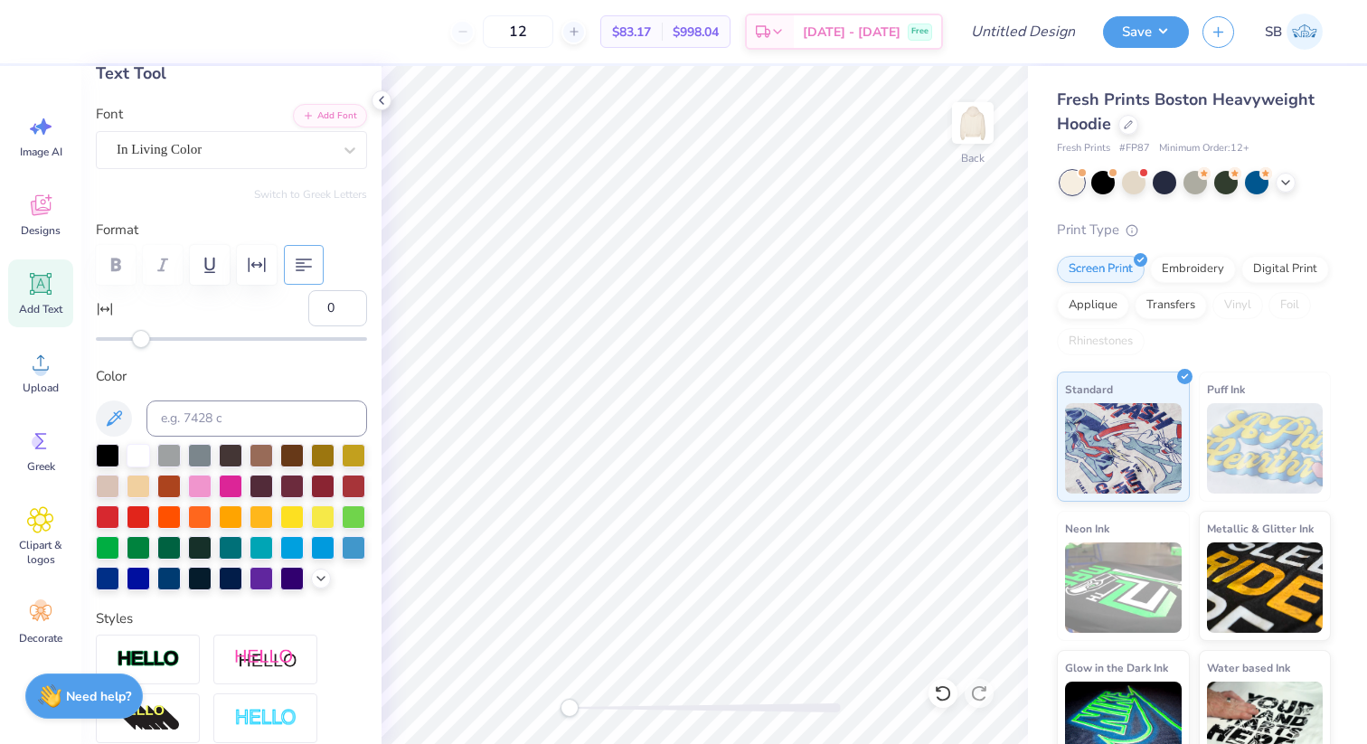
click at [304, 261] on icon "button" at bounding box center [304, 265] width 22 height 22
click at [311, 258] on icon "button" at bounding box center [304, 264] width 16 height 13
click at [795, 339] on li "Copy" at bounding box center [803, 333] width 142 height 35
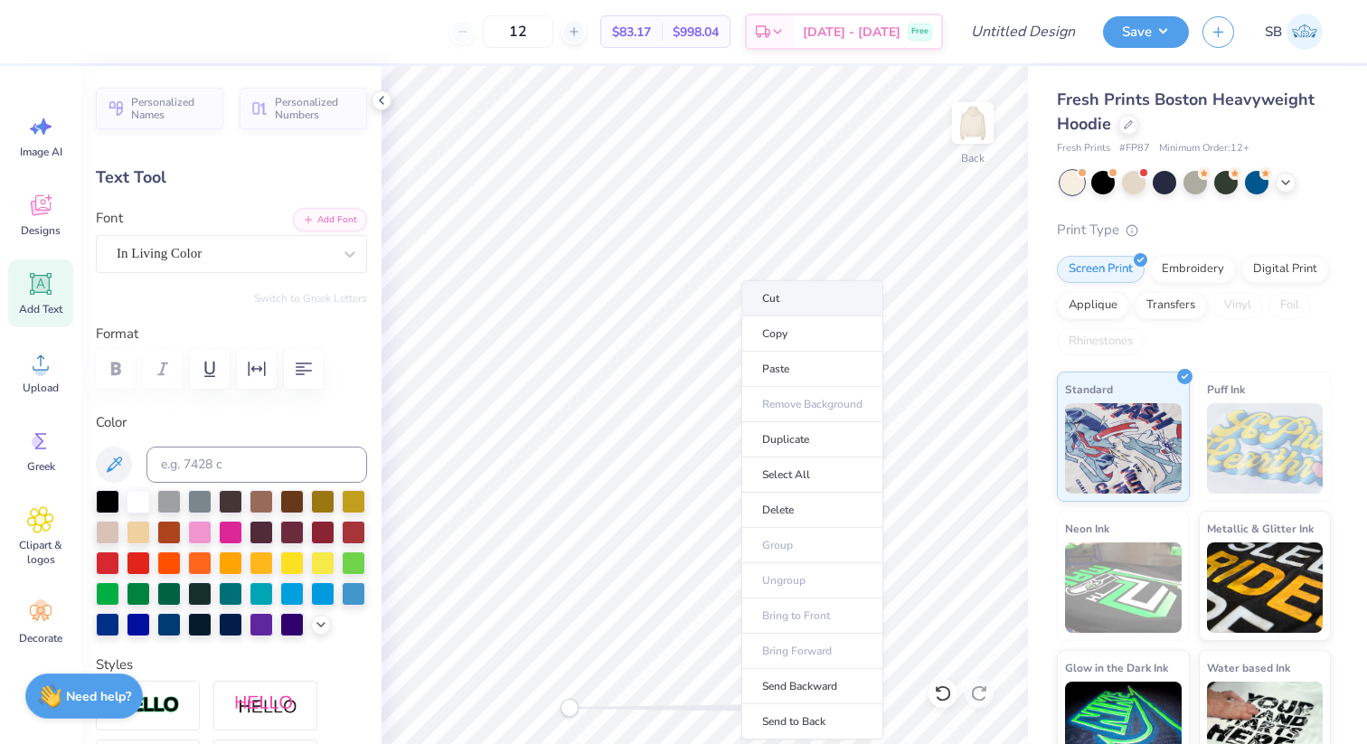
click at [790, 296] on li "Cut" at bounding box center [812, 298] width 142 height 36
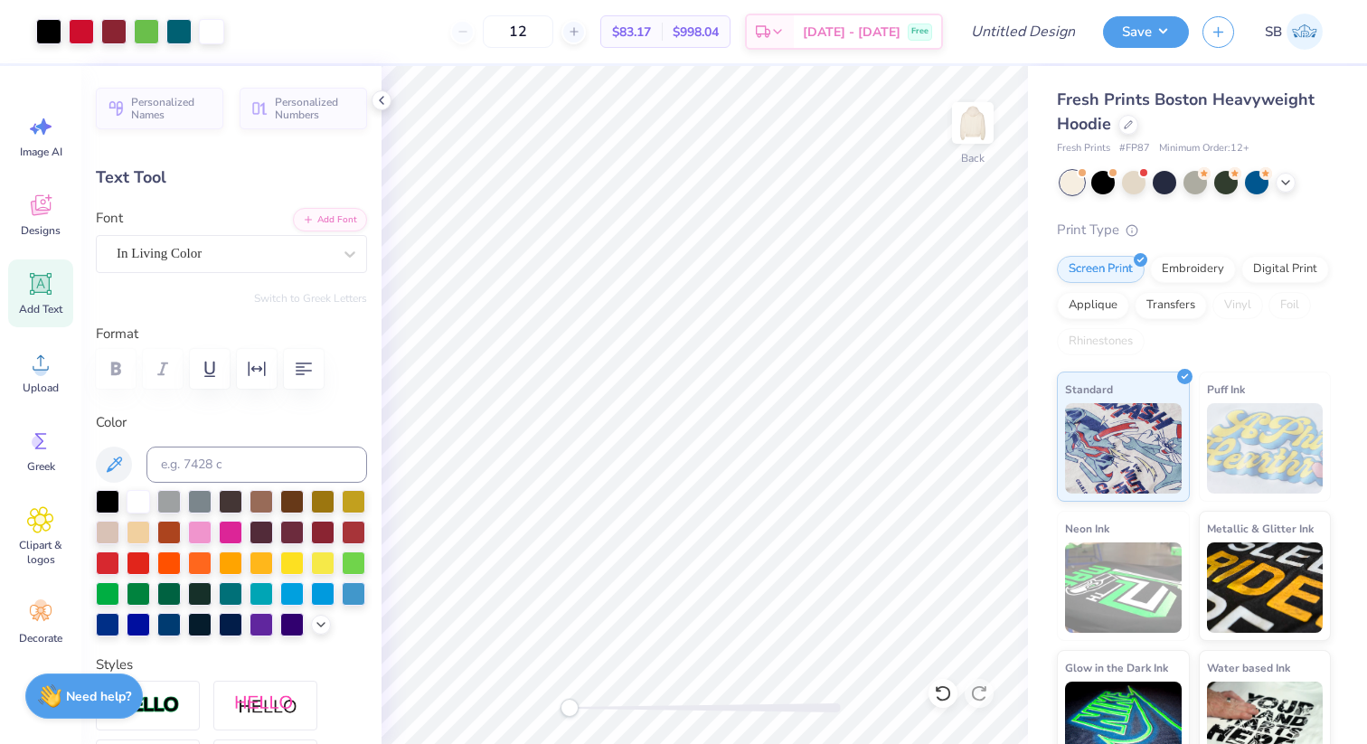
click at [48, 317] on div "Add Text" at bounding box center [40, 293] width 65 height 68
type input "7.05"
type input "2.04"
type input "5.73"
type textarea "e"
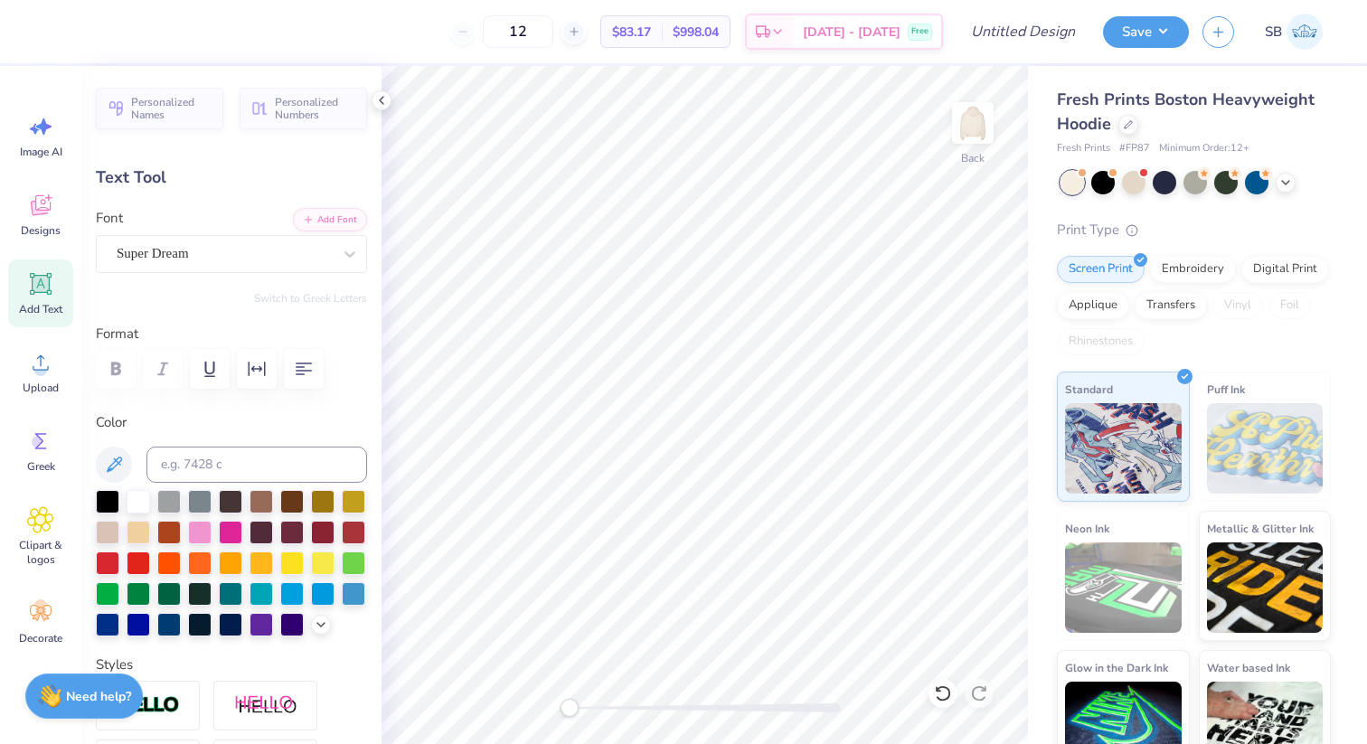
type textarea "EST 1912"
click at [247, 258] on div "Super Dream" at bounding box center [224, 254] width 219 height 28
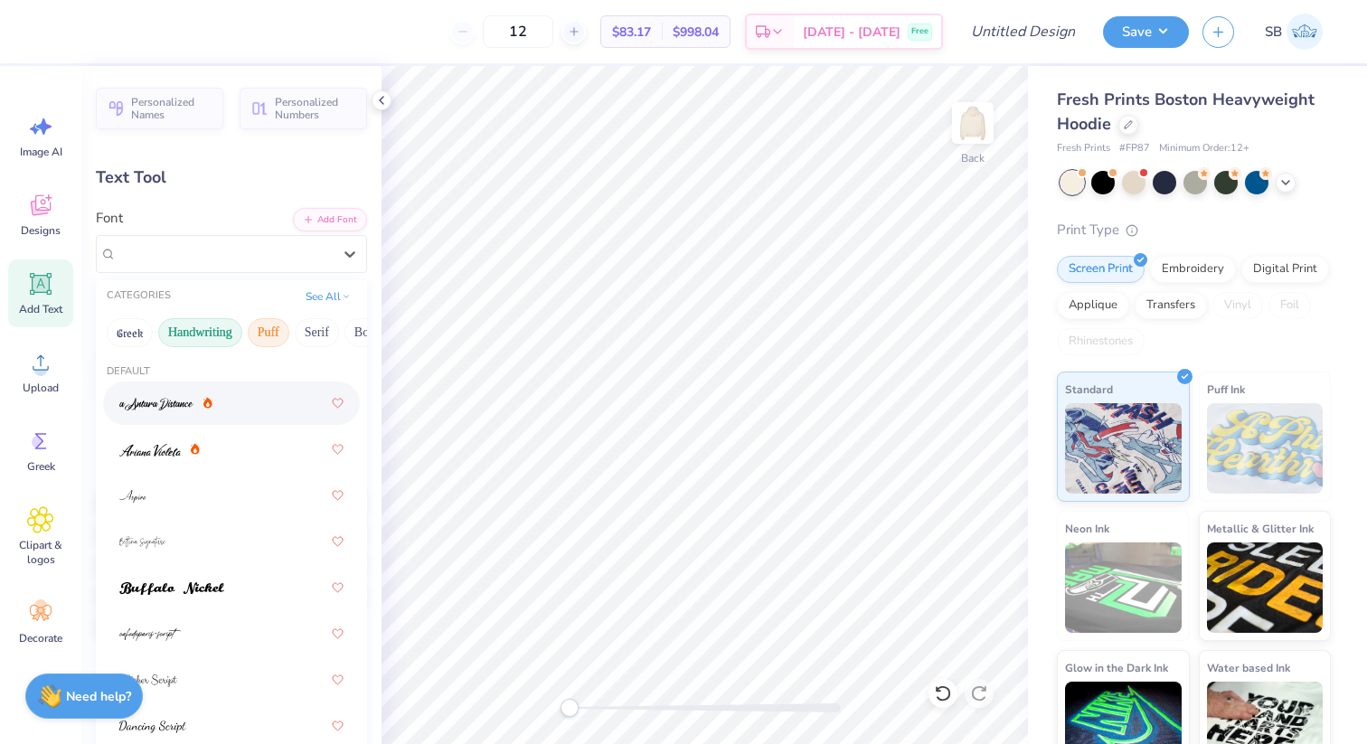
click at [278, 334] on button "Puff" at bounding box center [269, 332] width 42 height 29
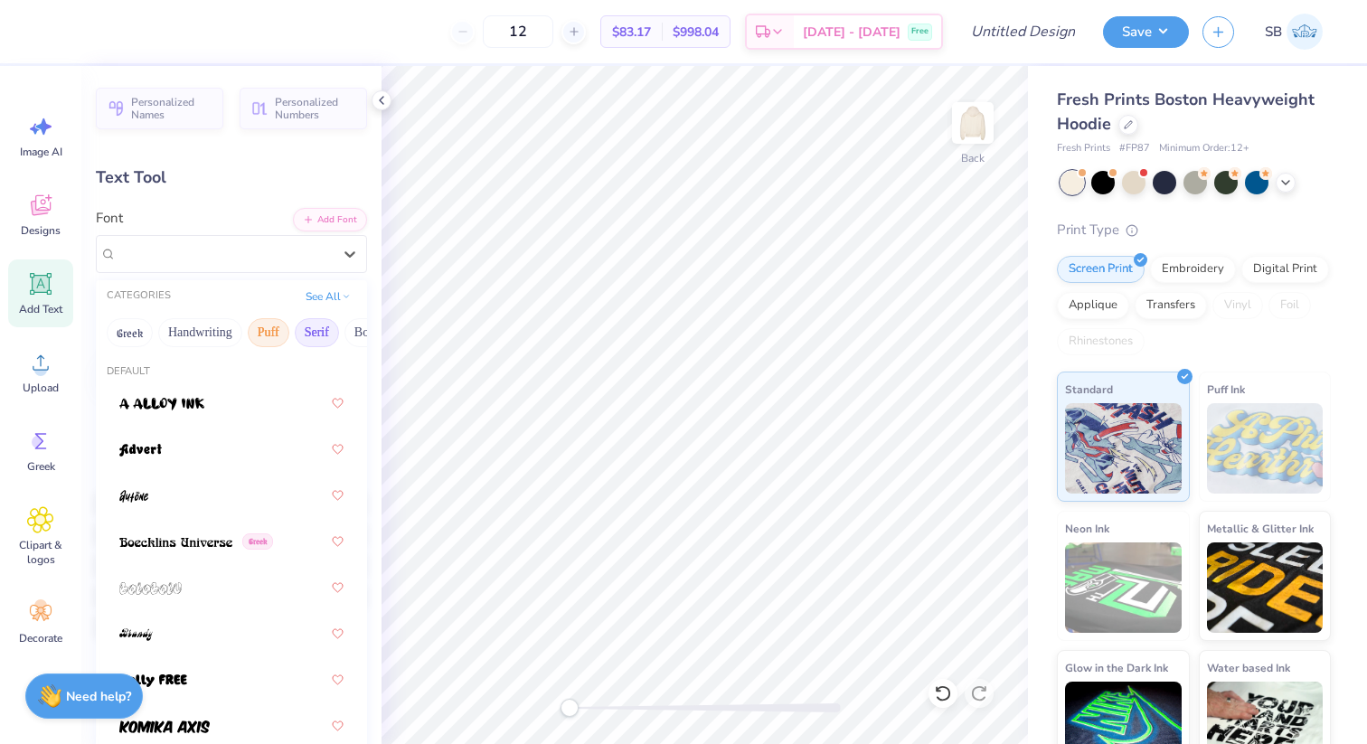
click at [317, 334] on button "Serif" at bounding box center [317, 332] width 44 height 29
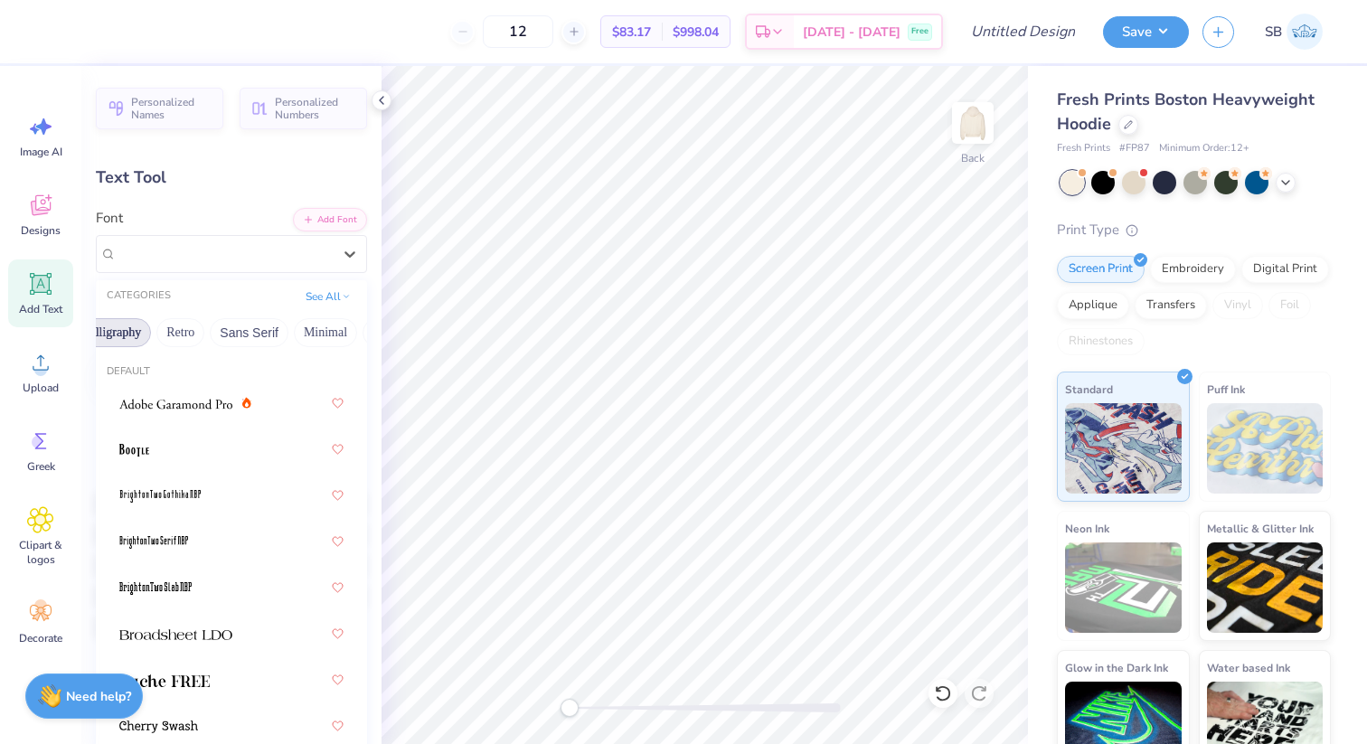
scroll to position [0, 324]
click at [268, 331] on button "Sans Serif" at bounding box center [248, 332] width 79 height 29
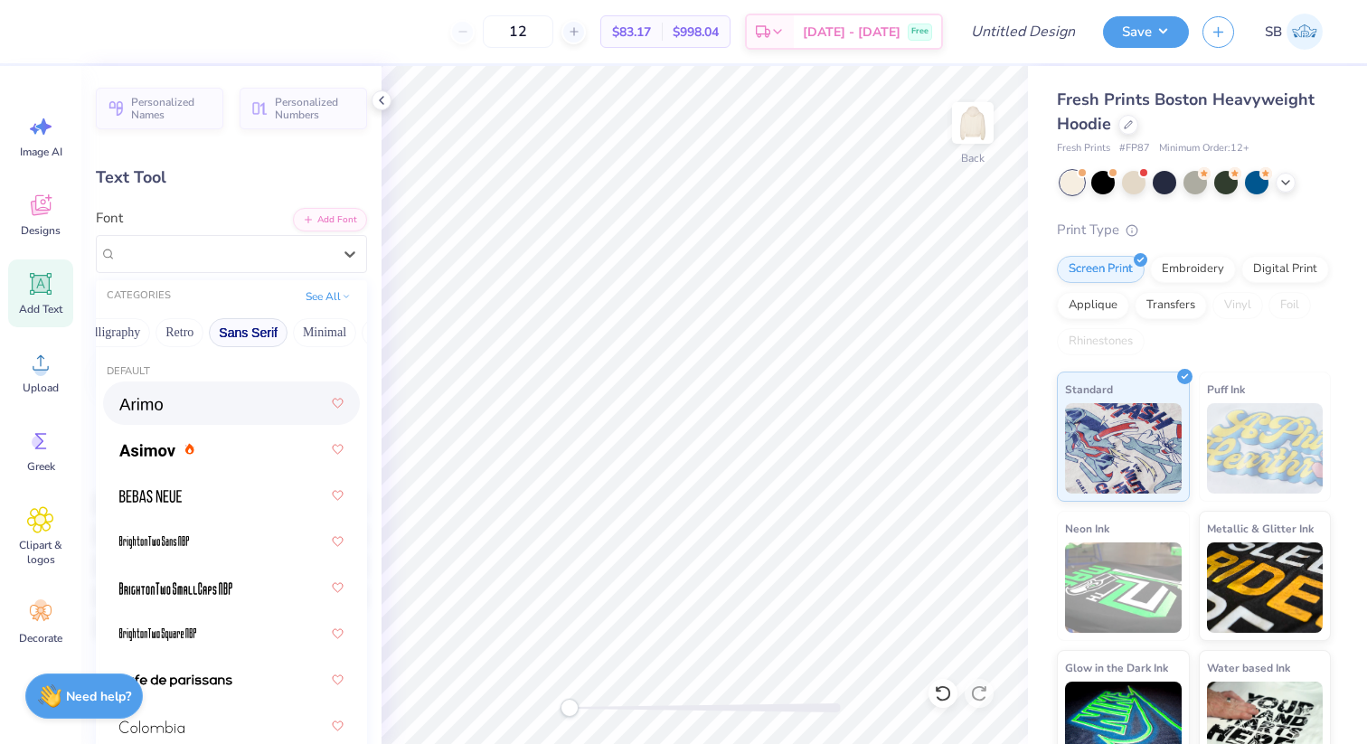
click at [164, 412] on div at bounding box center [231, 403] width 224 height 33
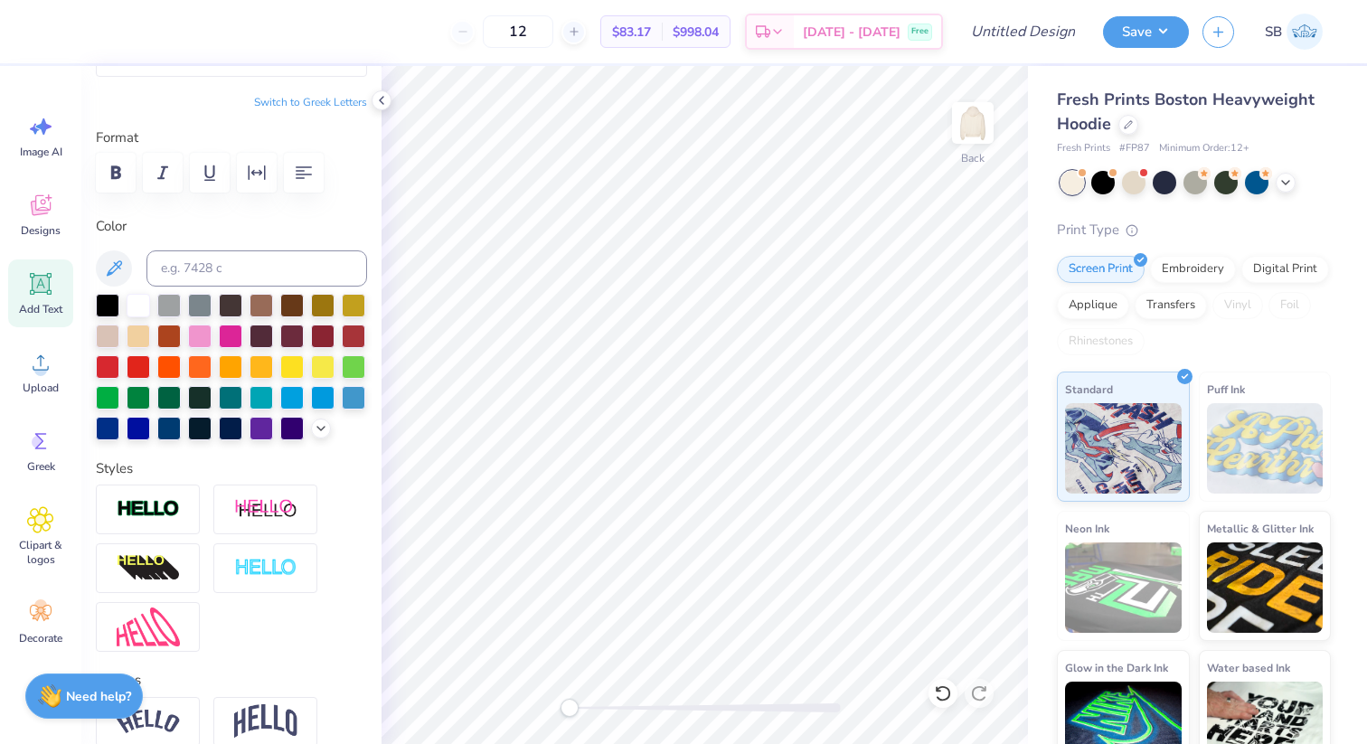
scroll to position [387, 0]
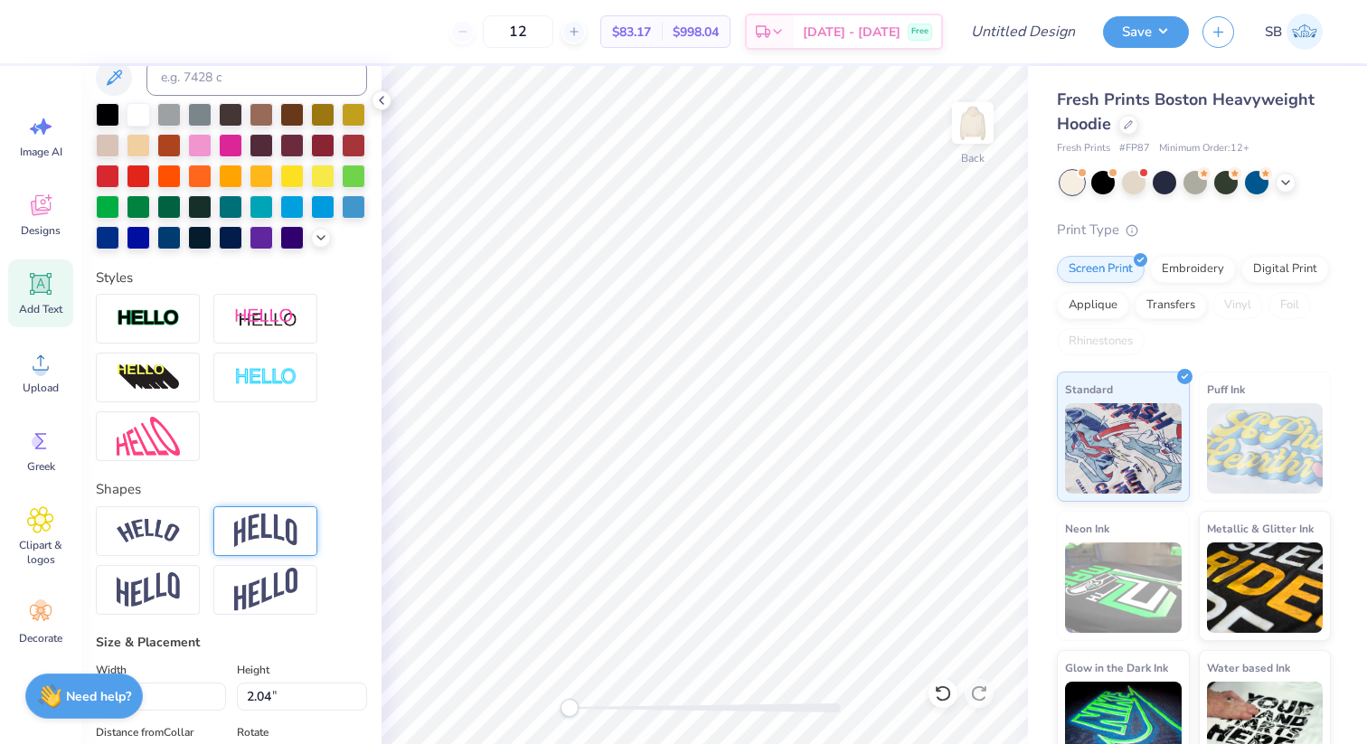
click at [285, 536] on img at bounding box center [265, 530] width 63 height 34
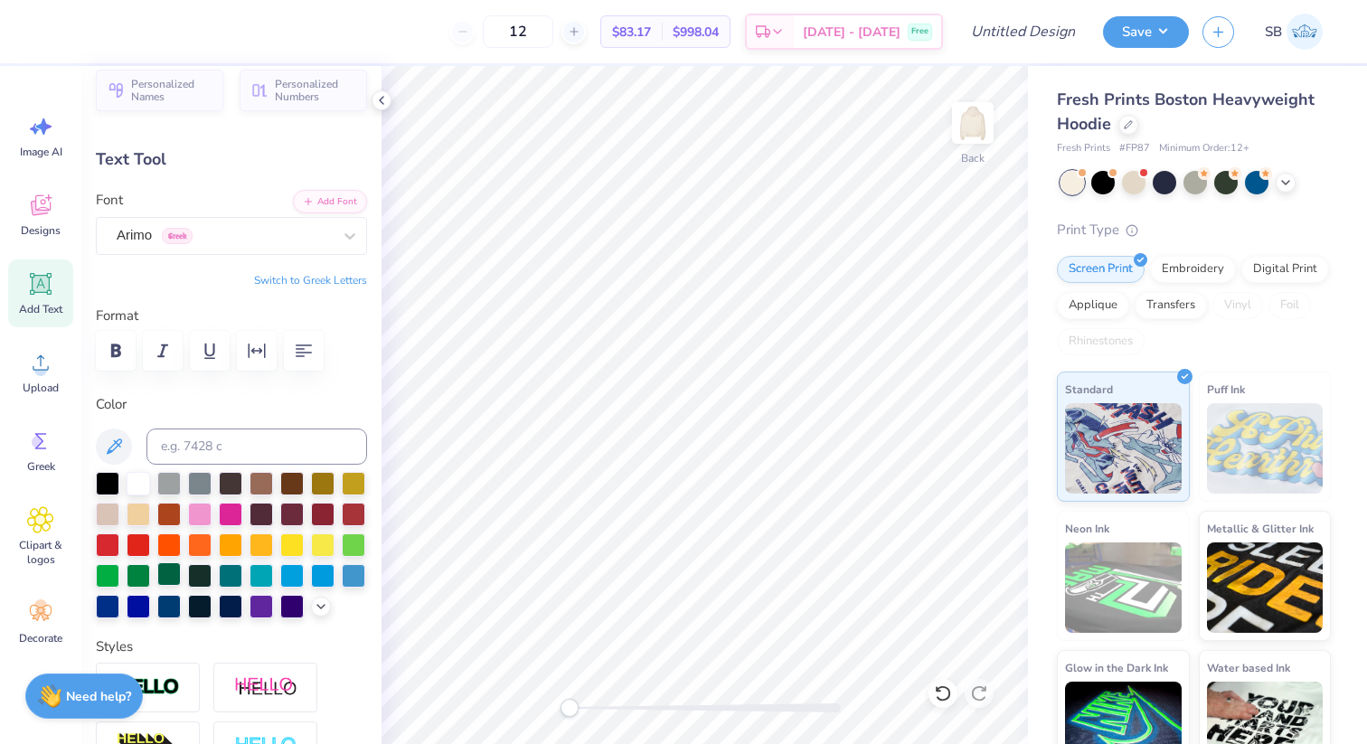
scroll to position [14, 0]
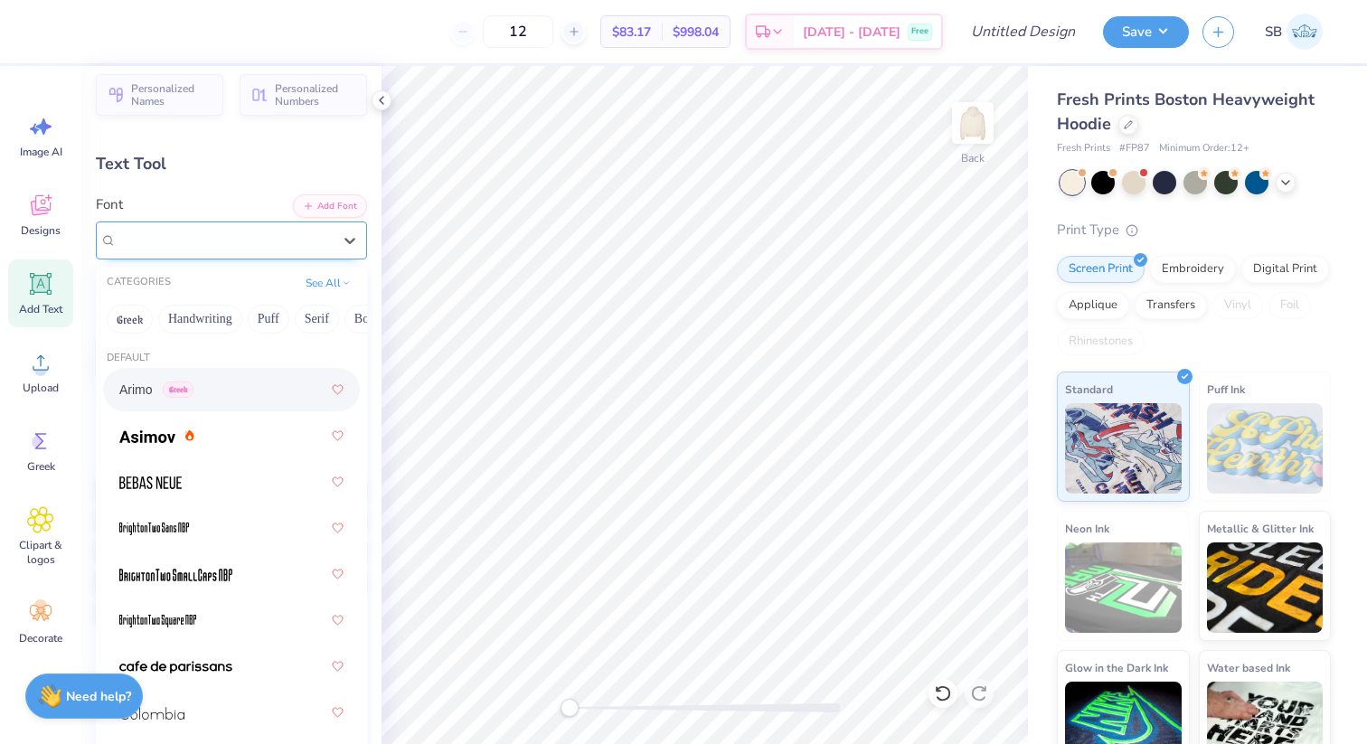
click at [242, 237] on div "Arimo Greek" at bounding box center [224, 240] width 219 height 28
click at [194, 320] on button "Handwriting" at bounding box center [200, 319] width 84 height 29
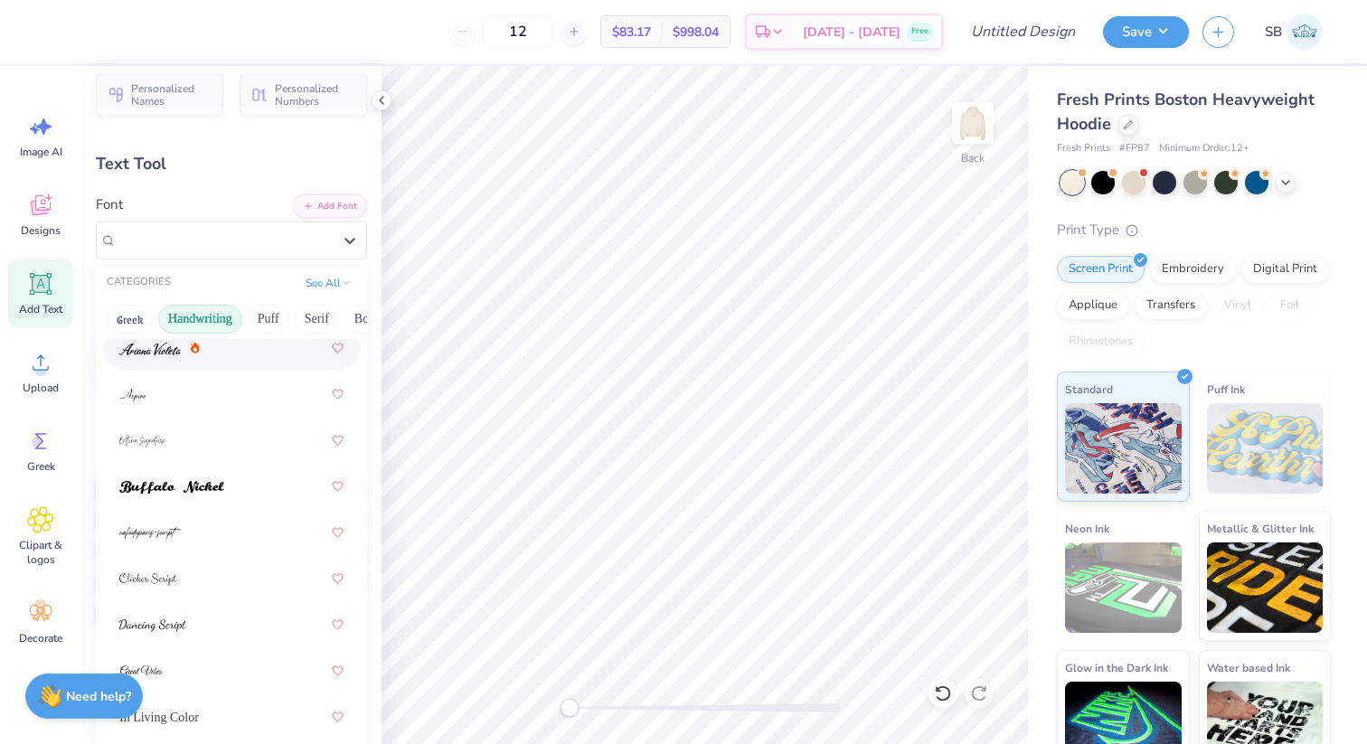
scroll to position [90, 0]
click at [167, 393] on div at bounding box center [231, 391] width 224 height 33
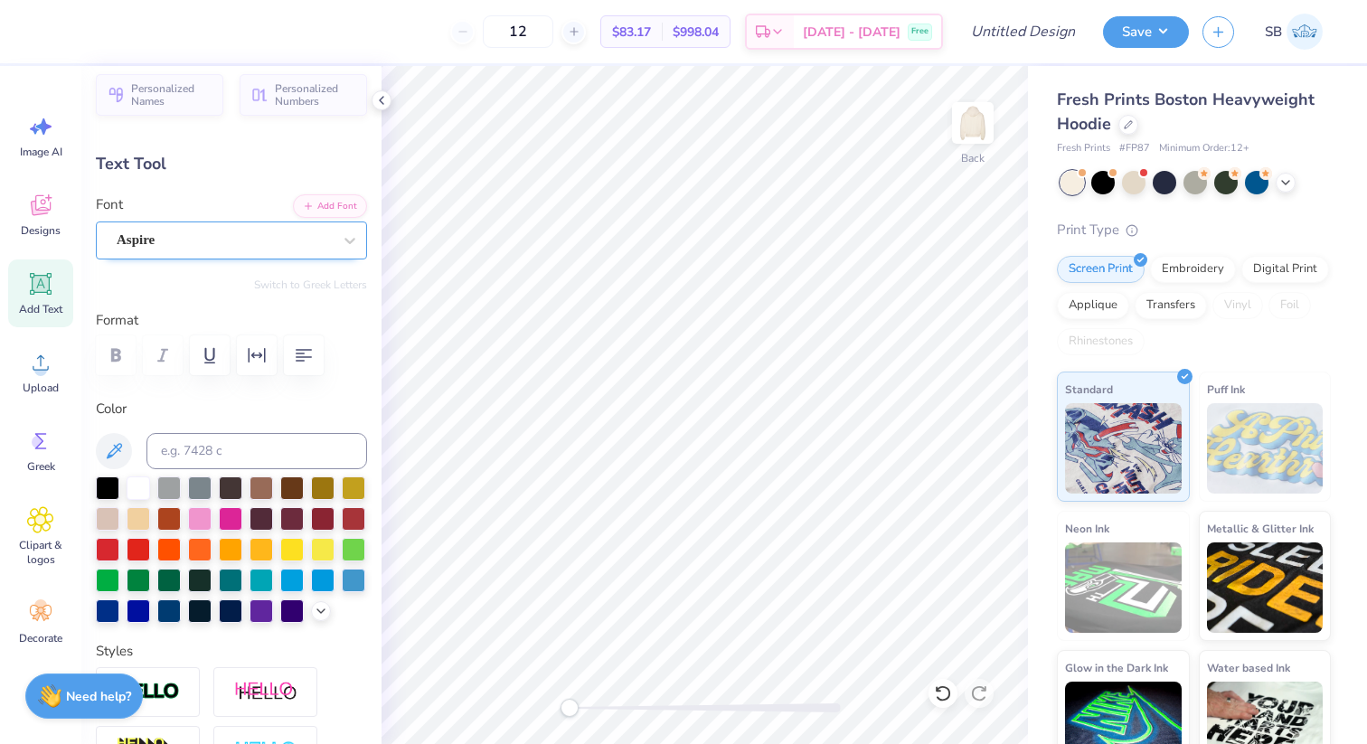
click at [197, 238] on div "Aspire" at bounding box center [224, 240] width 219 height 28
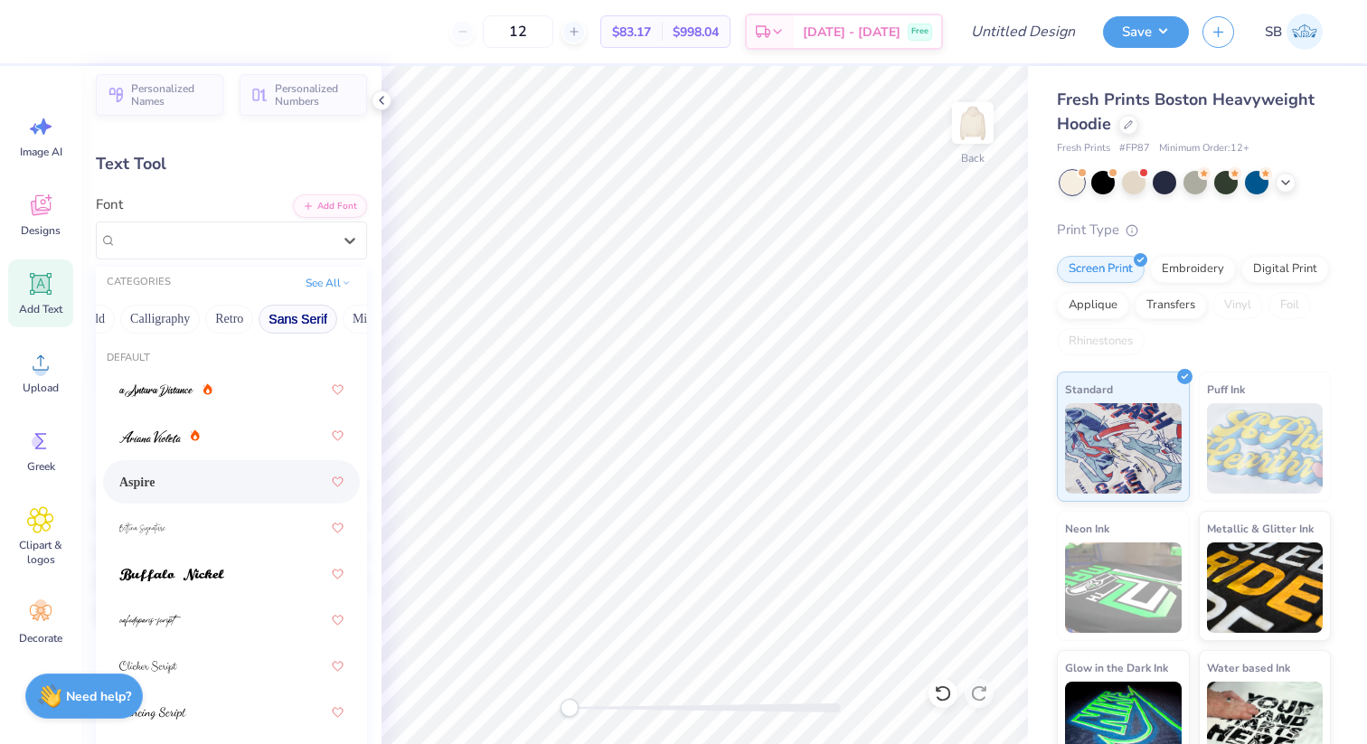
click at [314, 311] on button "Sans Serif" at bounding box center [297, 319] width 79 height 29
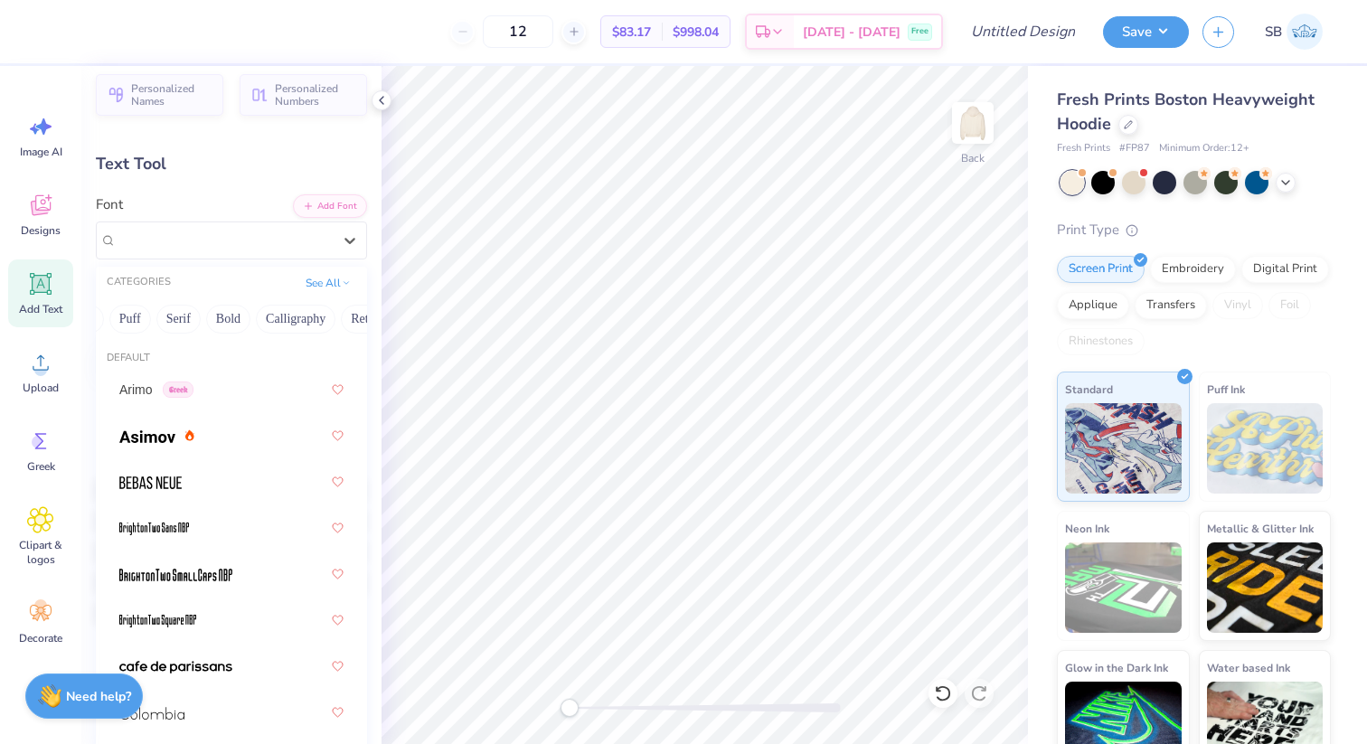
scroll to position [0, 0]
click at [339, 278] on button "See All" at bounding box center [328, 281] width 56 height 18
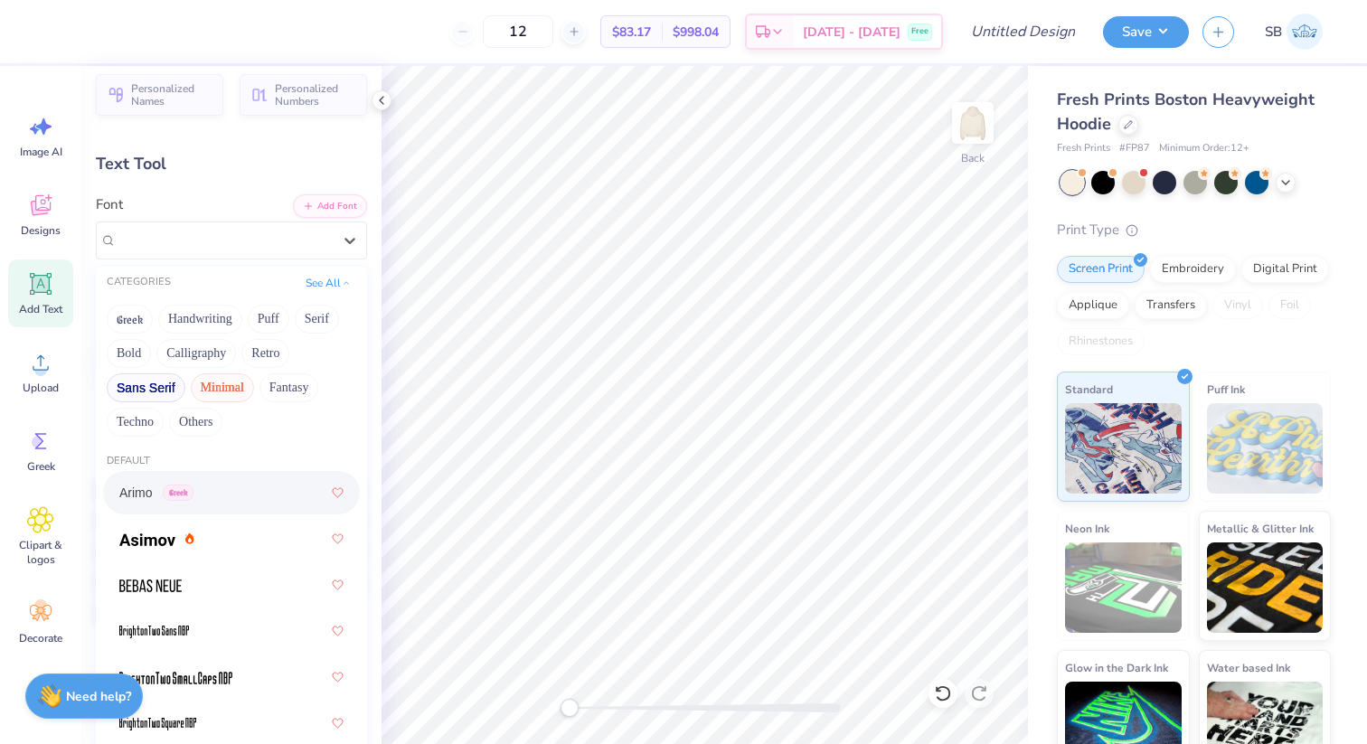
click at [215, 386] on button "Minimal" at bounding box center [222, 387] width 63 height 29
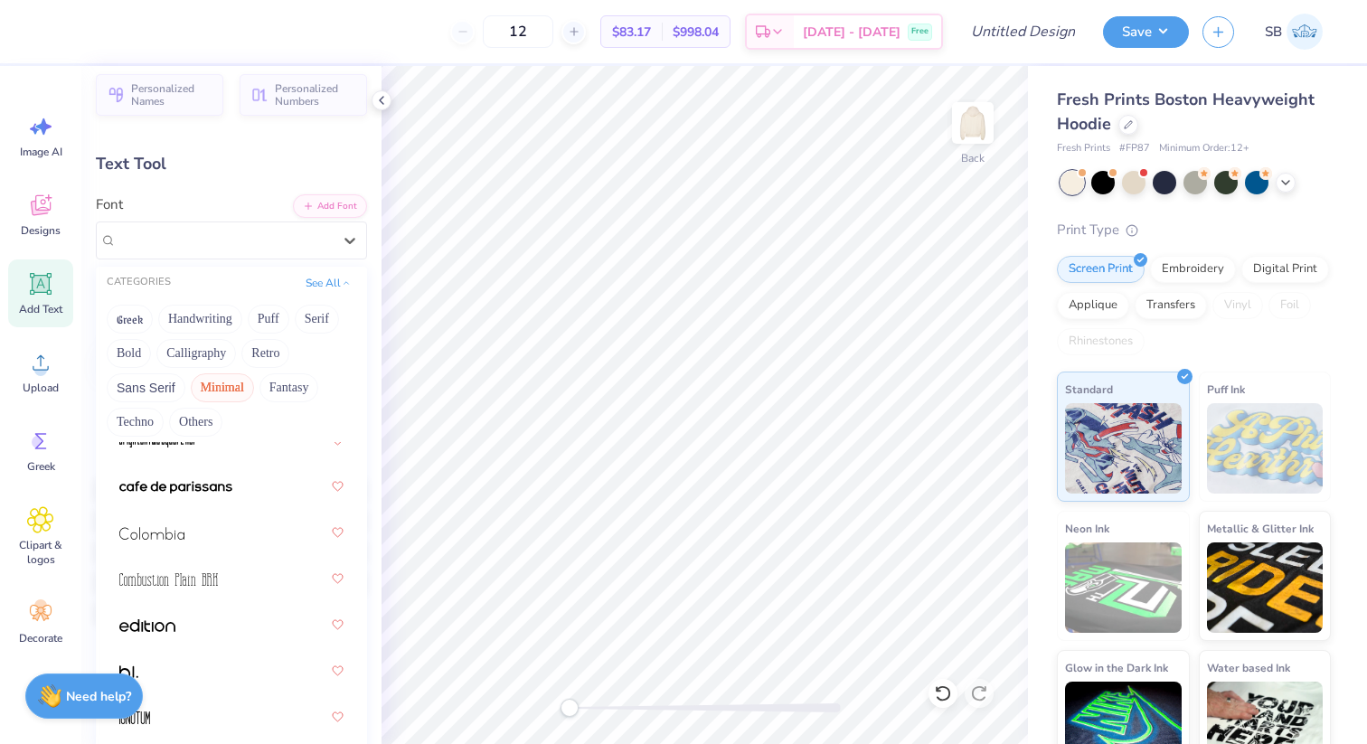
scroll to position [301, 0]
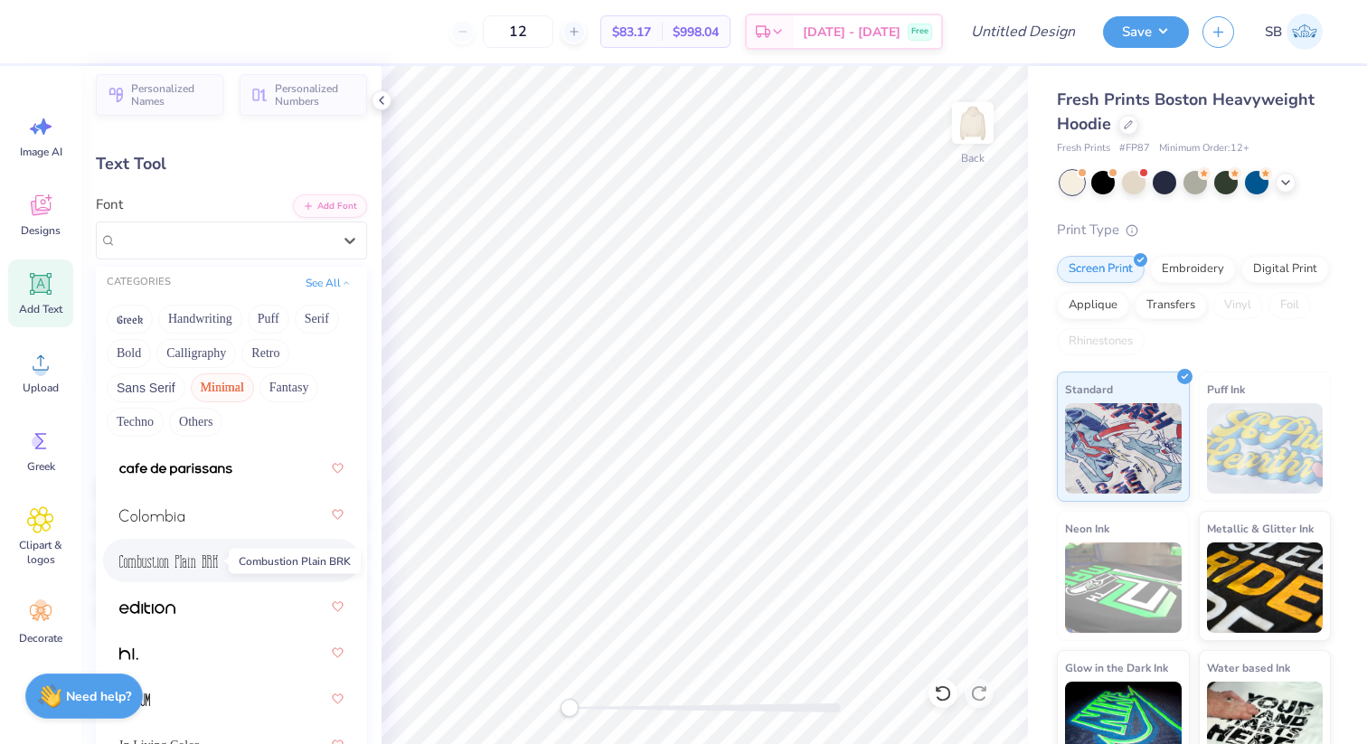
click at [186, 568] on span at bounding box center [168, 560] width 99 height 19
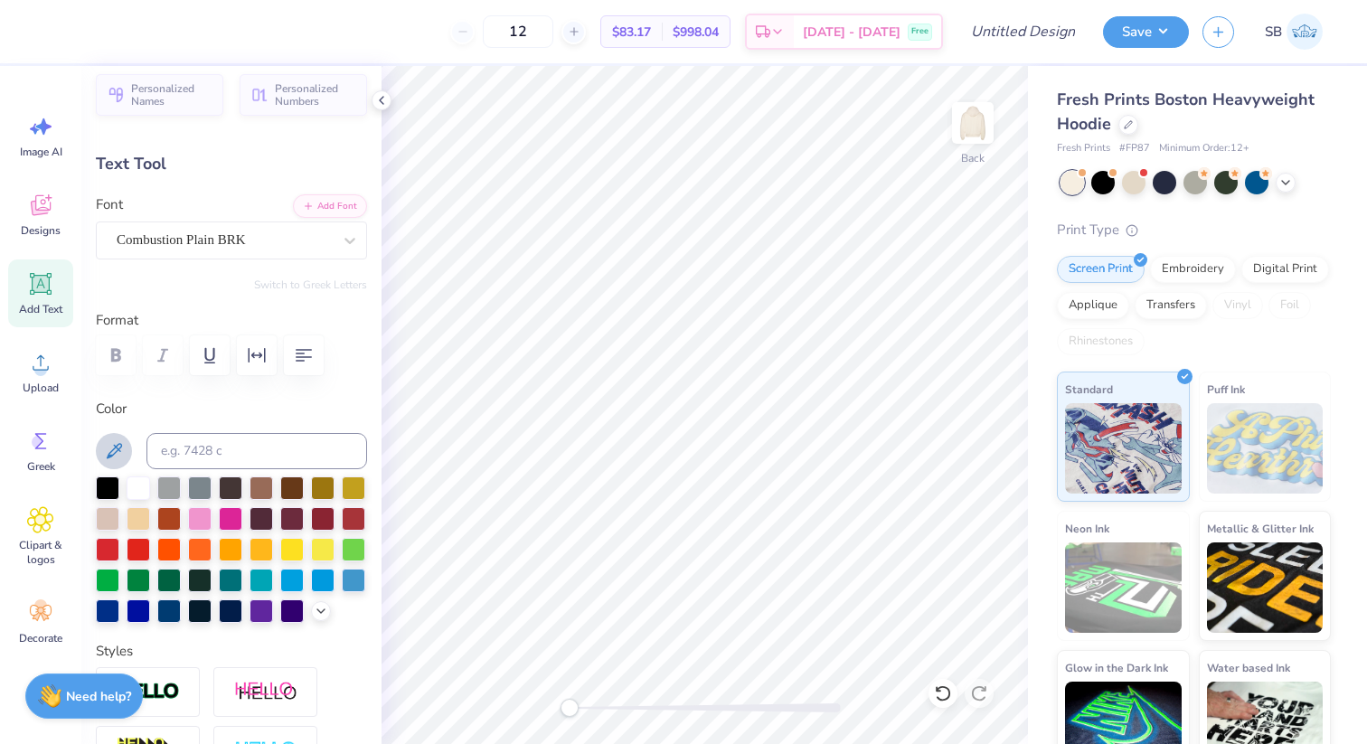
click at [109, 453] on icon at bounding box center [114, 451] width 22 height 22
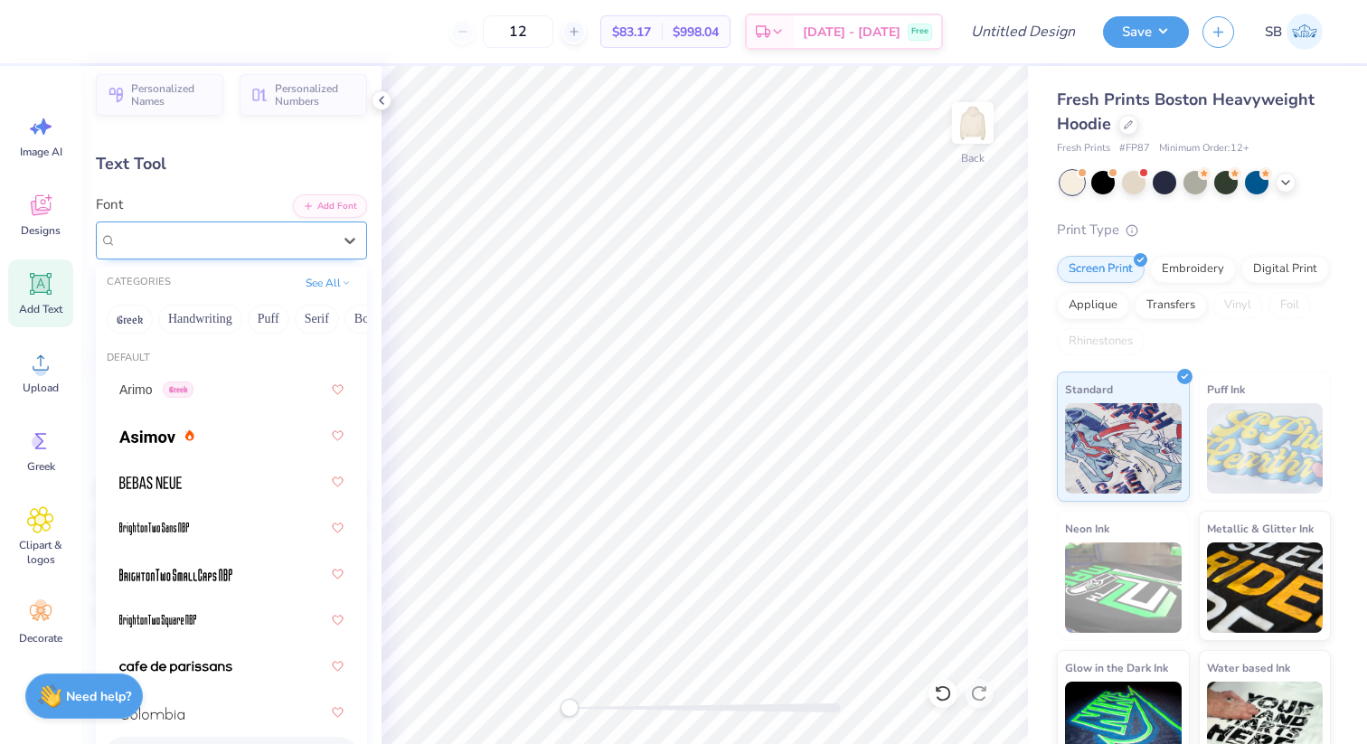
click at [293, 237] on div "Combustion Plain BRK" at bounding box center [224, 240] width 219 height 28
click at [346, 313] on button "Others" at bounding box center [329, 319] width 53 height 29
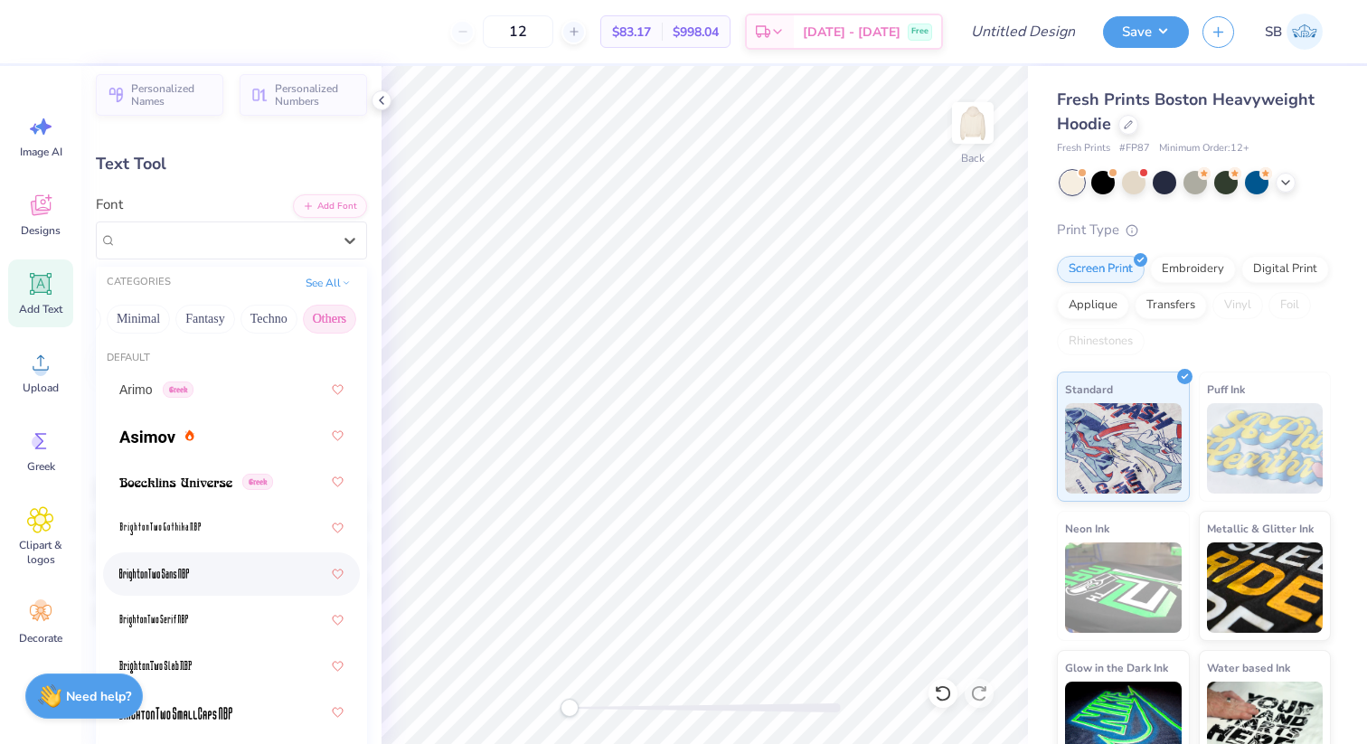
click at [175, 574] on img at bounding box center [154, 574] width 70 height 13
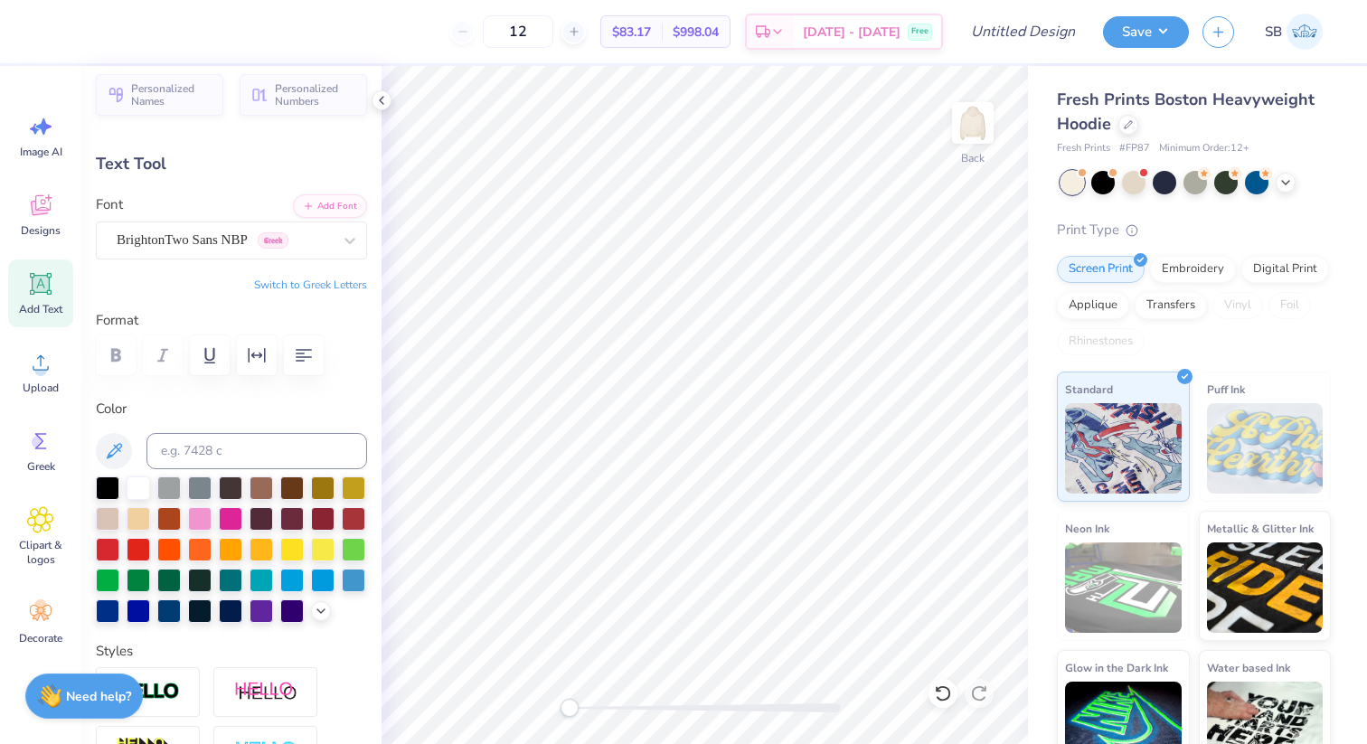
type input "5.10"
type input "2.88"
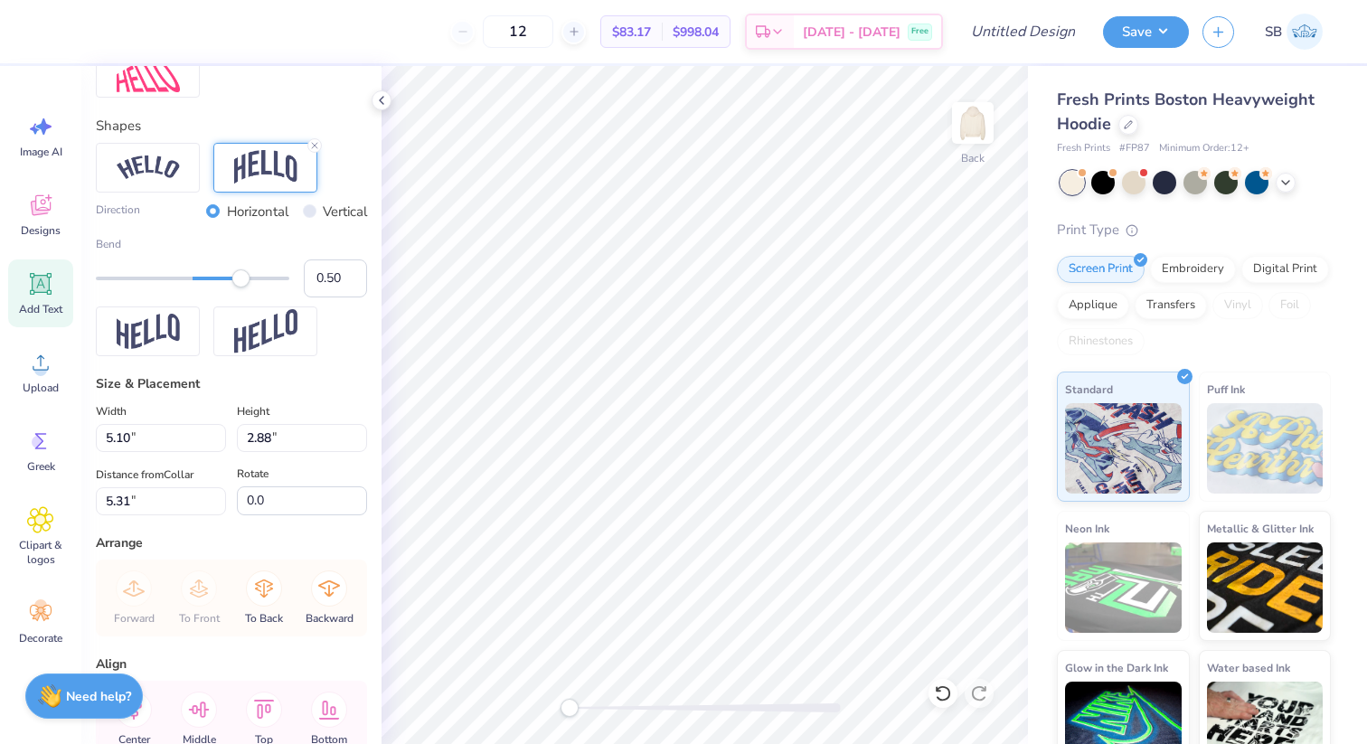
scroll to position [854, 0]
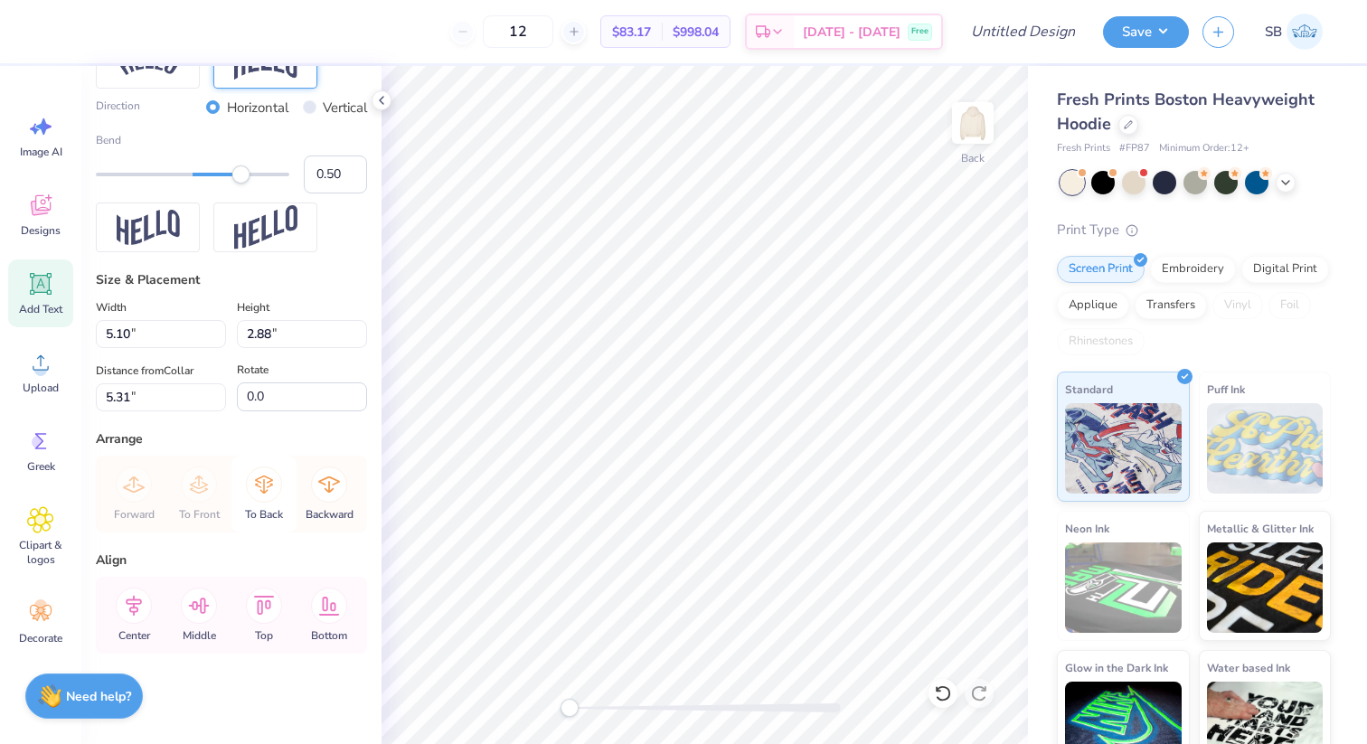
click at [268, 484] on icon at bounding box center [264, 484] width 36 height 36
click at [199, 486] on icon at bounding box center [199, 484] width 36 height 36
click at [324, 610] on icon at bounding box center [329, 606] width 21 height 19
type input "2.43"
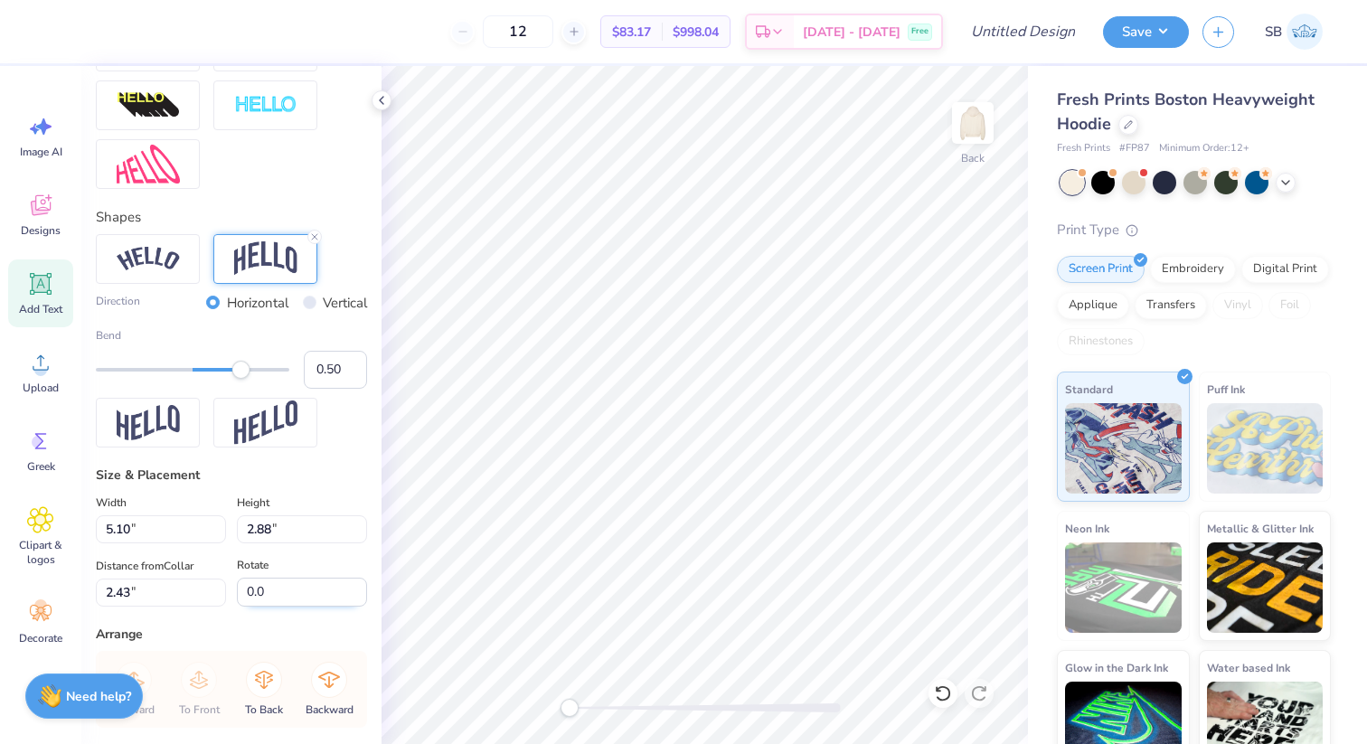
scroll to position [642, 0]
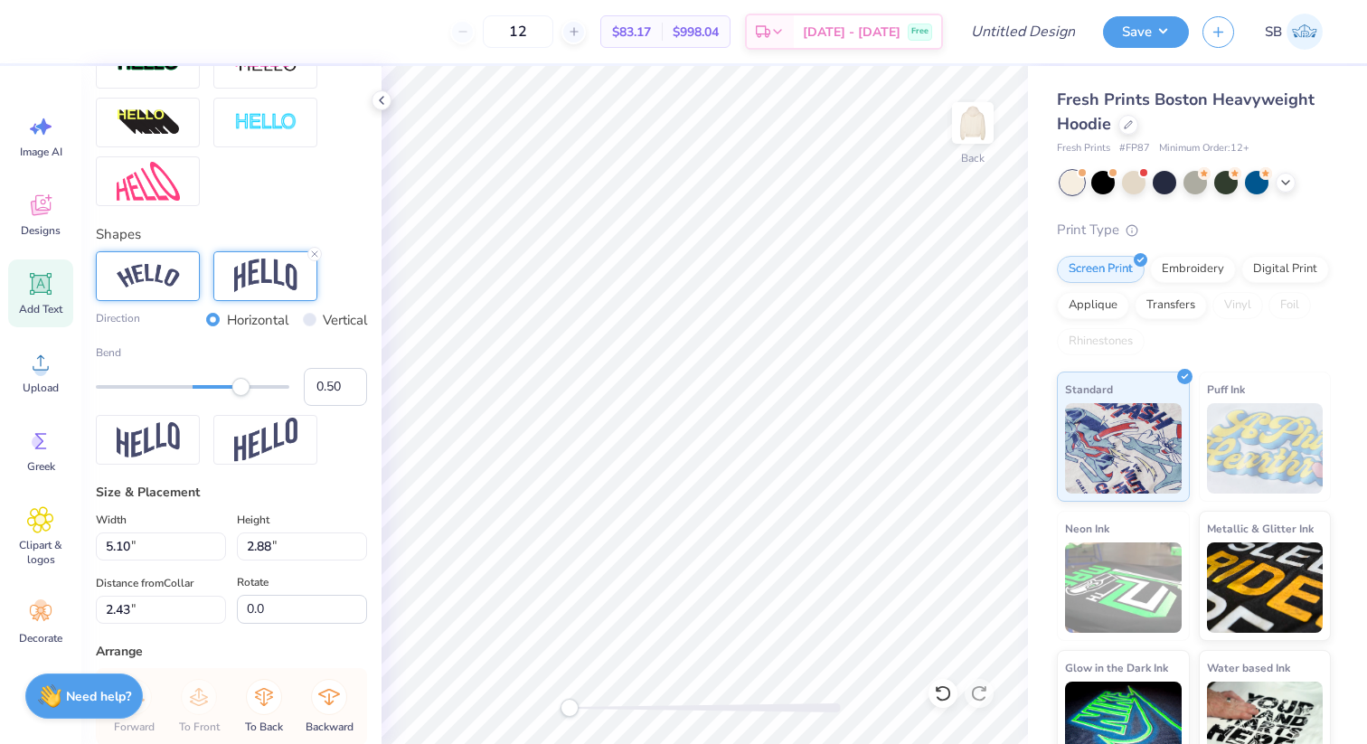
click at [169, 269] on img at bounding box center [148, 276] width 63 height 24
click at [246, 276] on img at bounding box center [265, 275] width 63 height 34
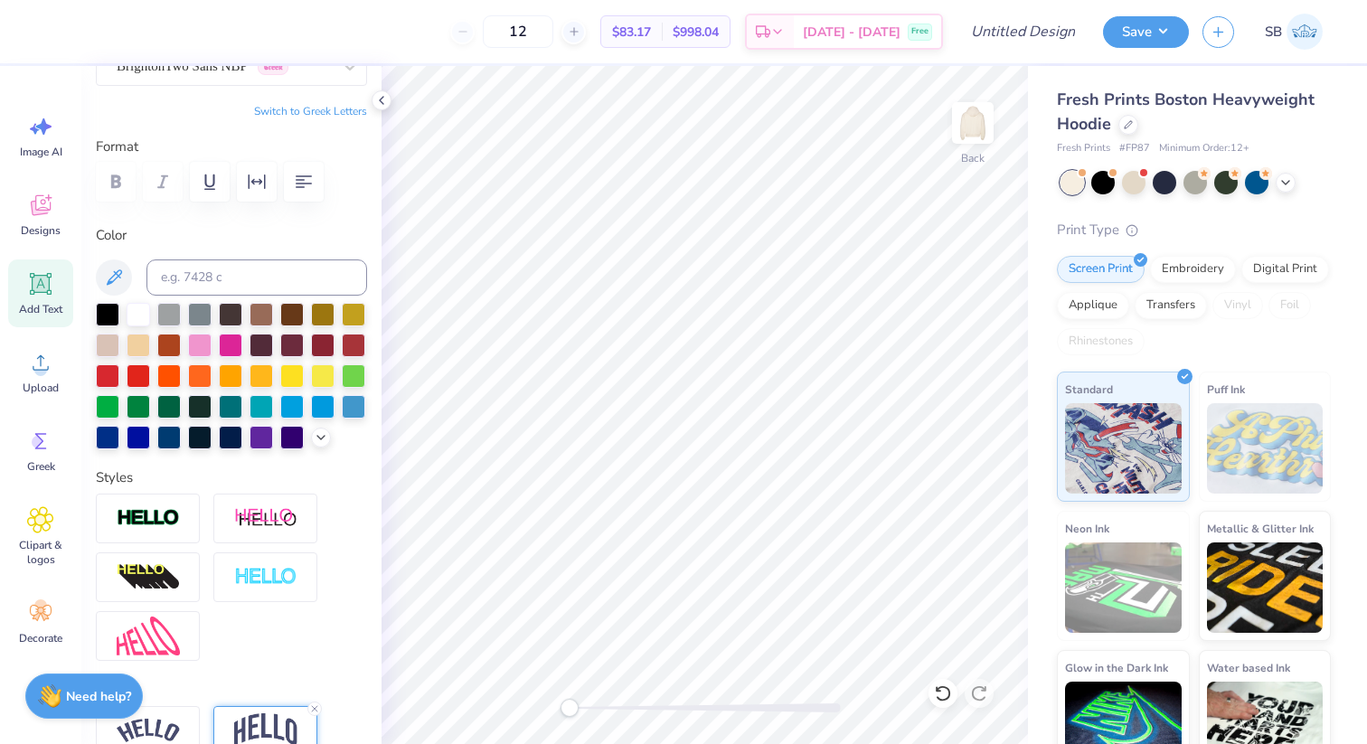
scroll to position [0, 0]
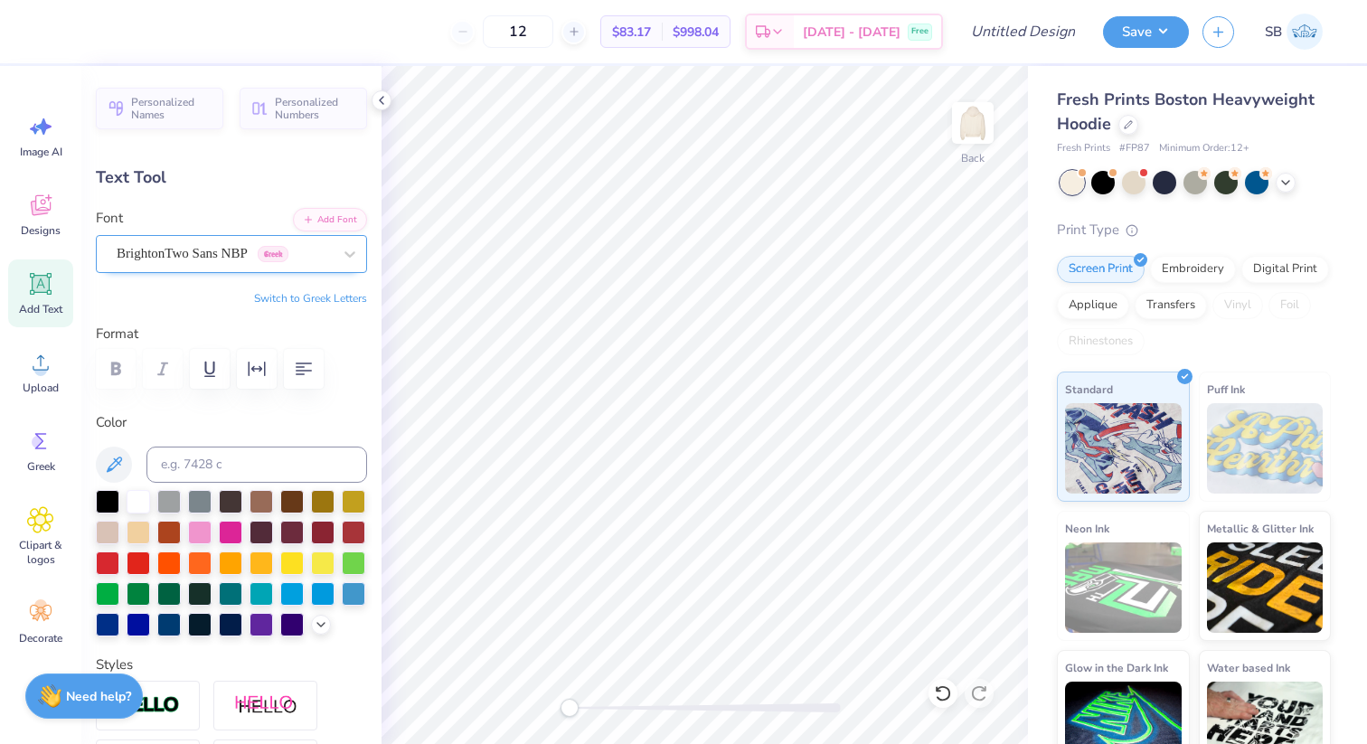
click at [269, 252] on div "BrightonTwo Sans NBP Greek" at bounding box center [224, 254] width 219 height 28
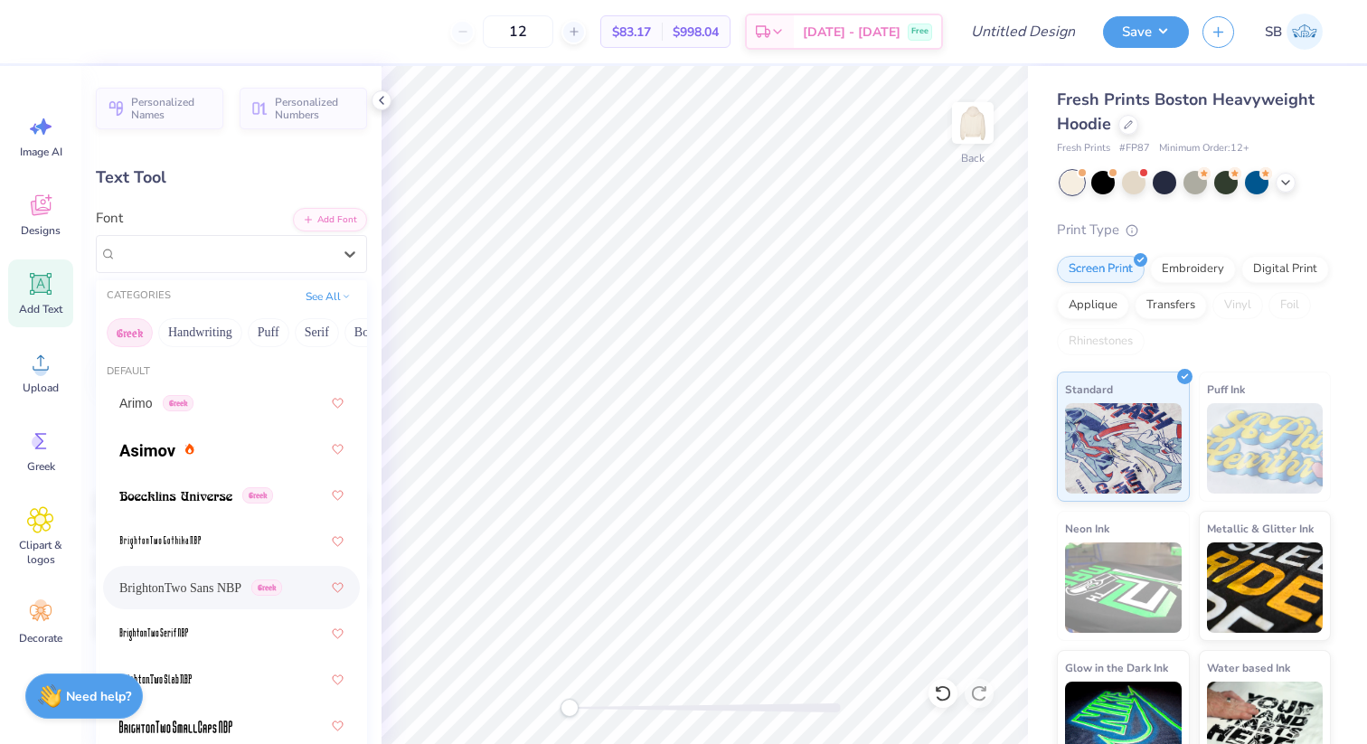
click at [140, 333] on button "Greek" at bounding box center [130, 332] width 46 height 29
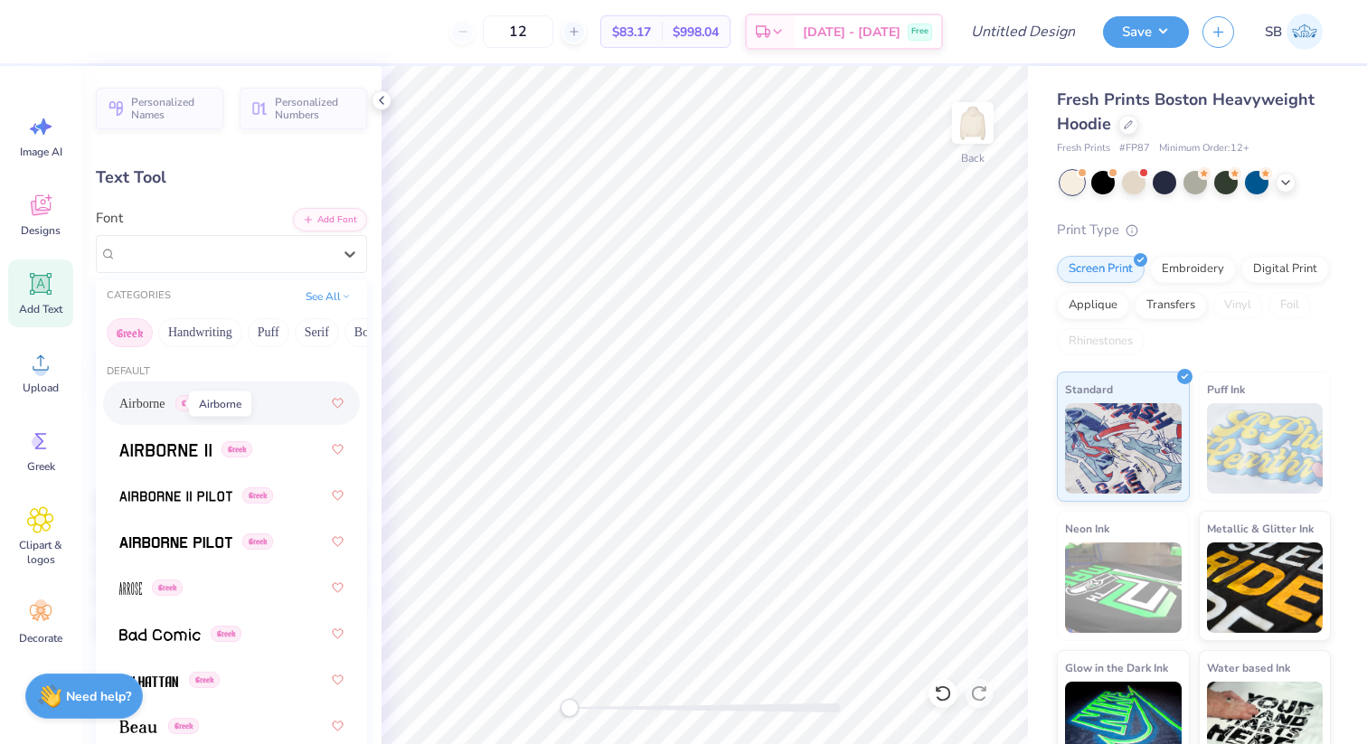
click at [164, 402] on span "Airborne" at bounding box center [142, 403] width 46 height 19
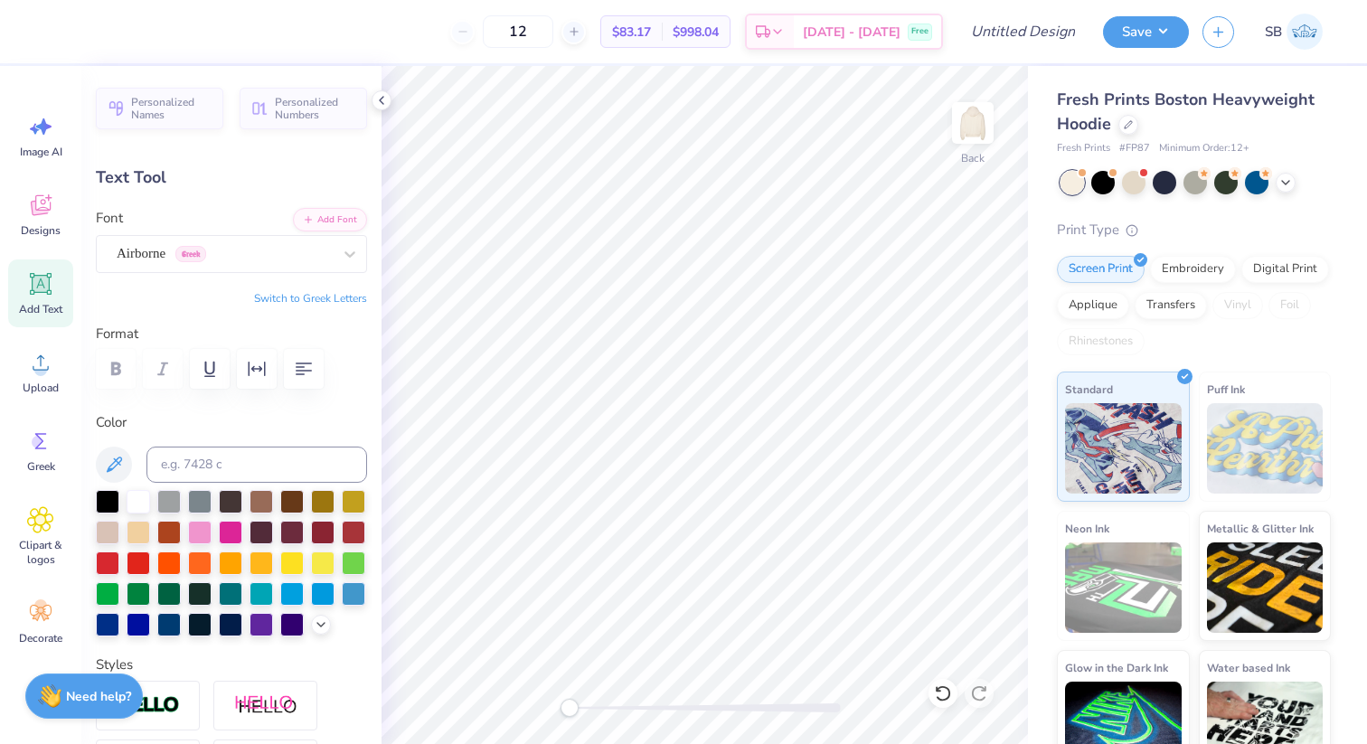
type input "7.62"
type input "3.01"
type input "1.65"
type input "5.19"
type input "2.05"
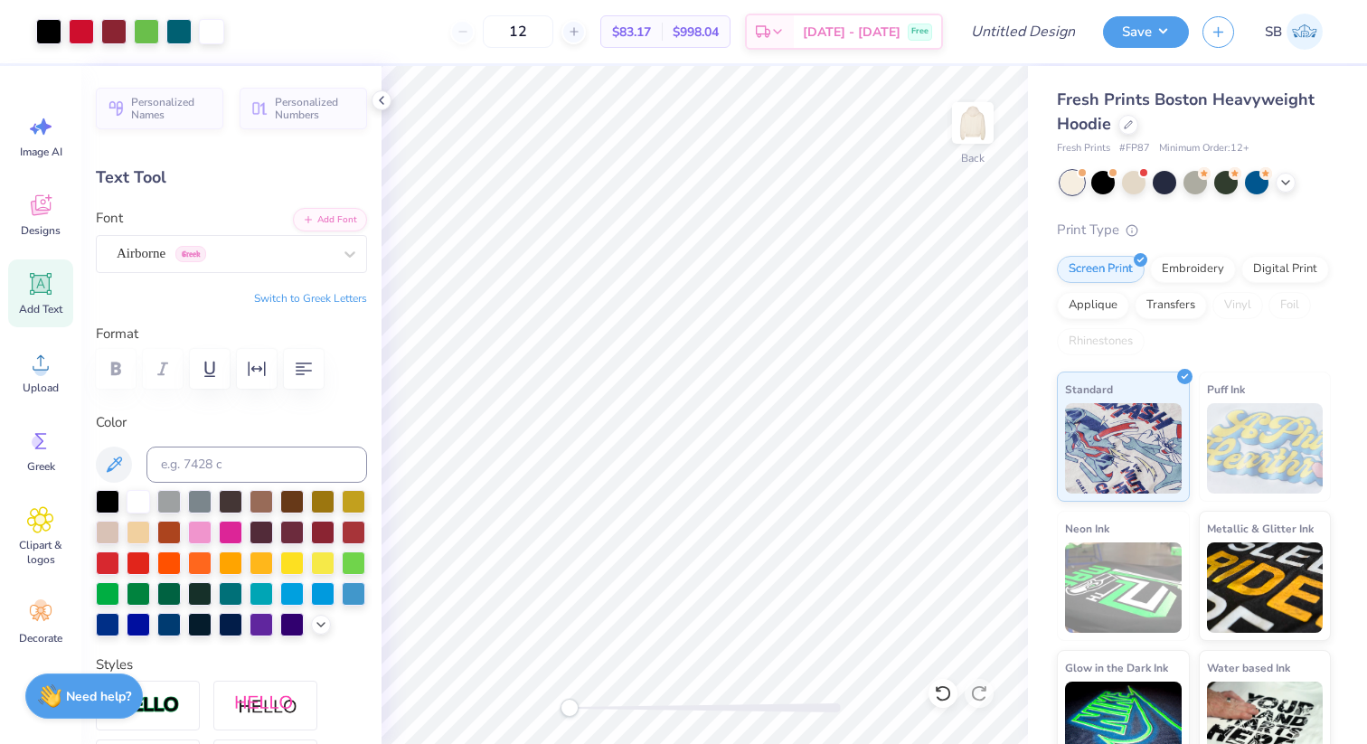
type input "10.95"
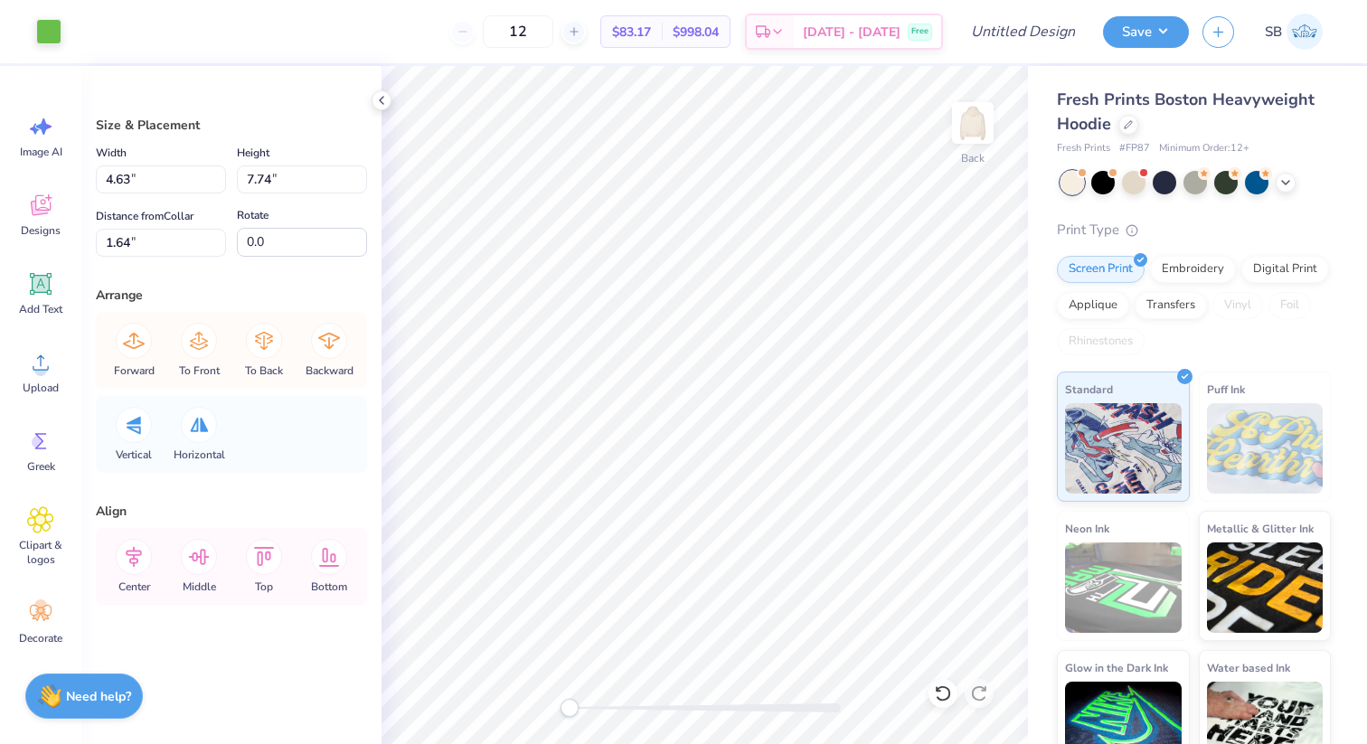
type input "7.36"
type input "5.50"
type input "7.12"
type input "7.39"
type input "5.77"
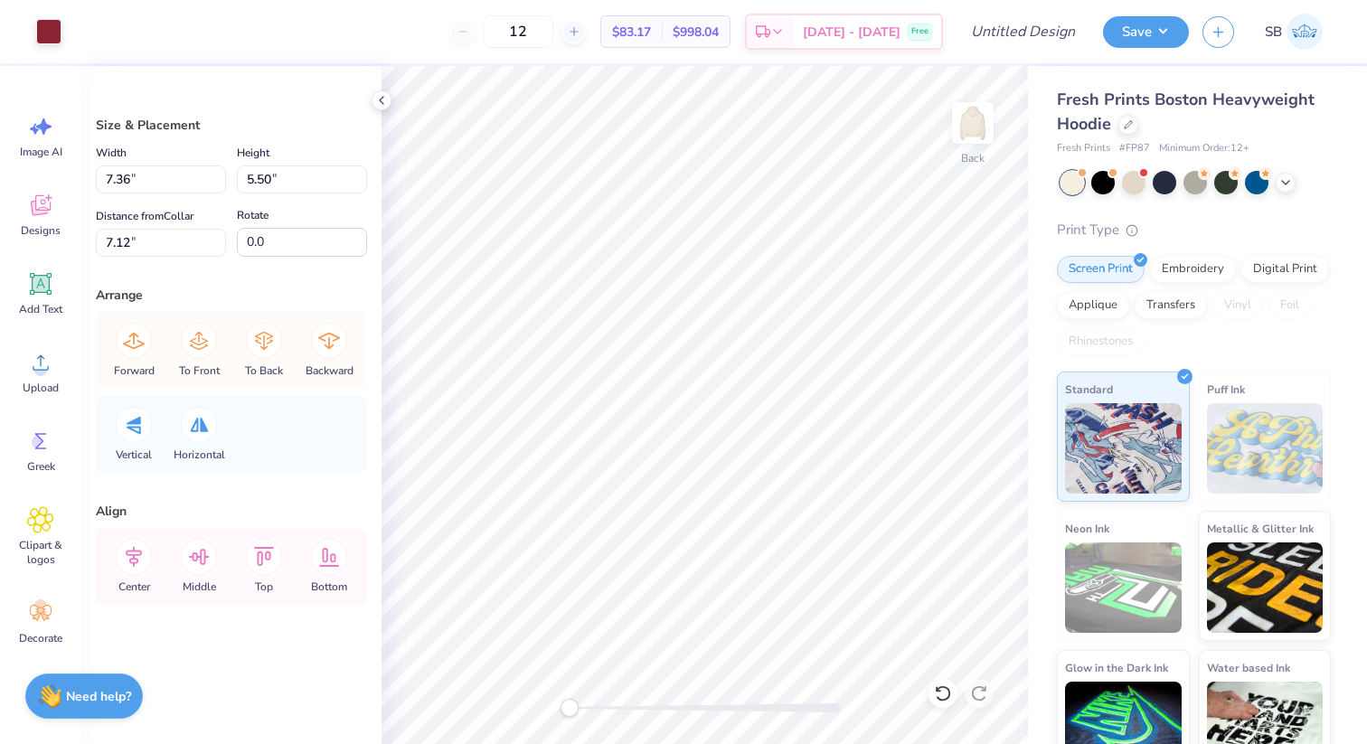
type input "6.75"
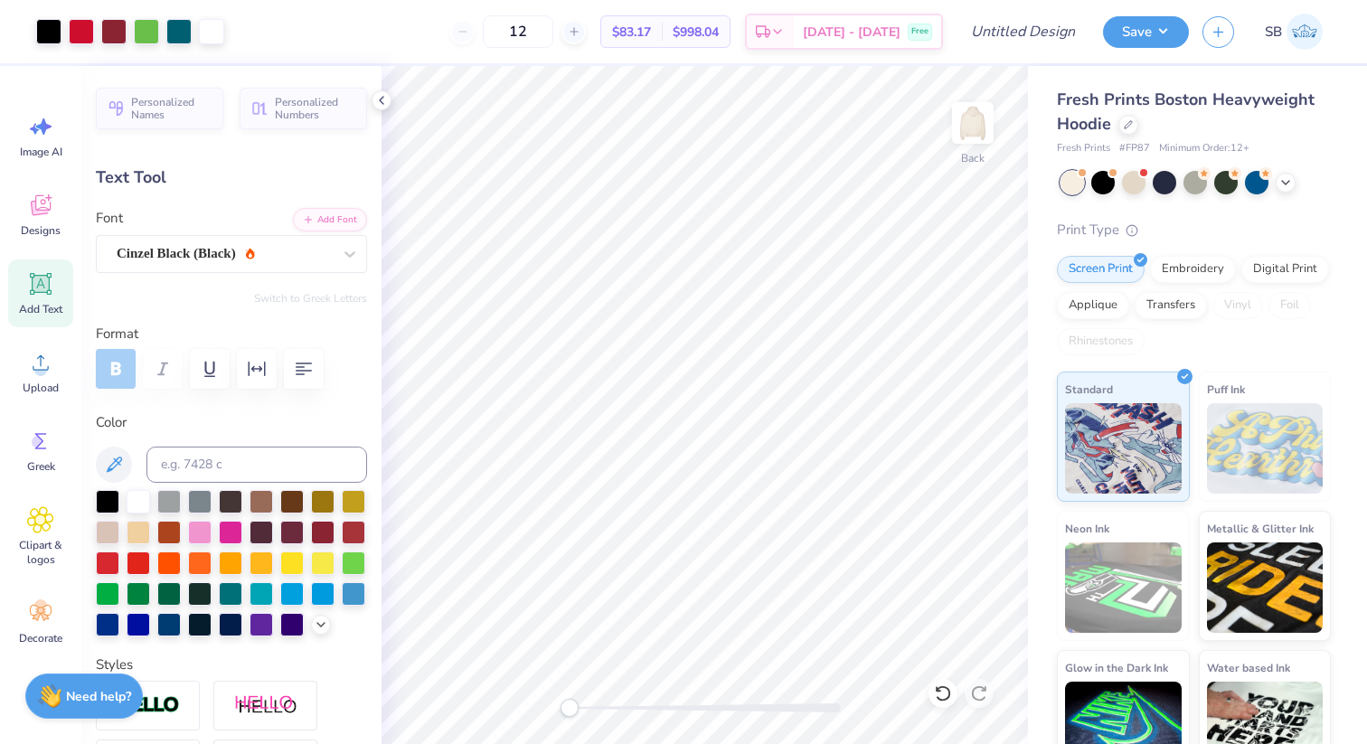
type input "3.40"
type input "1.04"
type input "10.02"
type input "2.62"
type input "8.33"
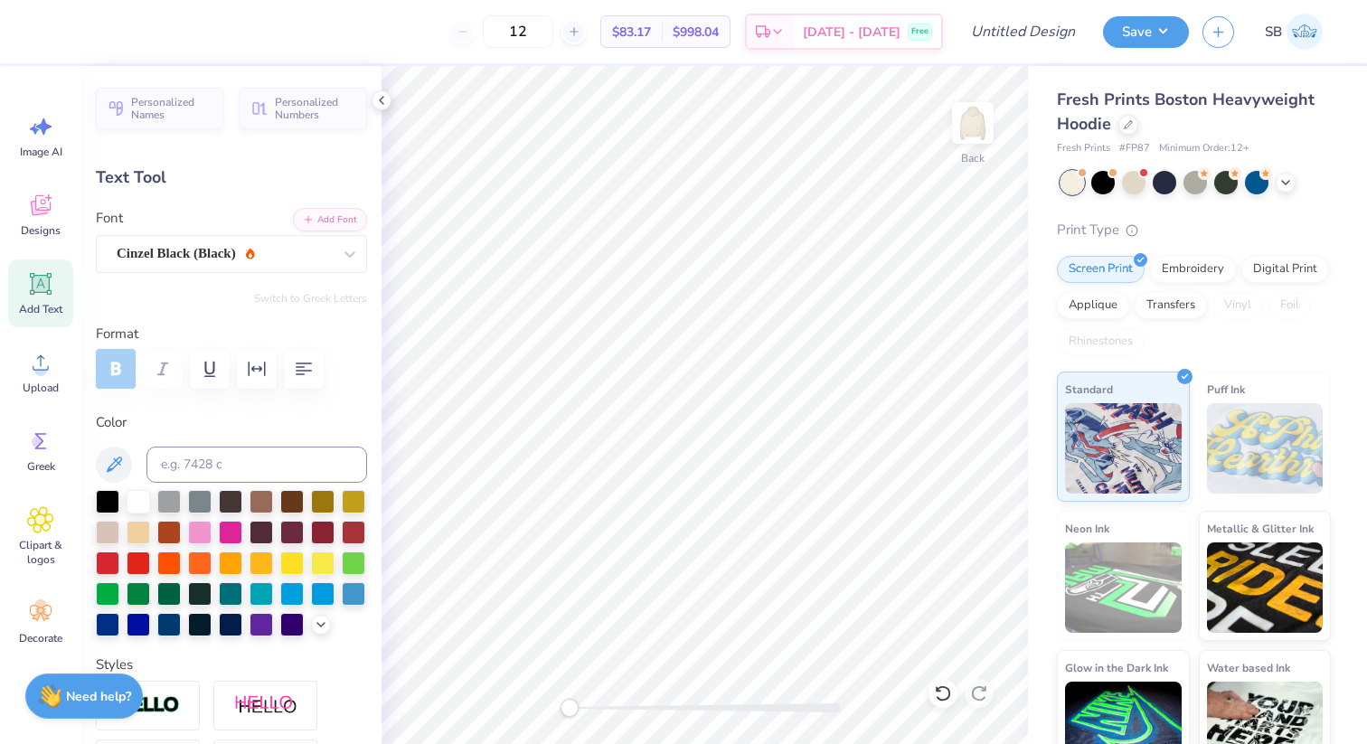
type input "2.07"
type input "1.35"
type input "8.20"
type input "9.37"
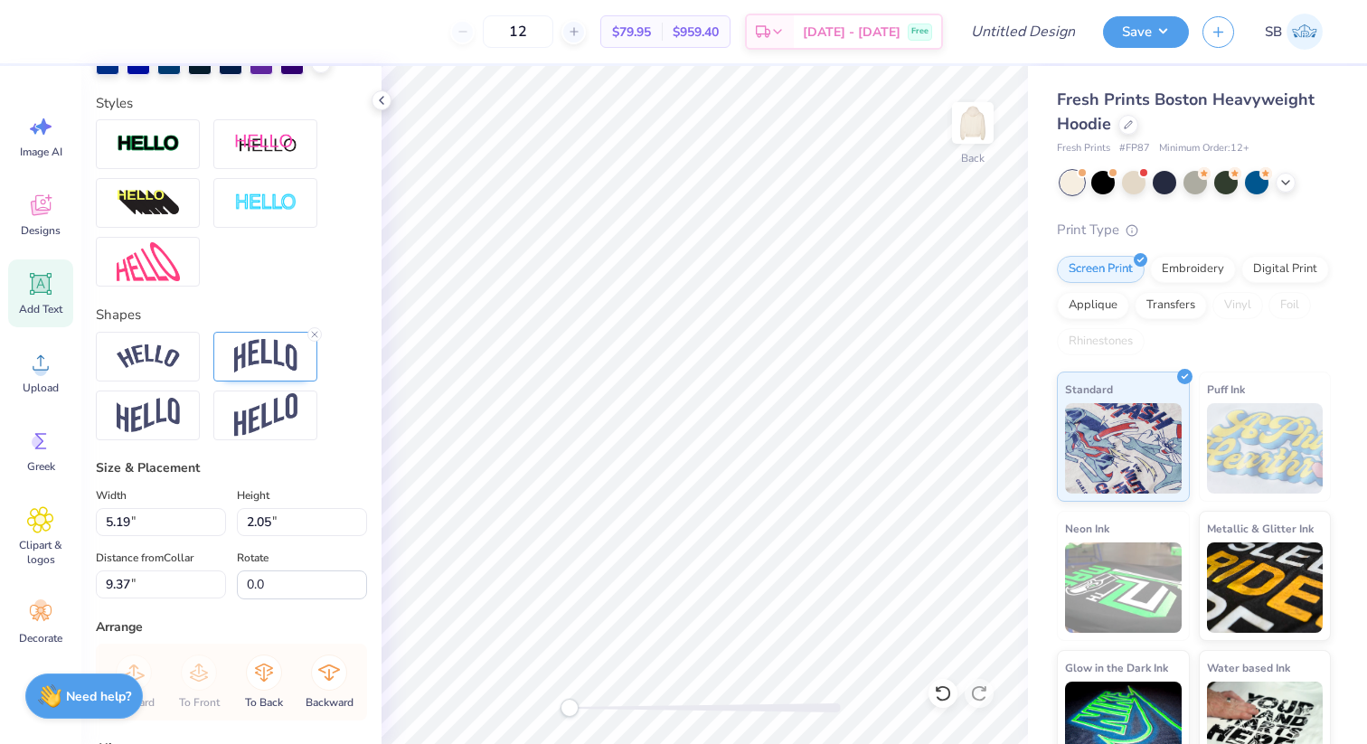
scroll to position [603, 0]
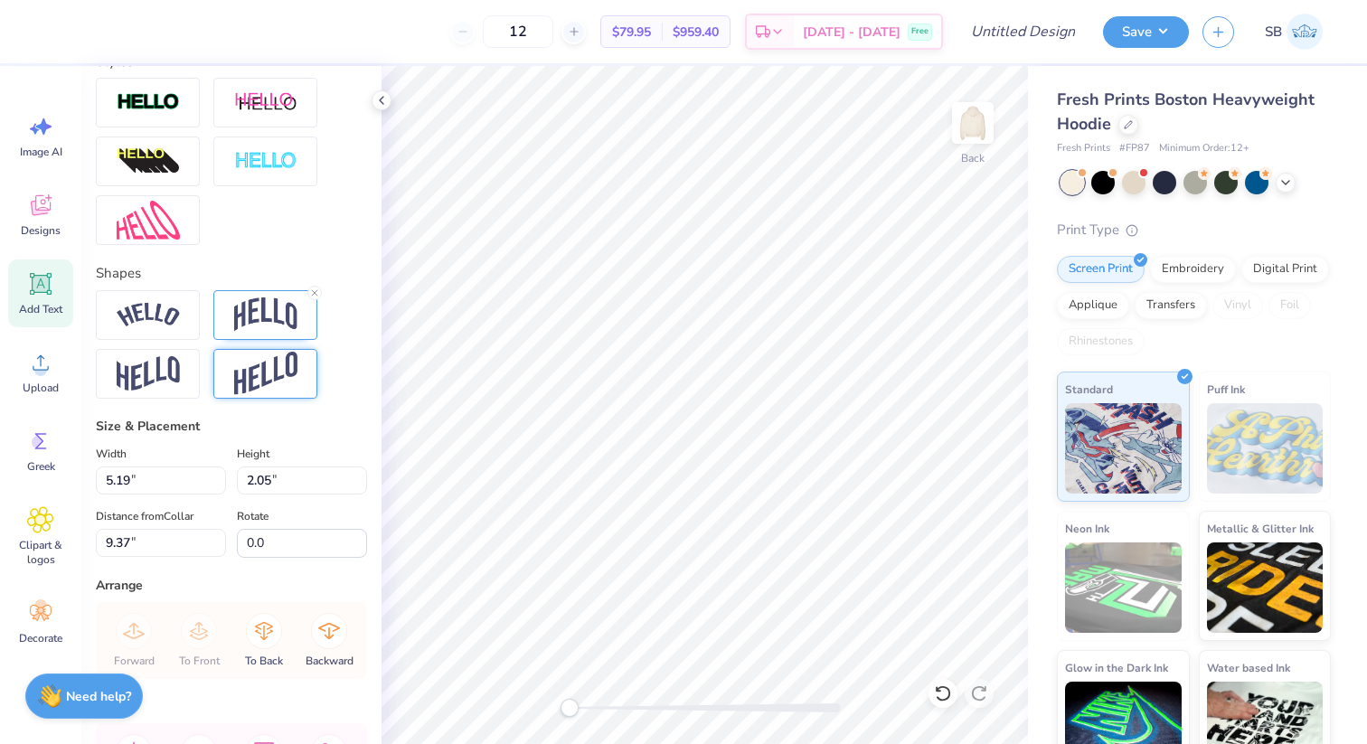
click at [279, 394] on img at bounding box center [265, 374] width 63 height 44
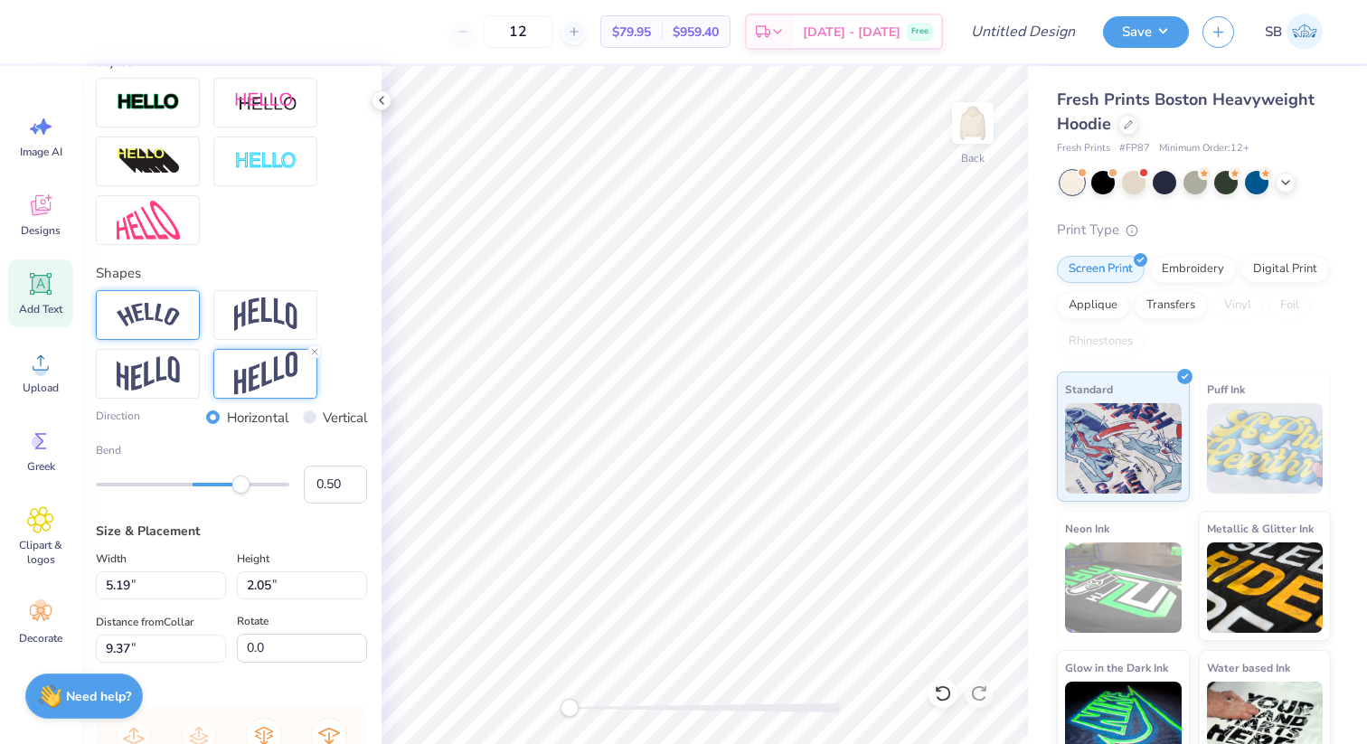
click at [157, 319] on img at bounding box center [148, 315] width 63 height 24
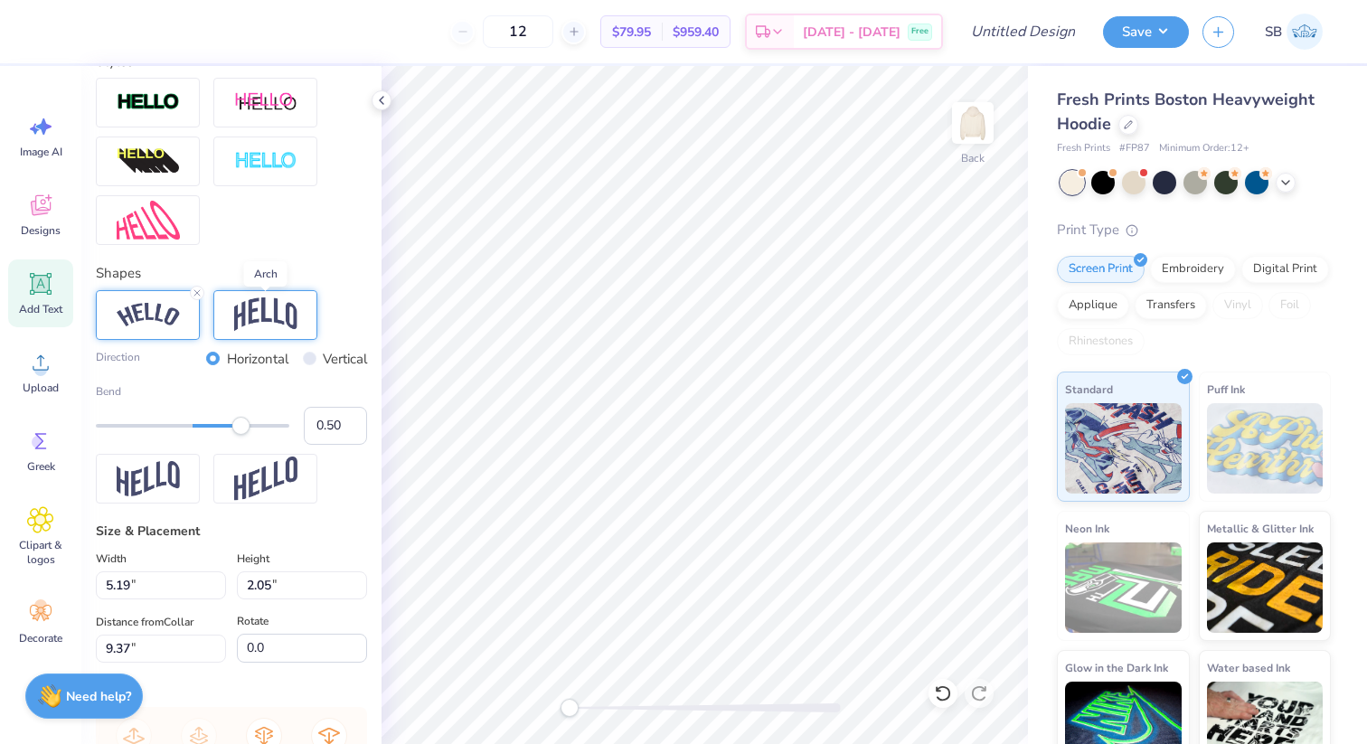
click at [279, 311] on img at bounding box center [265, 314] width 63 height 34
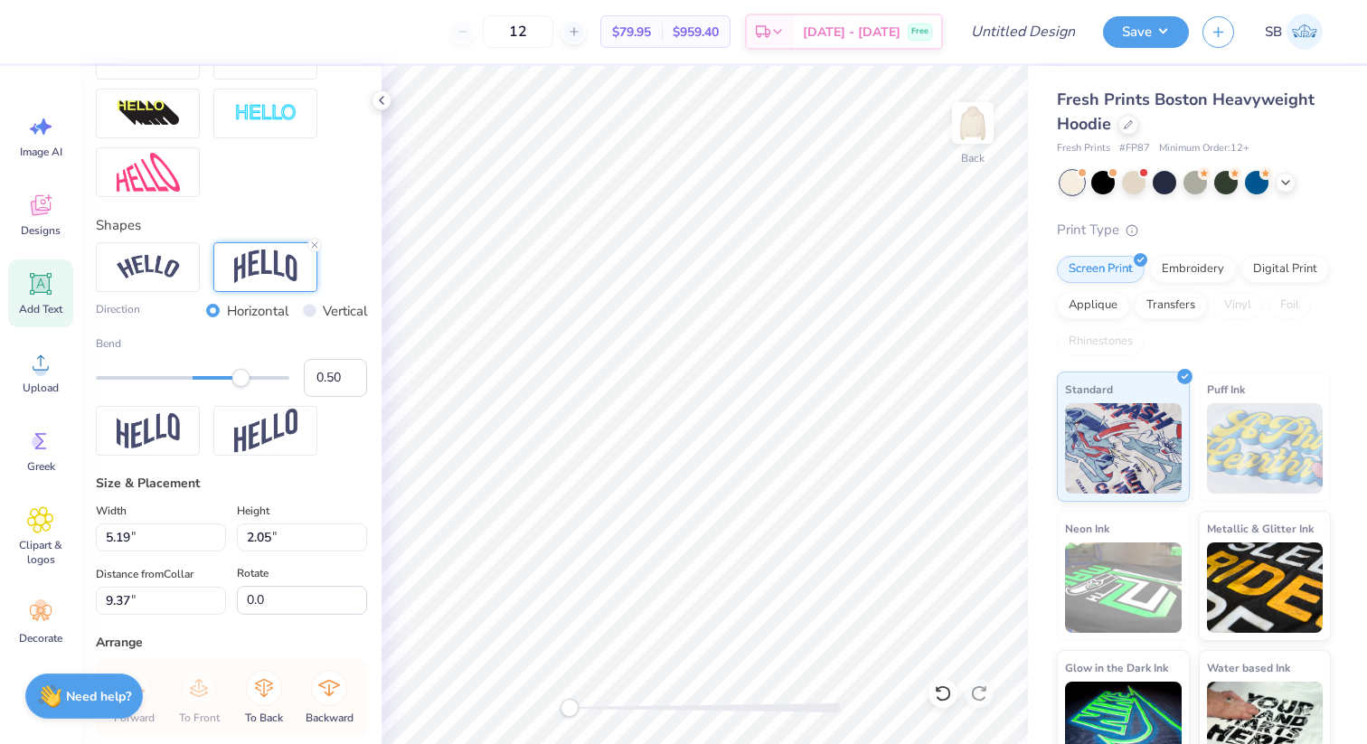
scroll to position [664, 0]
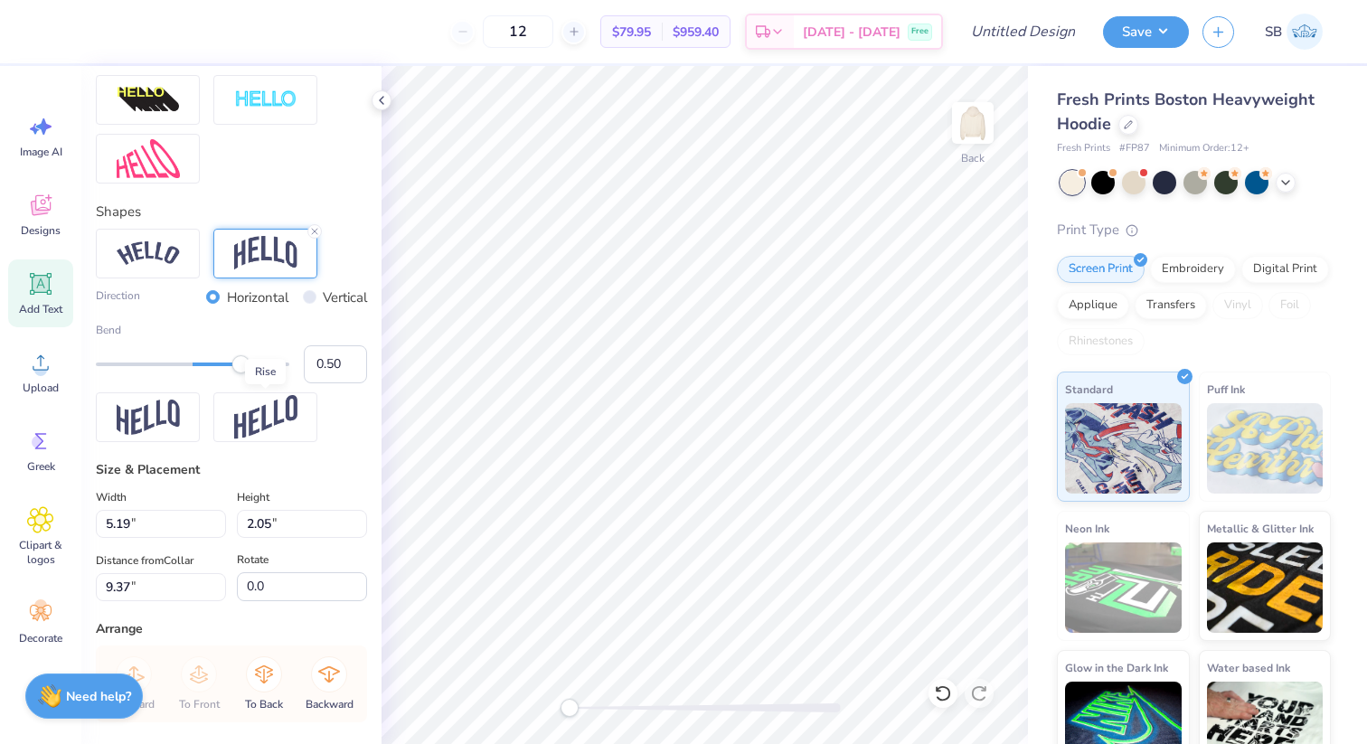
click at [295, 409] on img at bounding box center [265, 417] width 63 height 44
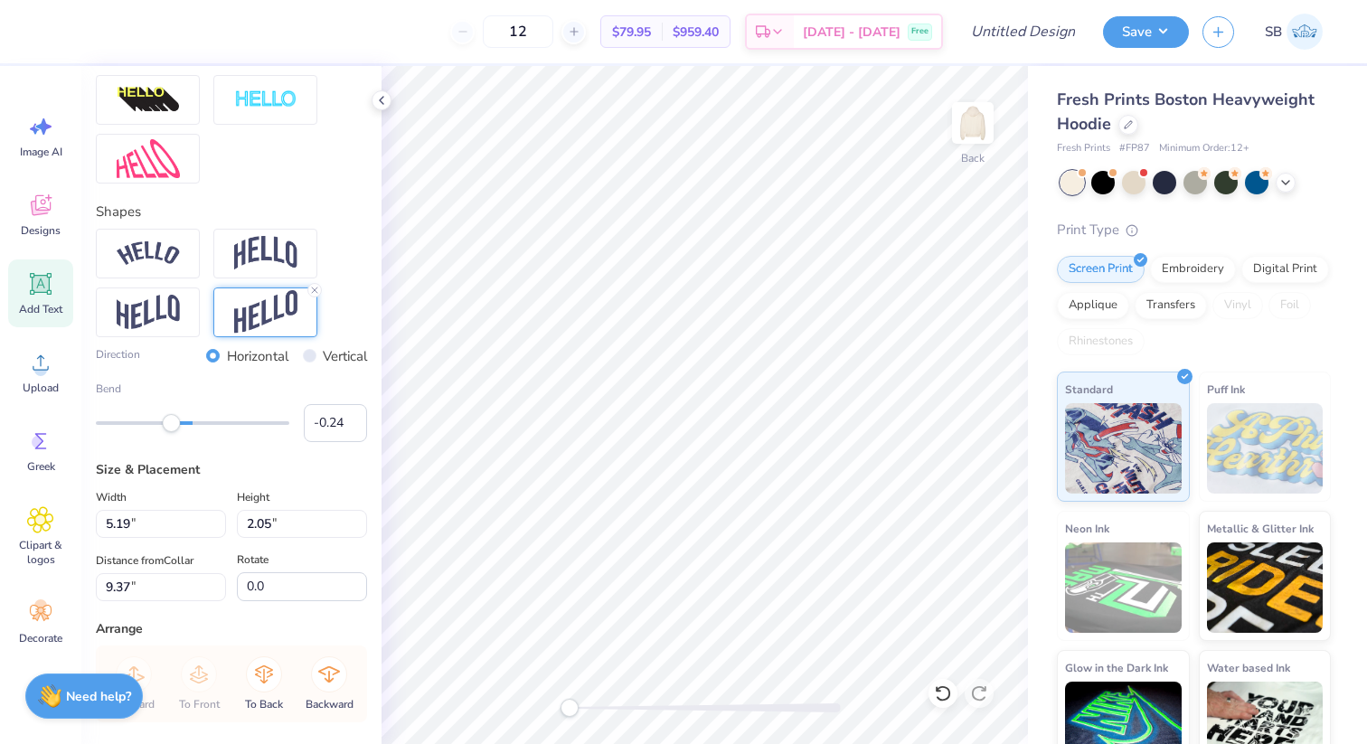
type input "-0.25"
drag, startPoint x: 238, startPoint y: 426, endPoint x: 168, endPoint y: 426, distance: 69.6
click at [168, 426] on div "Accessibility label" at bounding box center [171, 423] width 18 height 18
click at [169, 322] on img at bounding box center [148, 312] width 63 height 35
click at [180, 251] on div at bounding box center [148, 254] width 104 height 50
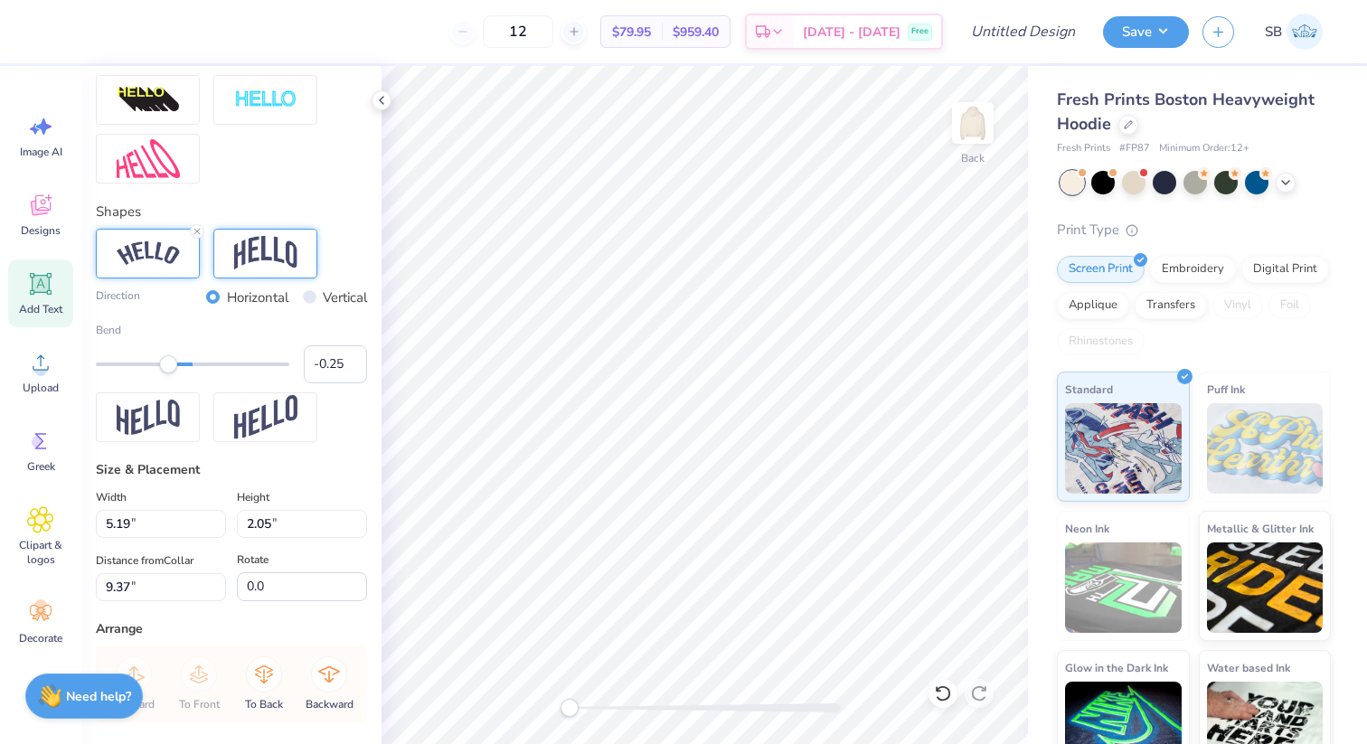
click at [296, 263] on img at bounding box center [265, 253] width 63 height 34
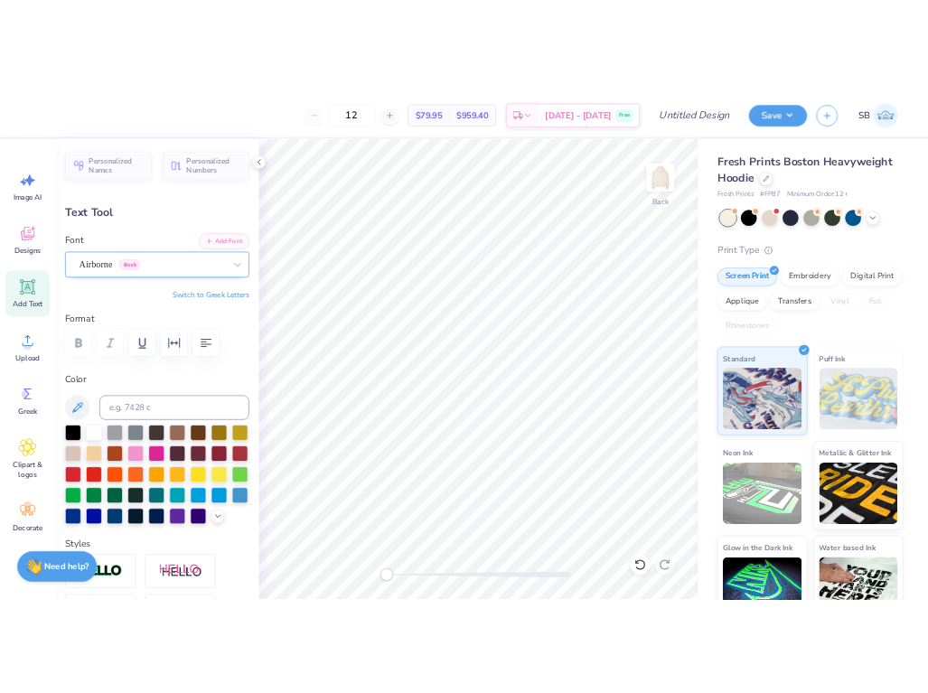
scroll to position [0, 0]
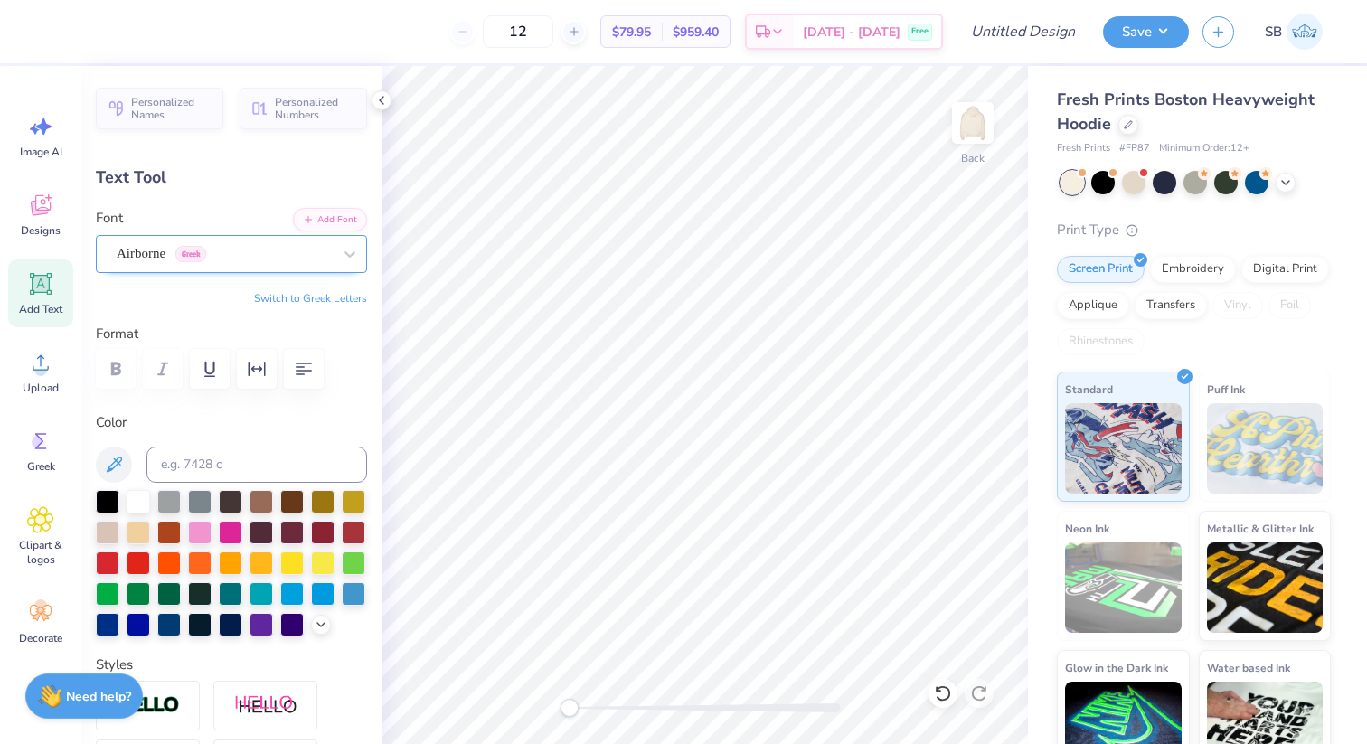
click at [287, 258] on div "Airborne Greek" at bounding box center [224, 254] width 219 height 28
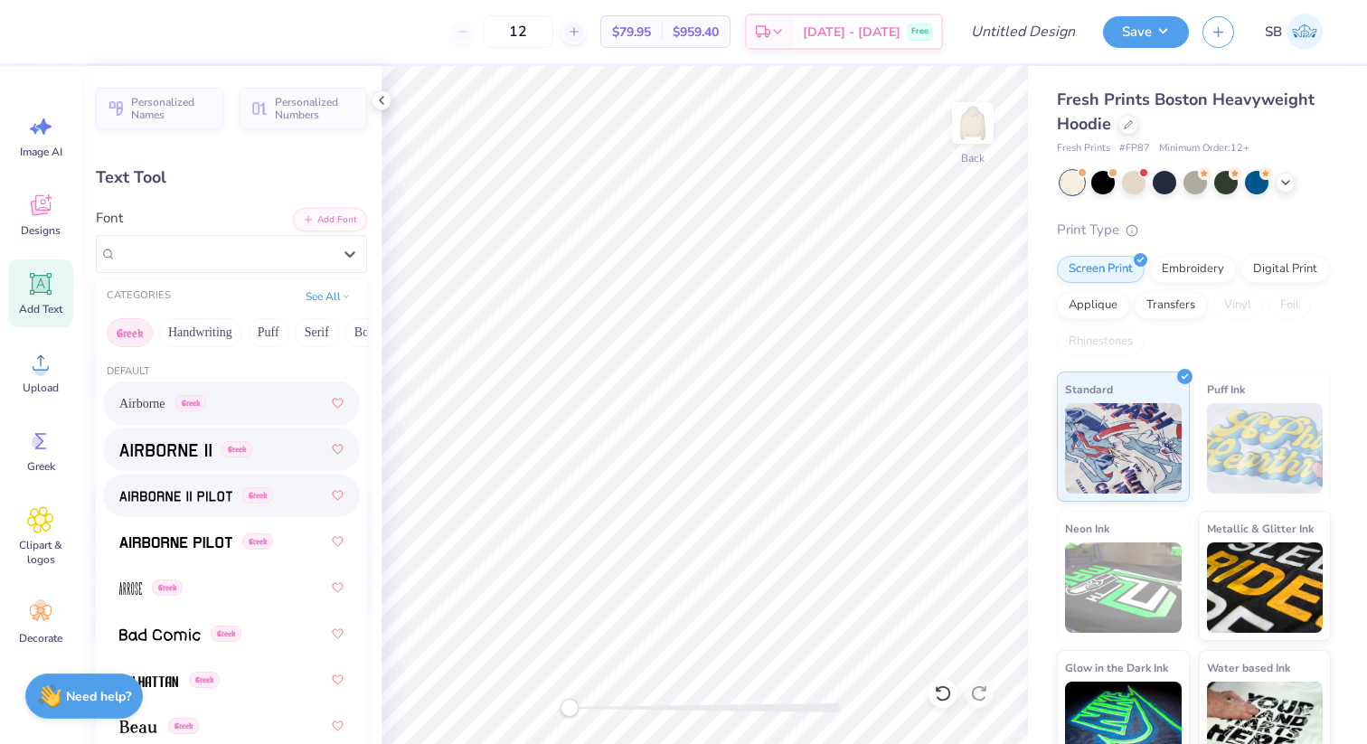
click at [176, 486] on span at bounding box center [175, 495] width 113 height 19
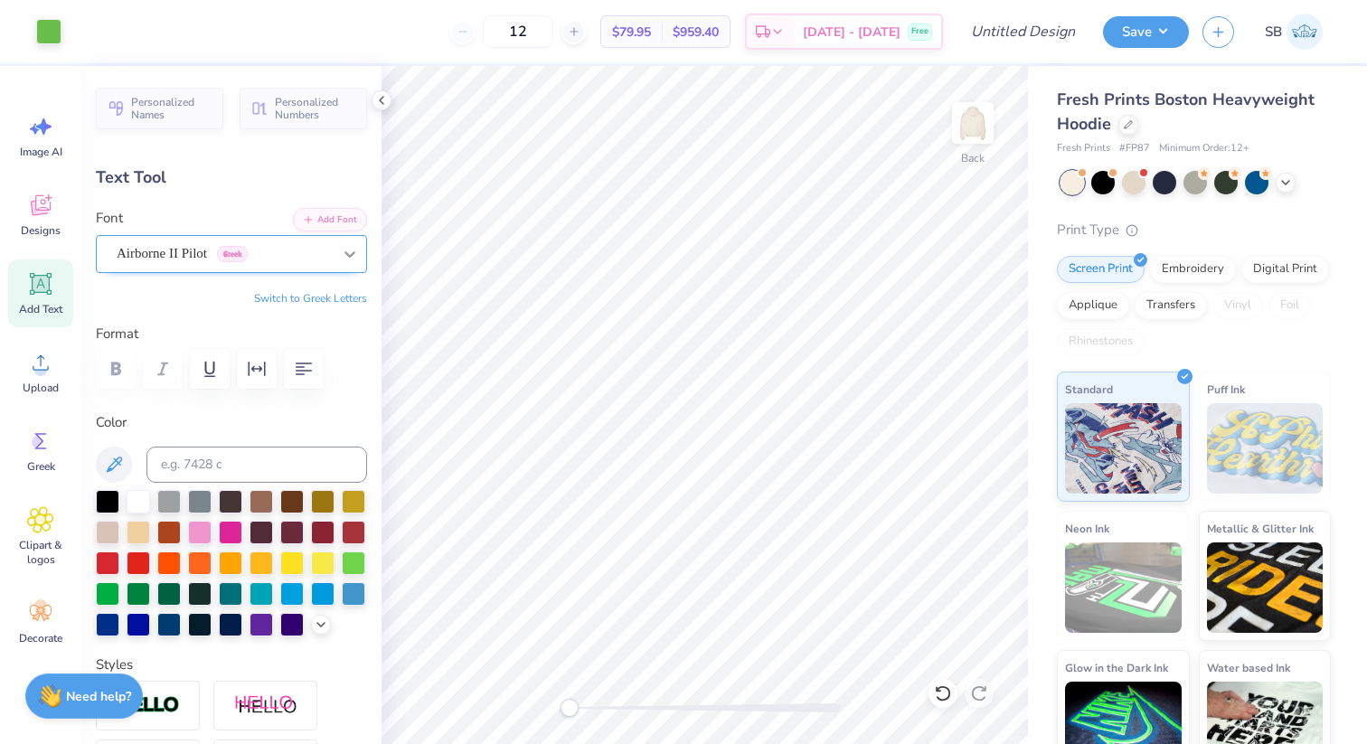
type input "5.08"
type input "1.48"
type input "9.66"
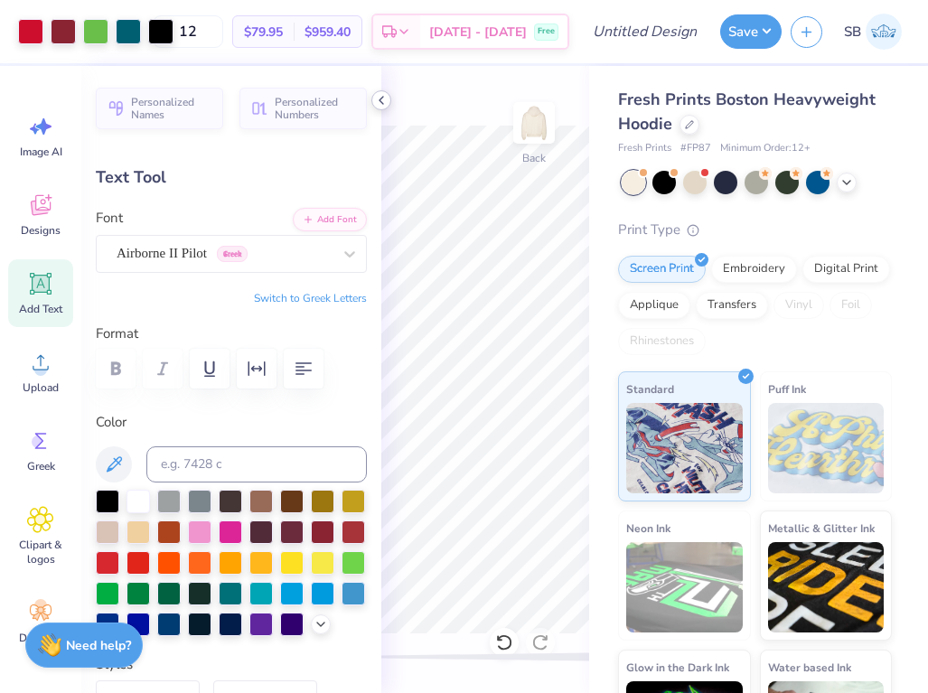
click at [379, 90] on div at bounding box center [381, 100] width 20 height 20
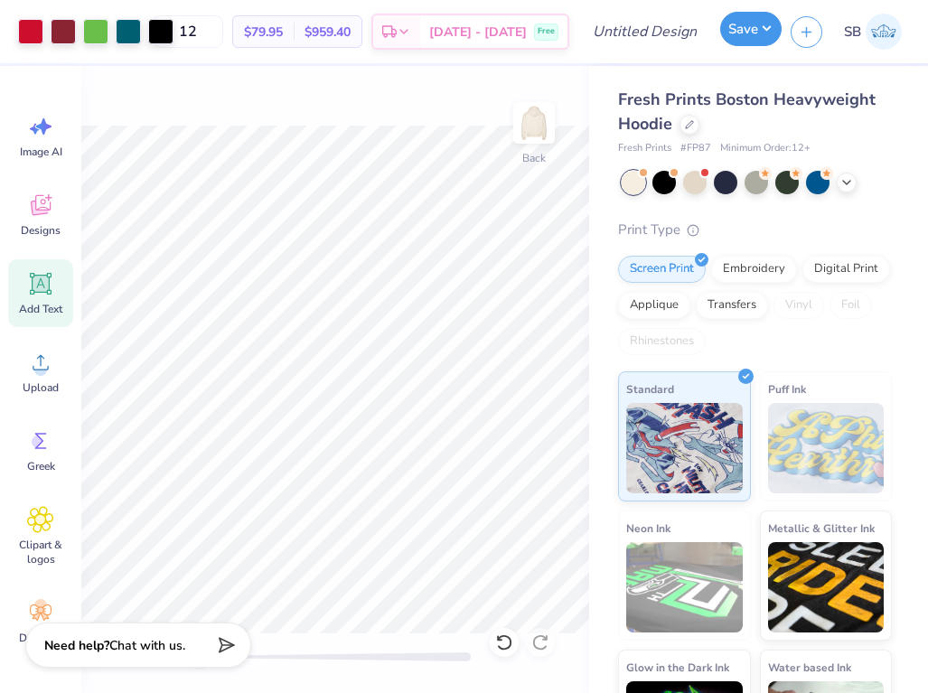
click at [742, 27] on button "Save" at bounding box center [750, 29] width 61 height 34
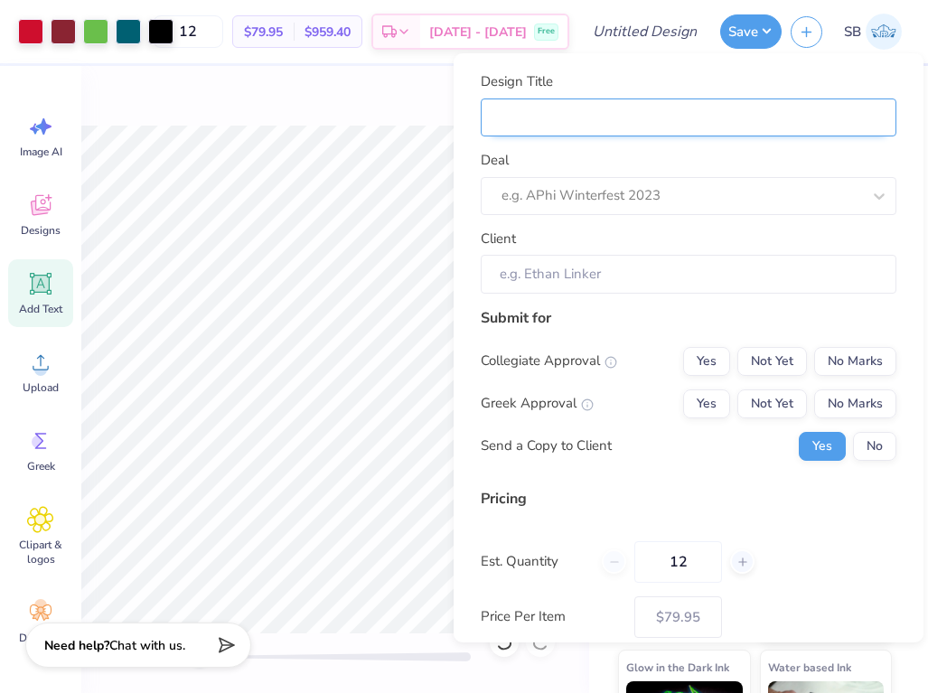
click at [570, 109] on input "Design Title" at bounding box center [689, 118] width 416 height 39
type input "t"
type input "th"
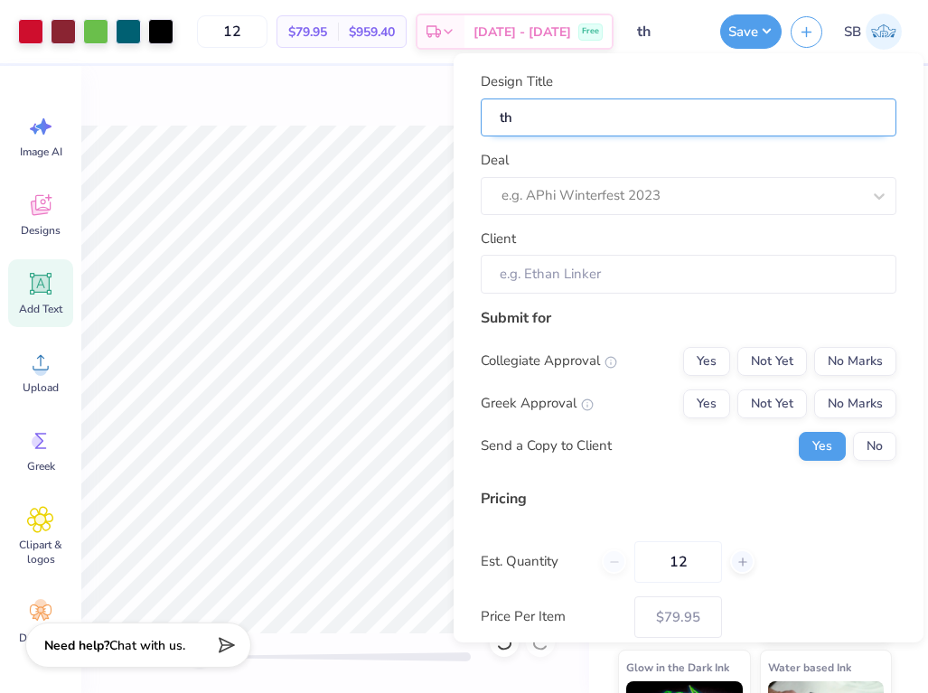
type input "the"
type input "thet"
type input "theta"
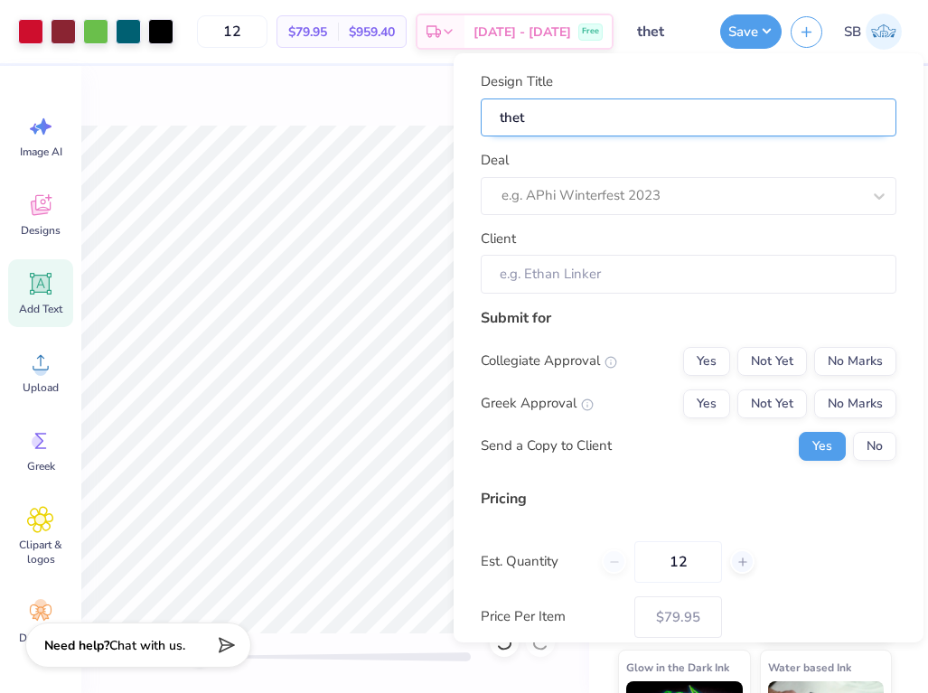
type input "theta"
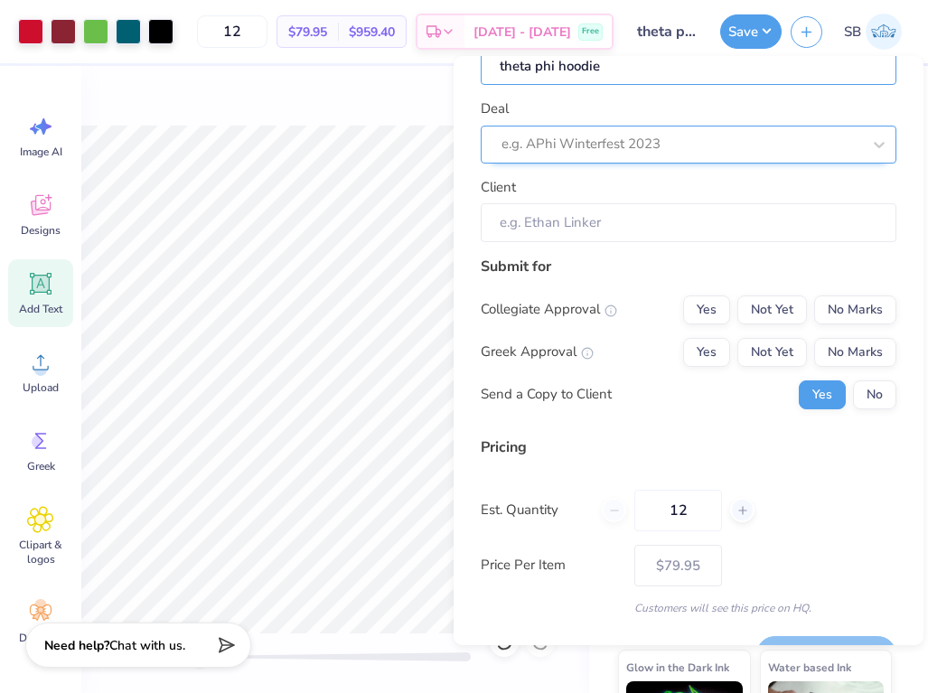
scroll to position [99, 0]
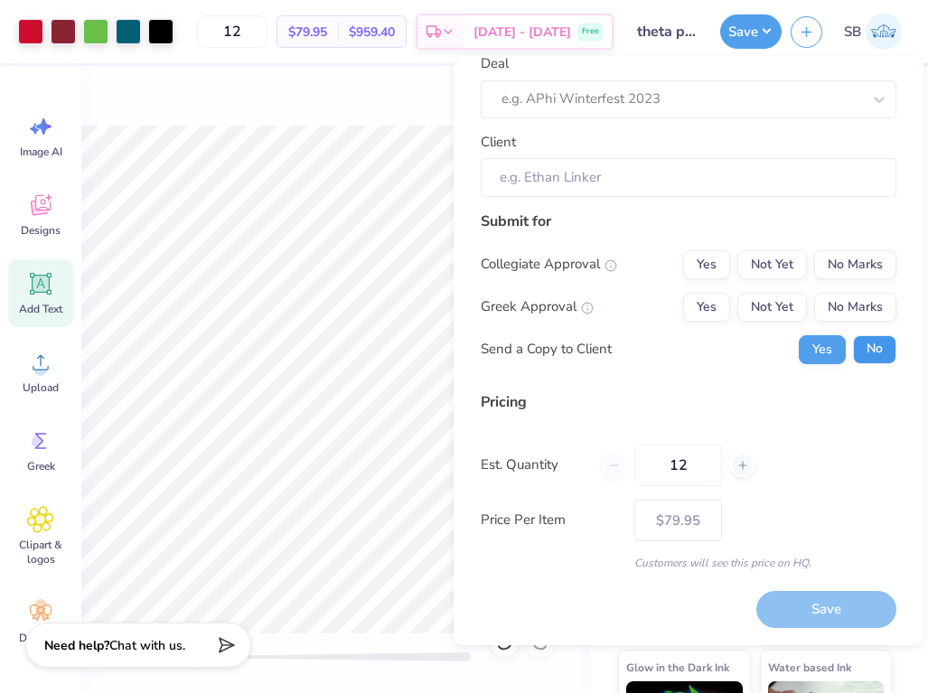
click at [866, 342] on button "No" at bounding box center [874, 349] width 43 height 29
click at [844, 613] on div "Save" at bounding box center [826, 609] width 140 height 37
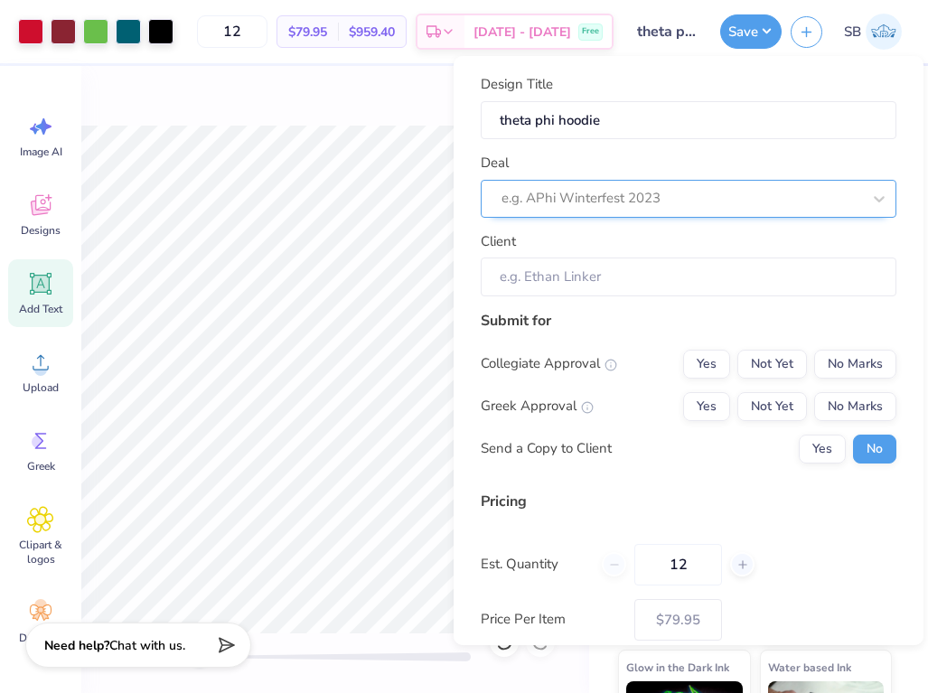
click at [622, 197] on div at bounding box center [682, 198] width 360 height 24
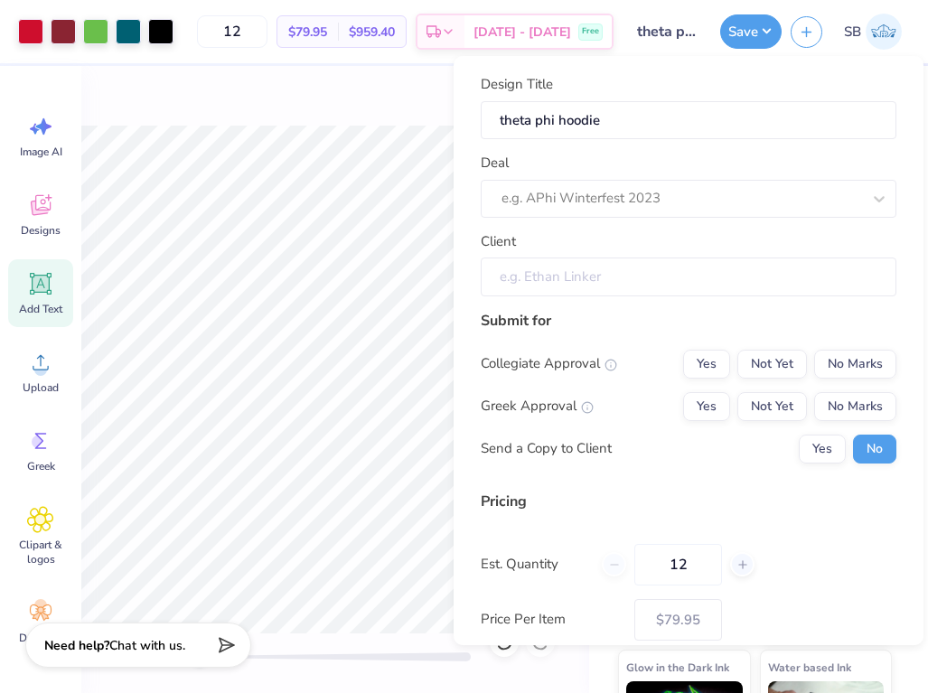
click at [593, 283] on input "Client" at bounding box center [689, 277] width 416 height 39
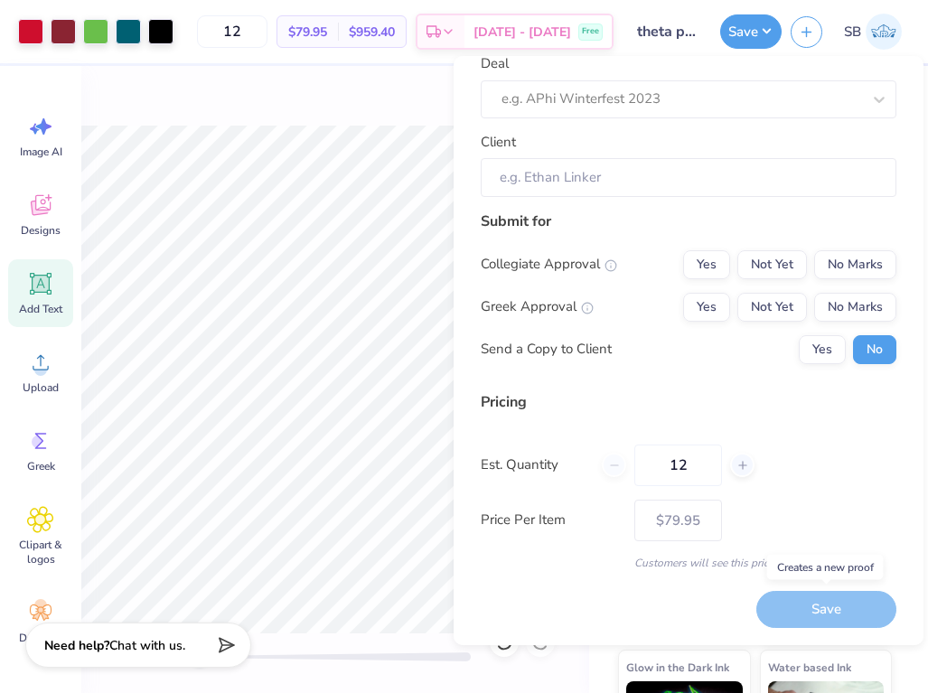
click at [836, 602] on div "Save" at bounding box center [826, 609] width 140 height 37
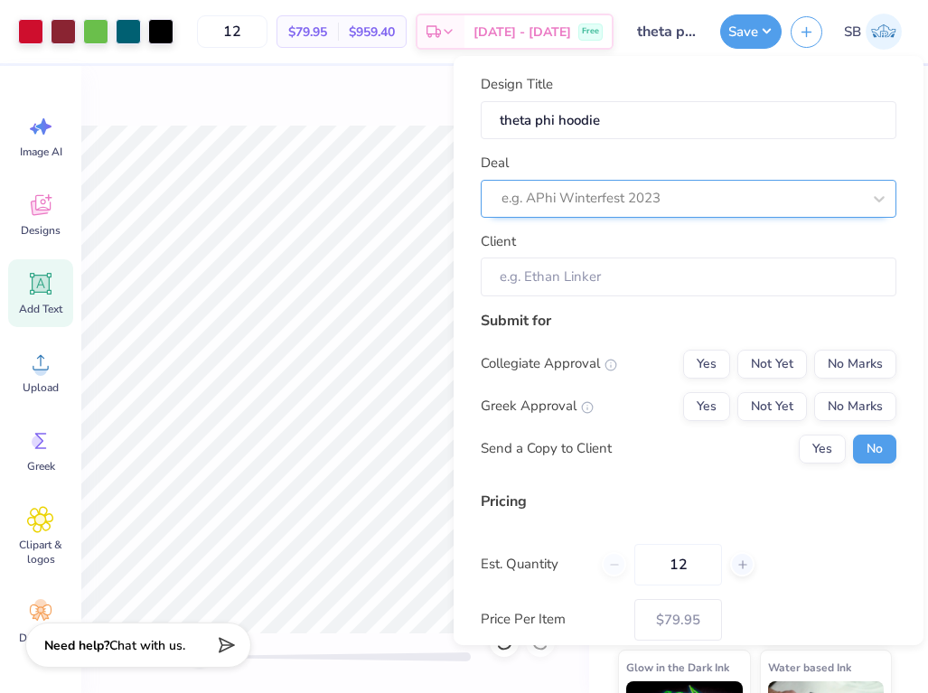
click at [677, 192] on div at bounding box center [682, 198] width 360 height 24
click at [877, 194] on icon at bounding box center [879, 199] width 18 height 18
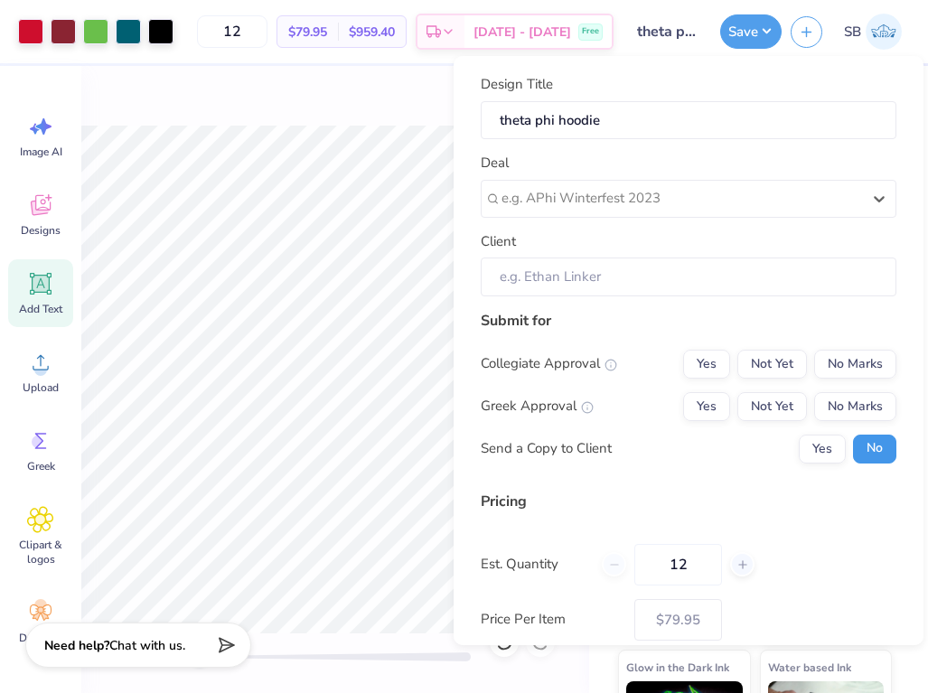
click at [884, 448] on button "No" at bounding box center [874, 449] width 43 height 29
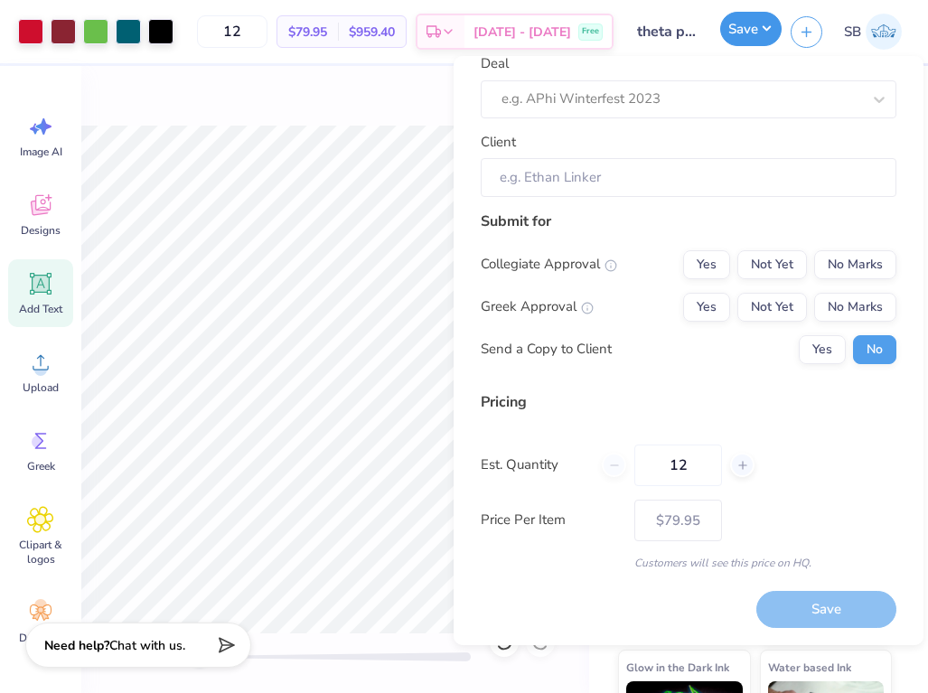
click at [746, 39] on button "Save" at bounding box center [750, 29] width 61 height 34
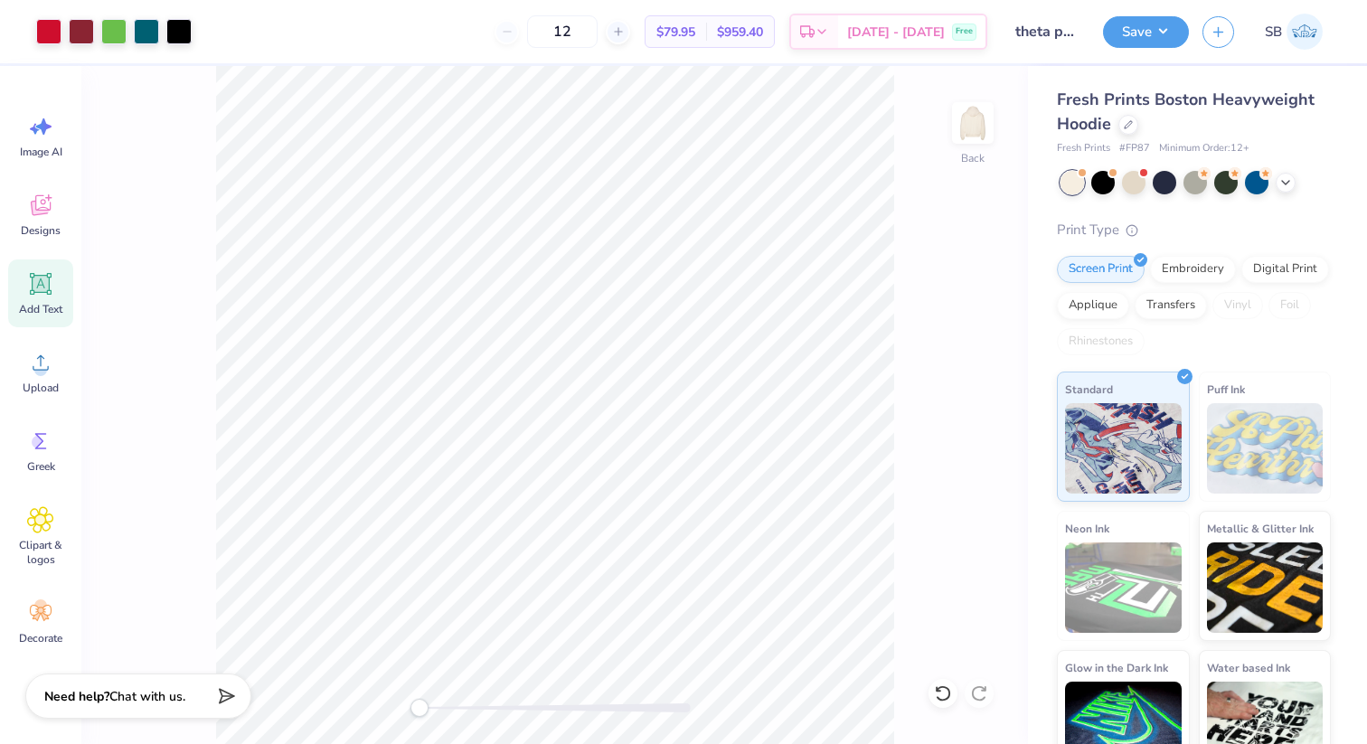
click at [927, 27] on img at bounding box center [1304, 32] width 36 height 36
click at [927, 25] on img at bounding box center [1304, 32] width 36 height 36
